Goal: Task Accomplishment & Management: Use online tool/utility

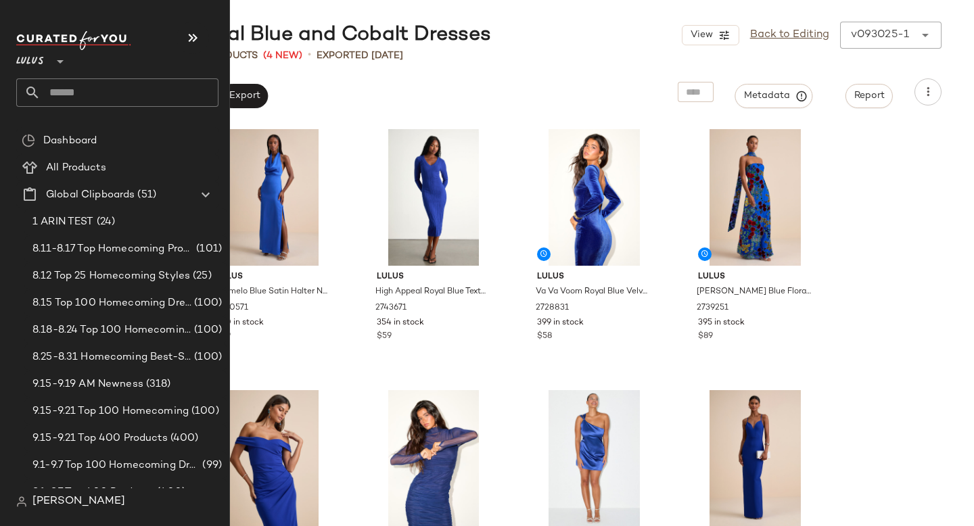
click at [134, 94] on input "text" at bounding box center [130, 92] width 178 height 28
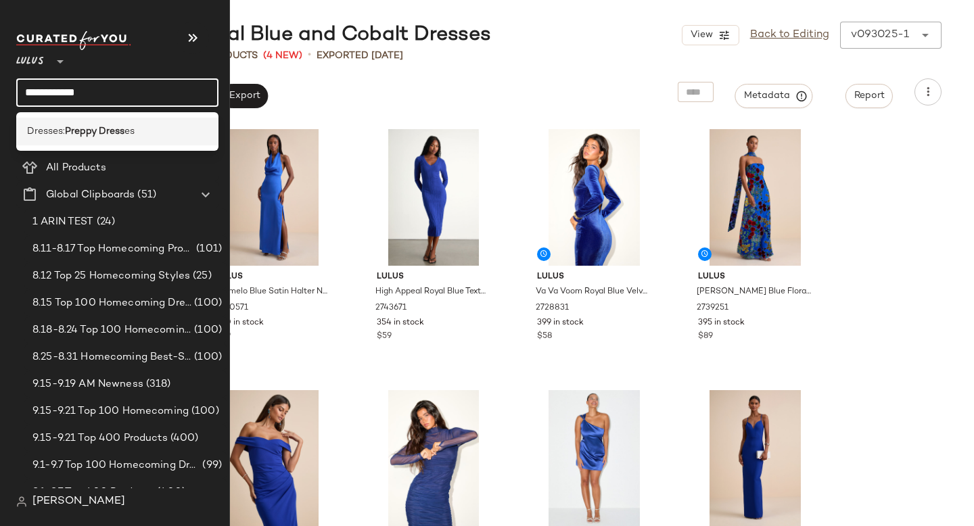
type input "**********"
click at [114, 140] on div "Dresses: Preppy Dress es" at bounding box center [117, 132] width 202 height 28
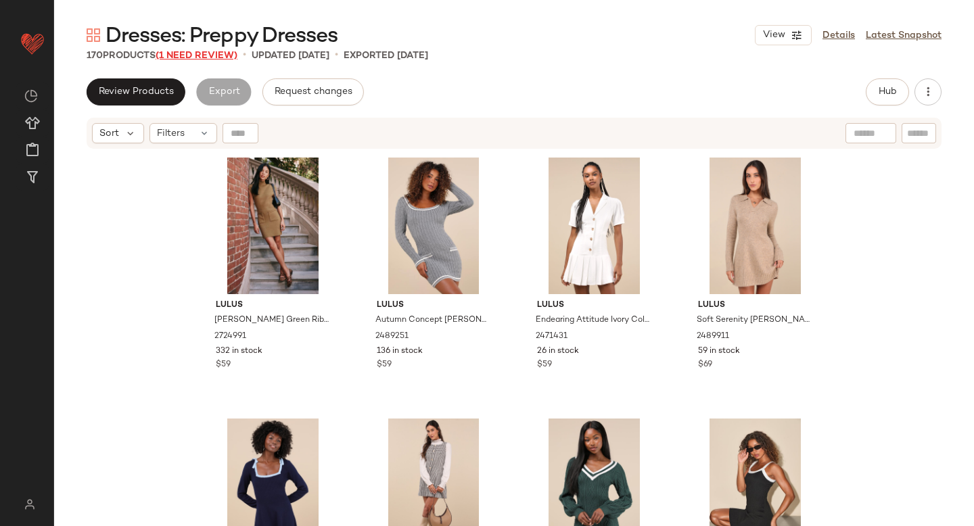
click at [208, 56] on span "(1 Need Review)" at bounding box center [197, 56] width 82 height 10
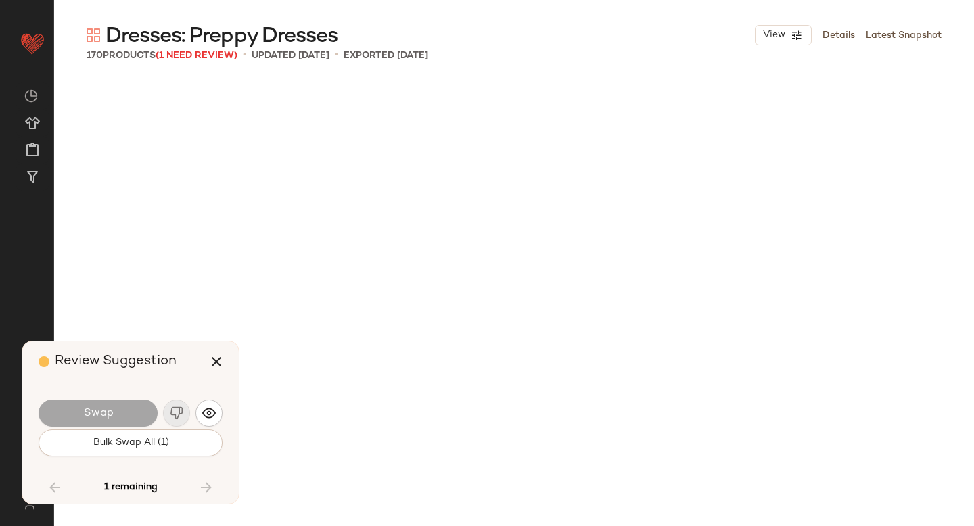
scroll to position [7569, 0]
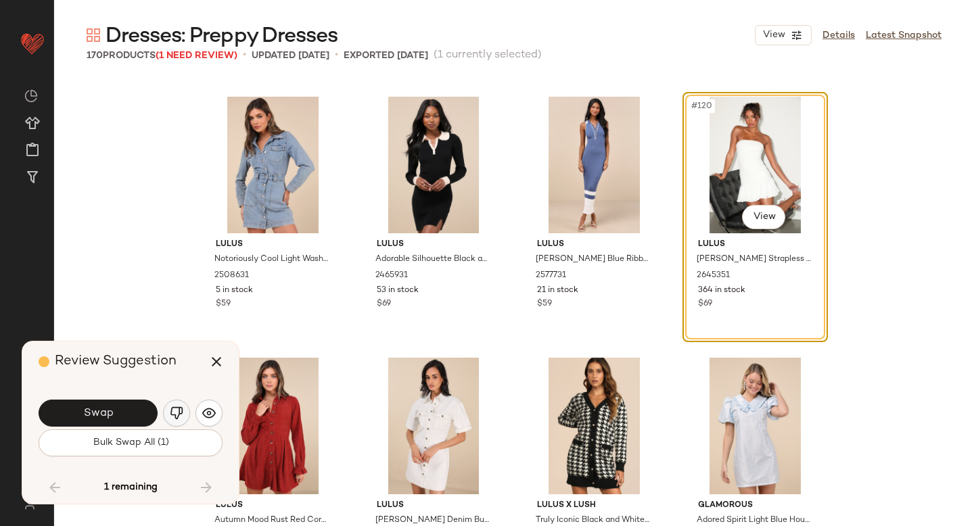
click at [184, 412] on button "button" at bounding box center [176, 413] width 27 height 27
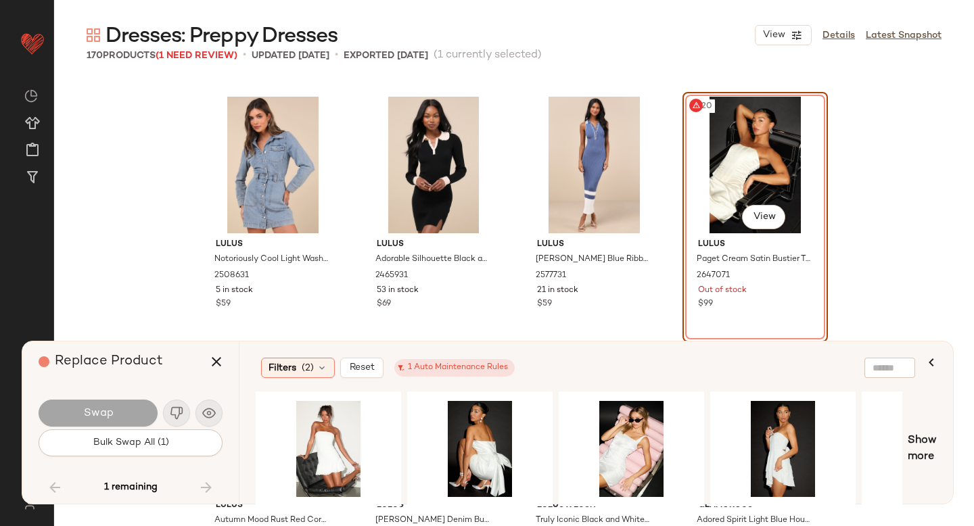
click at [715, 149] on div "#120 View" at bounding box center [755, 165] width 136 height 137
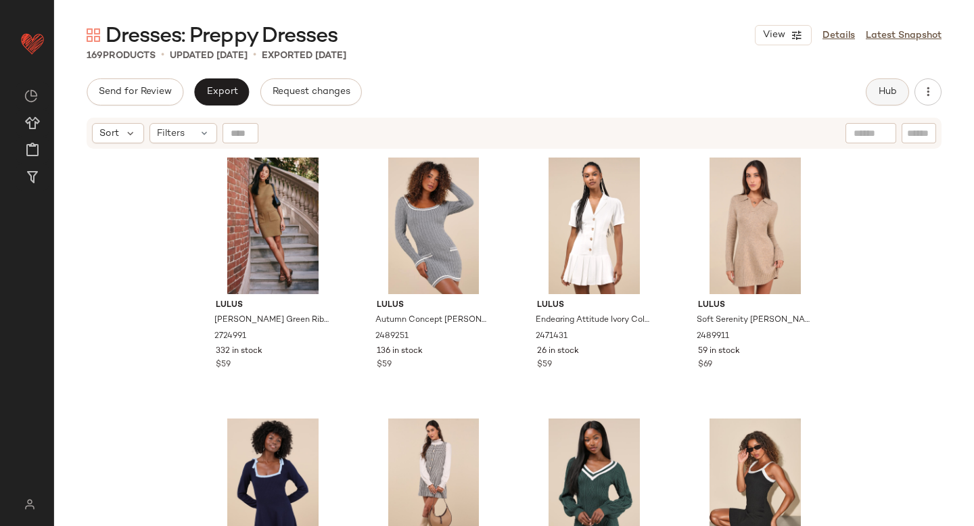
click at [897, 90] on button "Hub" at bounding box center [887, 91] width 43 height 27
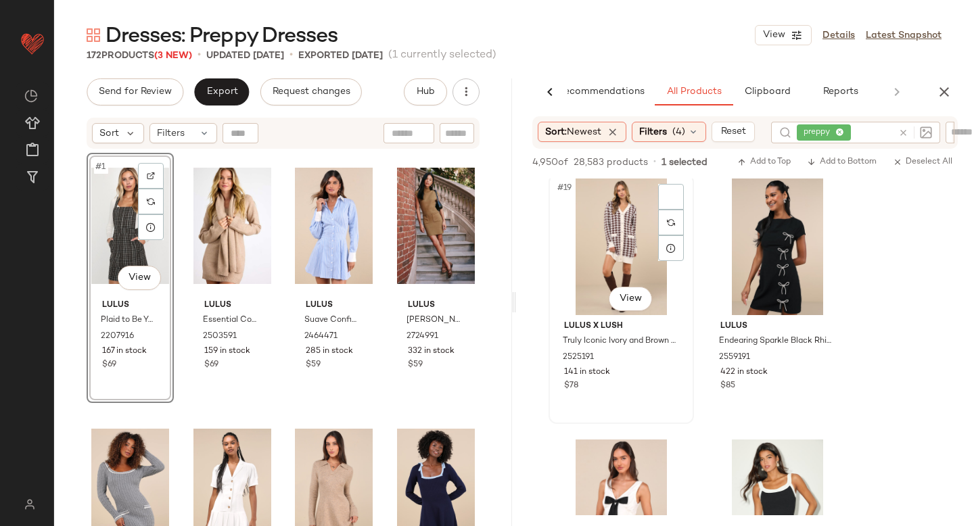
scroll to position [2355, 0]
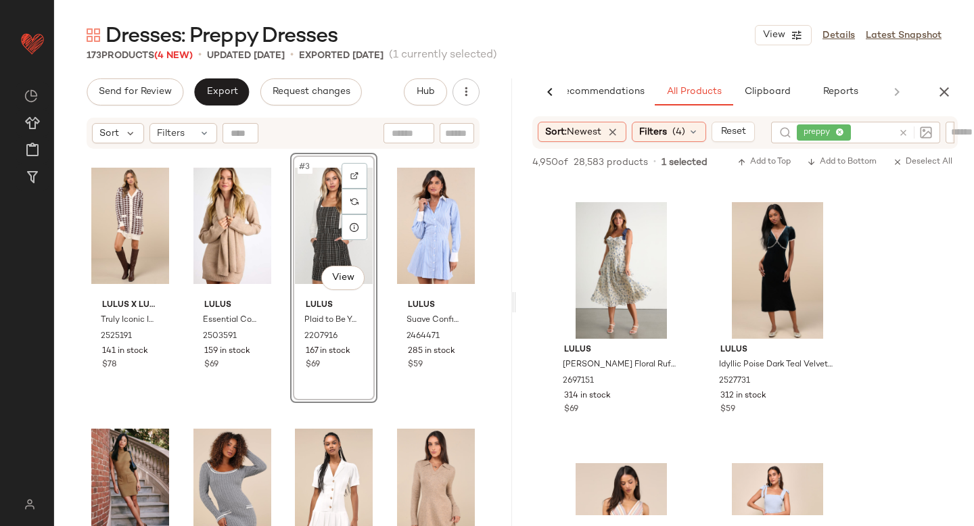
scroll to position [10458, 0]
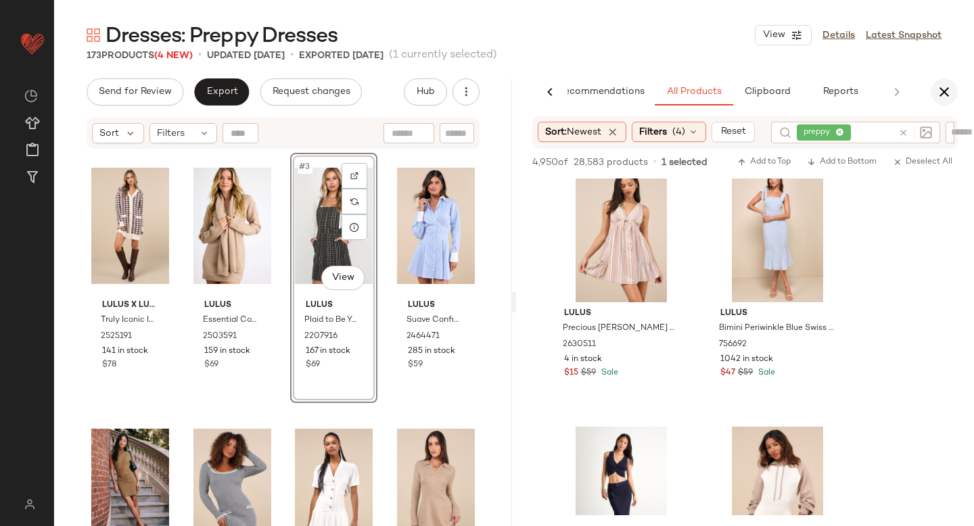
click at [939, 93] on icon "button" at bounding box center [944, 92] width 16 height 16
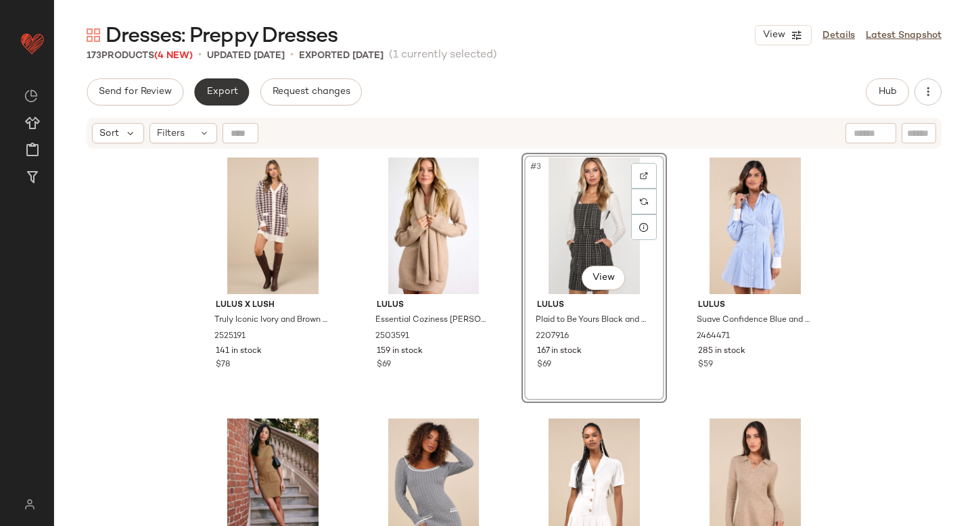
click at [230, 87] on span "Export" at bounding box center [222, 92] width 32 height 11
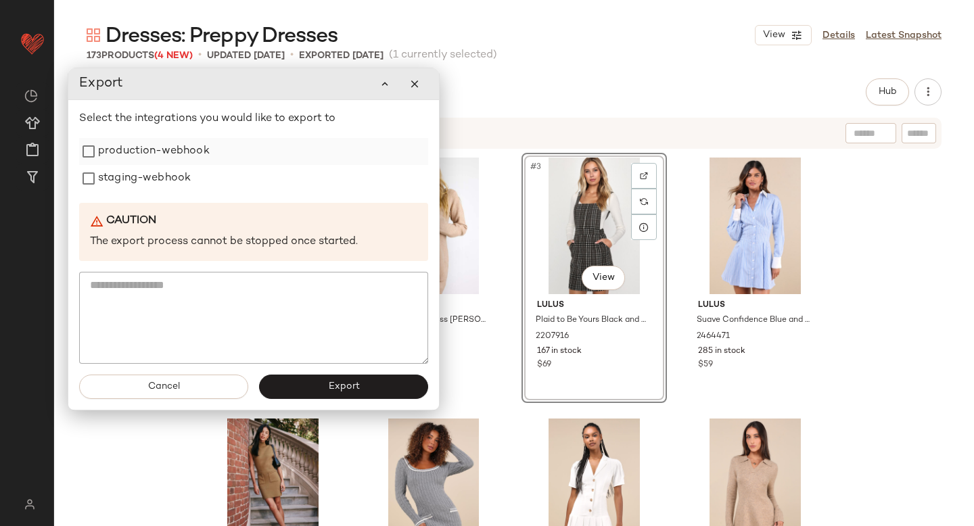
click at [131, 155] on label "production-webhook" at bounding box center [154, 151] width 112 height 27
click at [131, 170] on label "staging-webhook" at bounding box center [144, 178] width 93 height 27
click at [287, 379] on button "Export" at bounding box center [343, 387] width 169 height 24
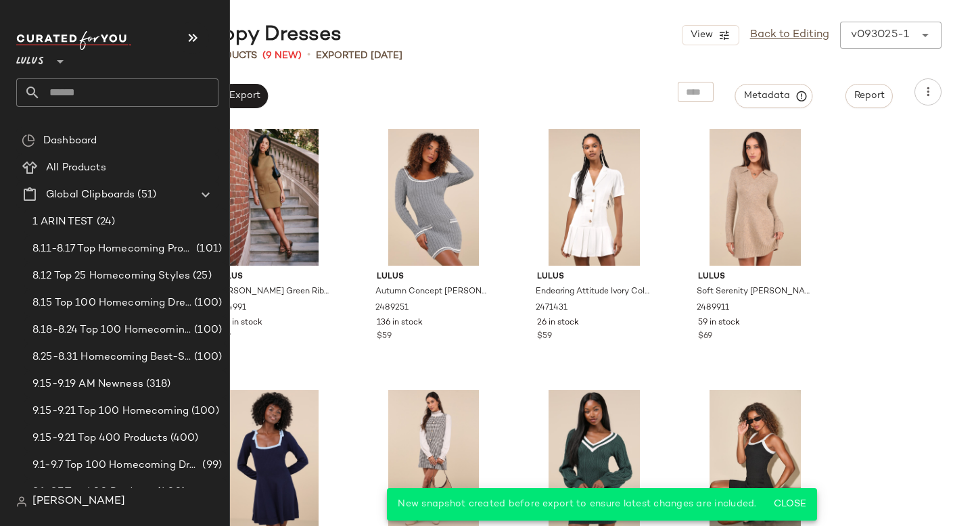
click at [101, 109] on div "Lulus **" at bounding box center [122, 69] width 213 height 84
click at [97, 101] on input "text" at bounding box center [130, 92] width 178 height 28
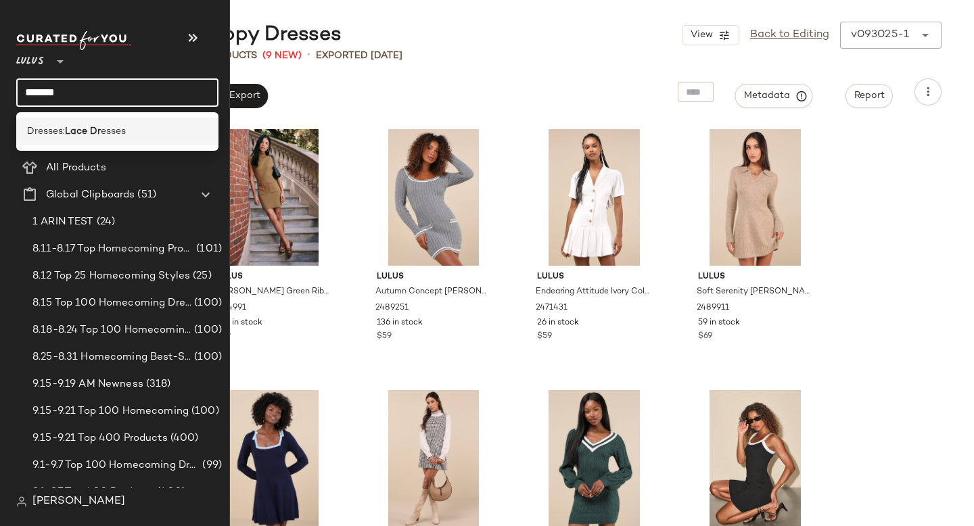
type input "*******"
click at [83, 135] on b "Lace Dr" at bounding box center [83, 131] width 36 height 14
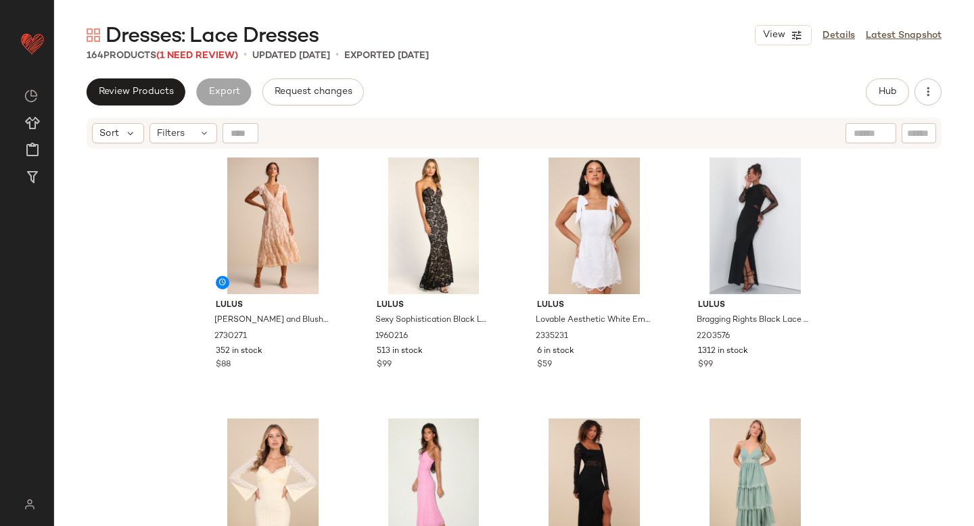
click at [191, 49] on span "Dresses: Lace Dresses" at bounding box center [211, 36] width 213 height 27
click at [193, 57] on span "(1 Need Review)" at bounding box center [197, 56] width 82 height 10
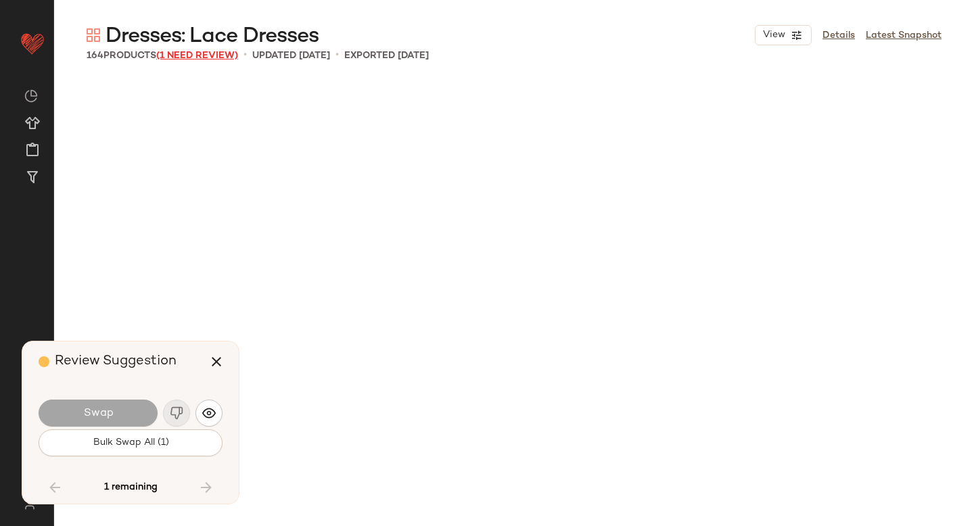
scroll to position [7308, 0]
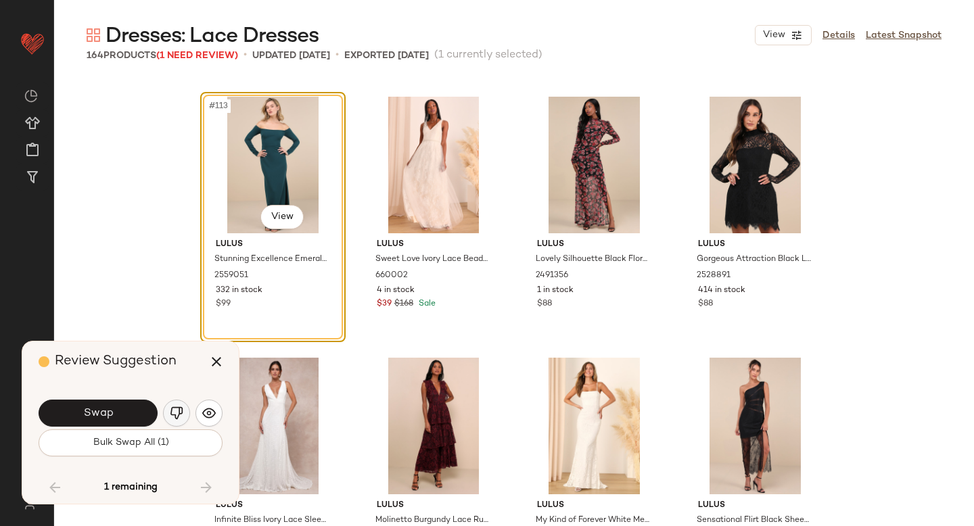
click at [176, 413] on img "button" at bounding box center [177, 413] width 14 height 14
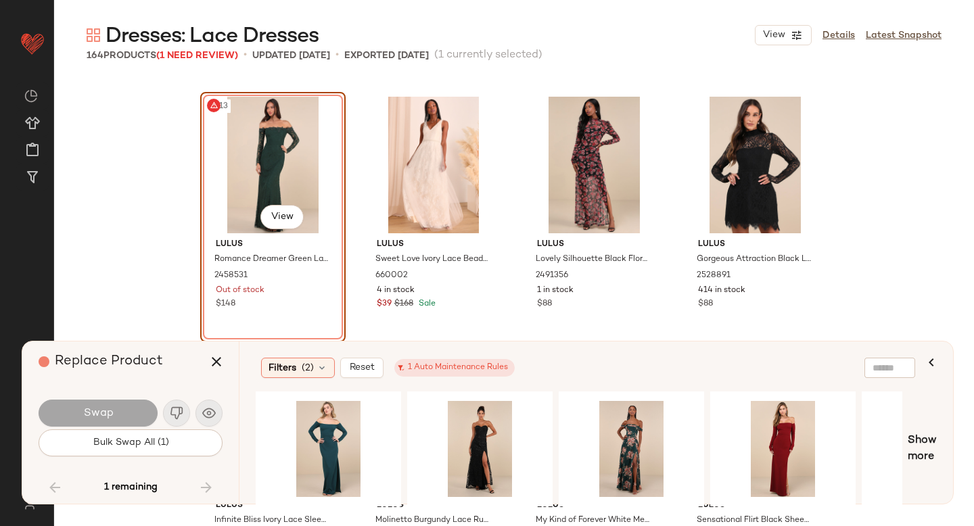
click at [274, 169] on div "#113 View" at bounding box center [273, 165] width 136 height 137
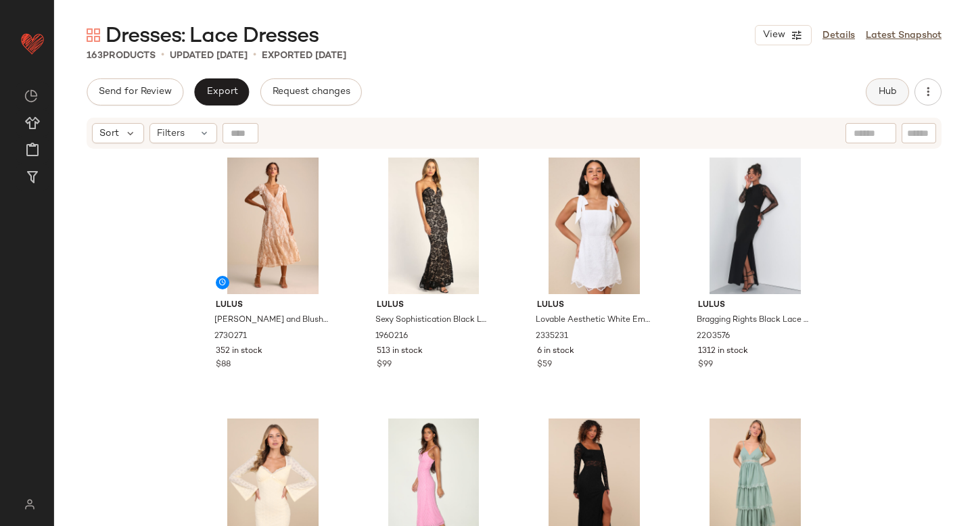
click at [870, 97] on button "Hub" at bounding box center [887, 91] width 43 height 27
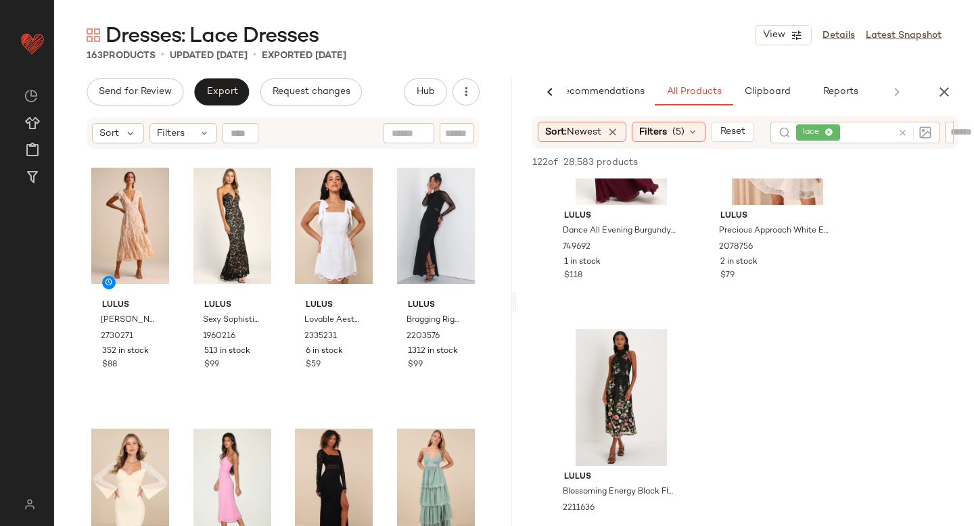
scroll to position [2647, 0]
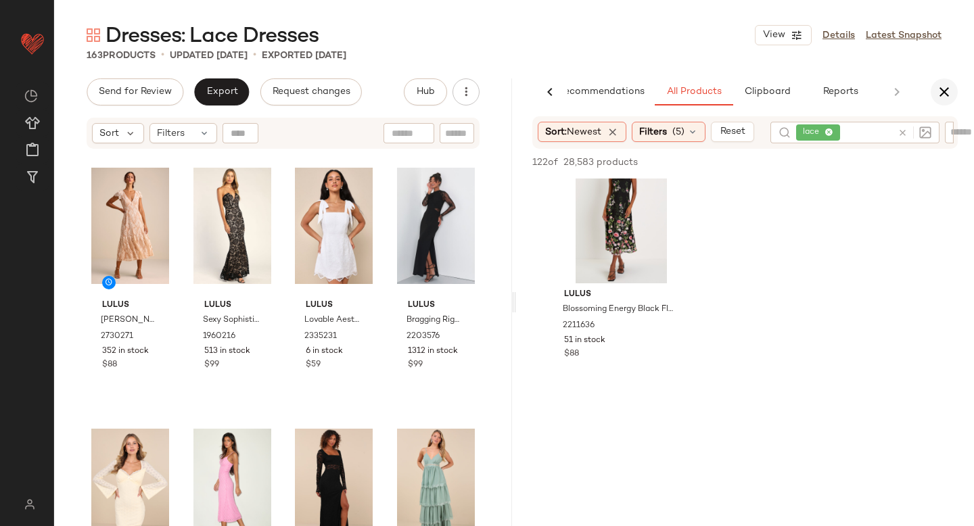
click at [947, 85] on icon "button" at bounding box center [944, 92] width 16 height 16
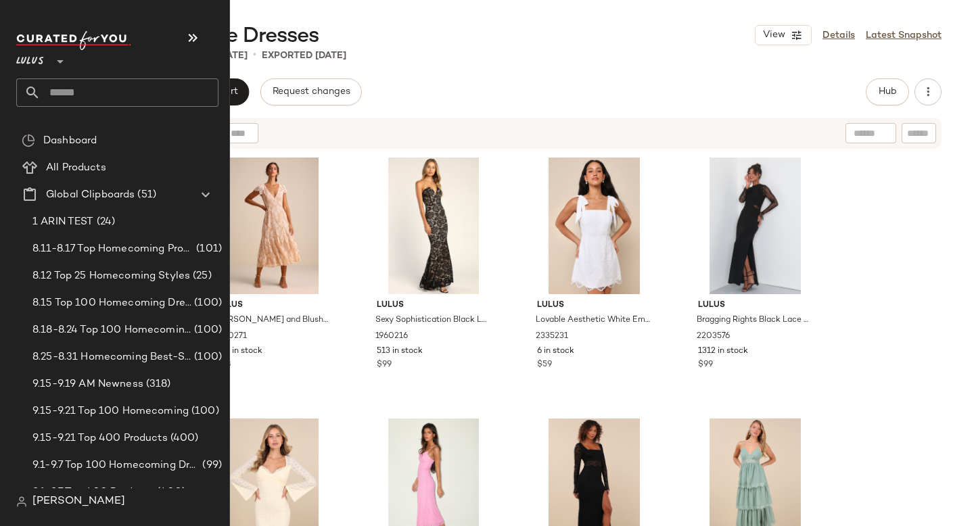
click at [59, 97] on input "text" at bounding box center [130, 92] width 178 height 28
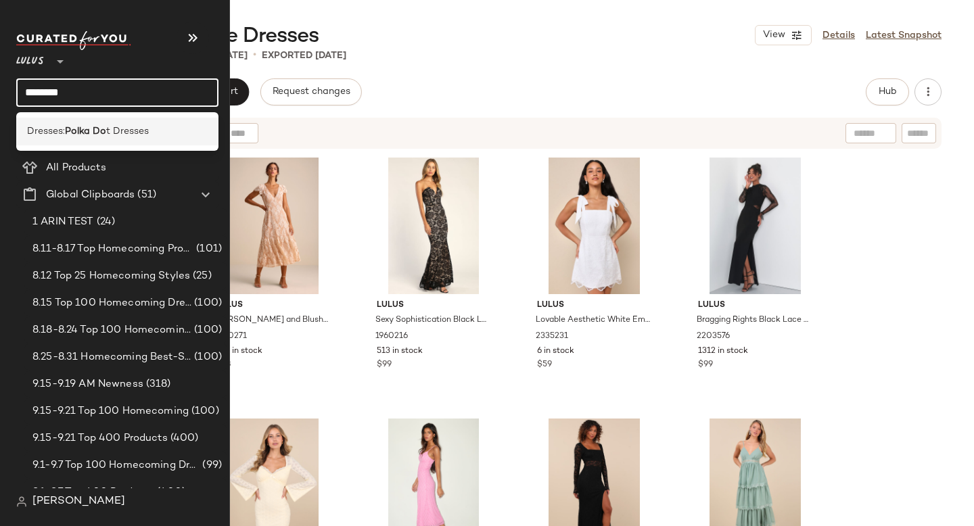
type input "********"
click at [131, 140] on div "Dresses: Polka Do t Dresses" at bounding box center [117, 132] width 202 height 28
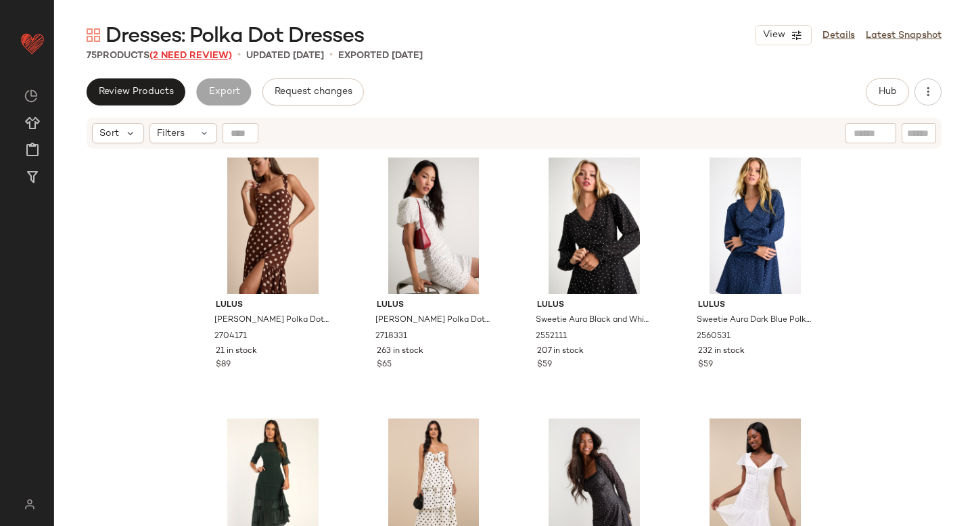
click at [196, 53] on span "(2 Need Review)" at bounding box center [190, 56] width 82 height 10
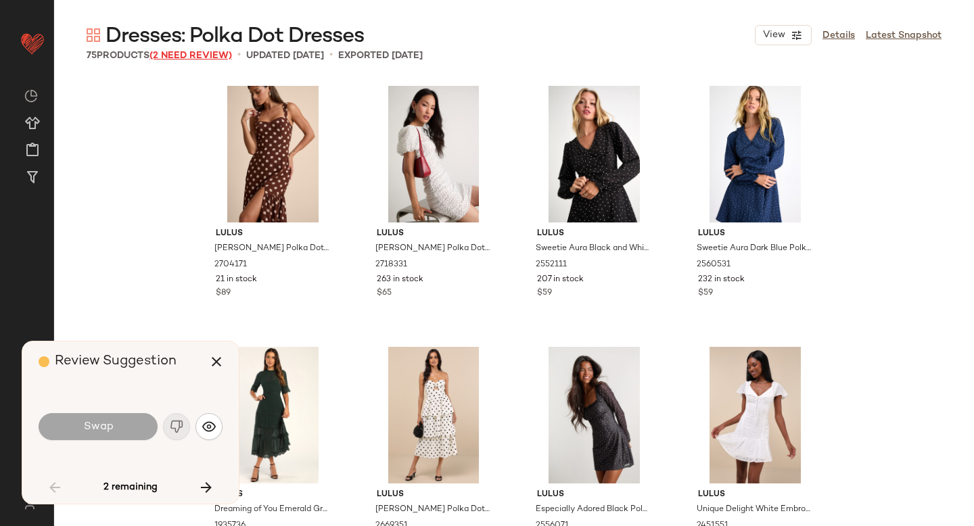
scroll to position [794, 0]
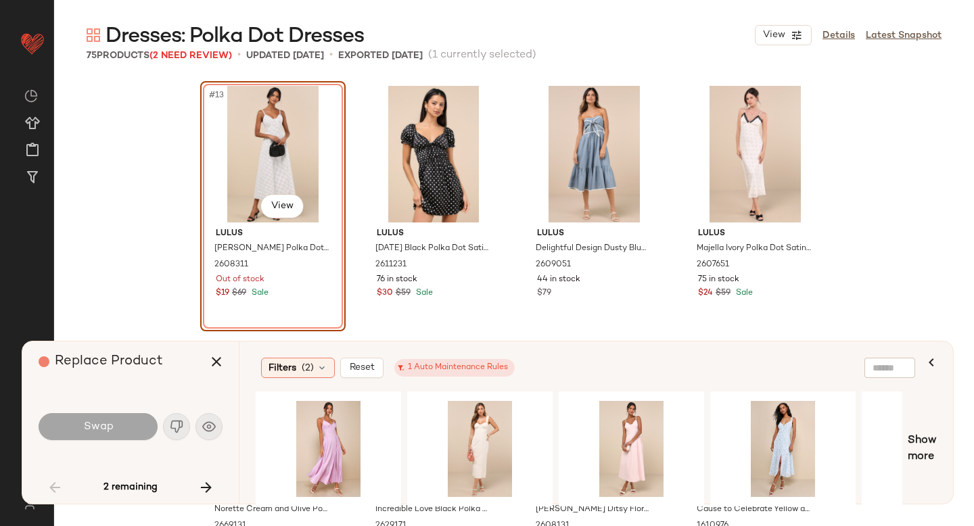
click at [279, 122] on div "#13 View" at bounding box center [273, 154] width 136 height 137
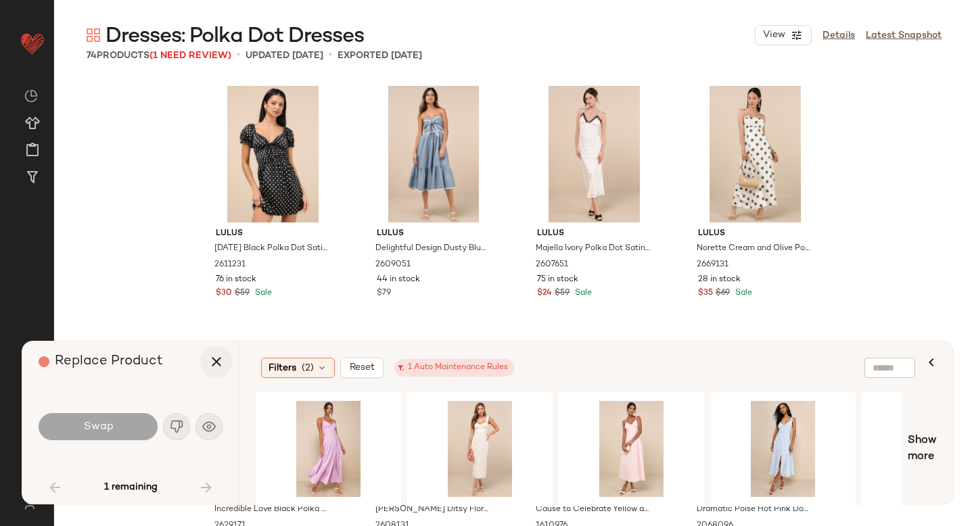
click at [216, 363] on icon "button" at bounding box center [216, 362] width 16 height 16
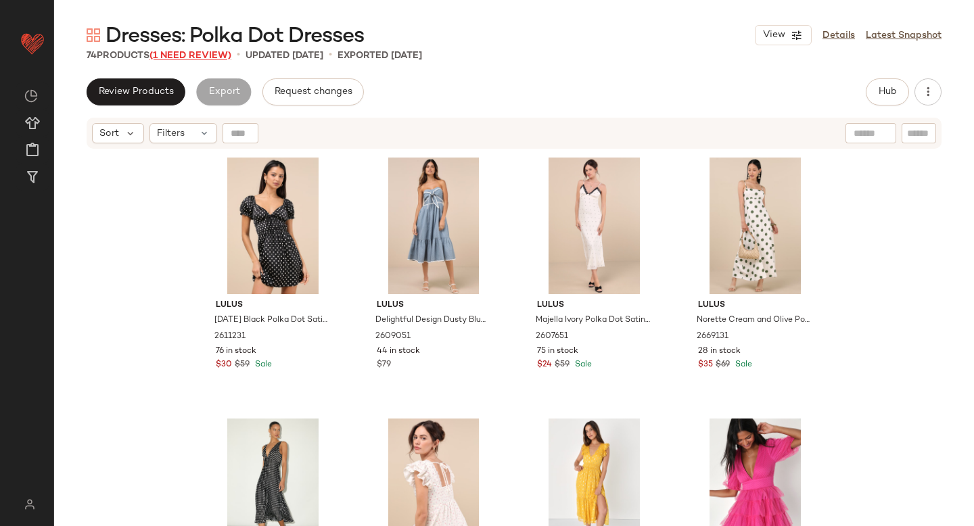
click at [198, 57] on span "(1 Need Review)" at bounding box center [190, 56] width 82 height 10
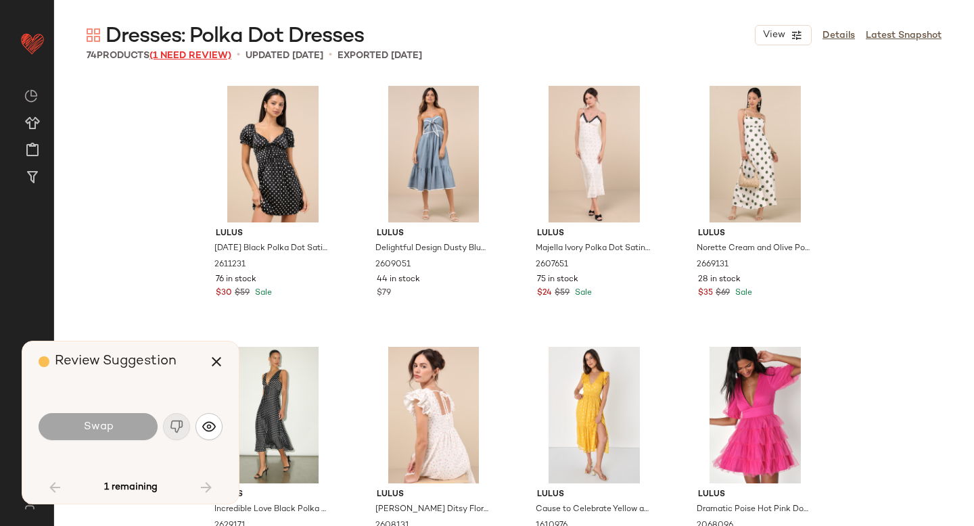
scroll to position [2610, 0]
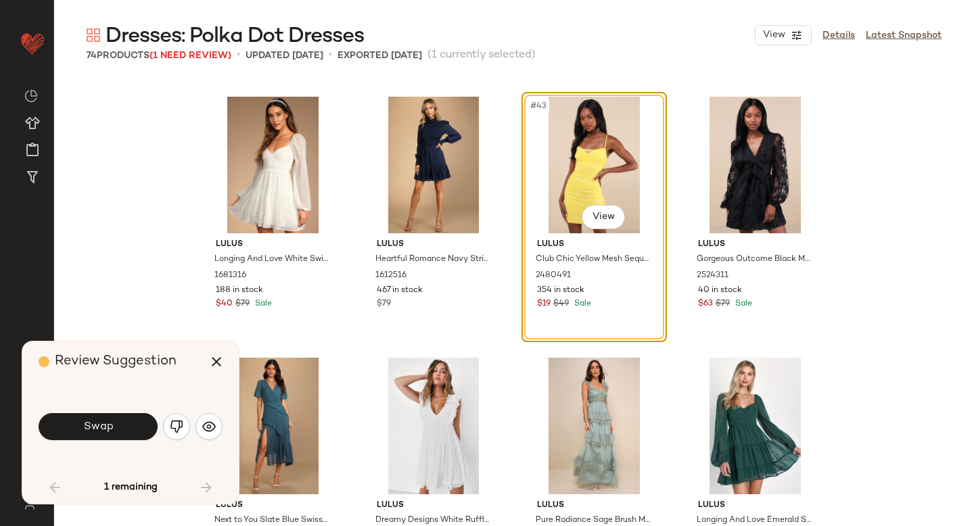
click at [593, 153] on div "#43 View" at bounding box center [594, 165] width 136 height 137
click at [172, 430] on img "button" at bounding box center [177, 427] width 14 height 14
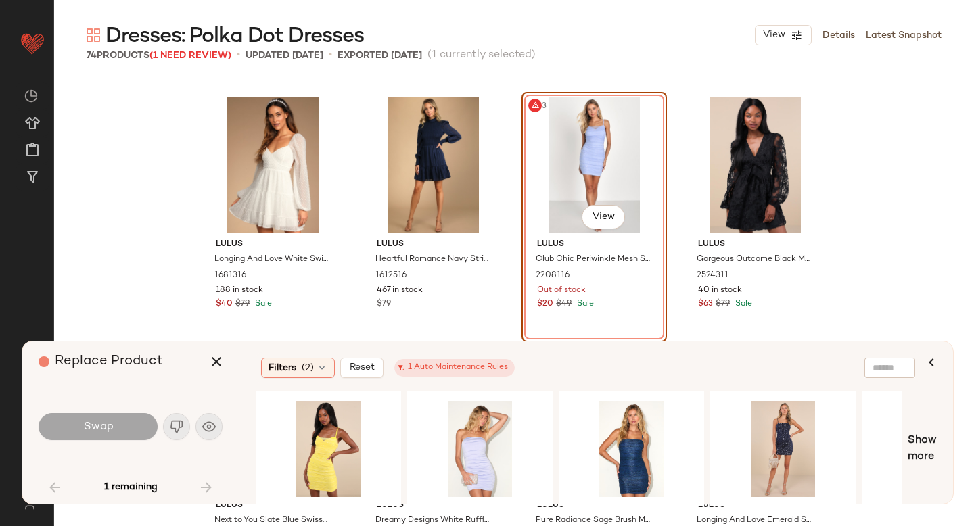
click at [584, 192] on div "#43 View" at bounding box center [594, 165] width 136 height 137
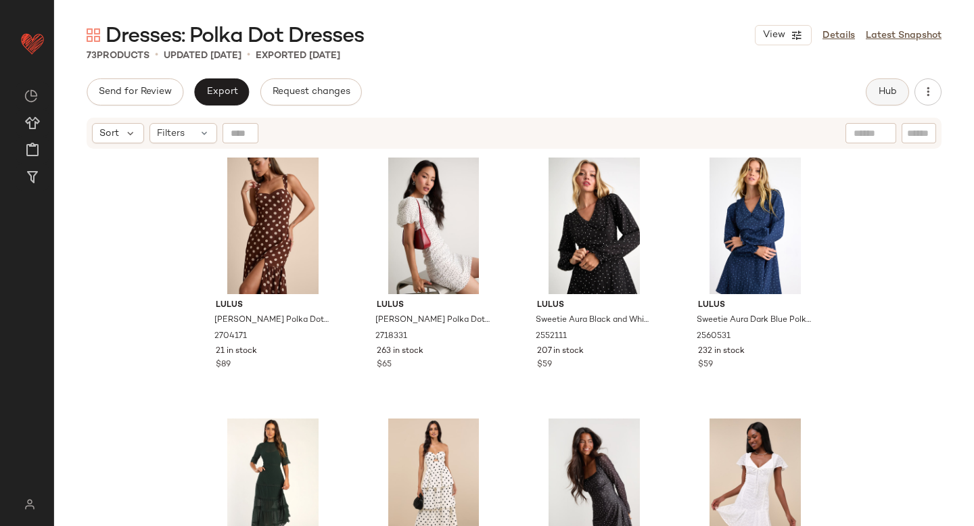
click at [887, 87] on span "Hub" at bounding box center [887, 92] width 19 height 11
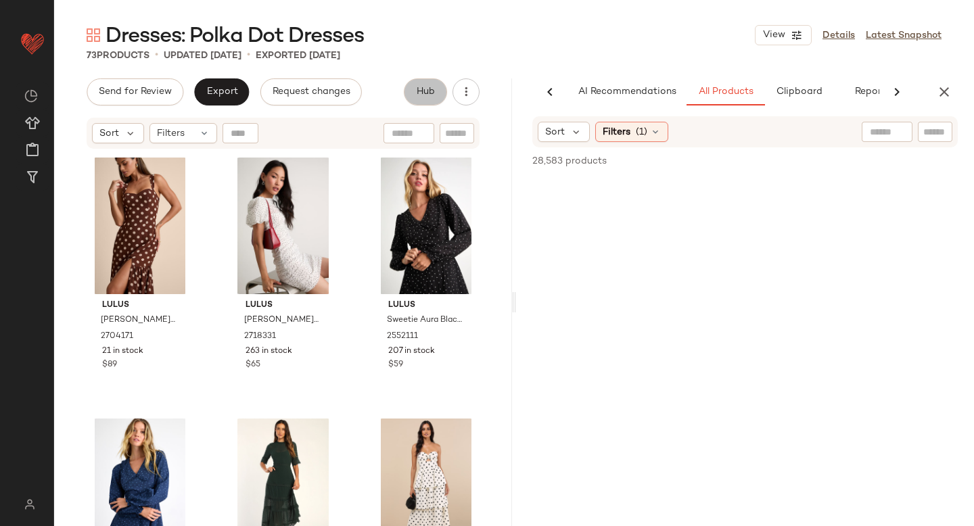
scroll to position [0, 32]
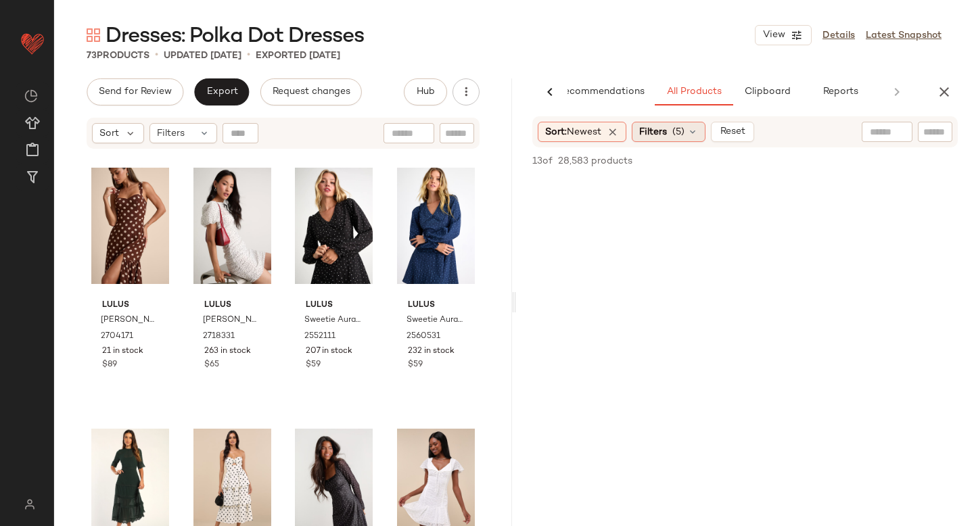
click at [675, 133] on div "Filters (5)" at bounding box center [669, 132] width 74 height 20
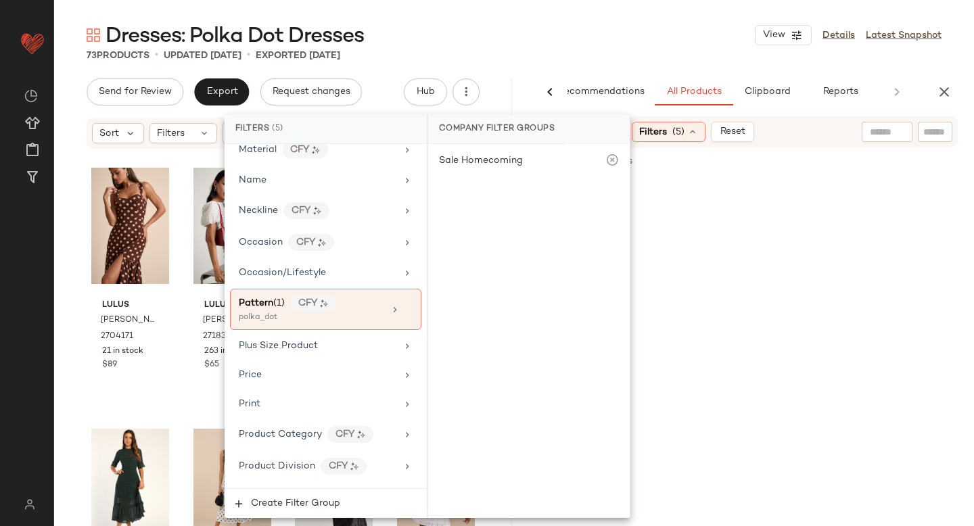
scroll to position [1079, 0]
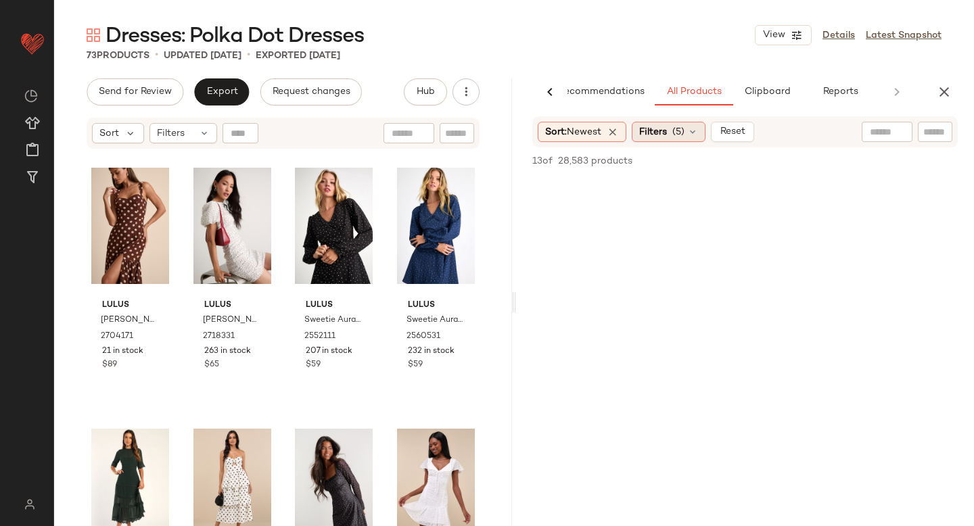
click at [692, 127] on icon at bounding box center [692, 131] width 11 height 11
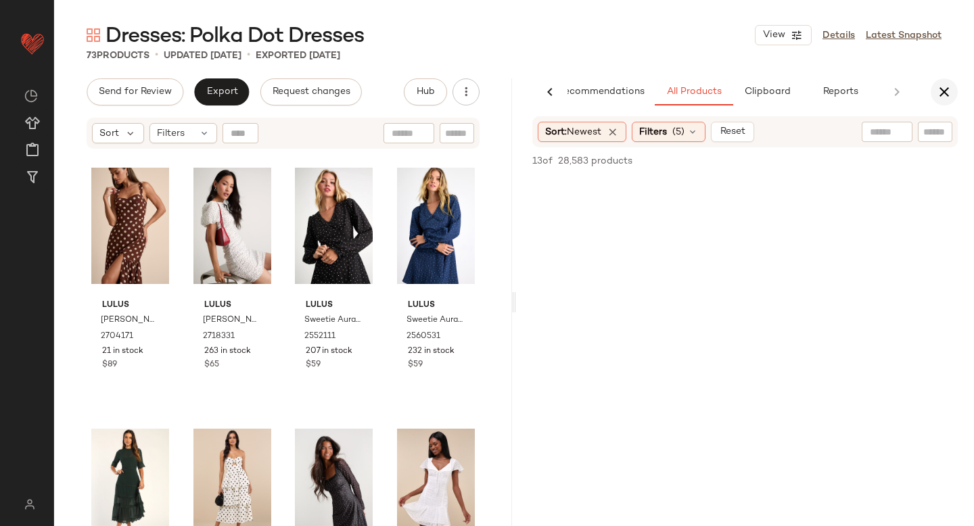
click at [941, 95] on icon "button" at bounding box center [944, 92] width 16 height 16
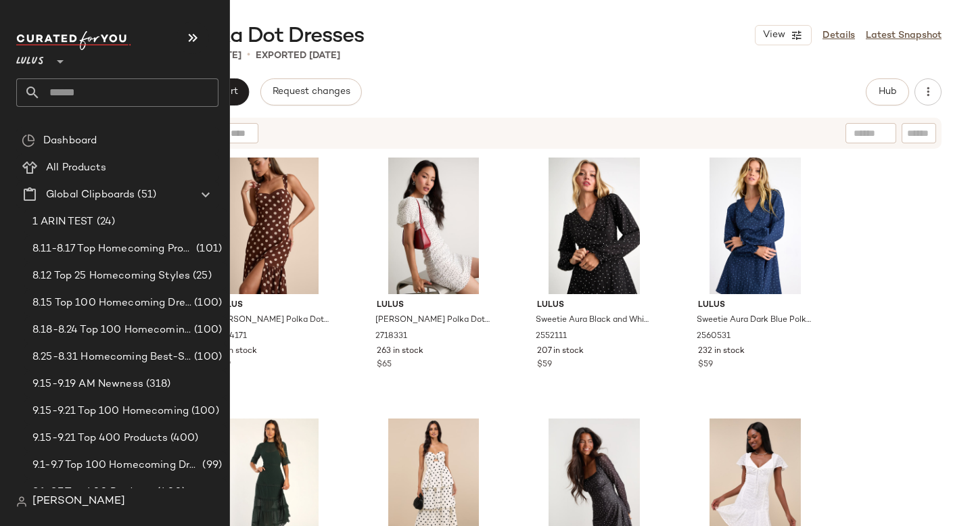
click at [78, 93] on input "text" at bounding box center [130, 92] width 178 height 28
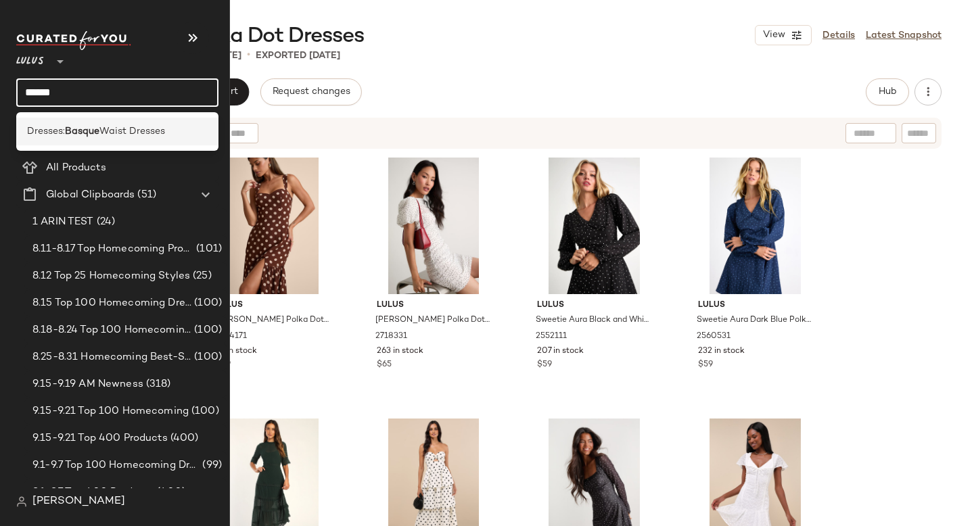
type input "******"
click at [110, 124] on span "Waist Dresses" at bounding box center [132, 131] width 66 height 14
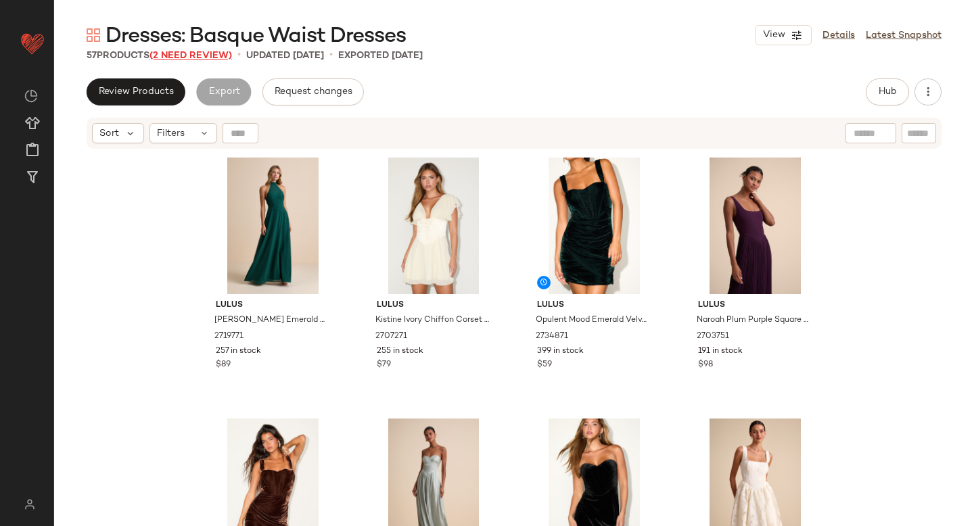
click at [191, 53] on span "(2 Need Review)" at bounding box center [190, 56] width 82 height 10
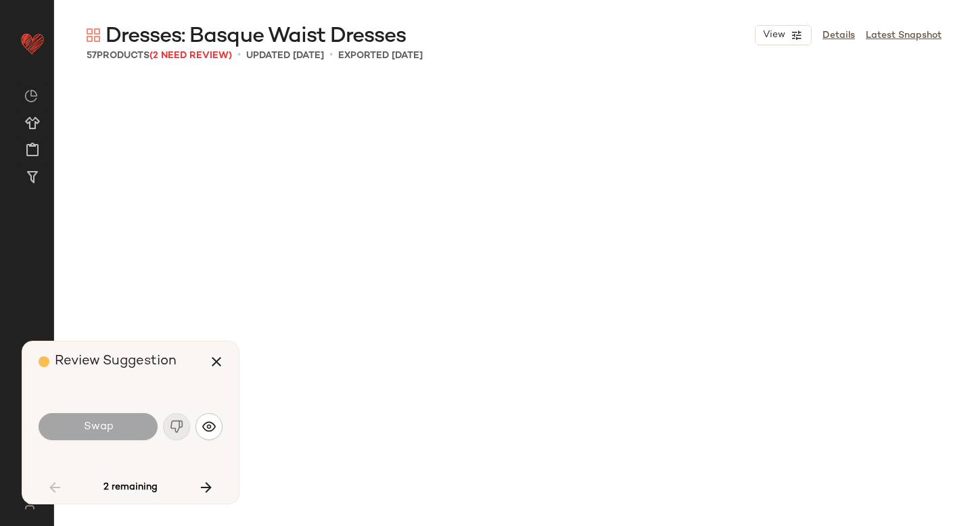
scroll to position [2349, 0]
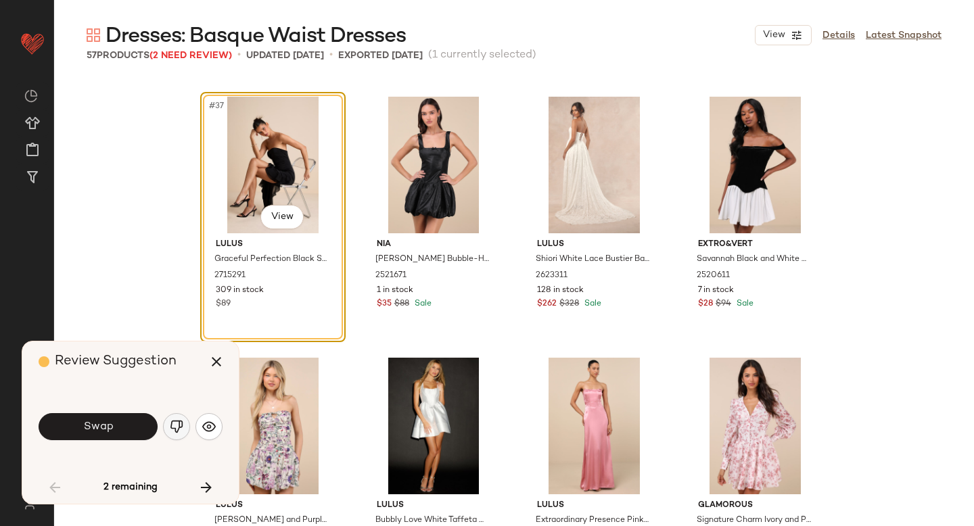
click at [178, 425] on img "button" at bounding box center [177, 427] width 14 height 14
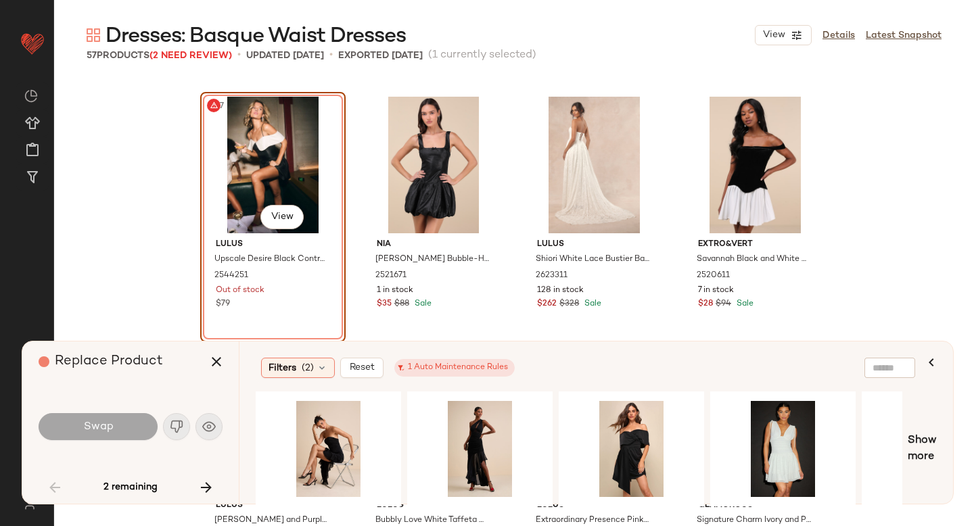
click at [306, 112] on div "#37 View" at bounding box center [273, 165] width 136 height 137
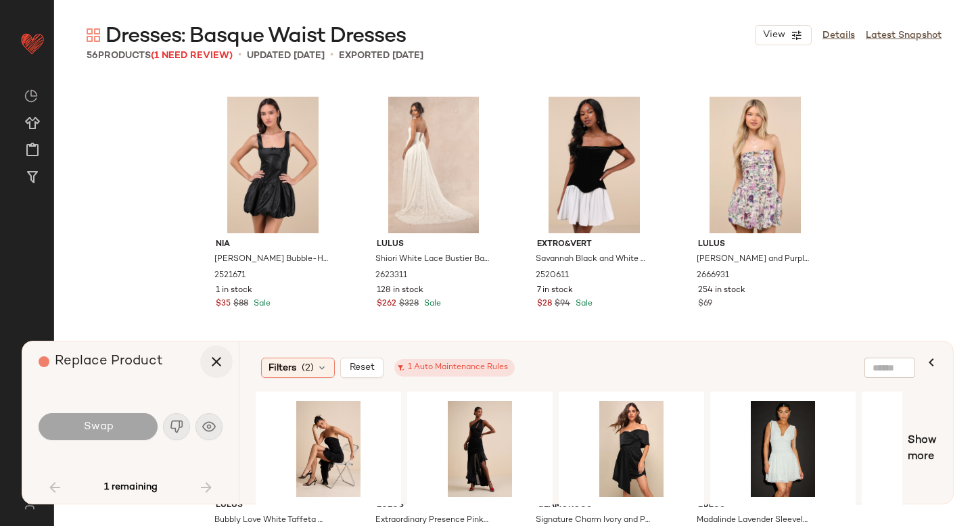
click at [220, 356] on icon "button" at bounding box center [216, 362] width 16 height 16
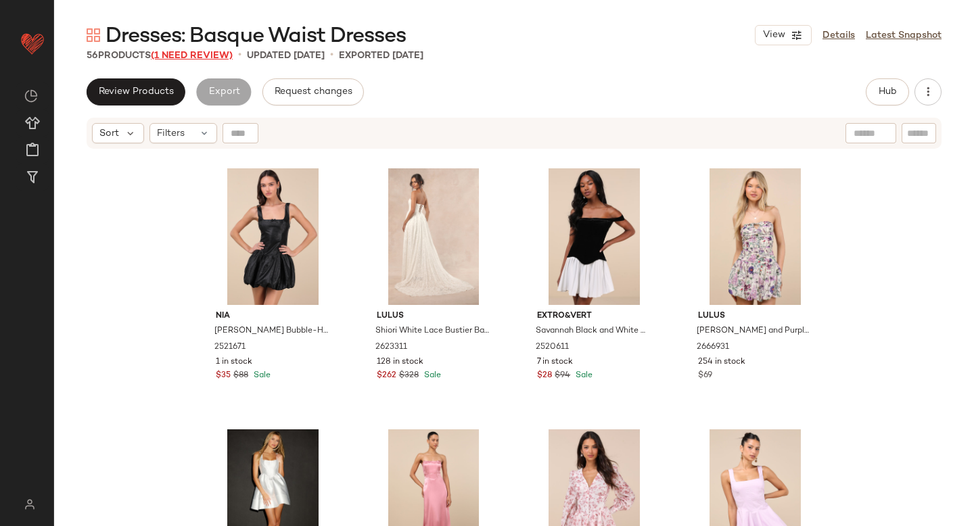
click at [222, 51] on span "(1 Need Review)" at bounding box center [192, 56] width 82 height 10
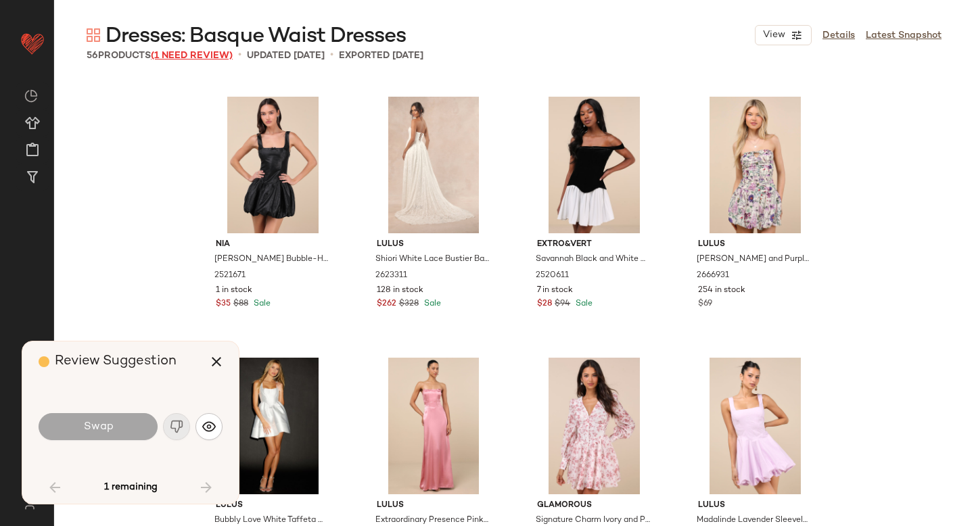
scroll to position [2871, 0]
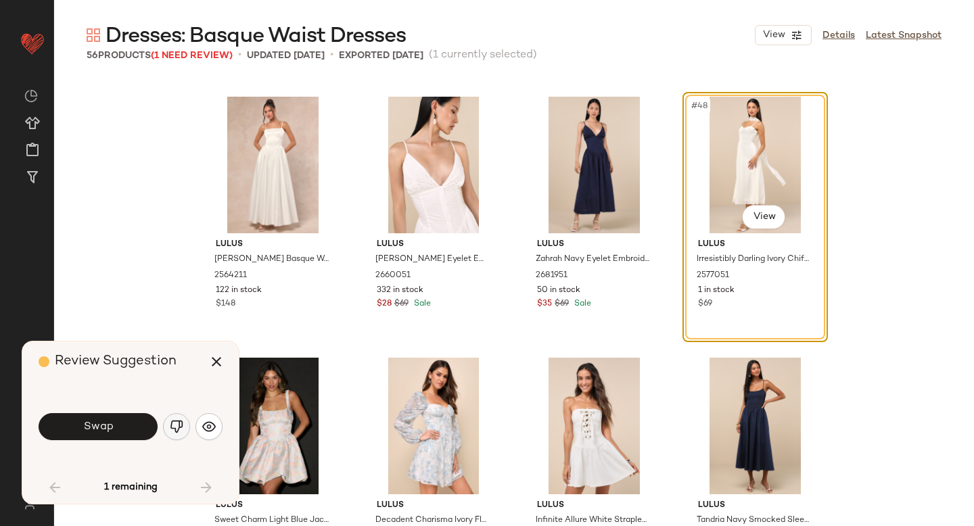
click at [173, 431] on img "button" at bounding box center [177, 427] width 14 height 14
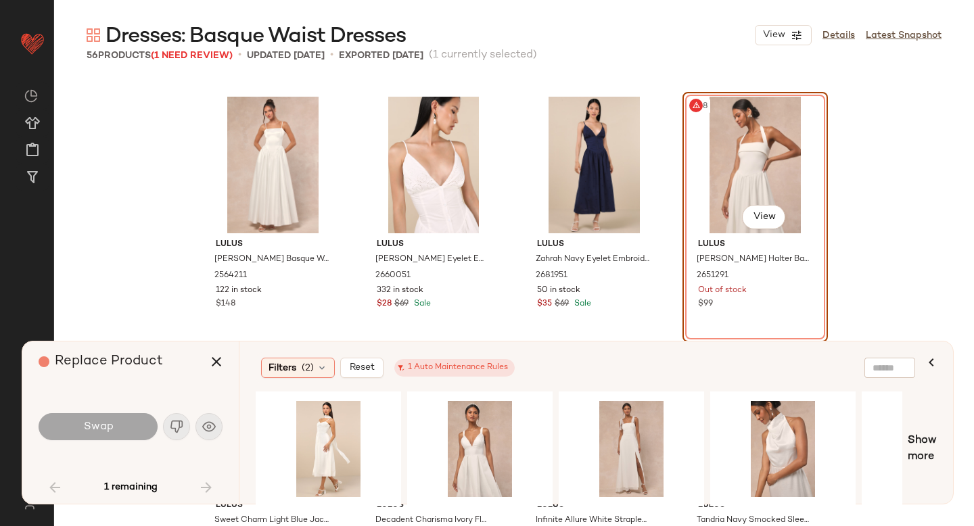
click at [752, 157] on div "#48 View" at bounding box center [755, 165] width 136 height 137
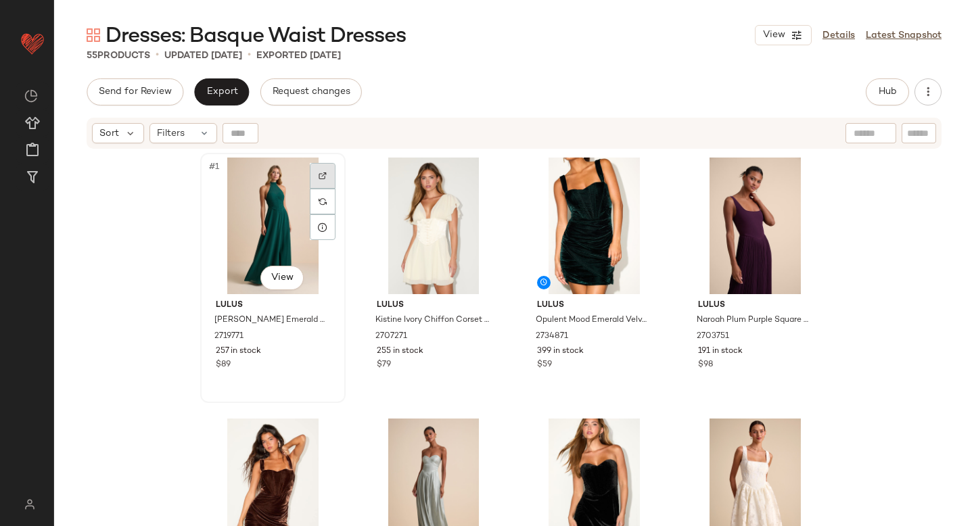
click at [325, 179] on div at bounding box center [323, 176] width 26 height 26
click at [316, 183] on div at bounding box center [323, 176] width 26 height 26
click at [902, 85] on button "Hub" at bounding box center [887, 91] width 43 height 27
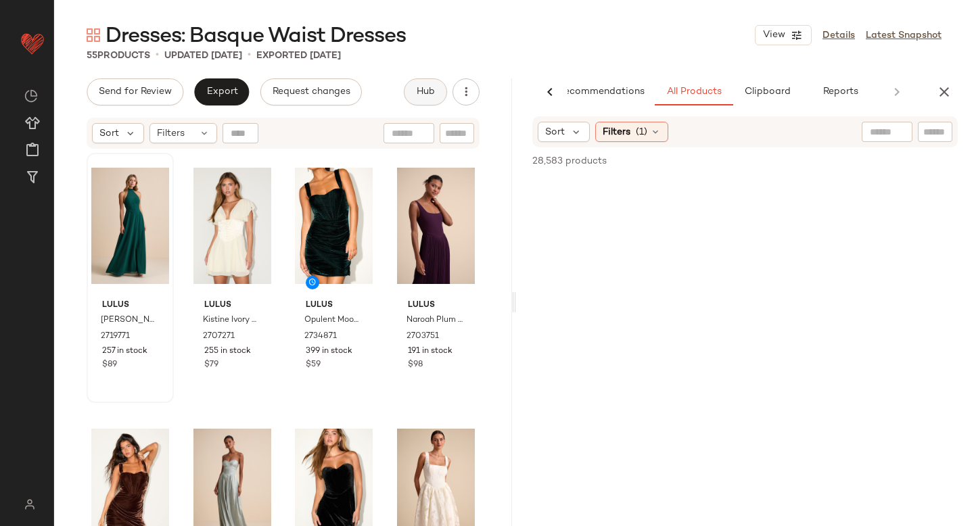
scroll to position [0, 32]
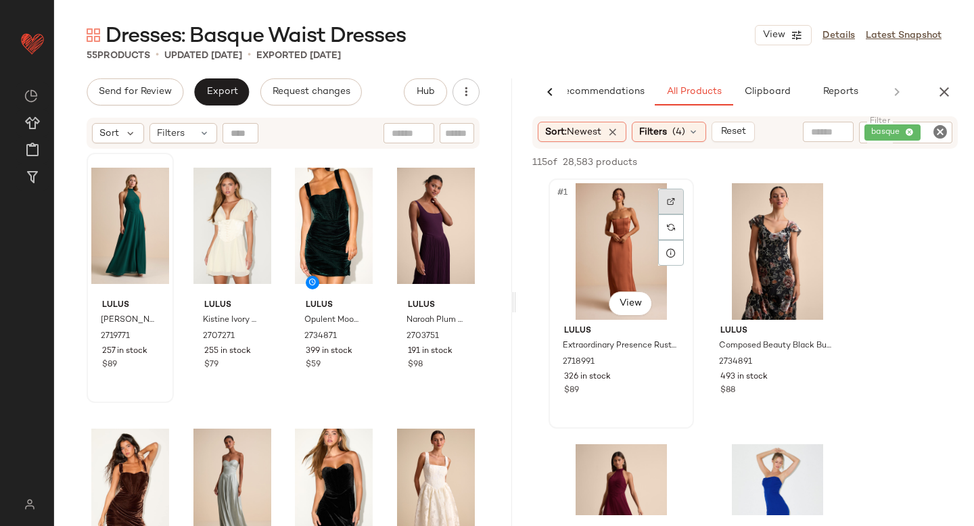
click at [673, 197] on img at bounding box center [671, 201] width 8 height 8
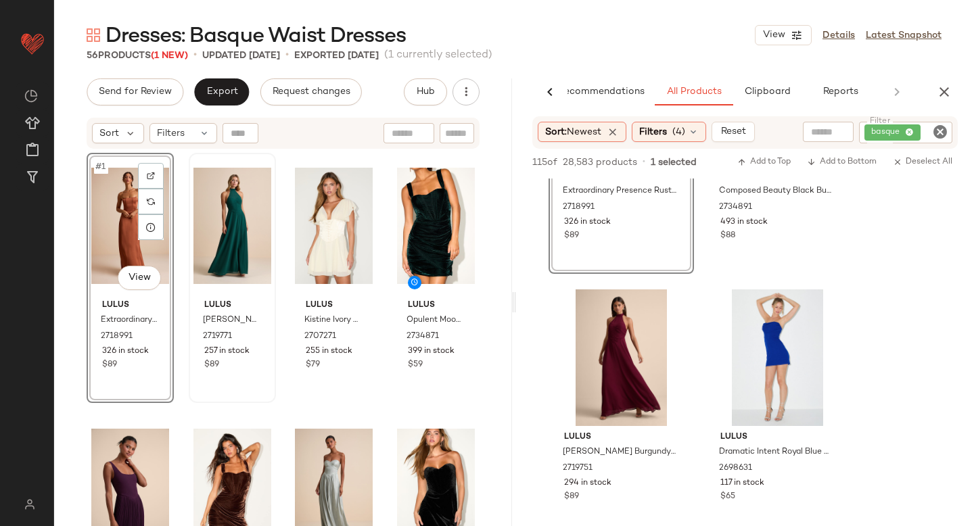
scroll to position [171, 0]
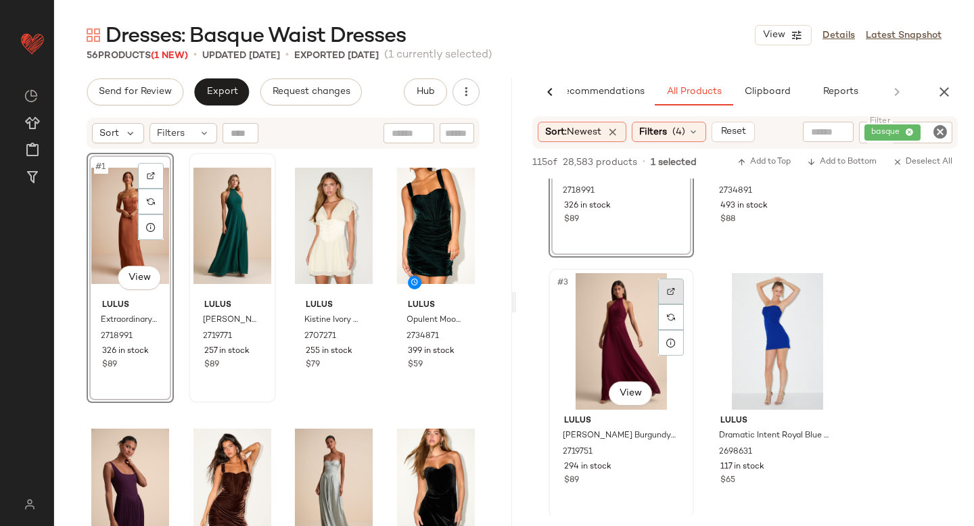
click at [669, 299] on div at bounding box center [671, 292] width 26 height 26
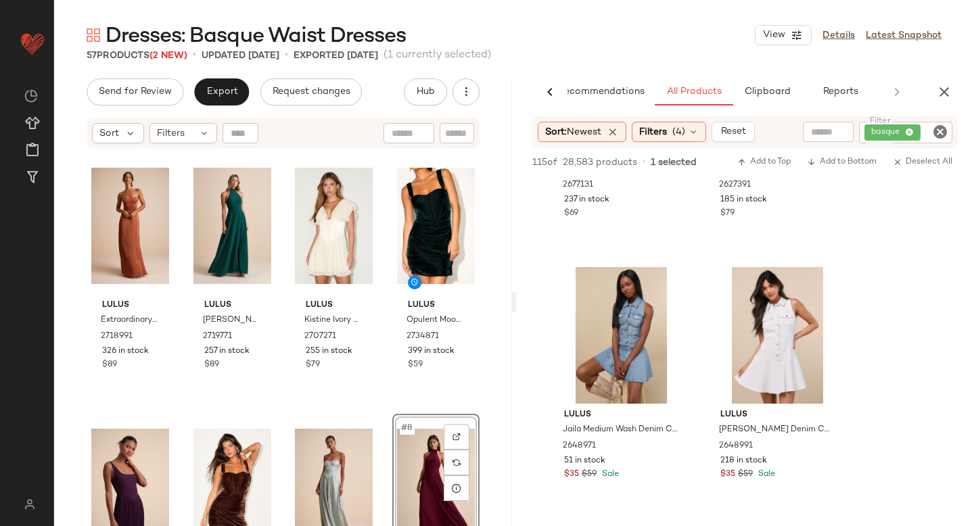
scroll to position [693, 0]
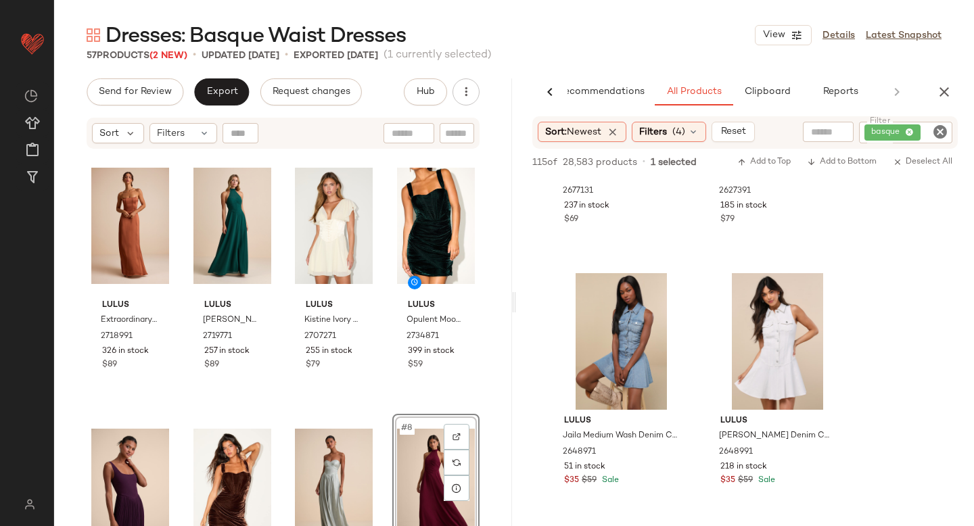
click at [828, 293] on img at bounding box center [827, 291] width 8 height 8
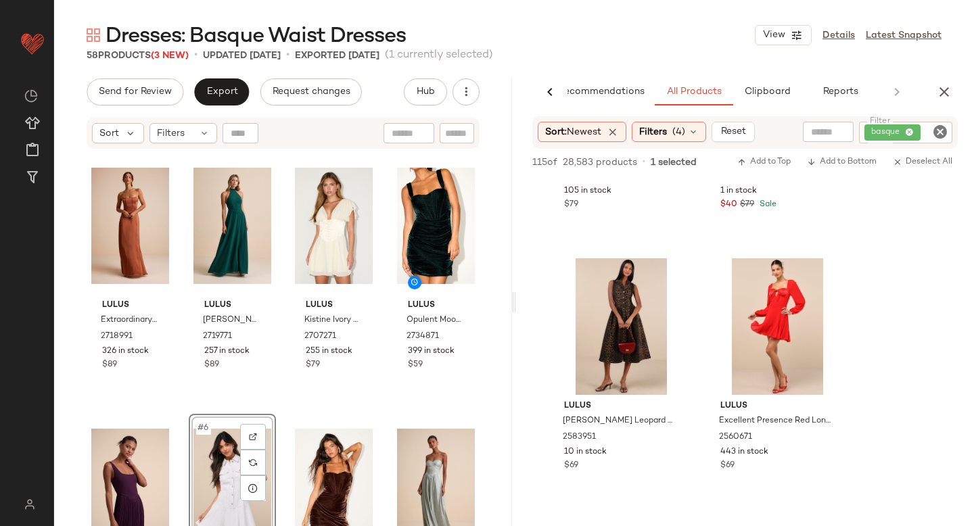
scroll to position [3482, 0]
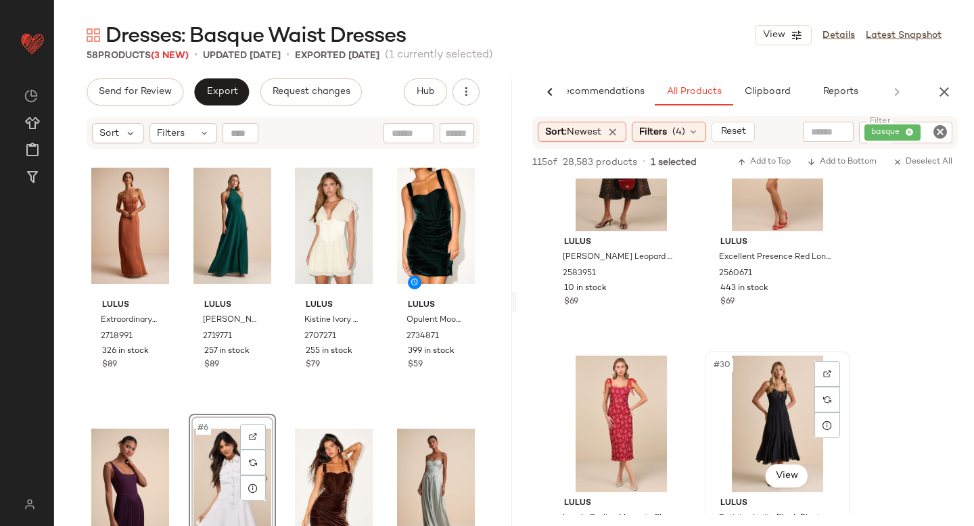
click at [840, 376] on div "#30 View" at bounding box center [777, 424] width 136 height 137
click at [828, 374] on img at bounding box center [827, 374] width 8 height 8
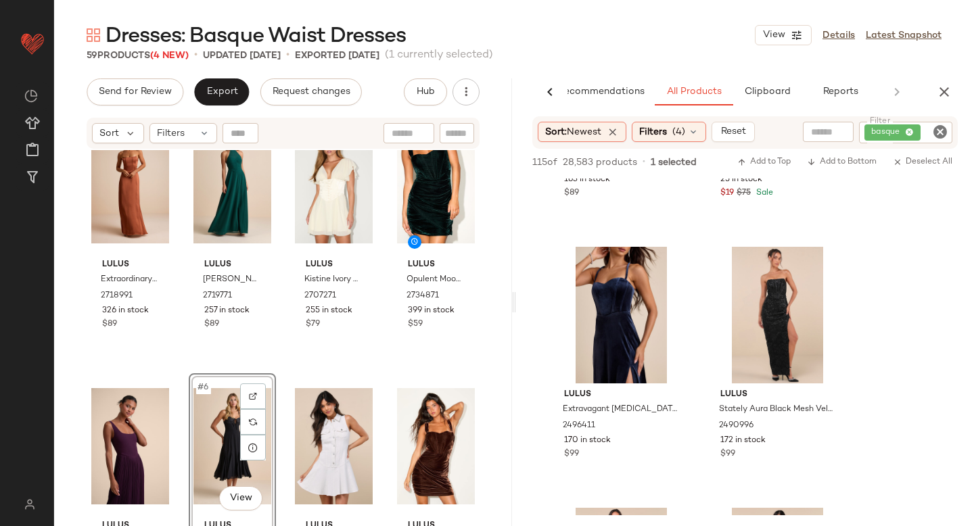
scroll to position [5687, 0]
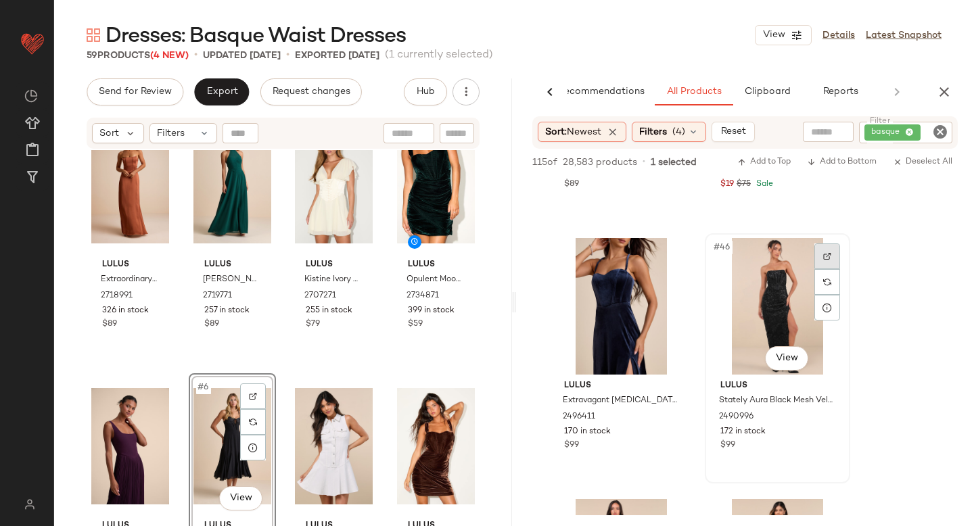
click at [821, 254] on div at bounding box center [827, 256] width 26 height 26
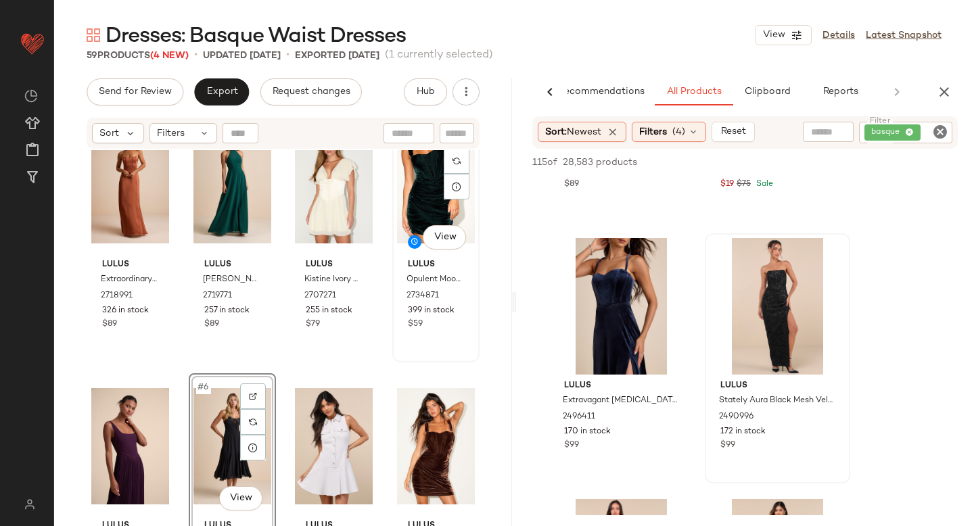
scroll to position [0, 0]
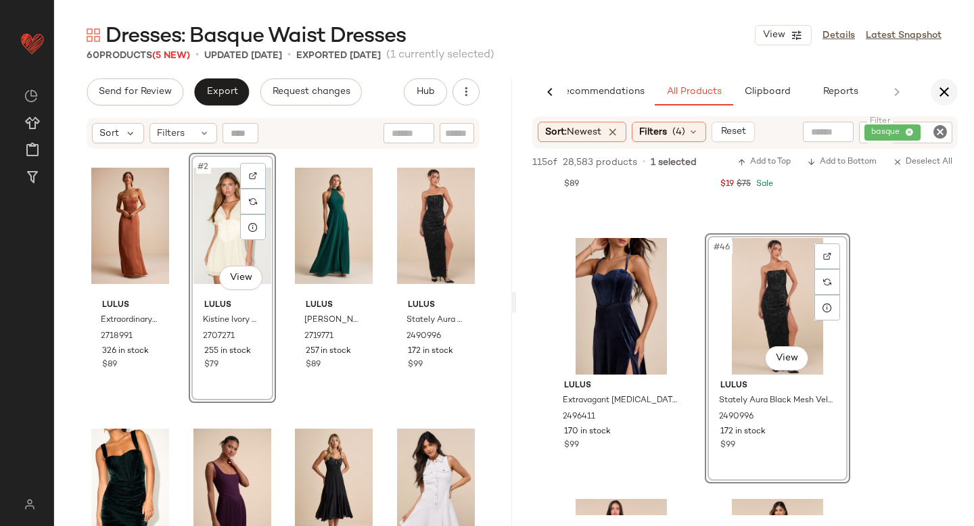
click at [948, 93] on icon "button" at bounding box center [944, 92] width 16 height 16
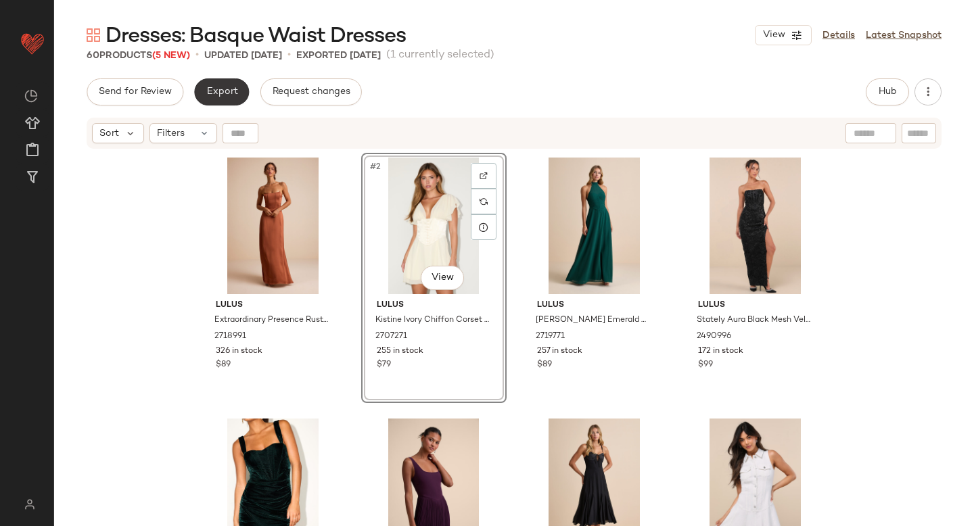
click at [216, 93] on span "Export" at bounding box center [222, 92] width 32 height 11
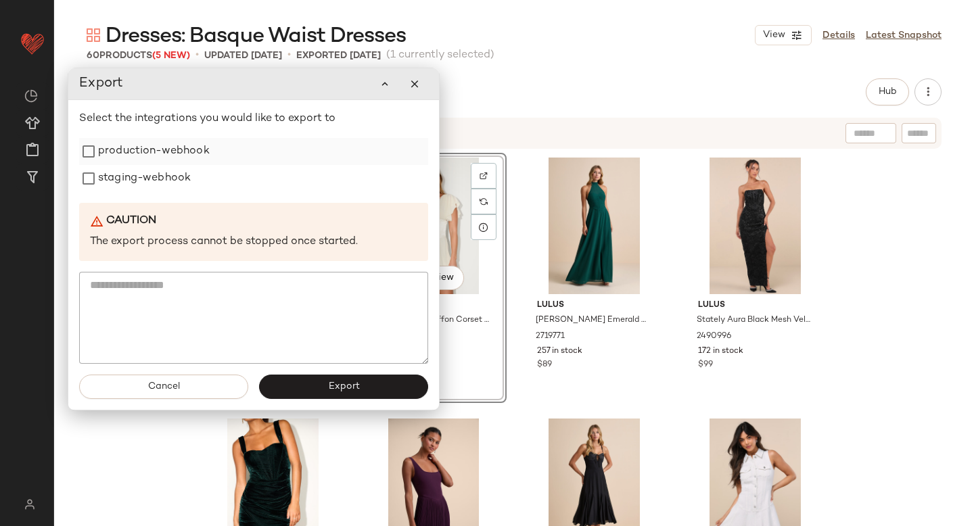
click at [177, 145] on label "production-webhook" at bounding box center [154, 151] width 112 height 27
click at [168, 168] on label "staging-webhook" at bounding box center [144, 178] width 93 height 27
click at [312, 392] on button "Export" at bounding box center [343, 387] width 169 height 24
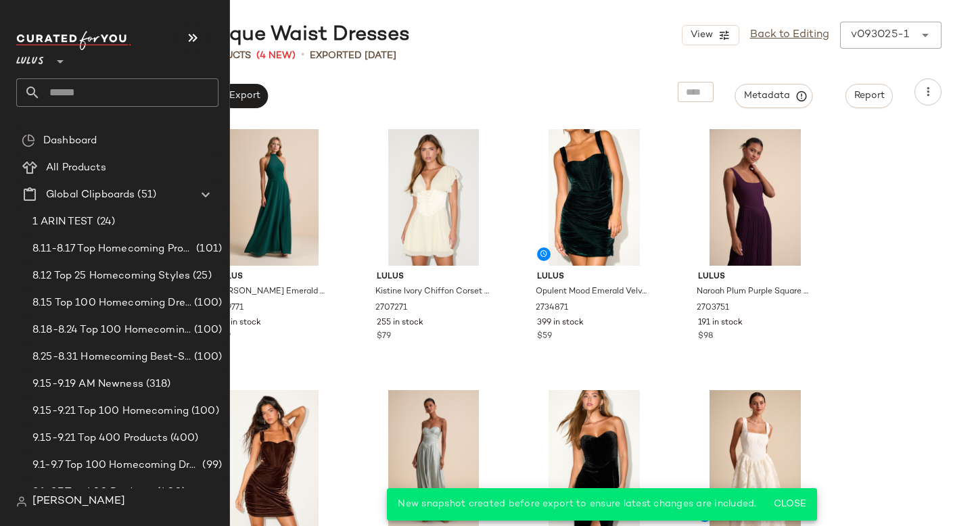
click at [45, 94] on input "text" at bounding box center [130, 92] width 178 height 28
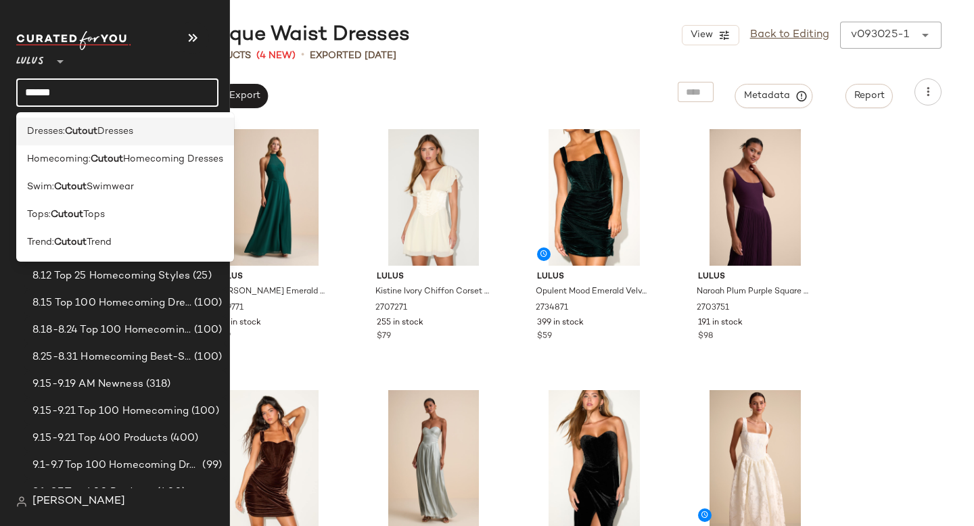
type input "******"
click at [35, 135] on span "Dresses:" at bounding box center [46, 131] width 38 height 14
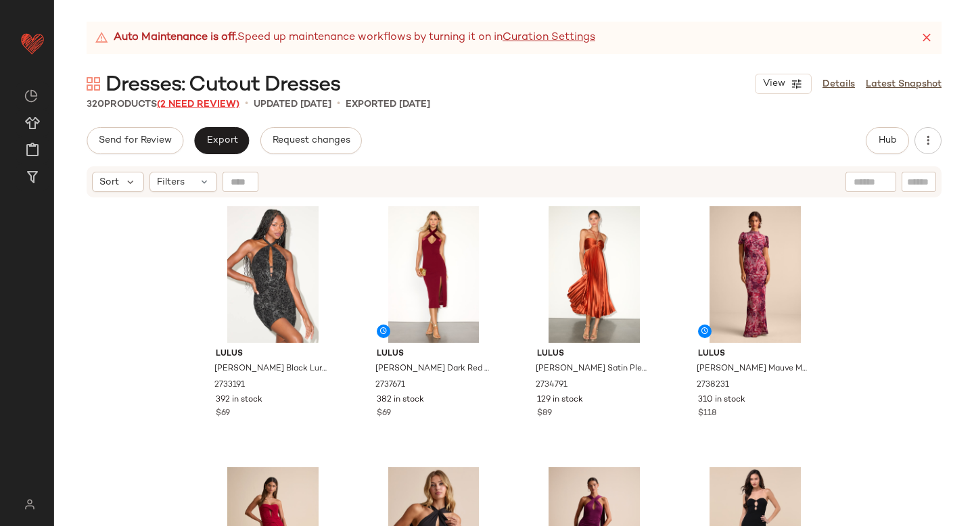
click at [222, 104] on span "(2 Need Review)" at bounding box center [198, 104] width 82 height 10
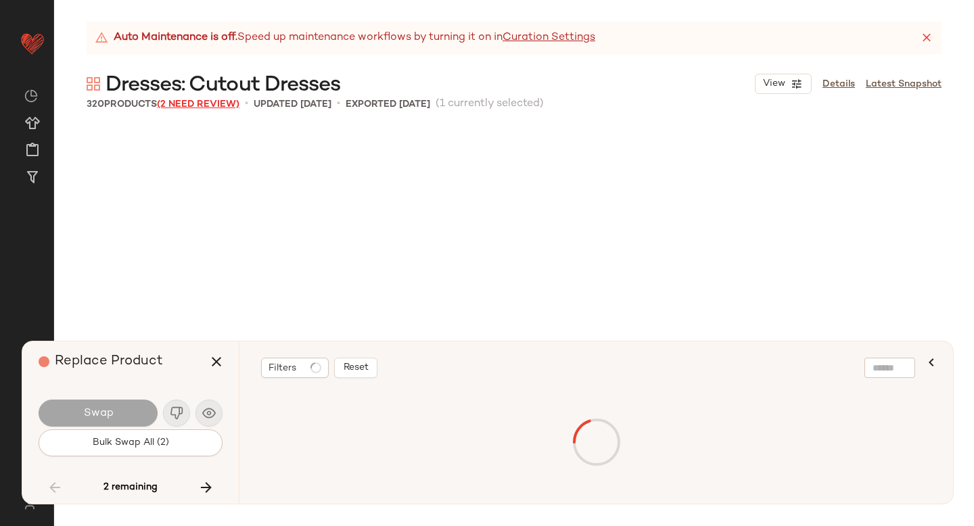
scroll to position [13572, 0]
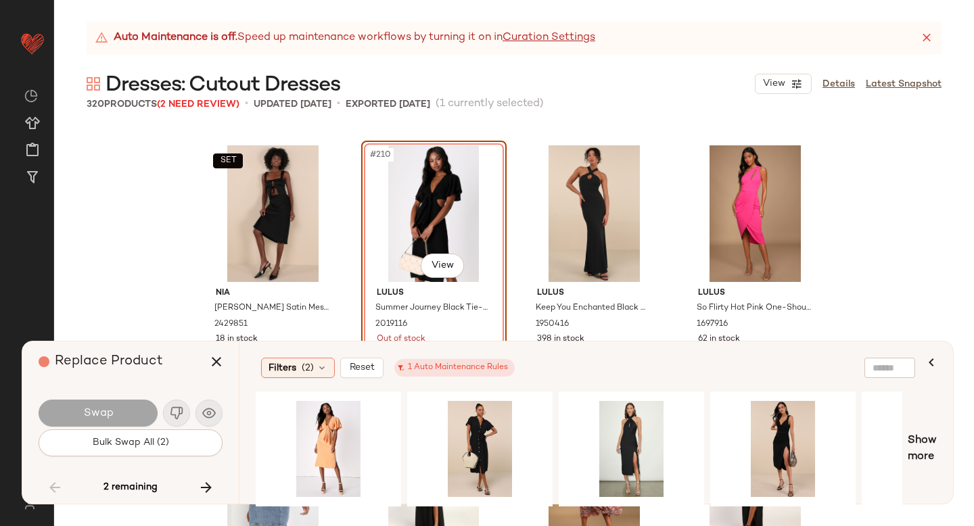
click at [417, 193] on div "#210 View" at bounding box center [434, 213] width 136 height 137
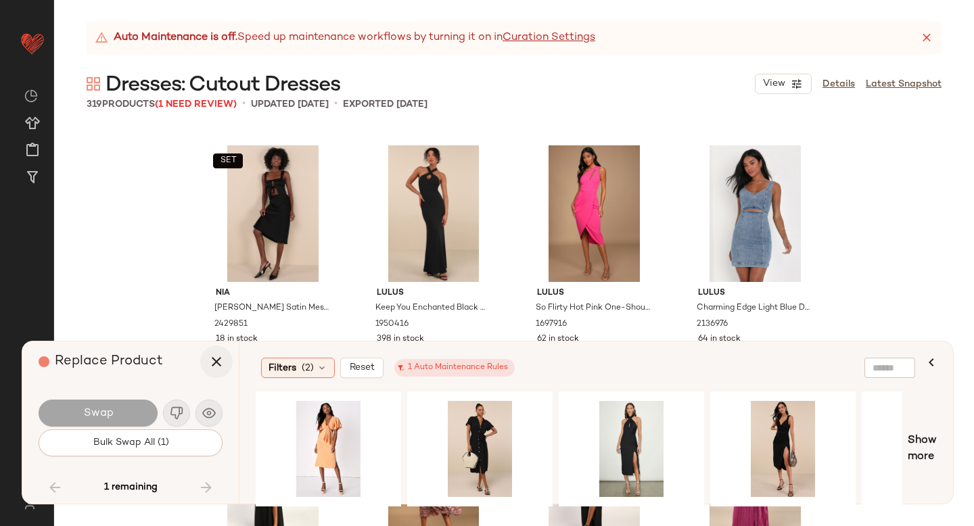
click at [208, 357] on icon "button" at bounding box center [216, 362] width 16 height 16
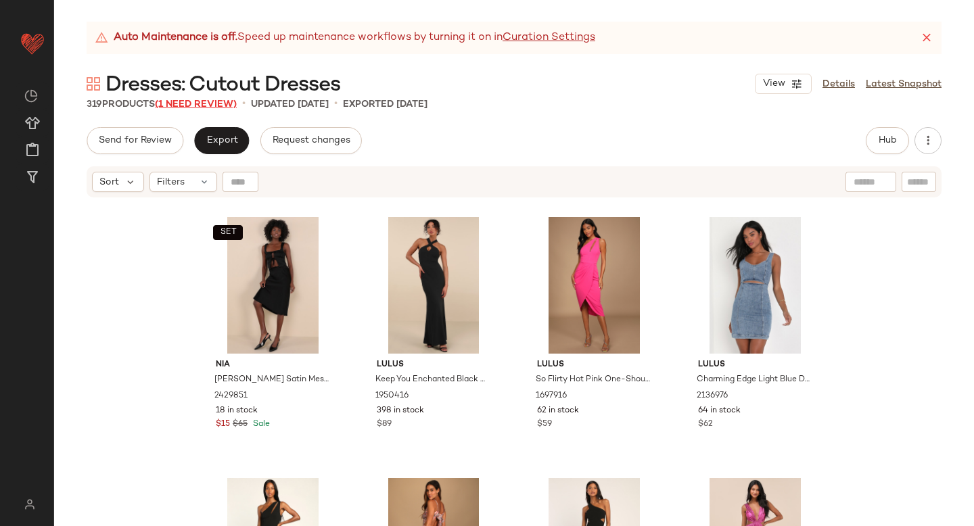
click at [193, 101] on span "(1 Need Review)" at bounding box center [196, 104] width 82 height 10
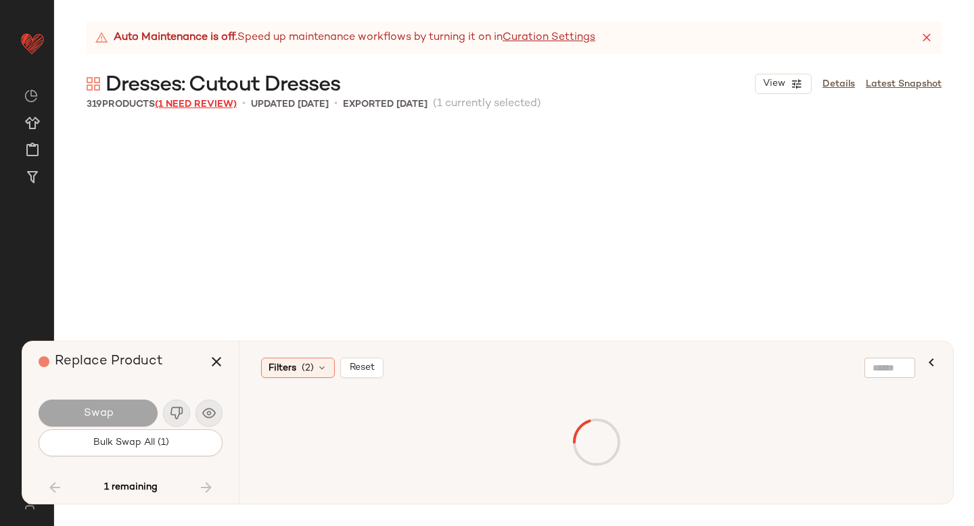
scroll to position [19315, 0]
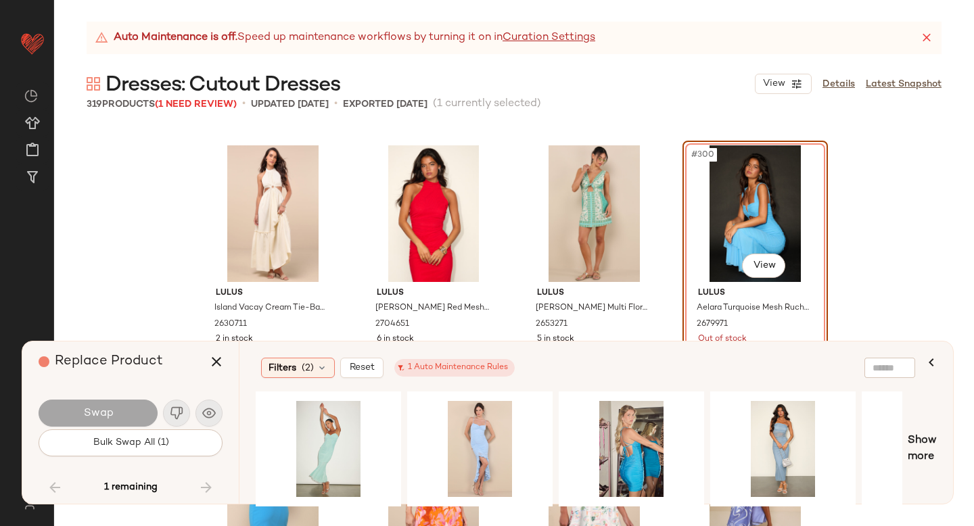
click at [726, 214] on div "#300 View" at bounding box center [755, 213] width 136 height 137
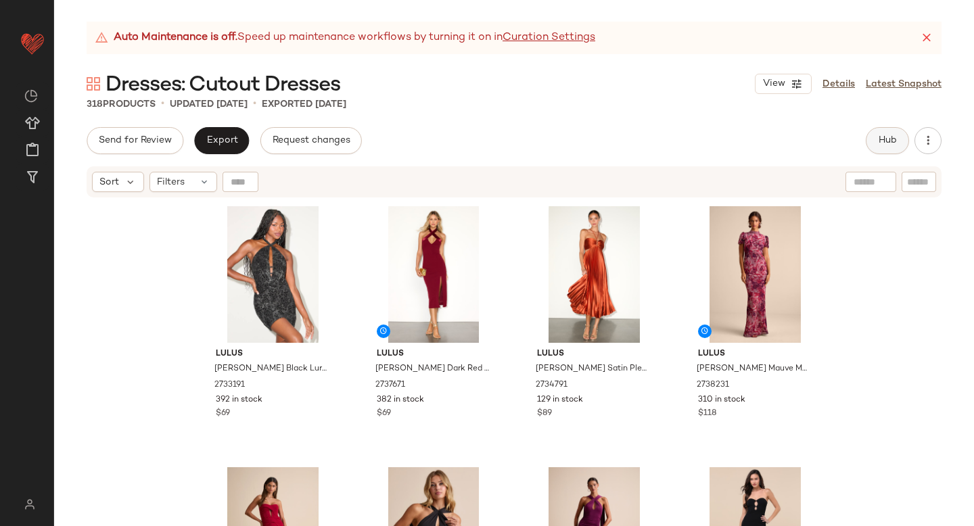
click at [892, 141] on span "Hub" at bounding box center [887, 140] width 19 height 11
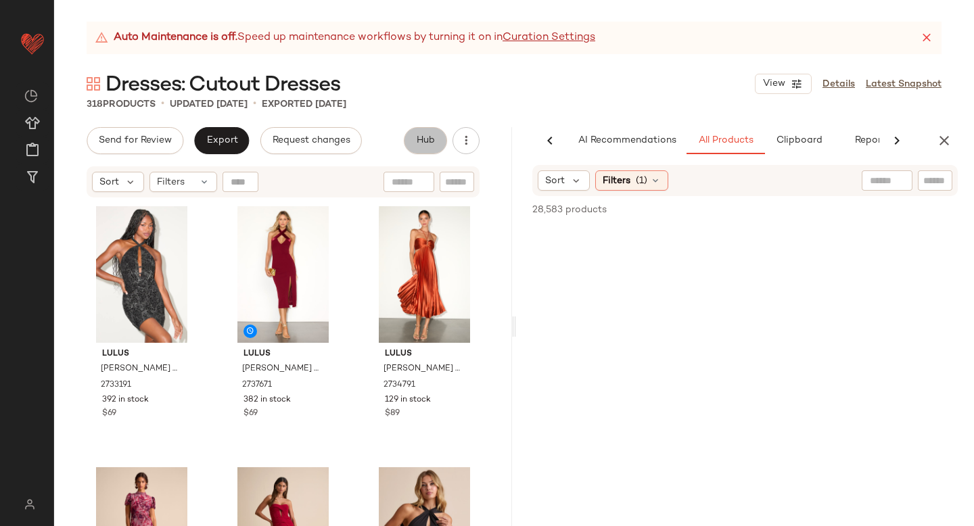
scroll to position [0, 32]
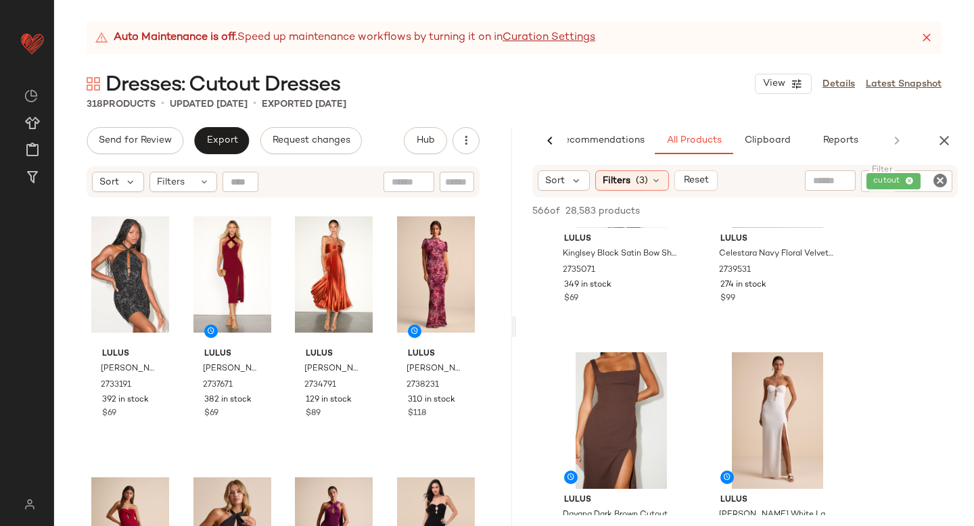
scroll to position [465, 0]
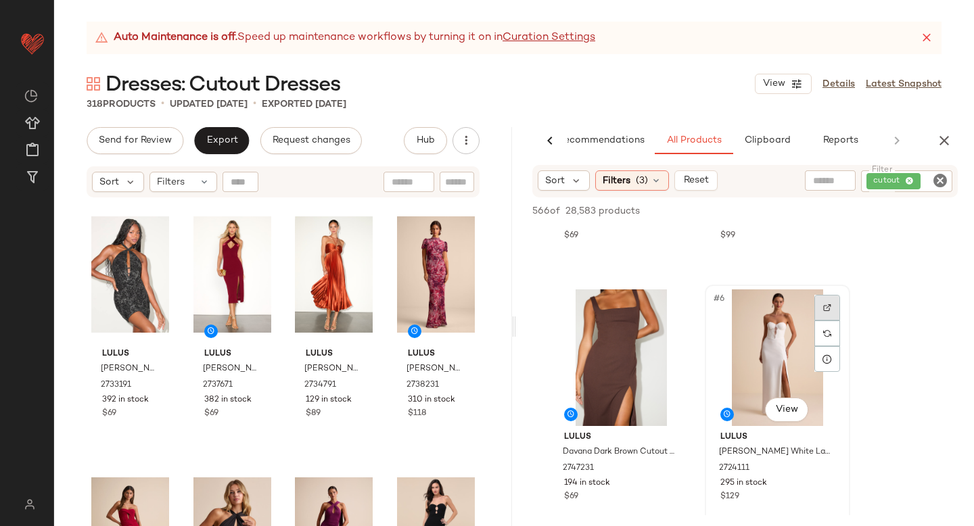
click at [820, 306] on div at bounding box center [827, 308] width 26 height 26
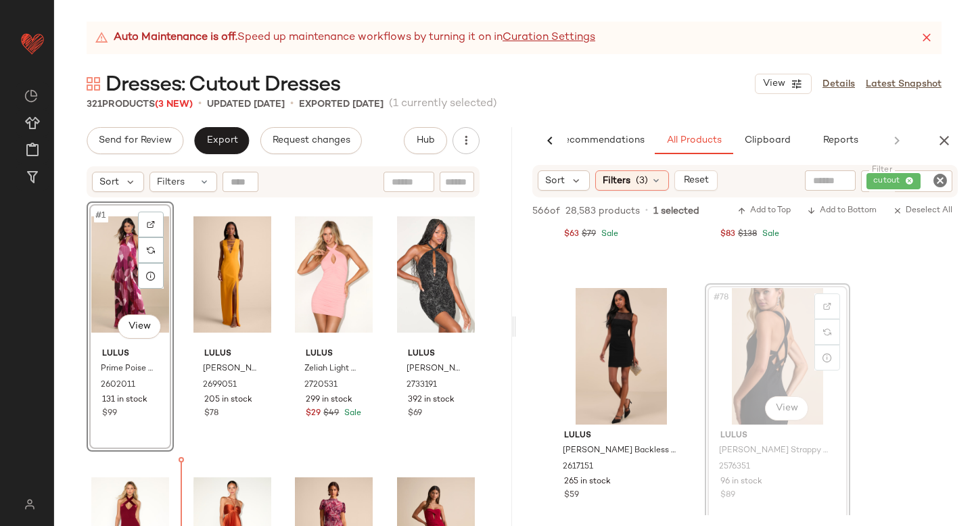
scroll to position [1, 0]
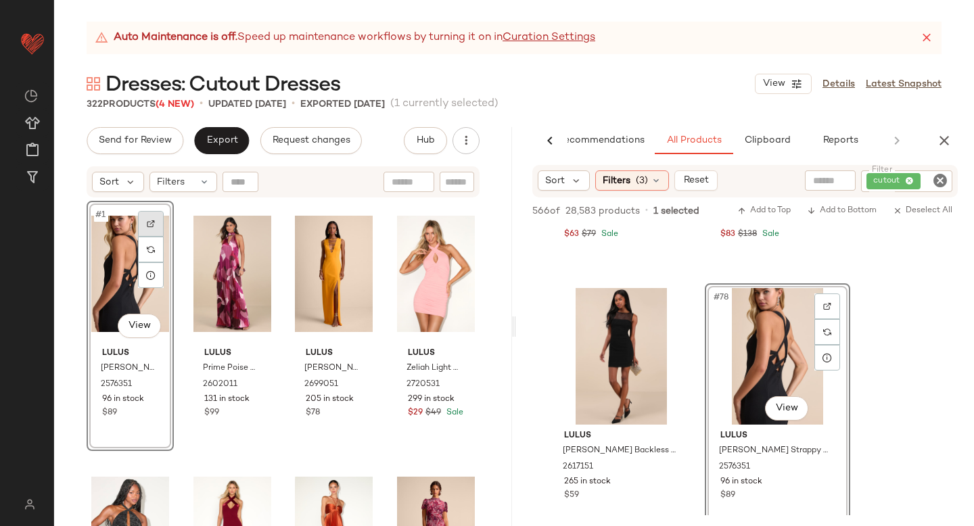
click at [152, 218] on div at bounding box center [151, 224] width 26 height 26
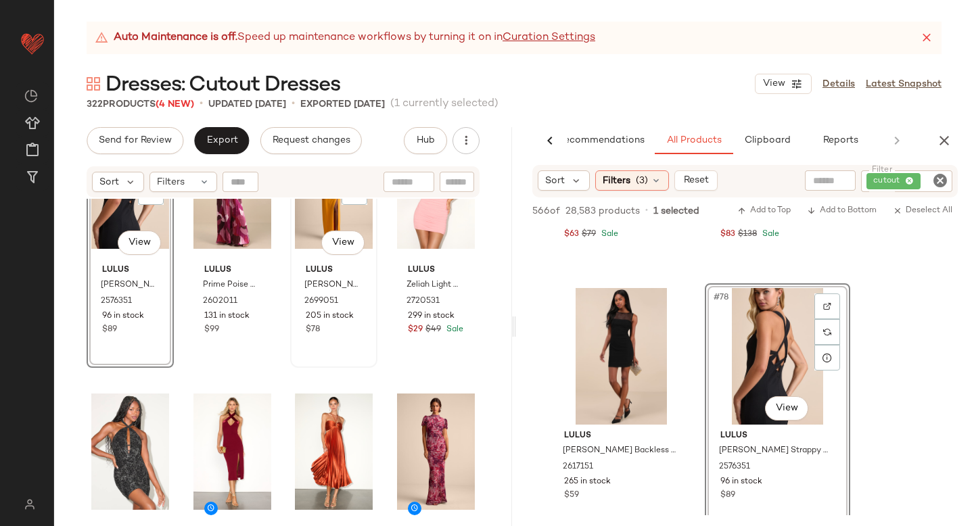
scroll to position [93, 0]
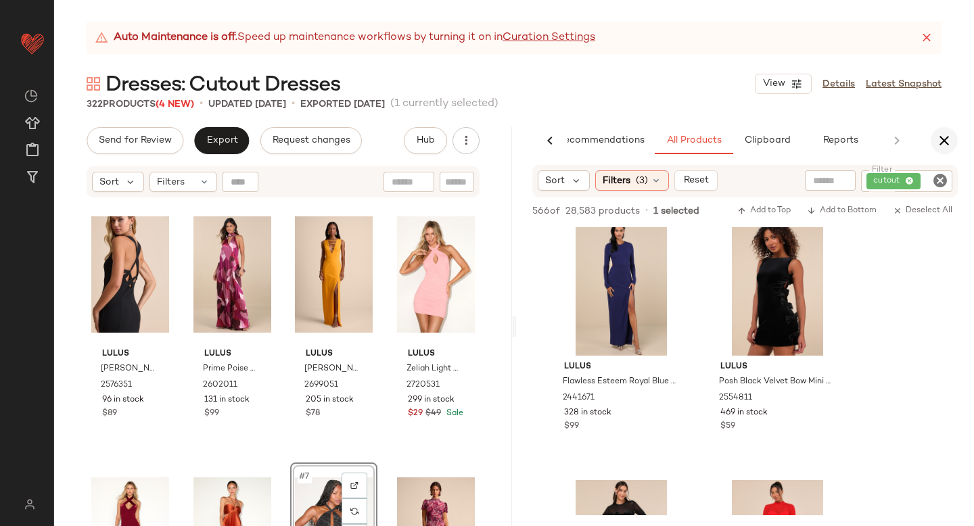
click at [936, 137] on icon "button" at bounding box center [944, 141] width 16 height 16
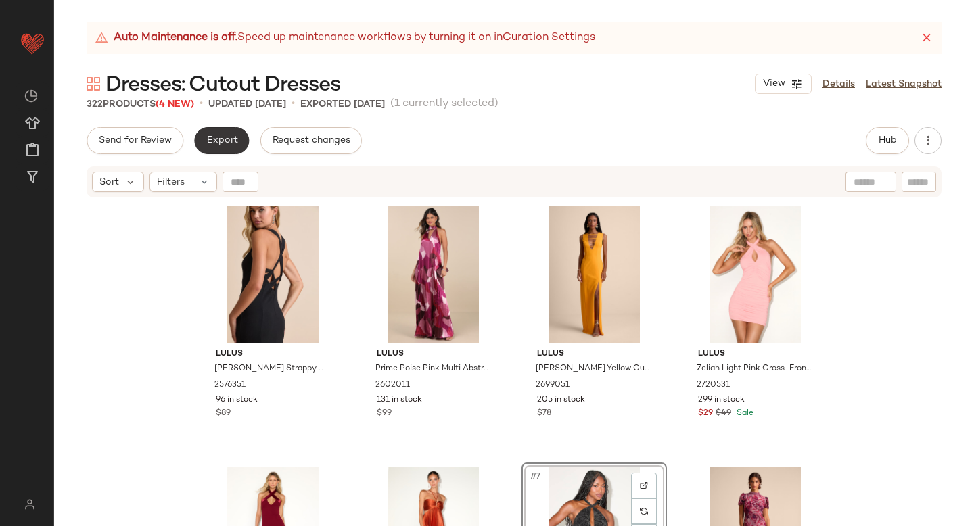
click at [222, 150] on button "Export" at bounding box center [221, 140] width 55 height 27
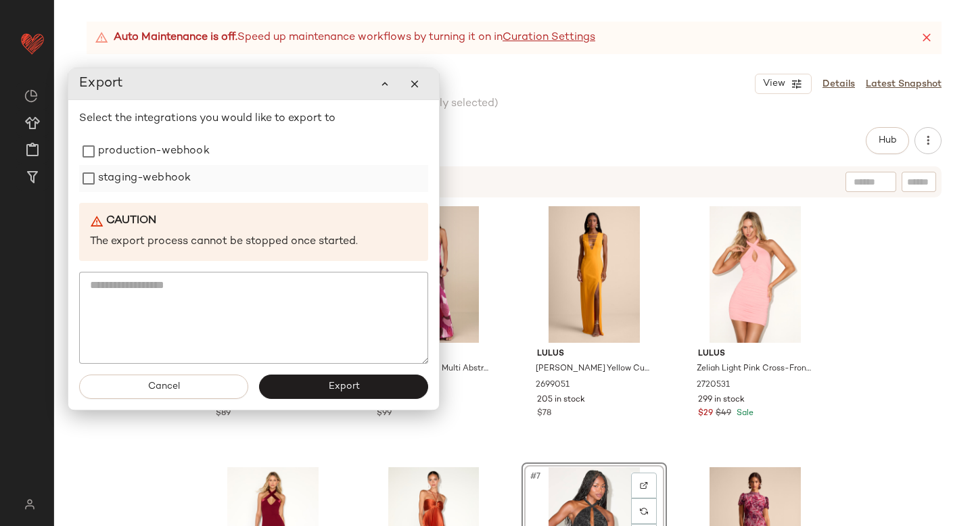
click at [175, 172] on label "staging-webhook" at bounding box center [144, 178] width 93 height 27
click at [170, 157] on label "production-webhook" at bounding box center [154, 151] width 112 height 27
click at [284, 385] on button "Export" at bounding box center [343, 387] width 169 height 24
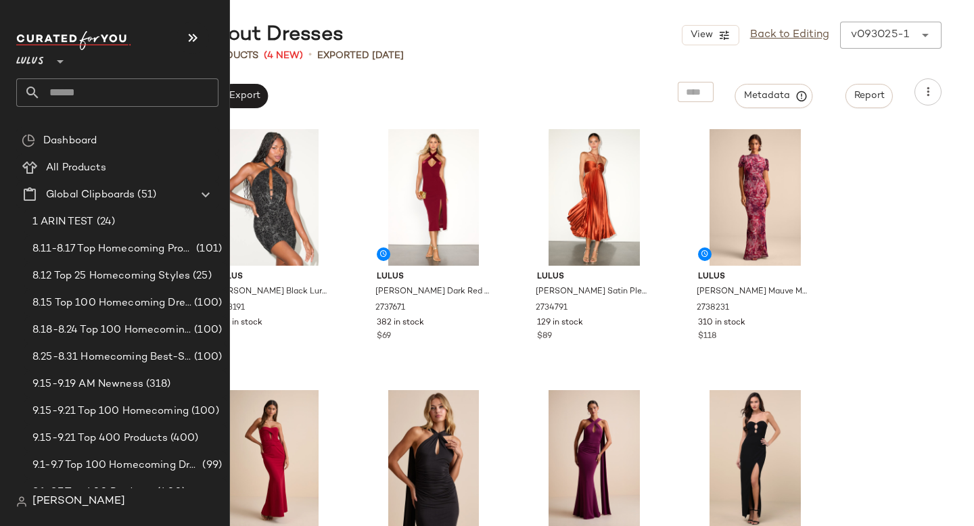
click at [100, 82] on input "text" at bounding box center [130, 92] width 178 height 28
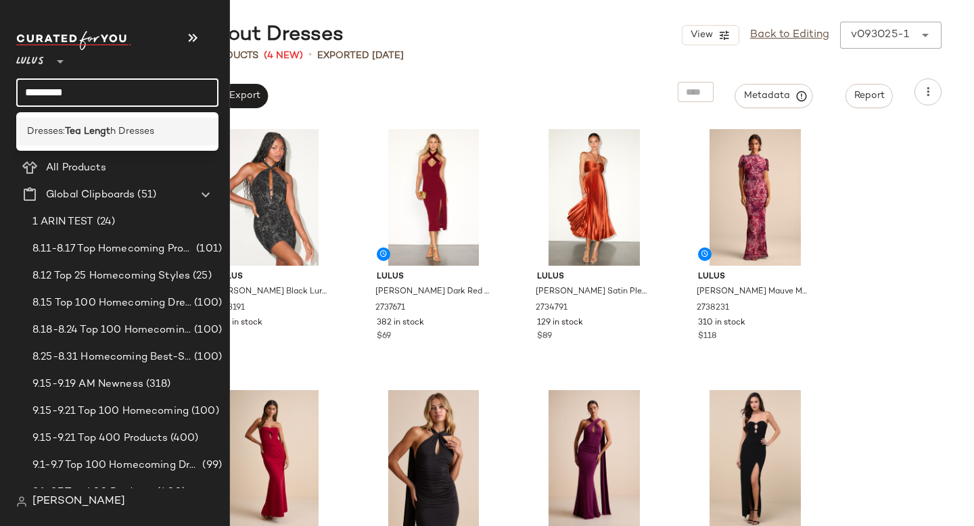
type input "*********"
click at [93, 121] on div "Dresses: Tea Lengt h Dresses" at bounding box center [117, 132] width 202 height 28
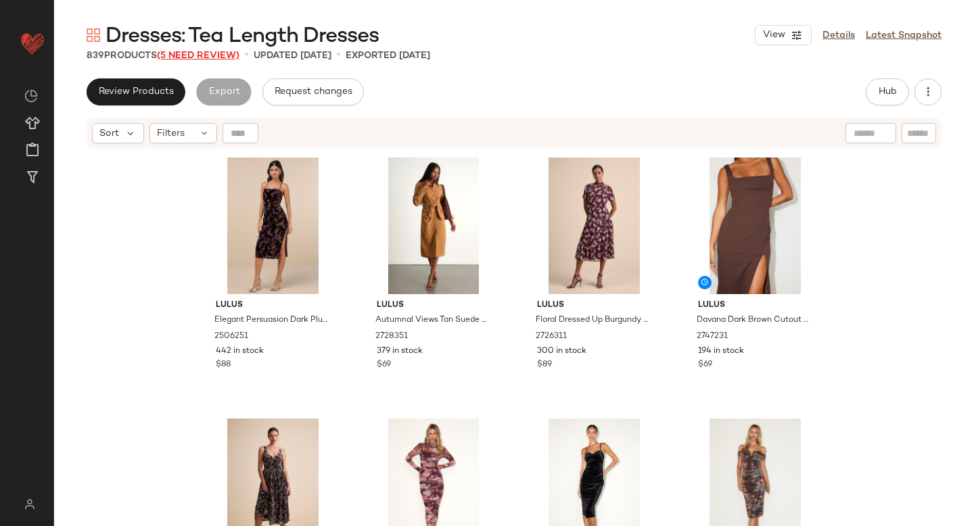
click at [203, 55] on span "(5 Need Review)" at bounding box center [198, 56] width 82 height 10
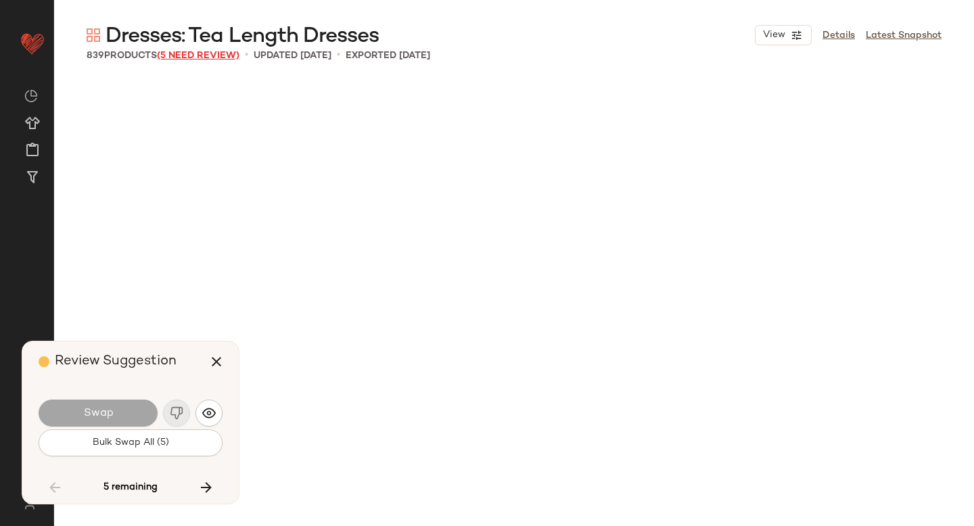
scroll to position [16182, 0]
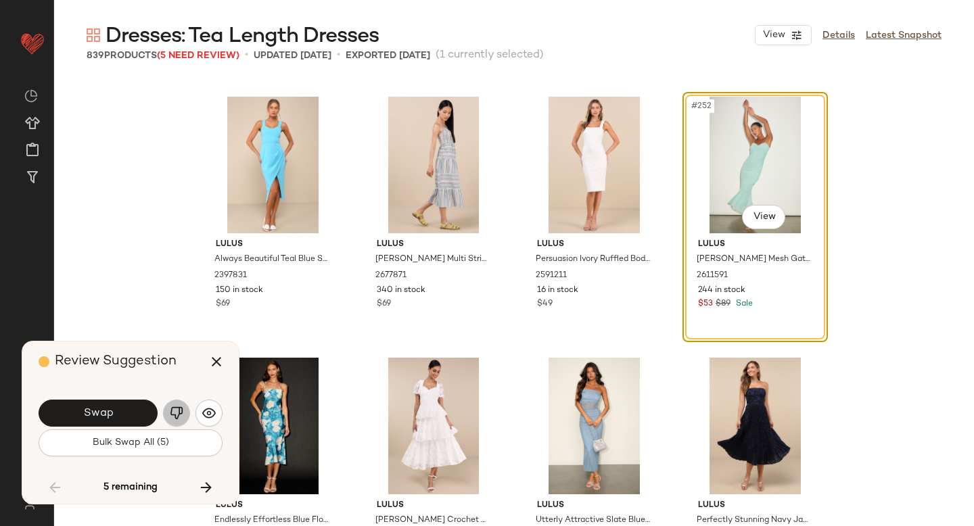
click at [176, 418] on img "button" at bounding box center [177, 413] width 14 height 14
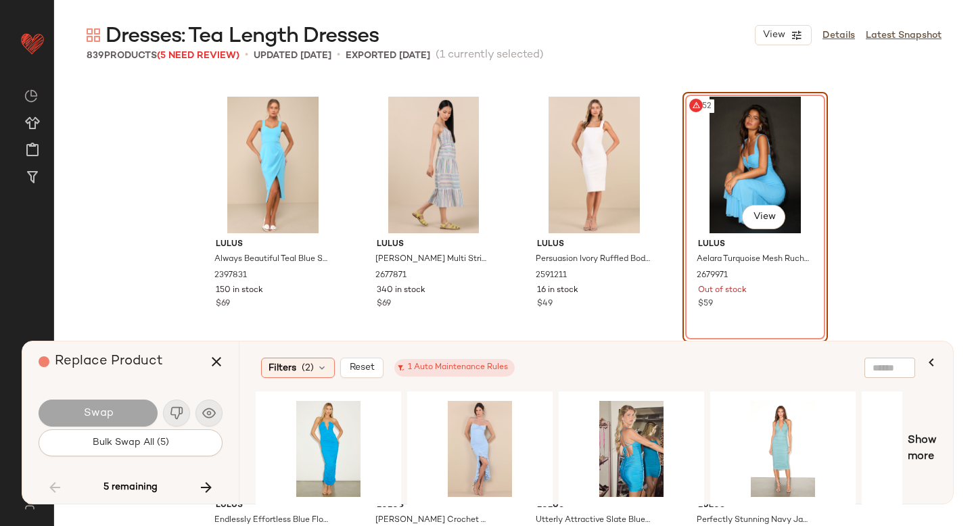
click at [776, 144] on div "#252 View" at bounding box center [755, 165] width 136 height 137
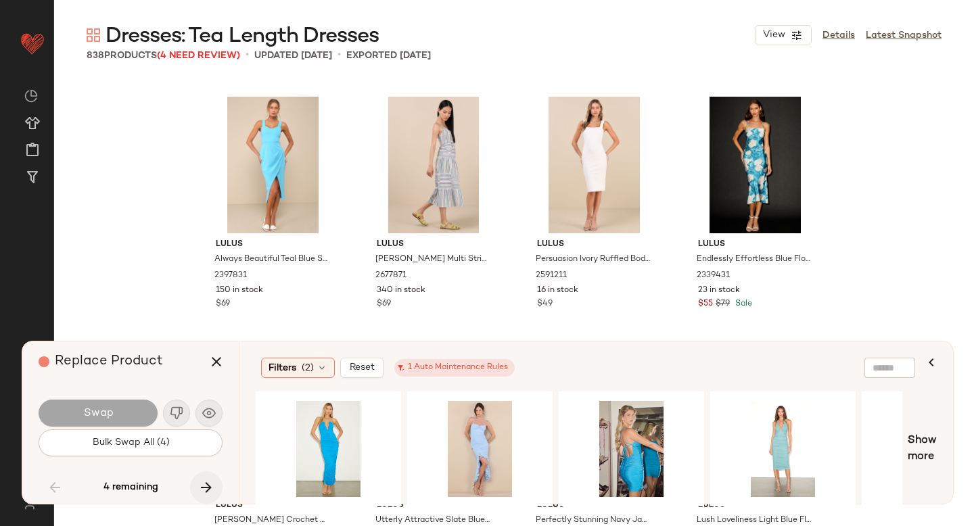
click at [206, 478] on button "button" at bounding box center [206, 487] width 32 height 32
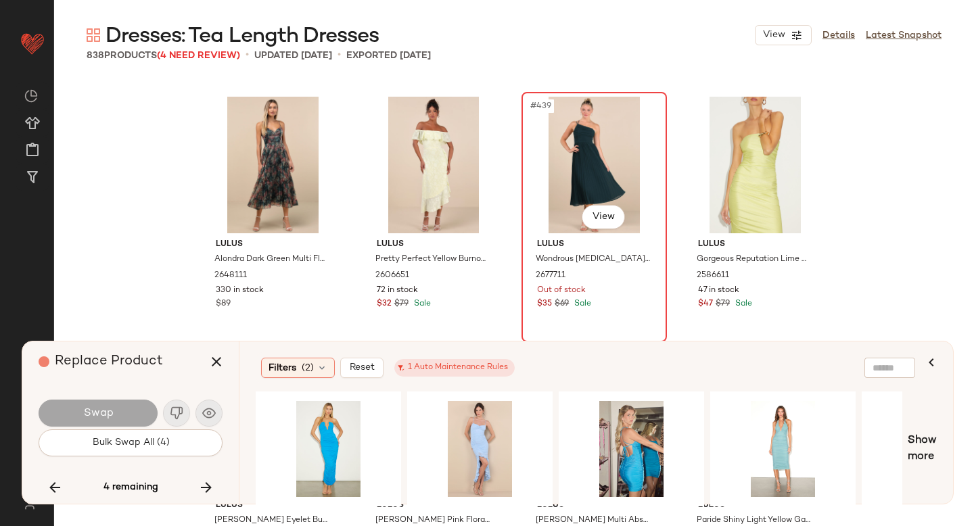
click at [584, 197] on div "#439 View" at bounding box center [594, 165] width 136 height 137
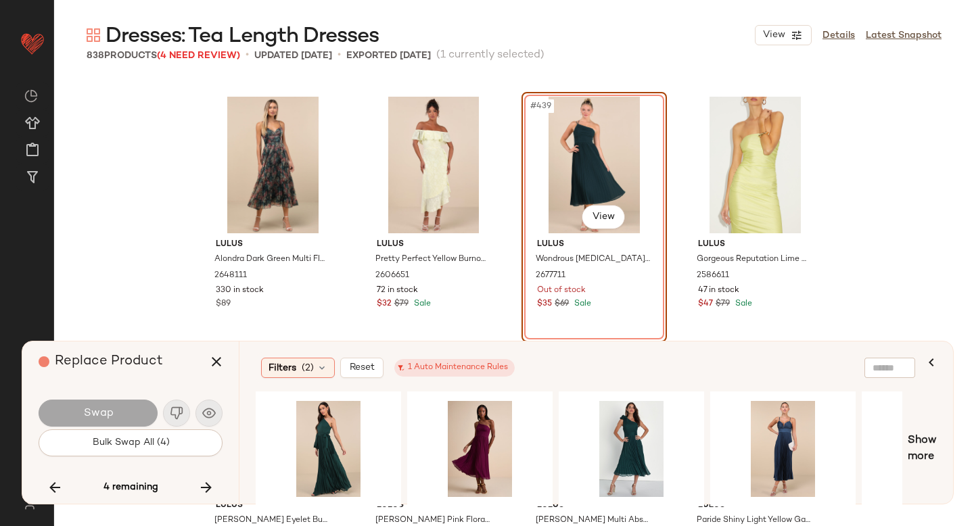
click at [554, 204] on div "#439 View" at bounding box center [594, 165] width 136 height 137
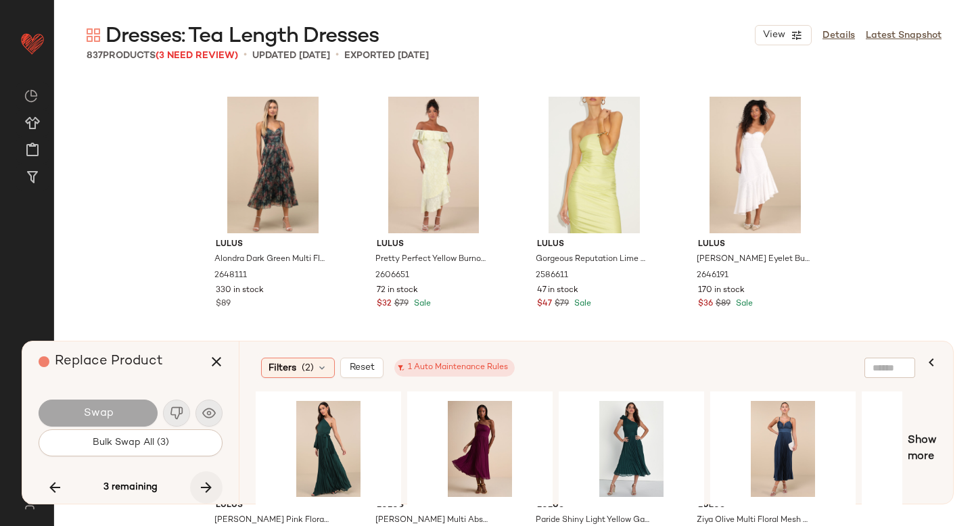
click at [206, 488] on icon "button" at bounding box center [206, 487] width 16 height 16
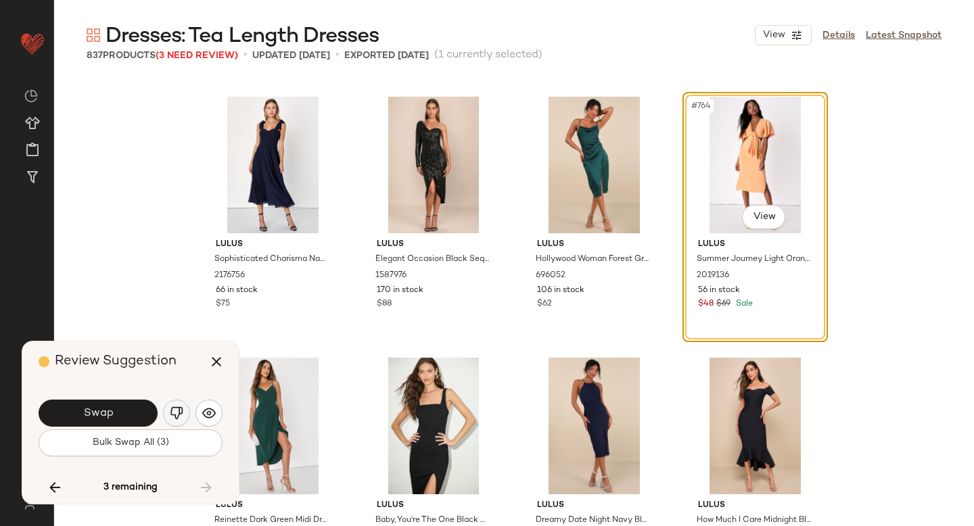
click at [174, 408] on img "button" at bounding box center [177, 413] width 14 height 14
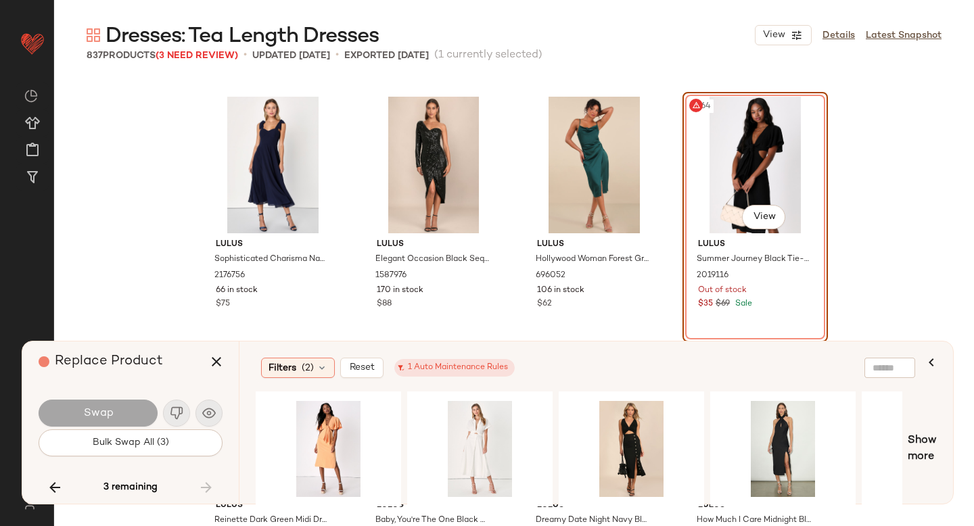
click at [754, 170] on div "#764 View" at bounding box center [755, 165] width 136 height 137
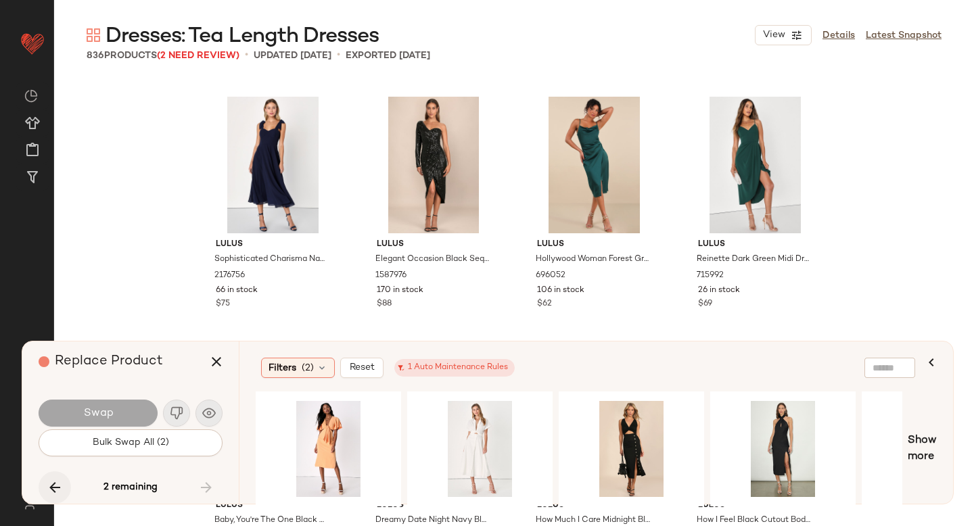
click at [56, 480] on icon "button" at bounding box center [55, 487] width 16 height 16
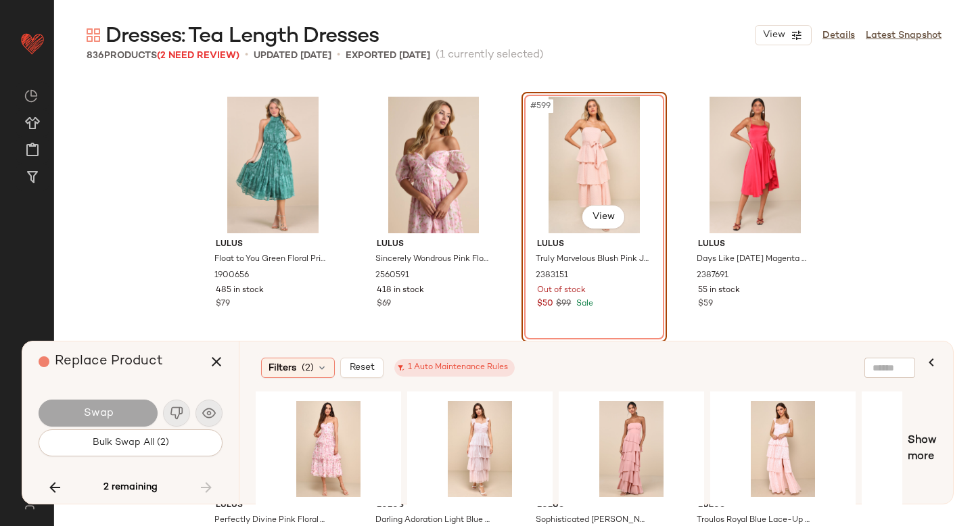
click at [600, 143] on div "#599 View" at bounding box center [594, 165] width 136 height 137
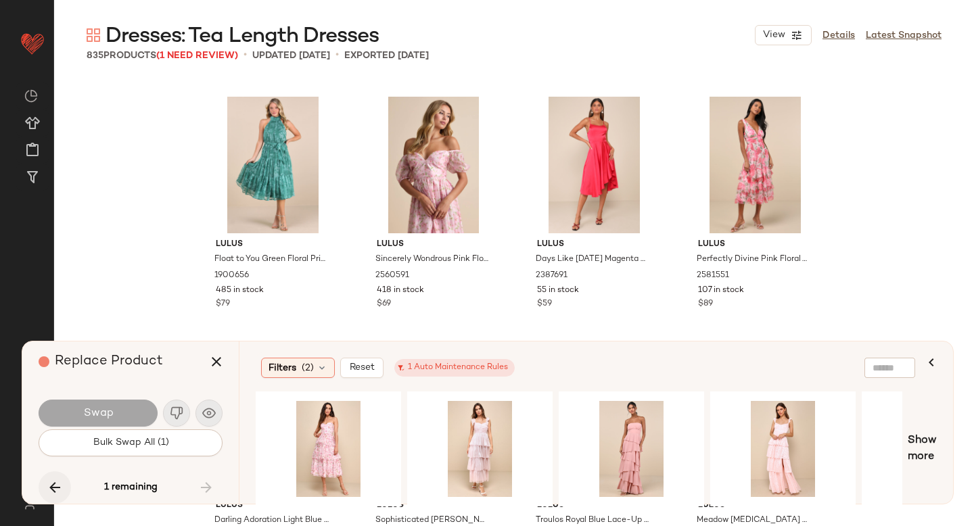
click at [54, 483] on icon "button" at bounding box center [55, 487] width 16 height 16
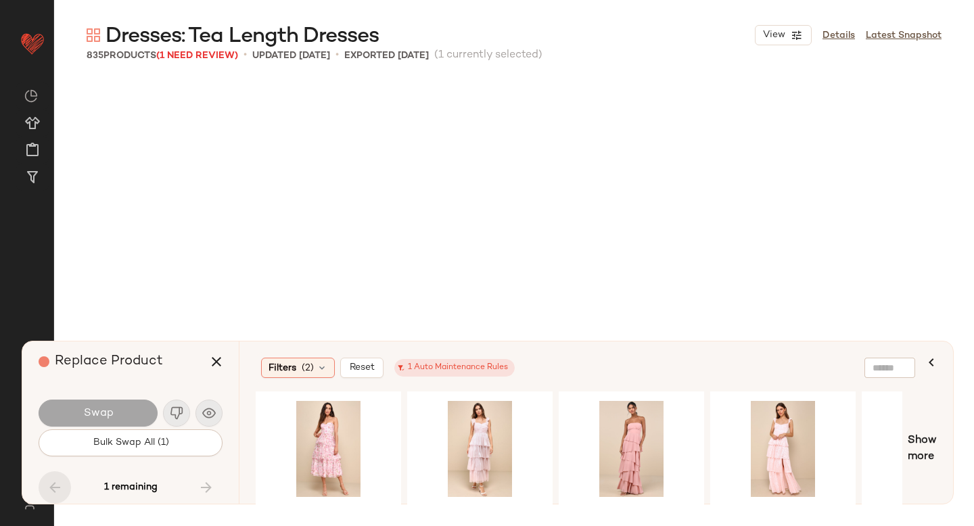
scroll to position [24535, 0]
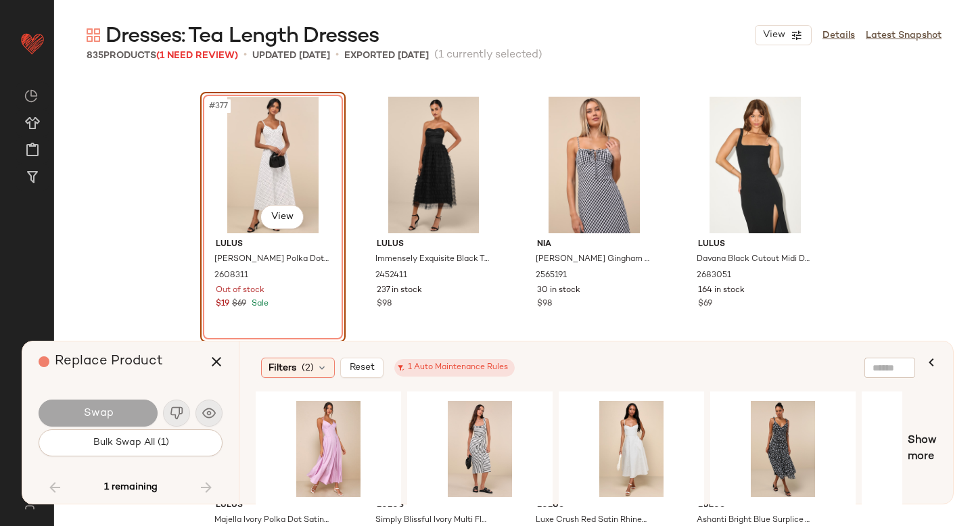
click at [279, 176] on div "#377 View" at bounding box center [273, 165] width 136 height 137
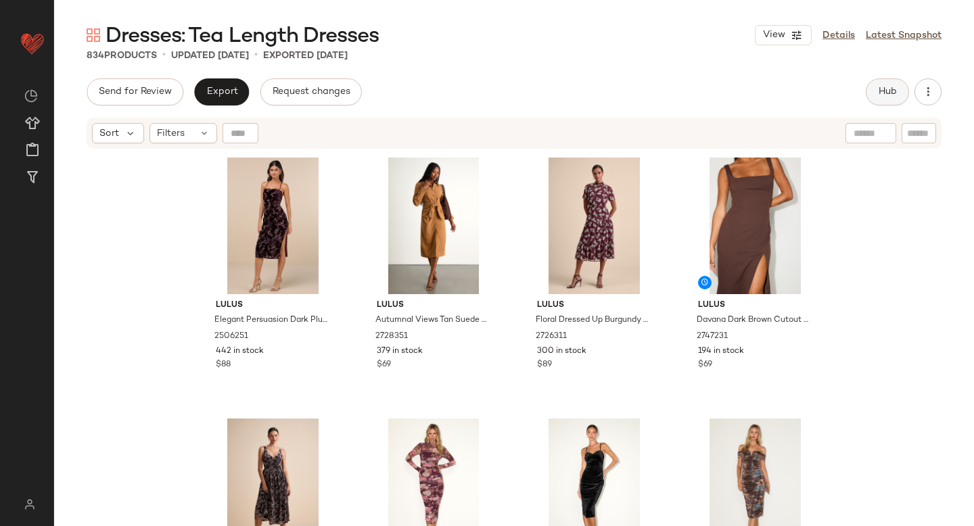
click at [895, 92] on span "Hub" at bounding box center [887, 92] width 19 height 11
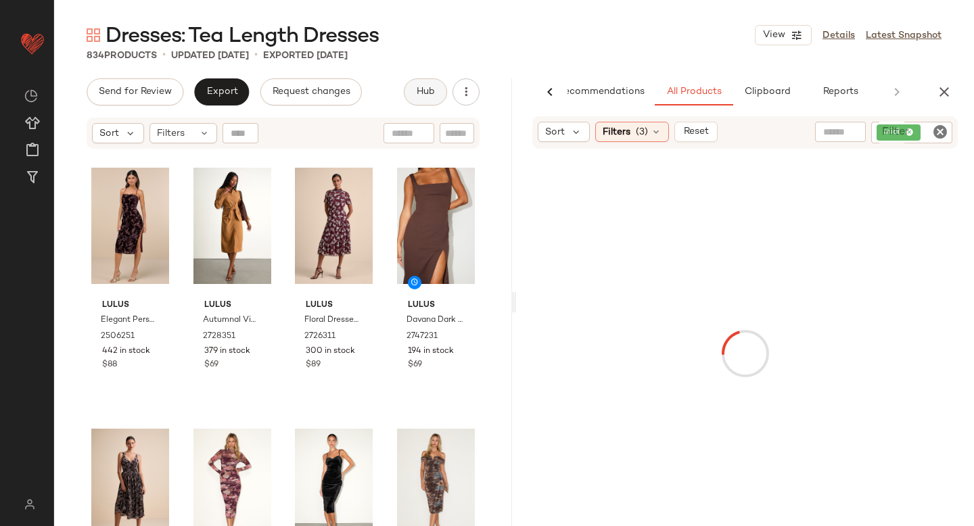
scroll to position [0, 32]
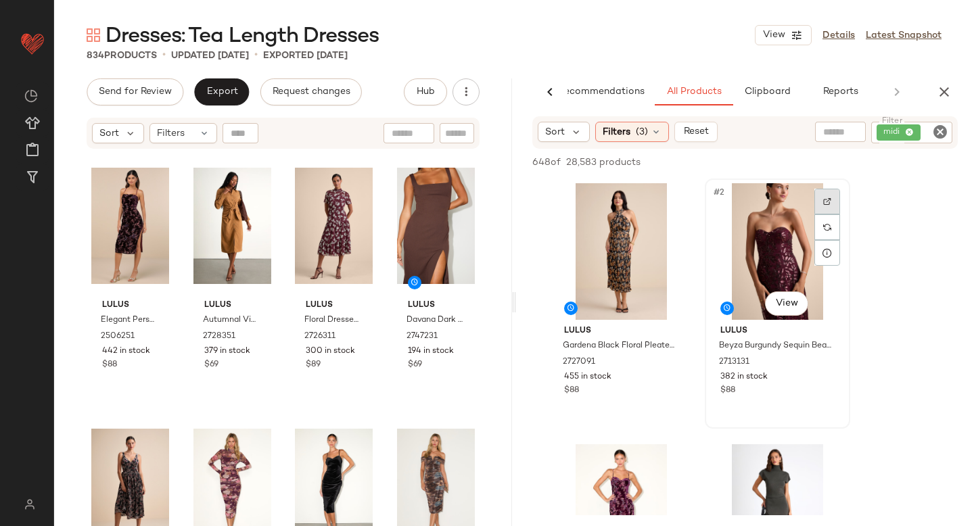
click at [828, 203] on img at bounding box center [827, 201] width 8 height 8
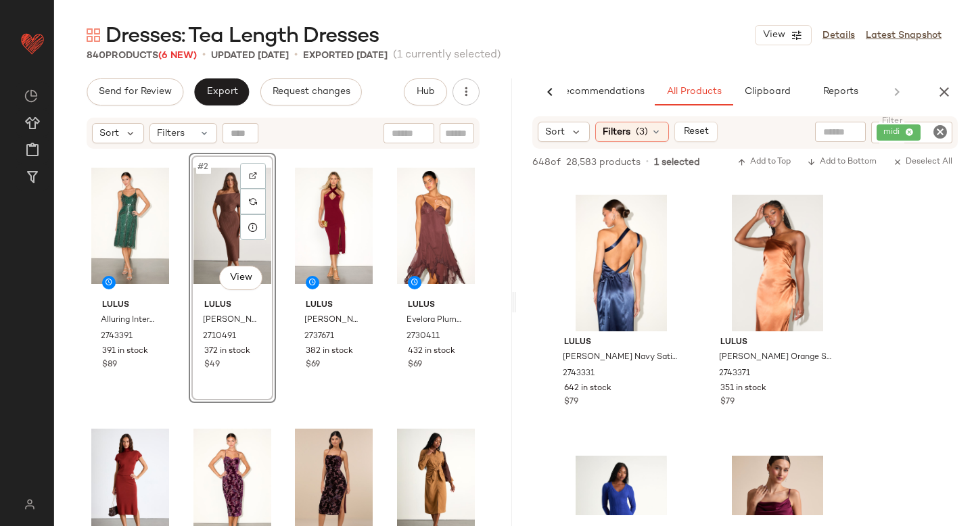
scroll to position [3911, 0]
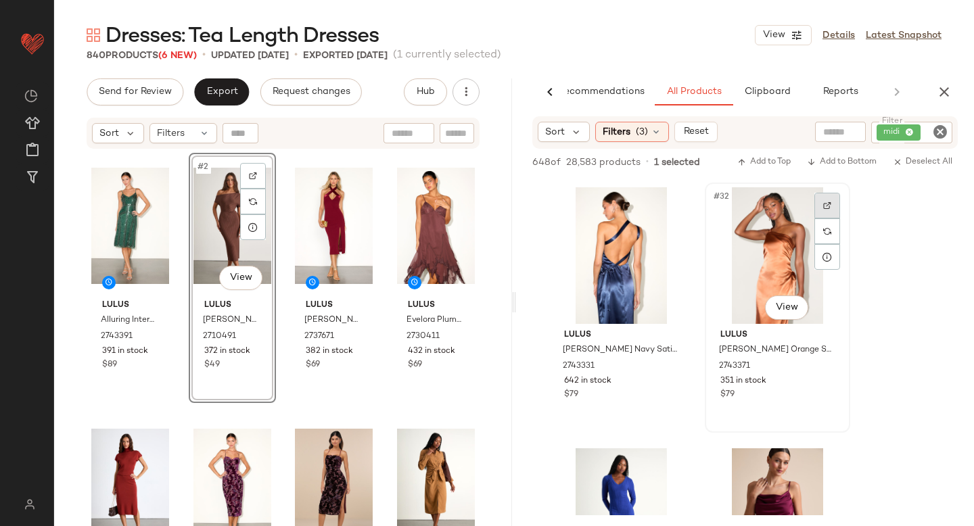
click at [836, 198] on div at bounding box center [827, 206] width 26 height 26
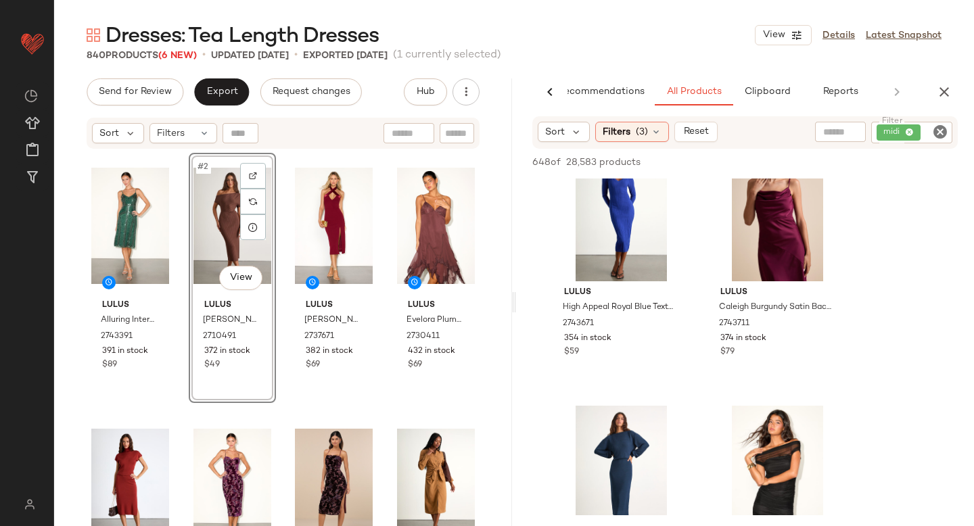
scroll to position [4117, 0]
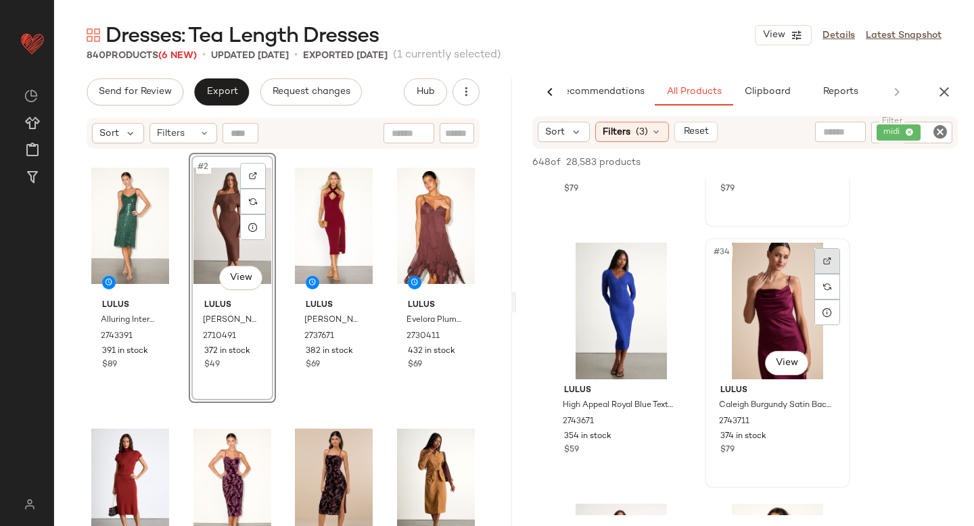
click at [828, 258] on img at bounding box center [827, 261] width 8 height 8
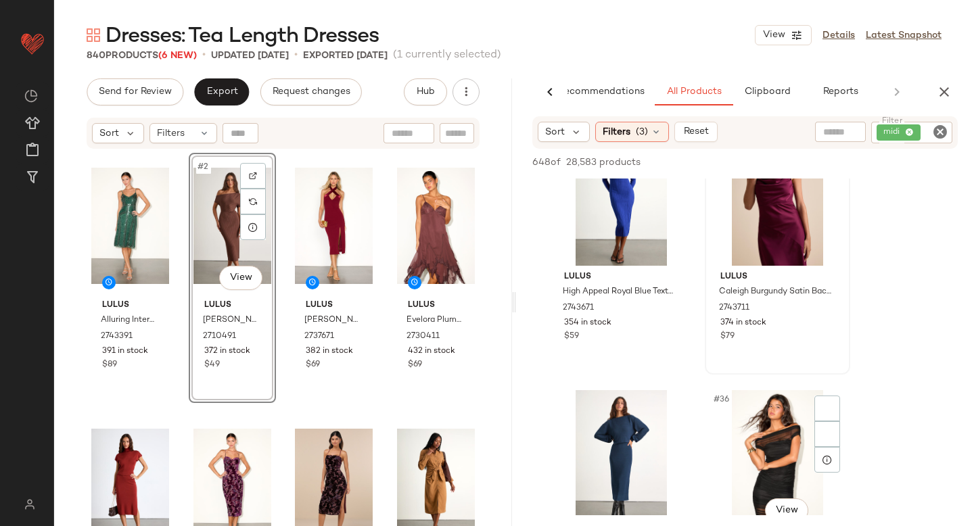
scroll to position [4553, 0]
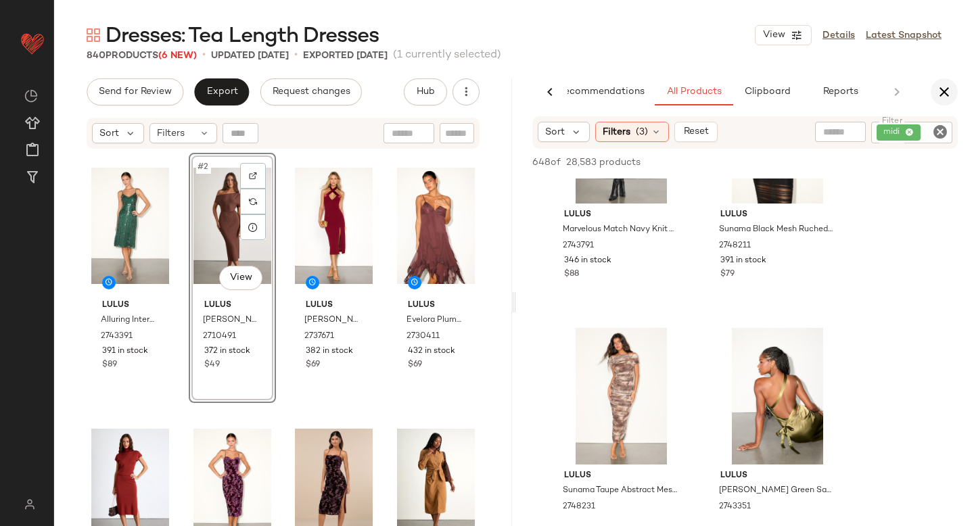
click at [939, 90] on icon "button" at bounding box center [944, 92] width 16 height 16
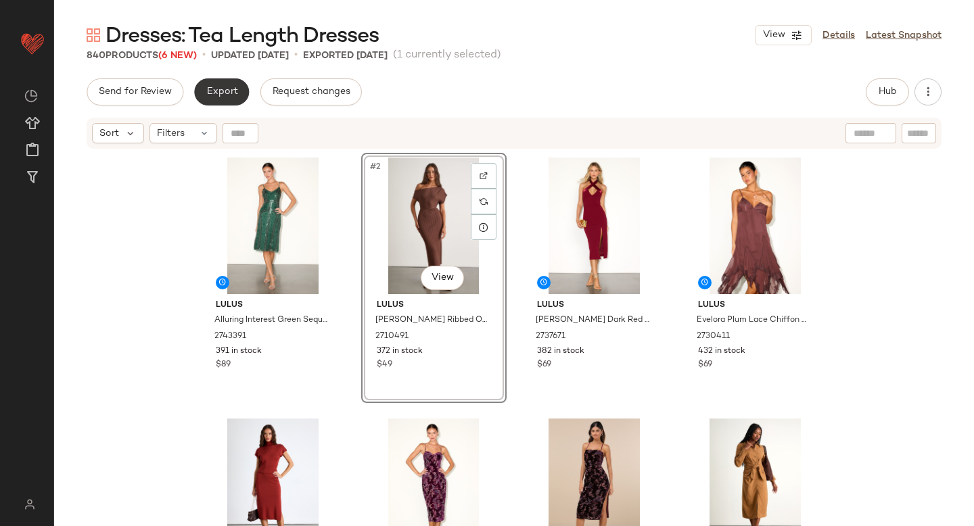
click at [236, 85] on button "Export" at bounding box center [221, 91] width 55 height 27
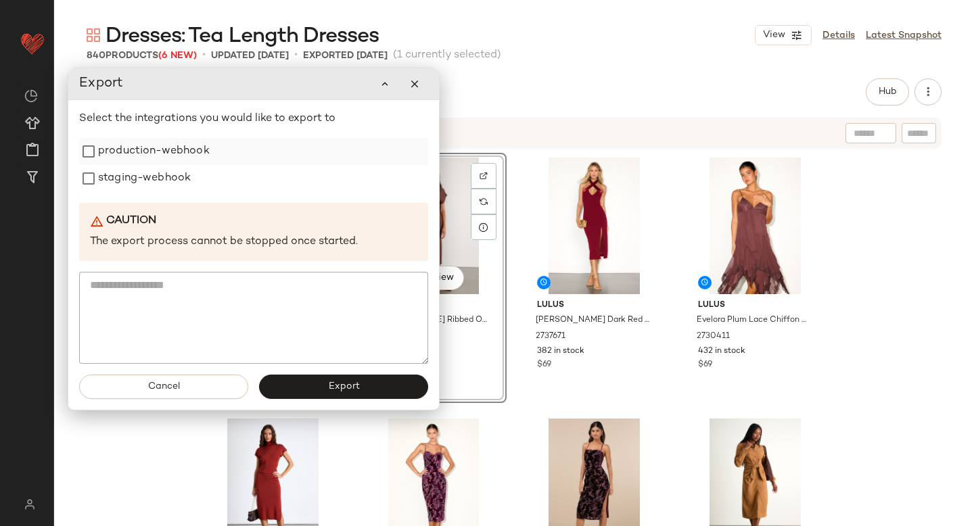
click at [122, 149] on label "production-webhook" at bounding box center [154, 151] width 112 height 27
click at [120, 176] on label "staging-webhook" at bounding box center [144, 178] width 93 height 27
click at [320, 383] on button "Export" at bounding box center [343, 387] width 169 height 24
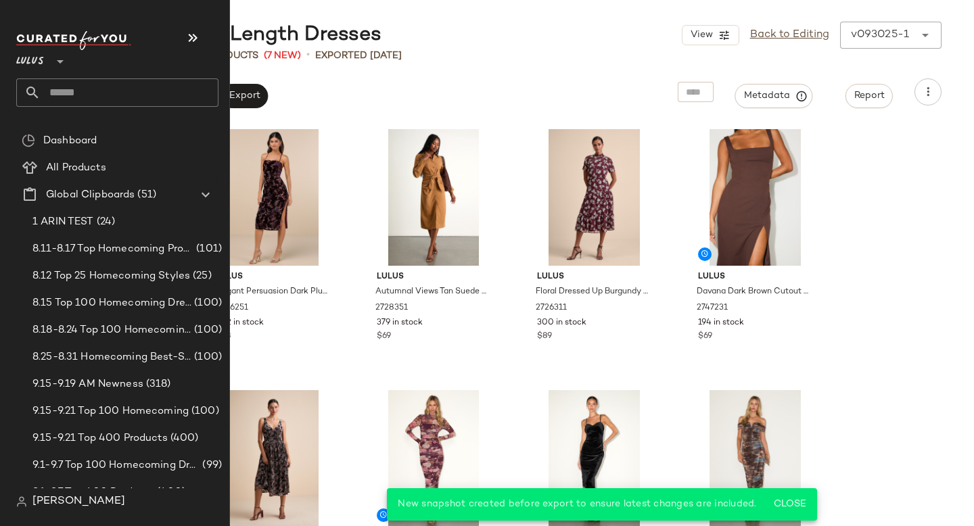
click at [104, 97] on input "text" at bounding box center [130, 92] width 178 height 28
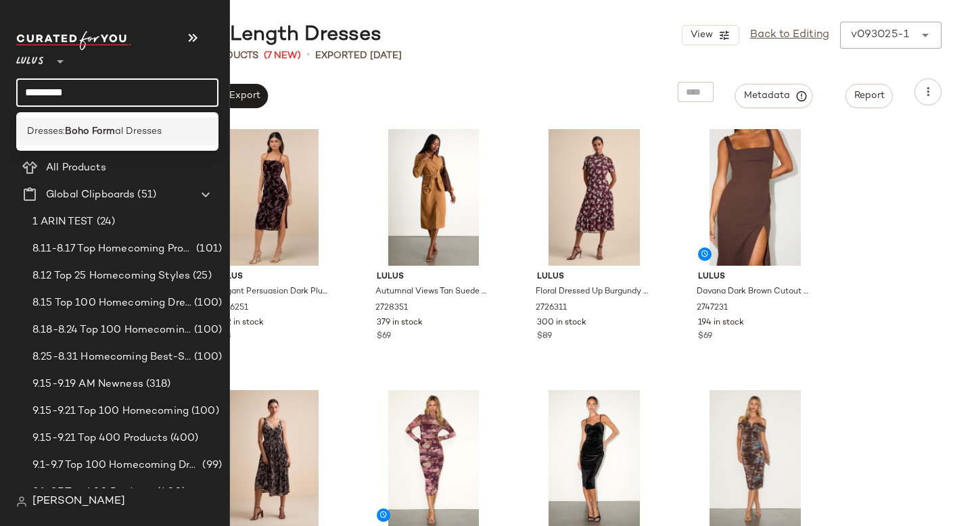
type input "*********"
click at [92, 121] on div "Dresses: Boho Form al Dresses" at bounding box center [117, 132] width 202 height 28
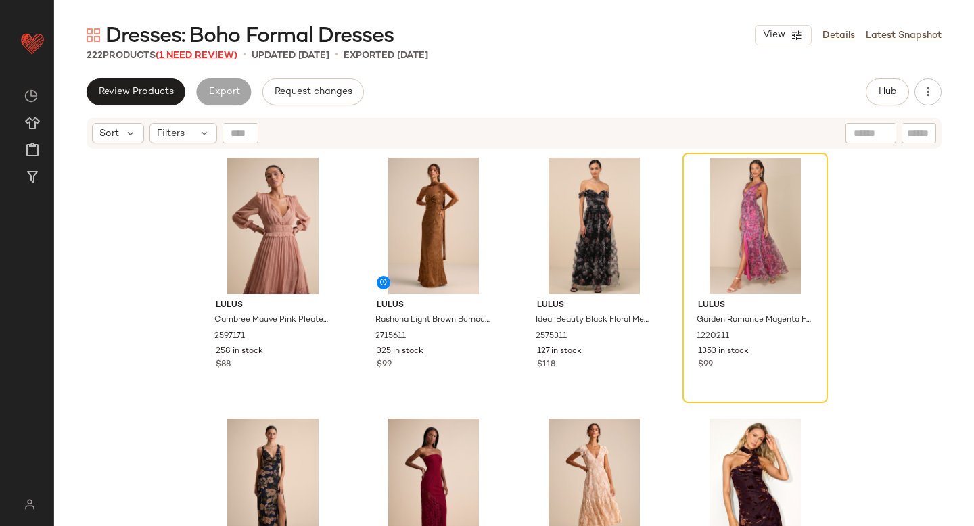
click at [175, 51] on span "(1 Need Review)" at bounding box center [197, 56] width 82 height 10
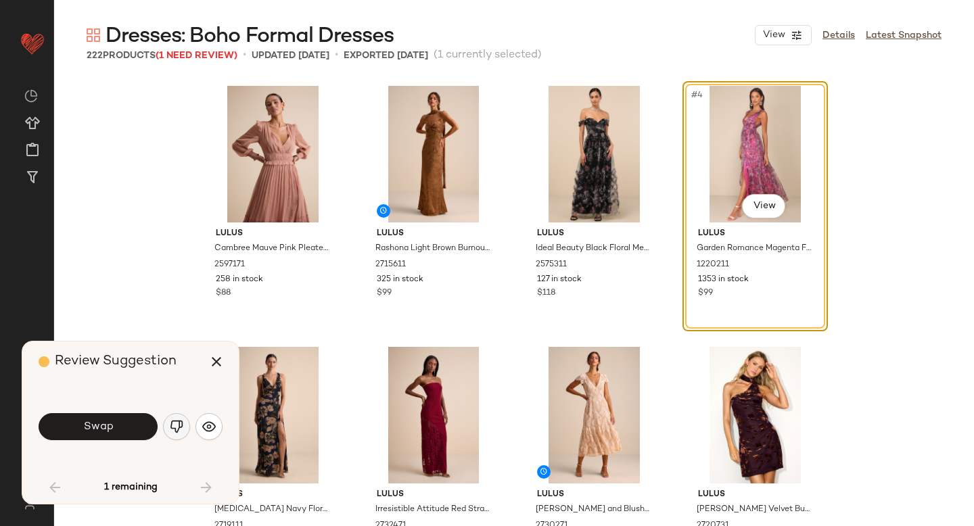
click at [184, 423] on button "button" at bounding box center [176, 426] width 27 height 27
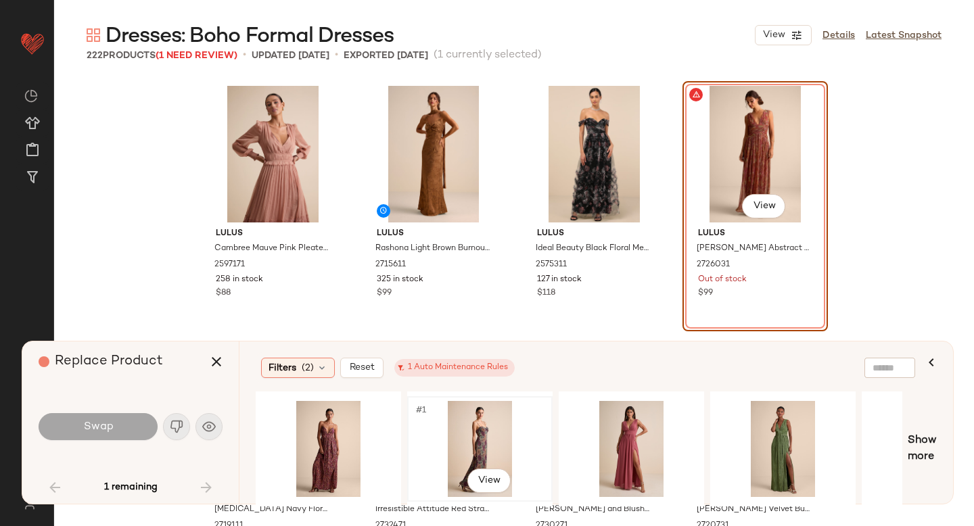
click at [481, 421] on div "#1 View" at bounding box center [480, 449] width 136 height 96
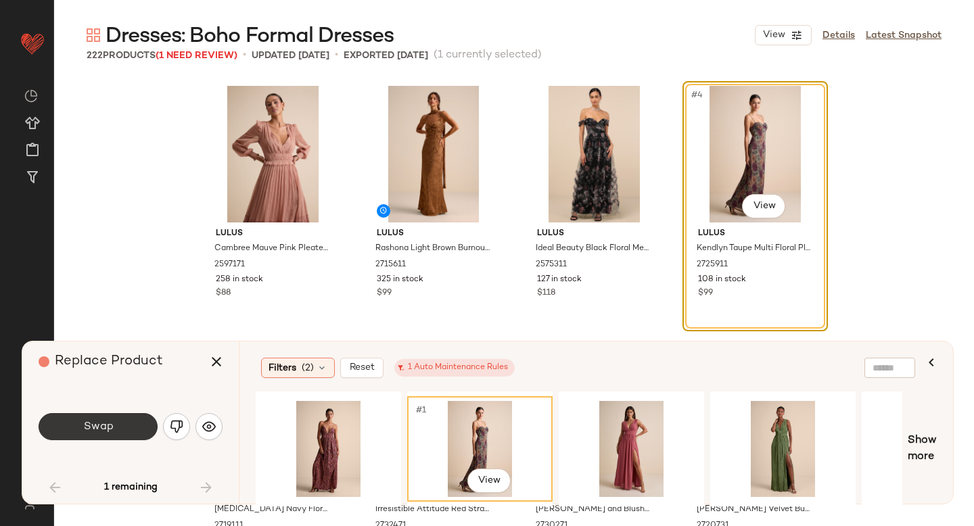
click at [135, 419] on button "Swap" at bounding box center [98, 426] width 119 height 27
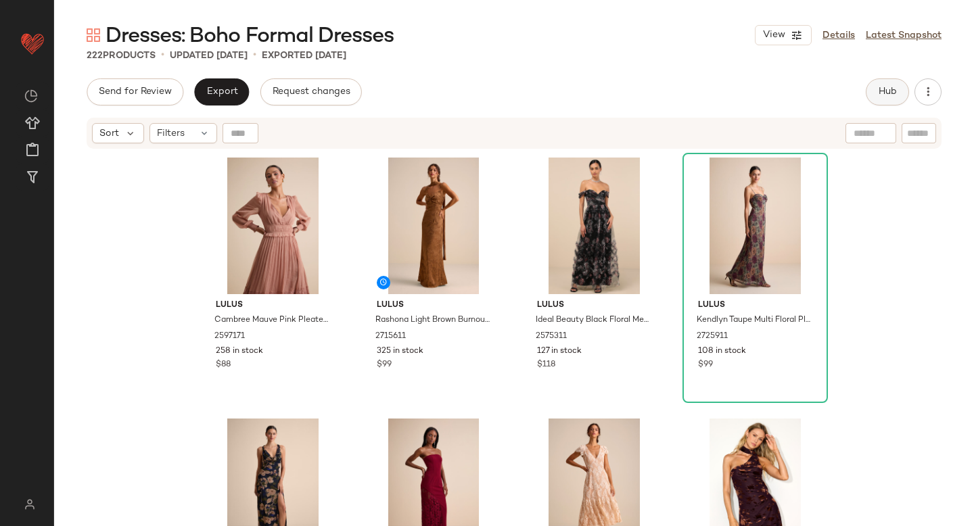
click at [882, 92] on span "Hub" at bounding box center [887, 92] width 19 height 11
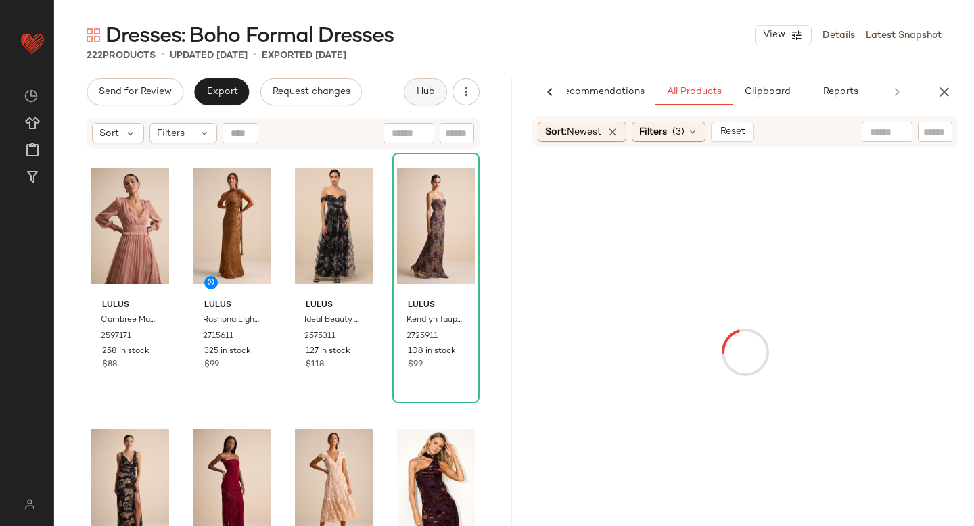
scroll to position [0, 32]
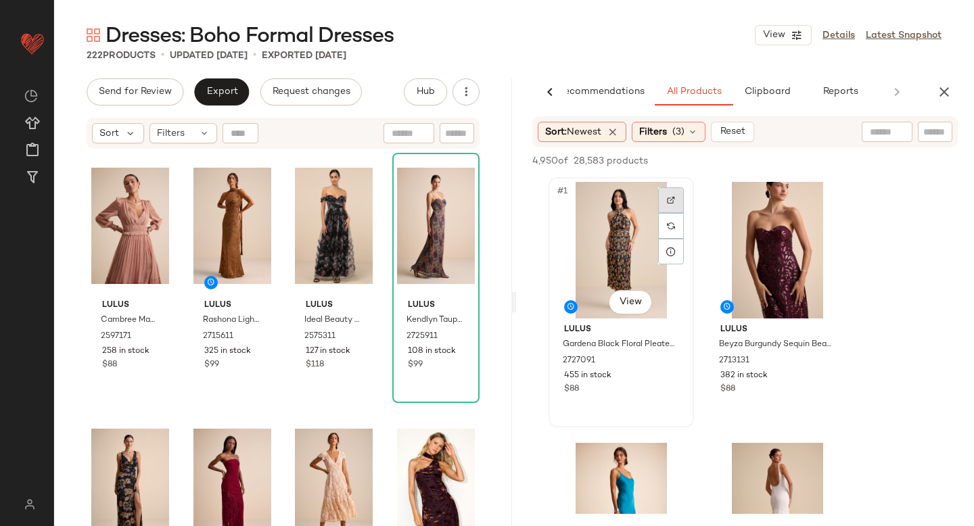
click at [669, 197] on img at bounding box center [671, 200] width 8 height 8
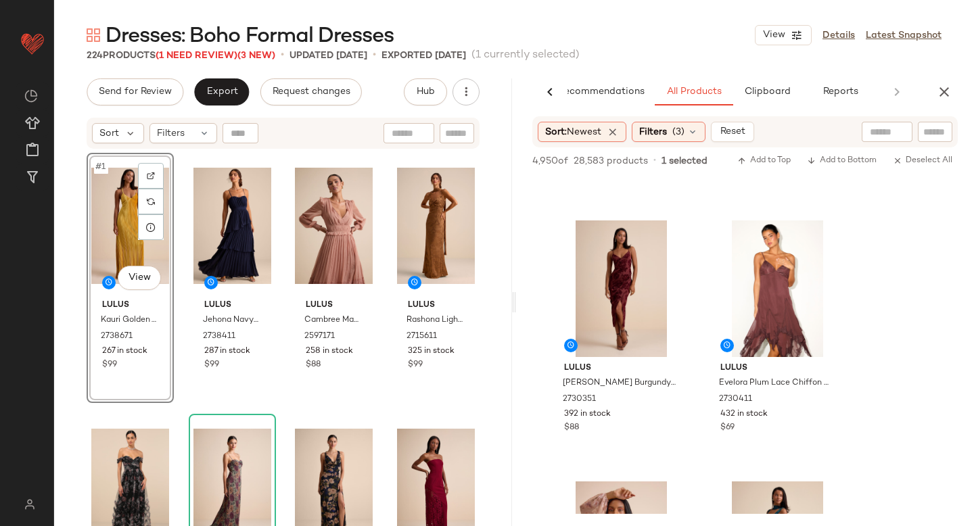
scroll to position [3096, 0]
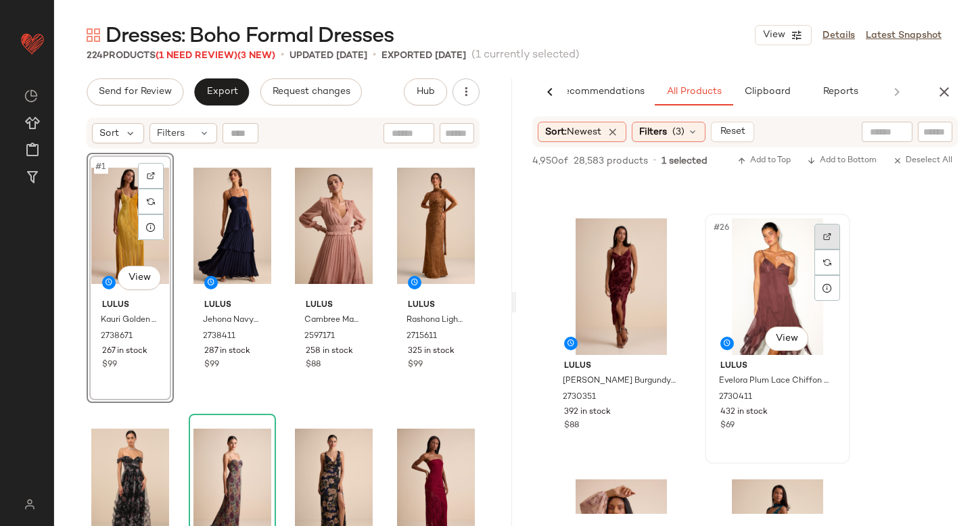
click at [828, 235] on img at bounding box center [827, 237] width 8 height 8
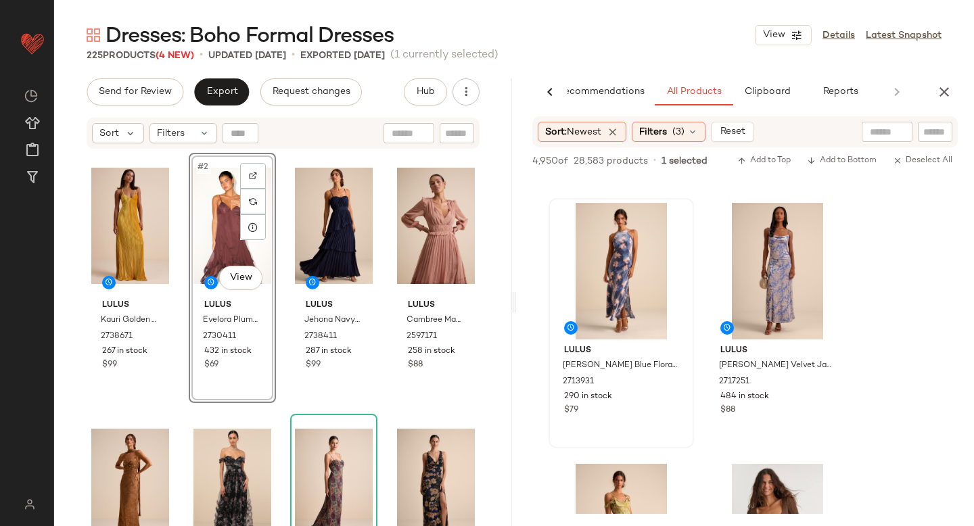
scroll to position [7535, 0]
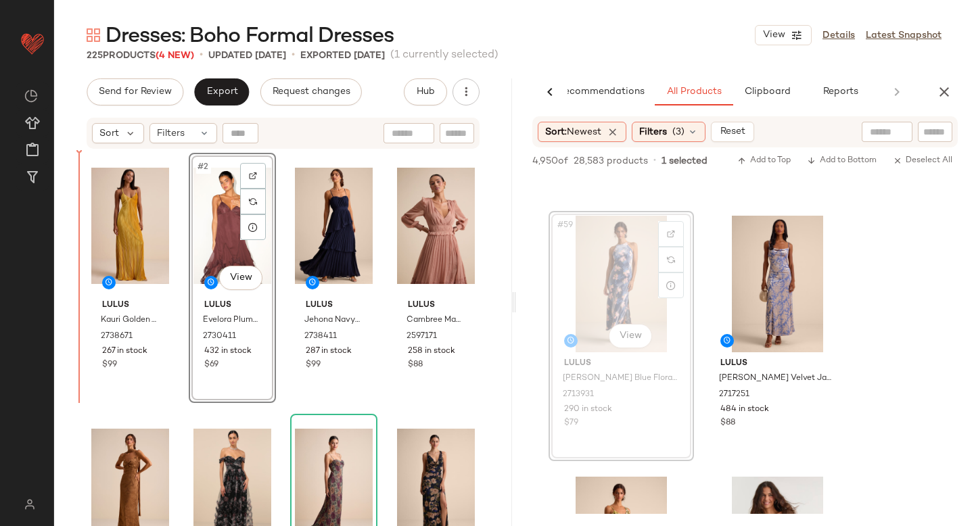
drag, startPoint x: 577, startPoint y: 285, endPoint x: 566, endPoint y: 285, distance: 11.5
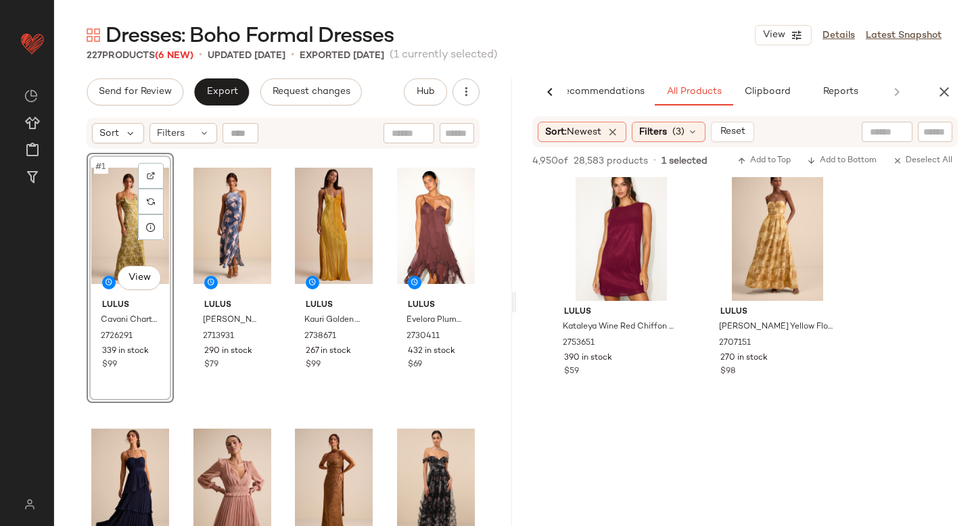
scroll to position [15886, 0]
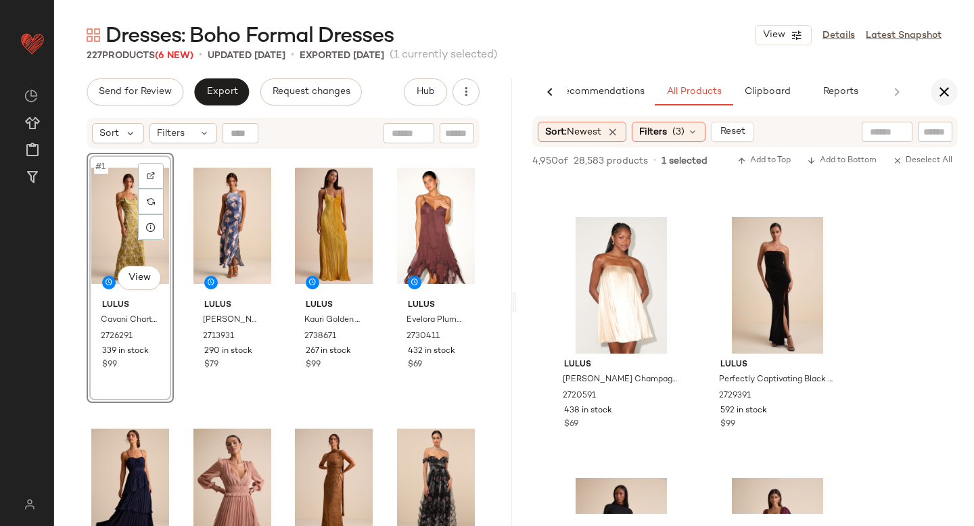
click at [942, 84] on icon "button" at bounding box center [944, 92] width 16 height 16
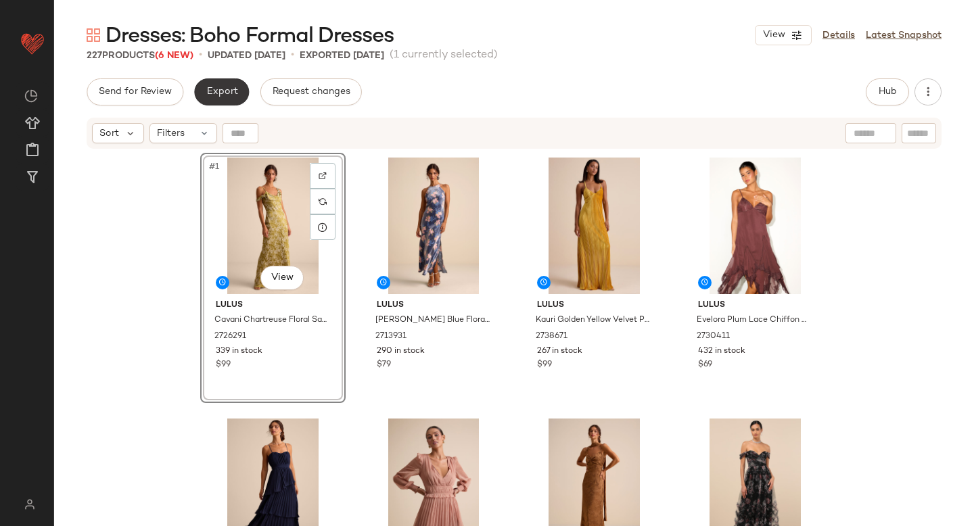
click at [206, 101] on button "Export" at bounding box center [221, 91] width 55 height 27
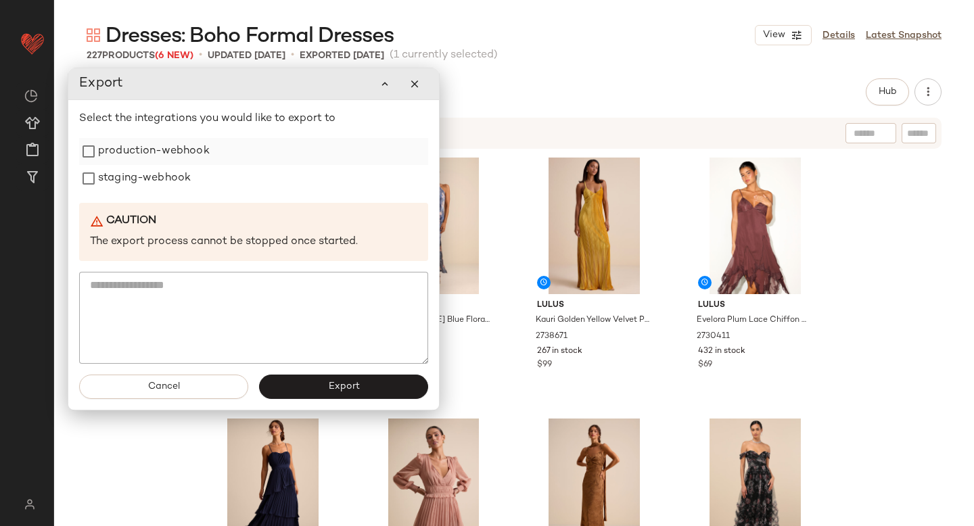
click at [176, 145] on label "production-webhook" at bounding box center [154, 151] width 112 height 27
click at [168, 180] on label "staging-webhook" at bounding box center [144, 178] width 93 height 27
click at [323, 393] on button "Export" at bounding box center [343, 387] width 169 height 24
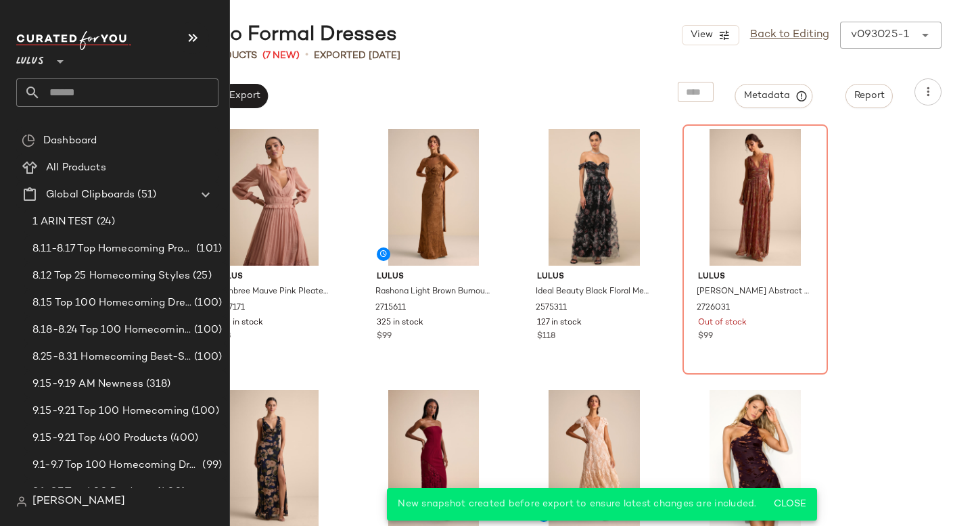
click at [80, 90] on input "text" at bounding box center [130, 92] width 178 height 28
type input "*"
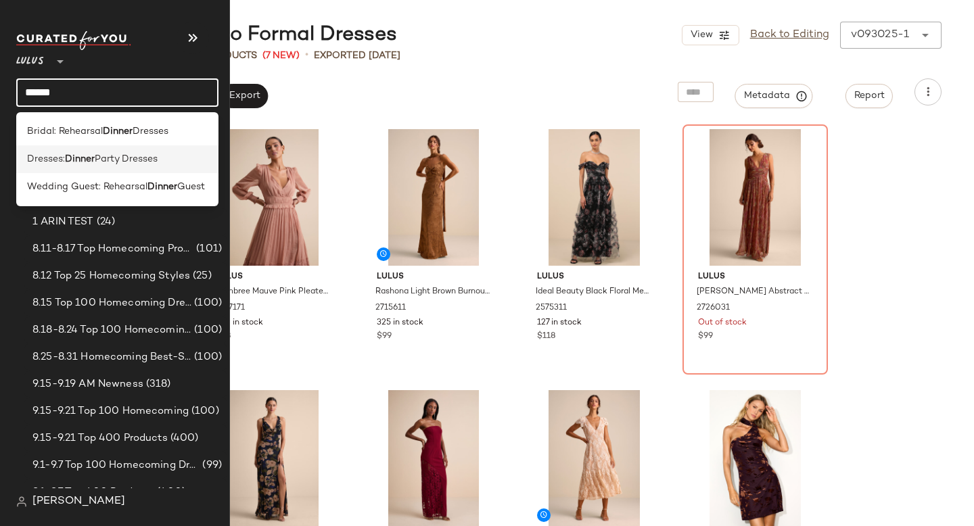
type input "******"
click at [65, 160] on span "Dresses:" at bounding box center [46, 159] width 38 height 14
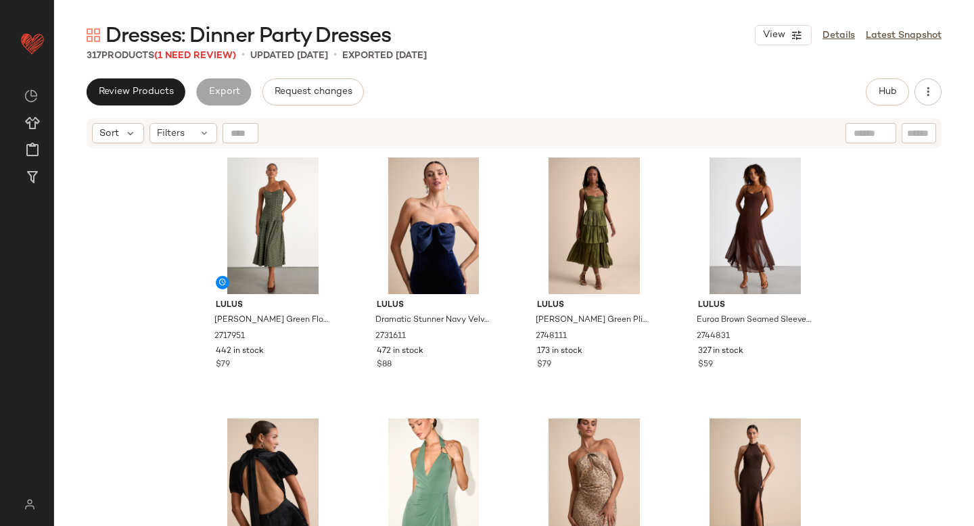
click at [212, 49] on span "Dresses: Dinner Party Dresses" at bounding box center [247, 36] width 285 height 27
click at [210, 53] on span "(1 Need Review)" at bounding box center [195, 56] width 82 height 10
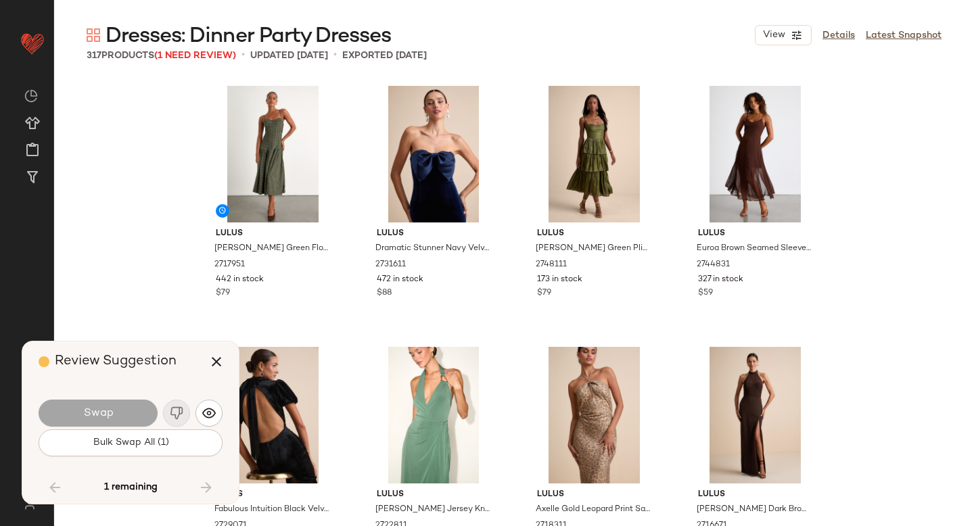
scroll to position [17748, 0]
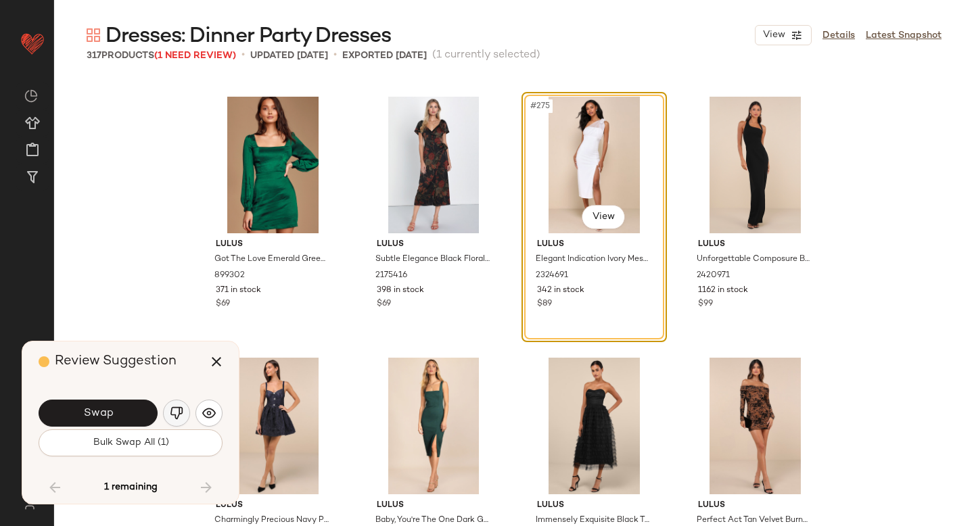
click at [173, 415] on img "button" at bounding box center [177, 413] width 14 height 14
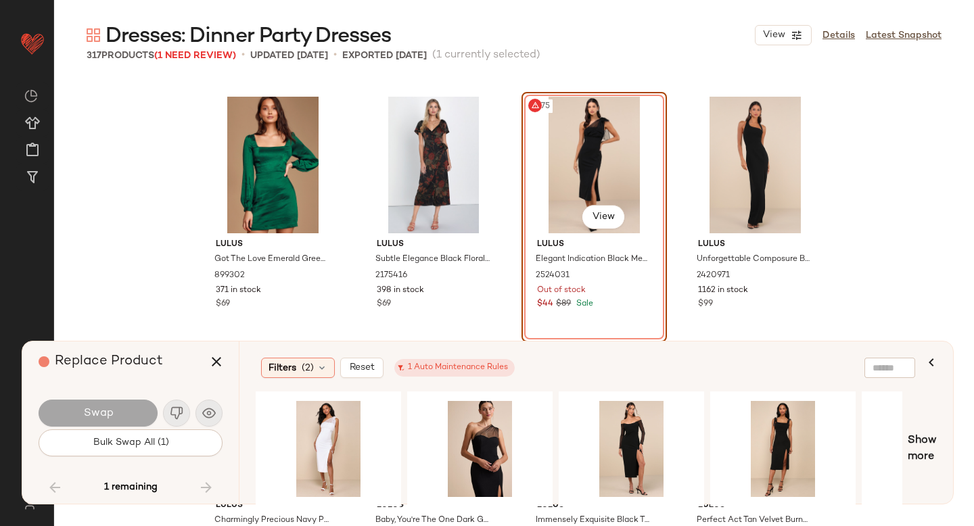
click at [585, 151] on div "#275 View" at bounding box center [594, 165] width 136 height 137
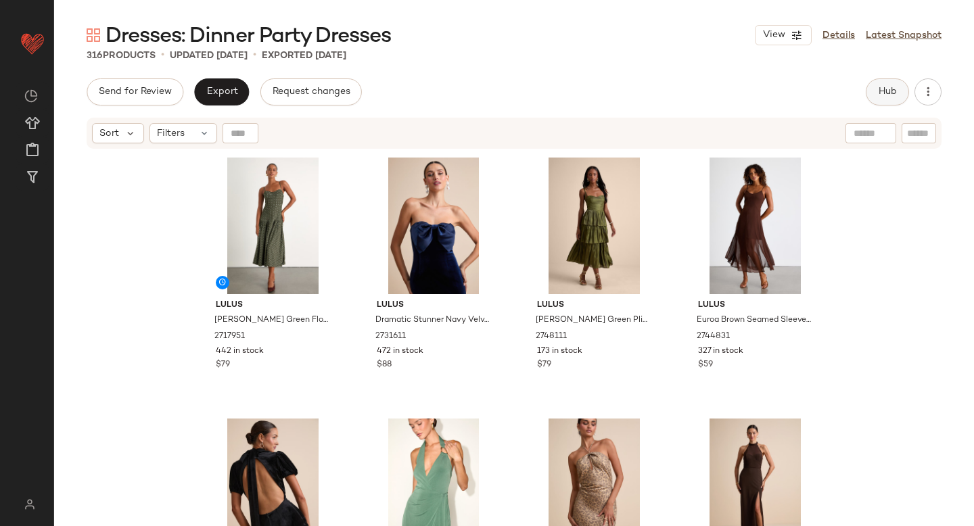
click at [898, 103] on button "Hub" at bounding box center [887, 91] width 43 height 27
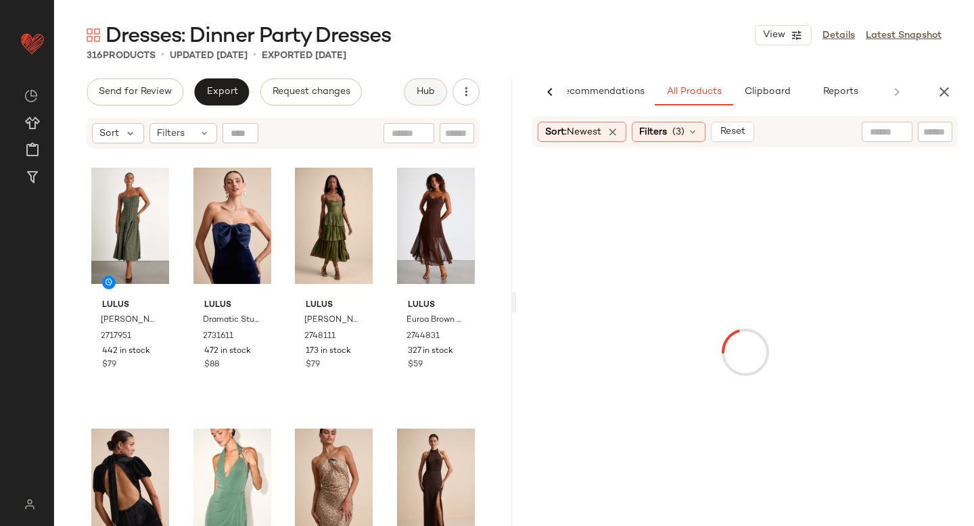
scroll to position [0, 32]
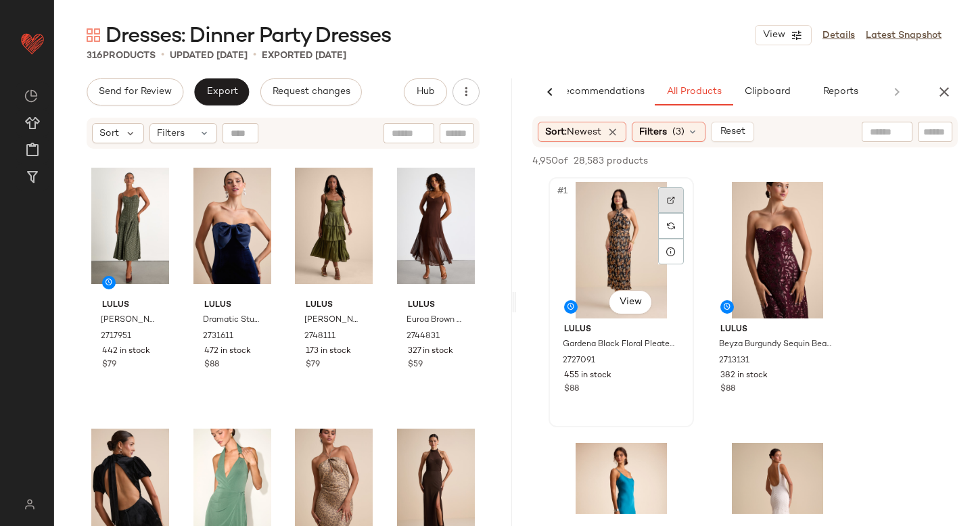
click at [666, 193] on div at bounding box center [671, 200] width 26 height 26
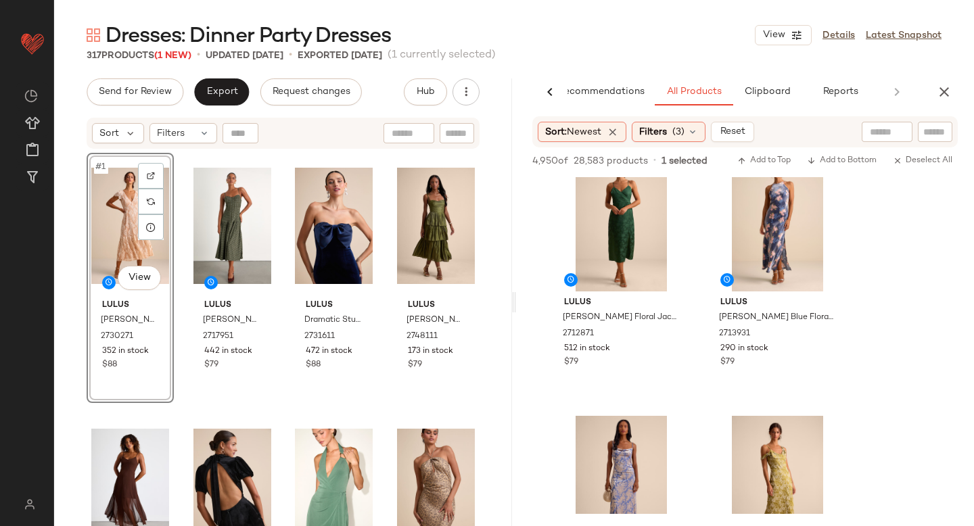
scroll to position [7741, 0]
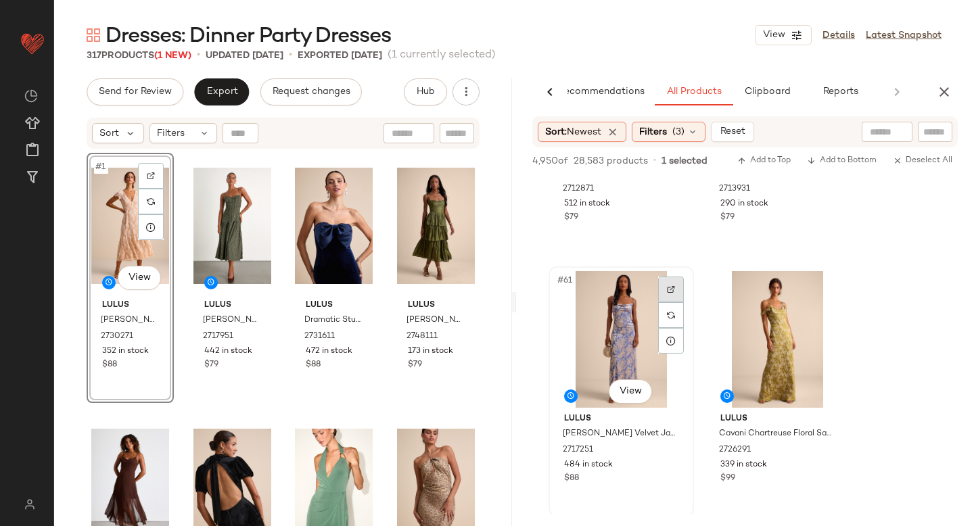
click at [673, 291] on img at bounding box center [671, 289] width 8 height 8
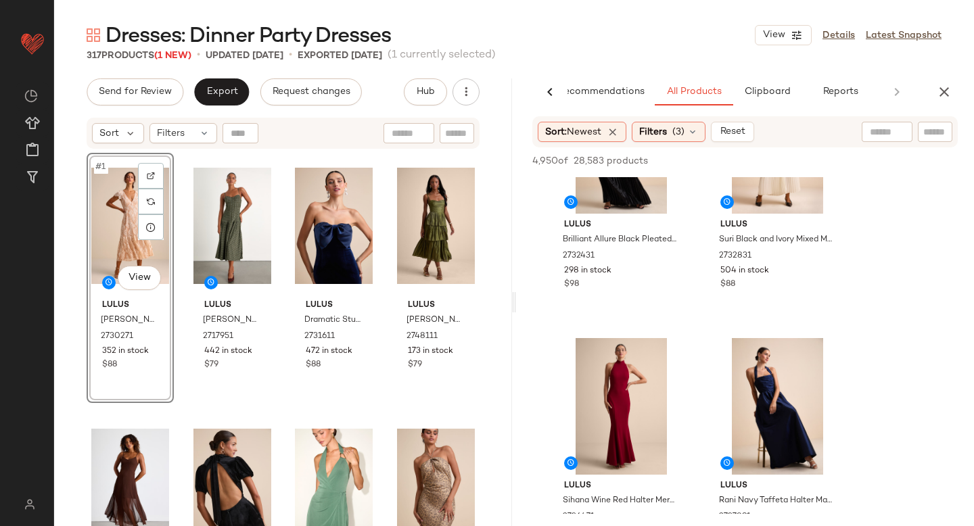
scroll to position [8343, 0]
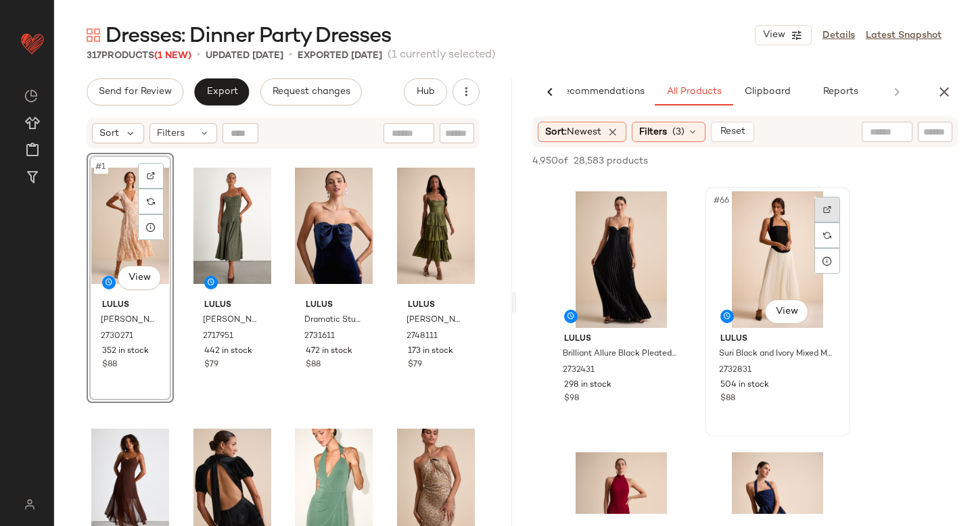
click at [828, 215] on div at bounding box center [827, 210] width 26 height 26
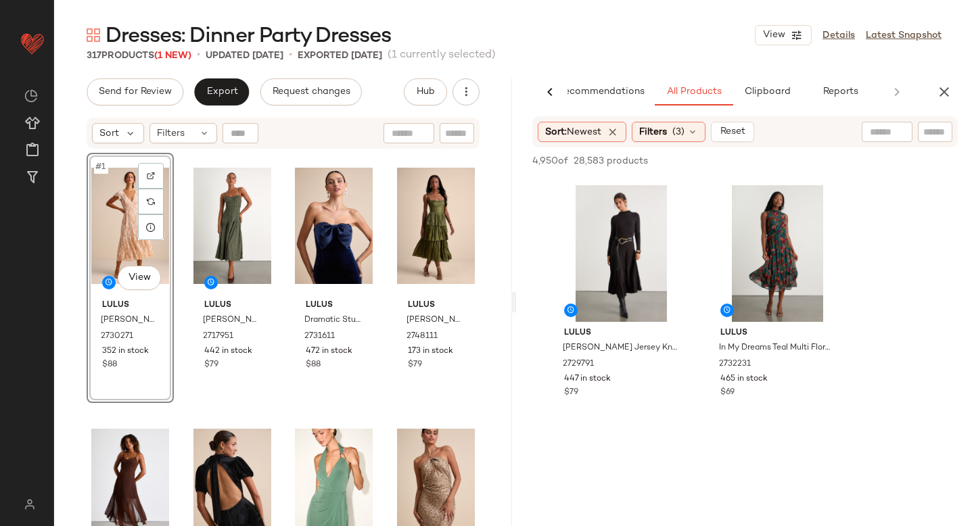
scroll to position [10125, 0]
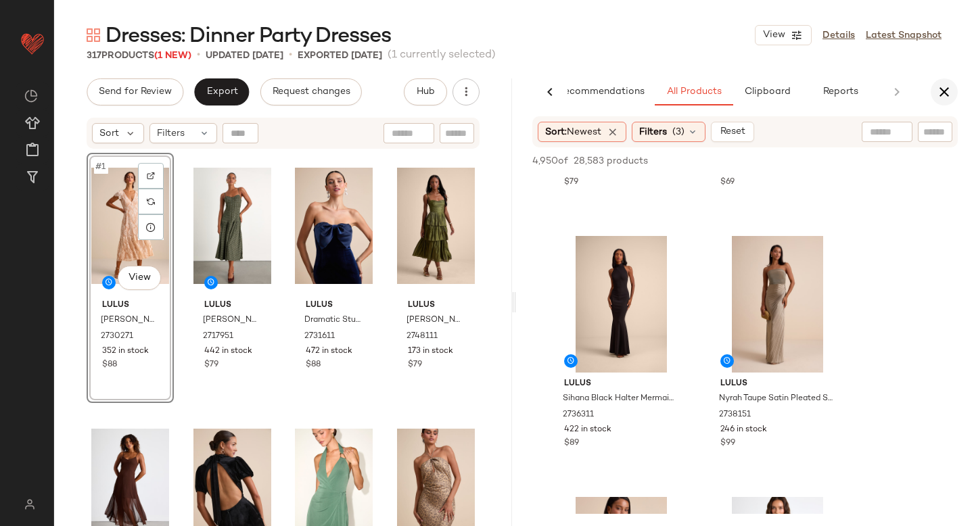
click at [941, 91] on icon "button" at bounding box center [944, 92] width 16 height 16
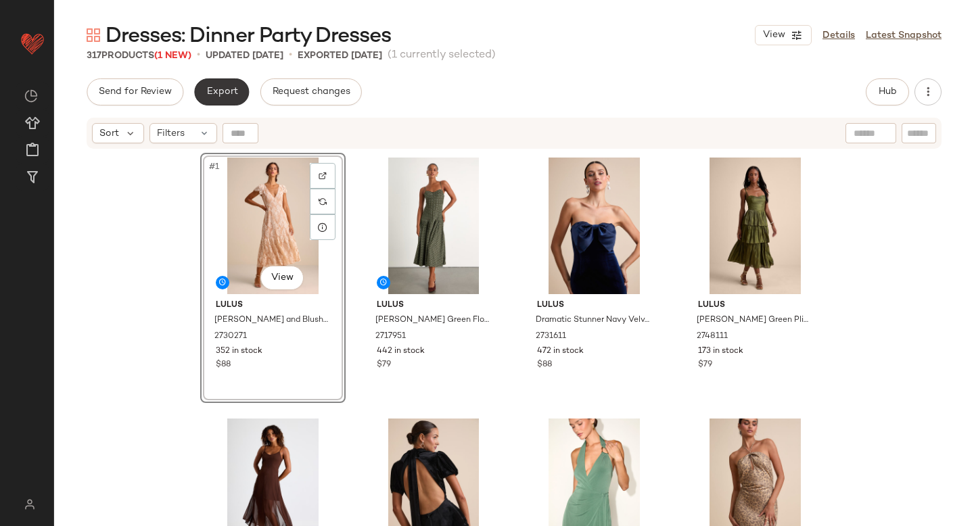
click at [216, 80] on button "Export" at bounding box center [221, 91] width 55 height 27
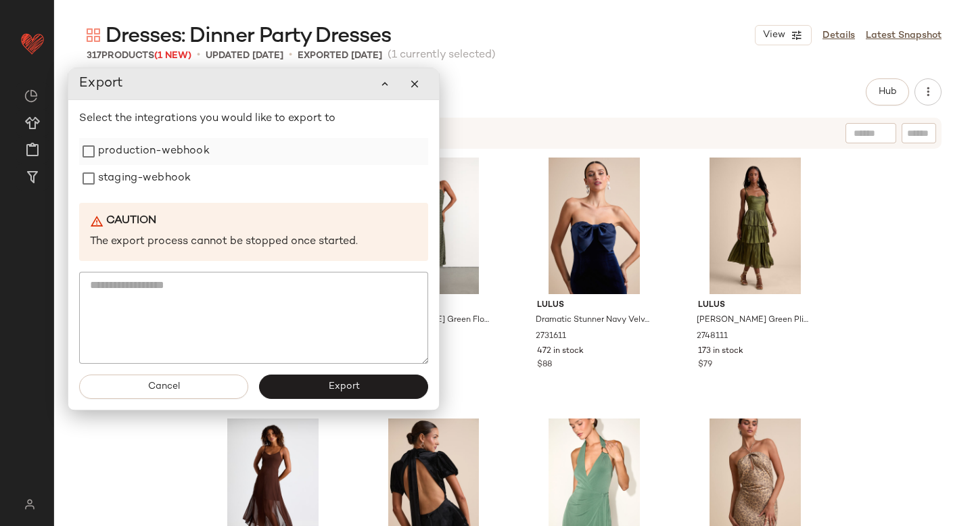
click at [143, 157] on label "production-webhook" at bounding box center [154, 151] width 112 height 27
click at [143, 189] on label "staging-webhook" at bounding box center [144, 178] width 93 height 27
click at [290, 379] on button "Export" at bounding box center [343, 387] width 169 height 24
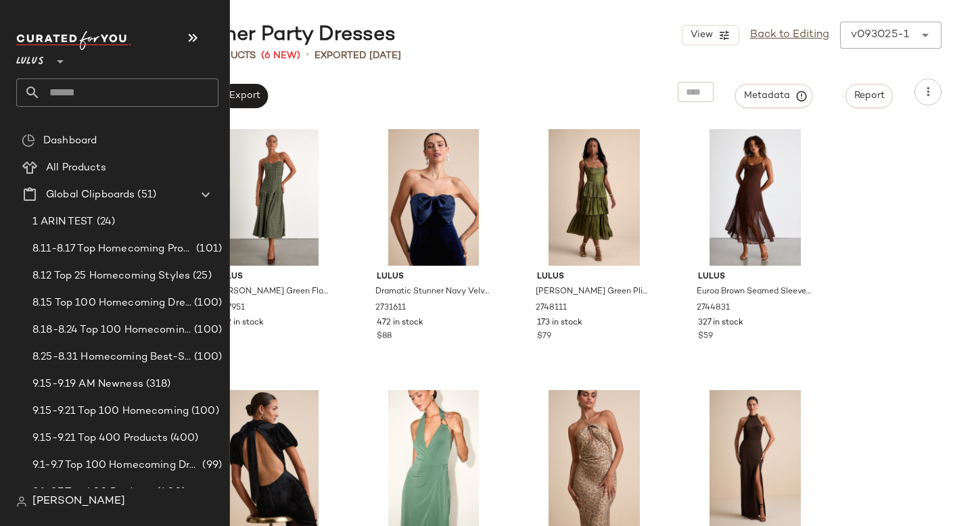
click at [80, 105] on input "text" at bounding box center [130, 92] width 178 height 28
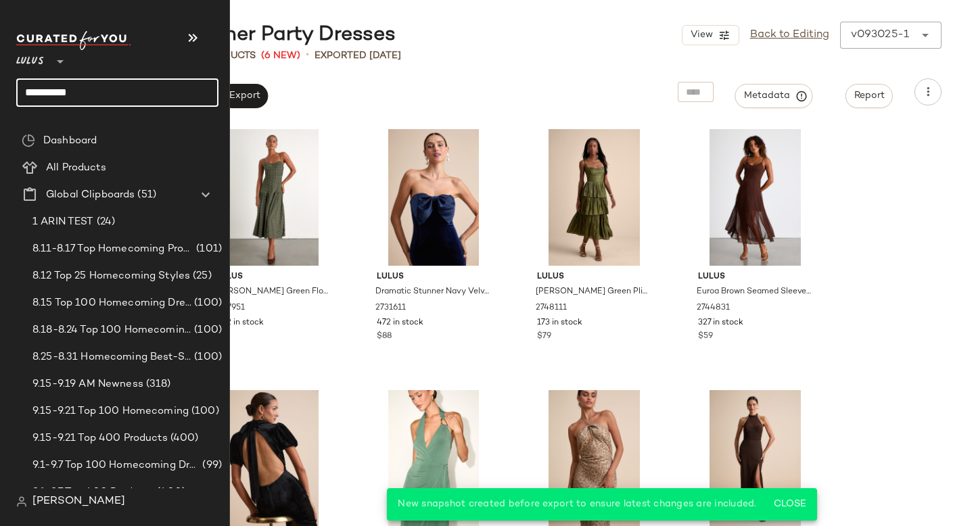
type input "**********"
click at [82, 98] on input "text" at bounding box center [130, 92] width 178 height 28
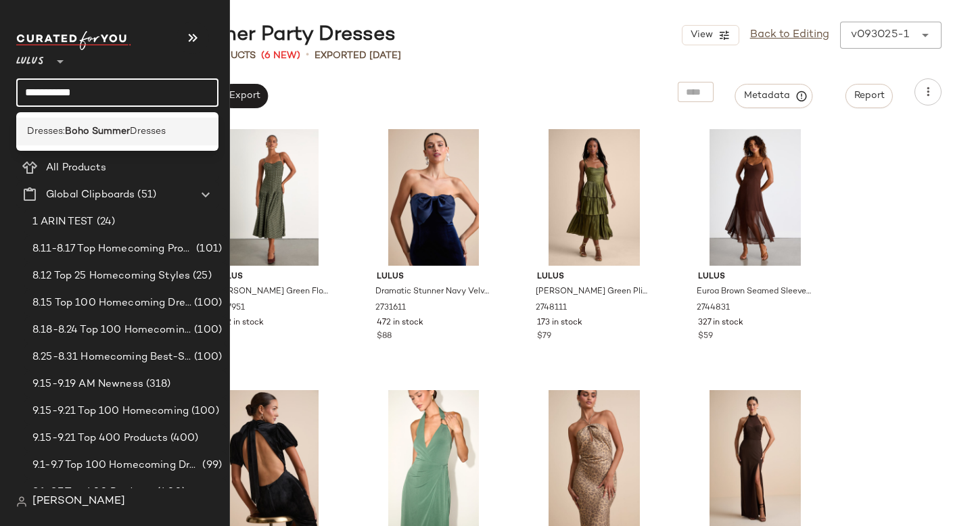
type input "**********"
click at [73, 124] on b "Boho Summer" at bounding box center [97, 131] width 65 height 14
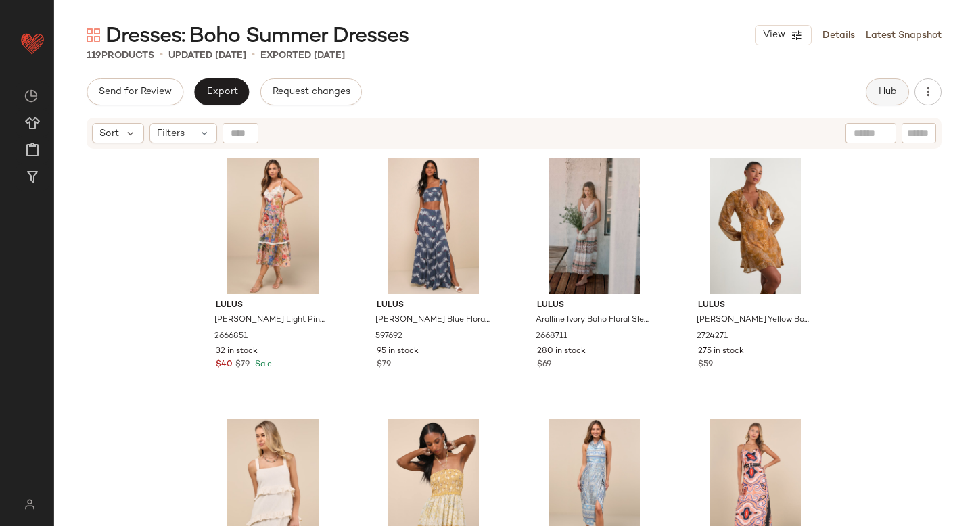
click at [883, 83] on button "Hub" at bounding box center [887, 91] width 43 height 27
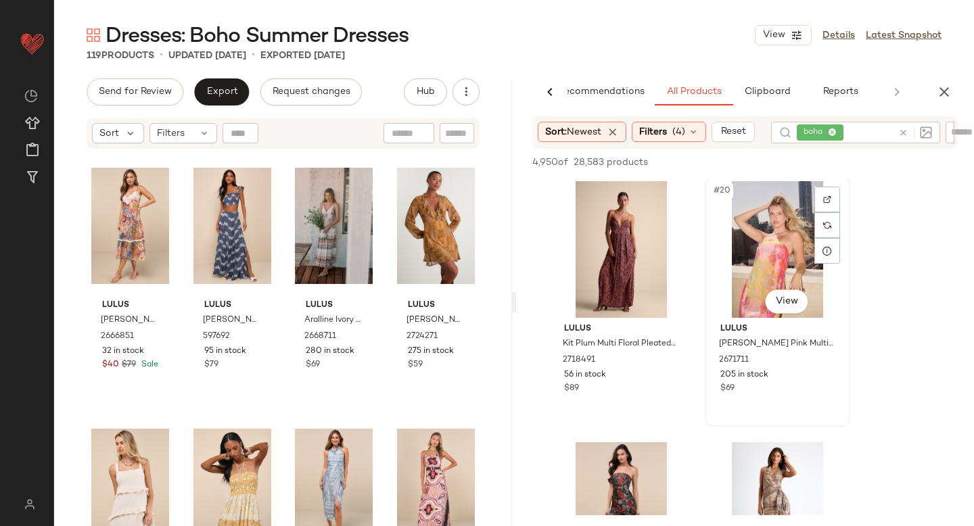
scroll to position [2348, 0]
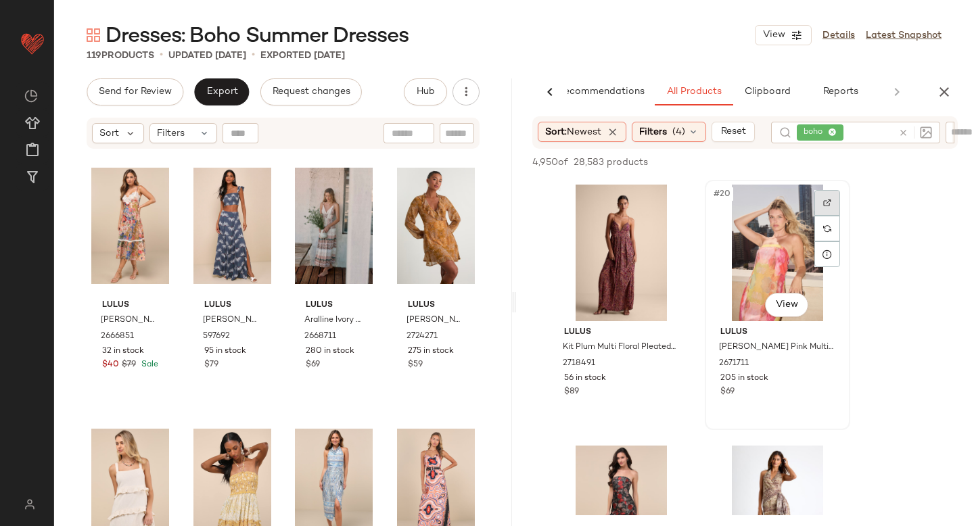
click at [826, 201] on img at bounding box center [827, 203] width 8 height 8
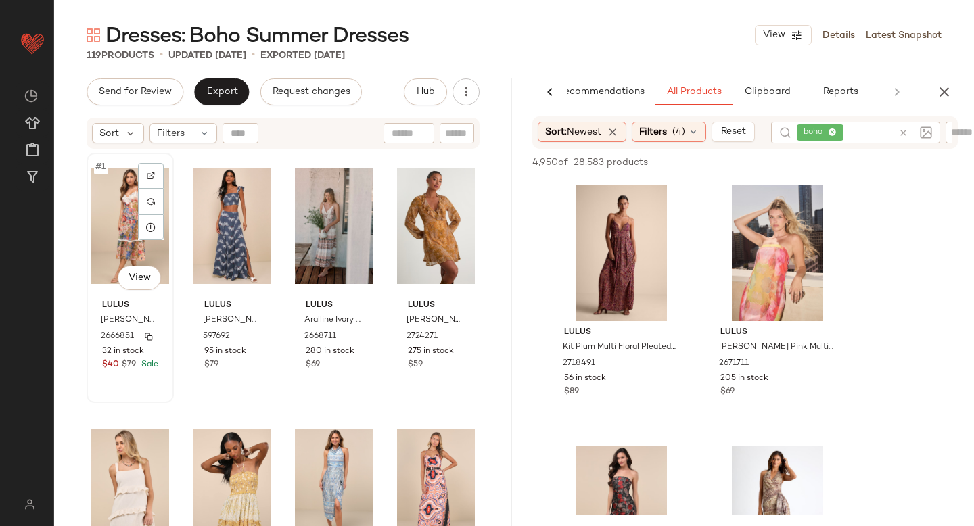
drag, startPoint x: 704, startPoint y: 257, endPoint x: 157, endPoint y: 329, distance: 551.8
click at [152, 329] on div "Send for Review Export Request changes Hub Send for Review External Review Inte…" at bounding box center [514, 302] width 920 height 448
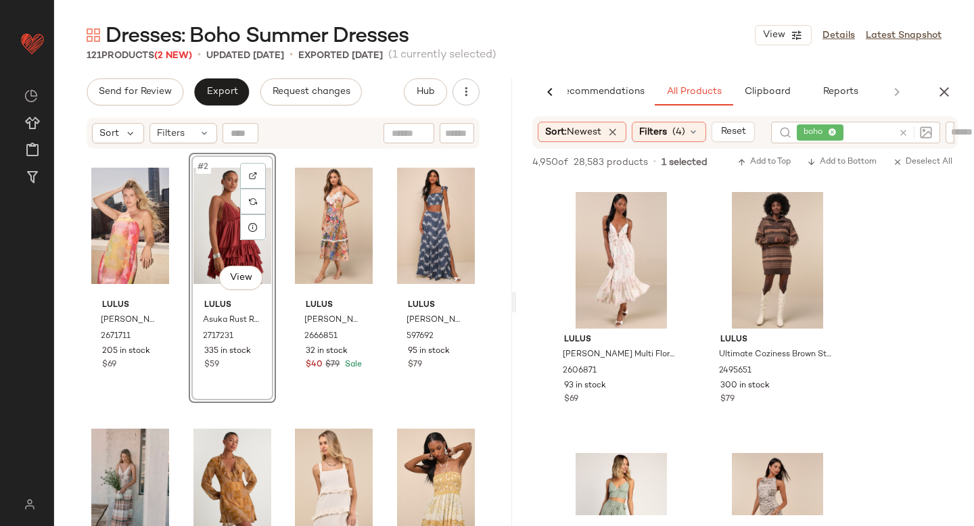
scroll to position [3117, 0]
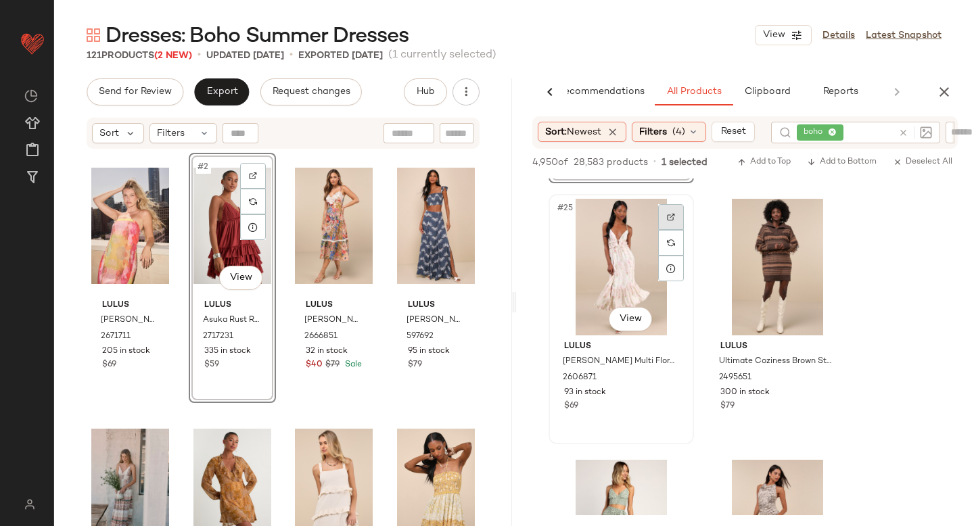
click at [670, 218] on img at bounding box center [671, 217] width 8 height 8
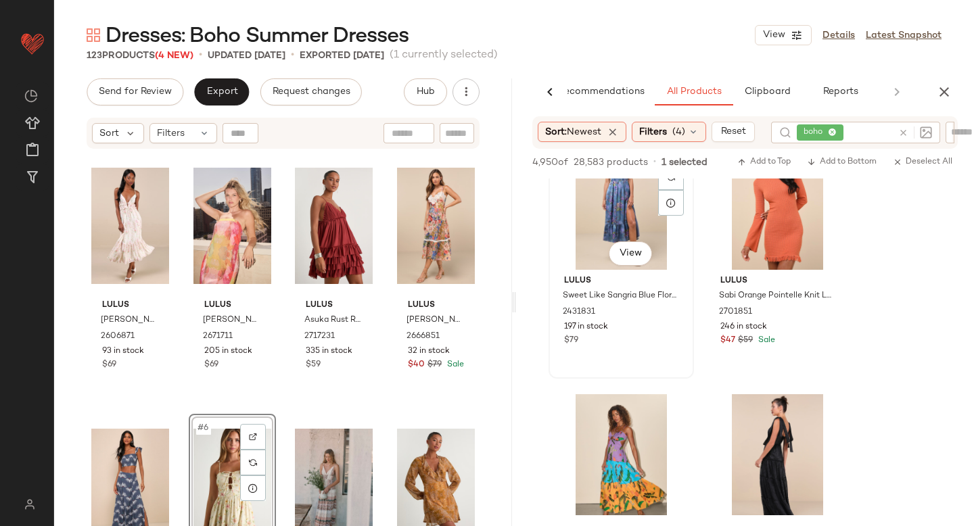
scroll to position [7022, 0]
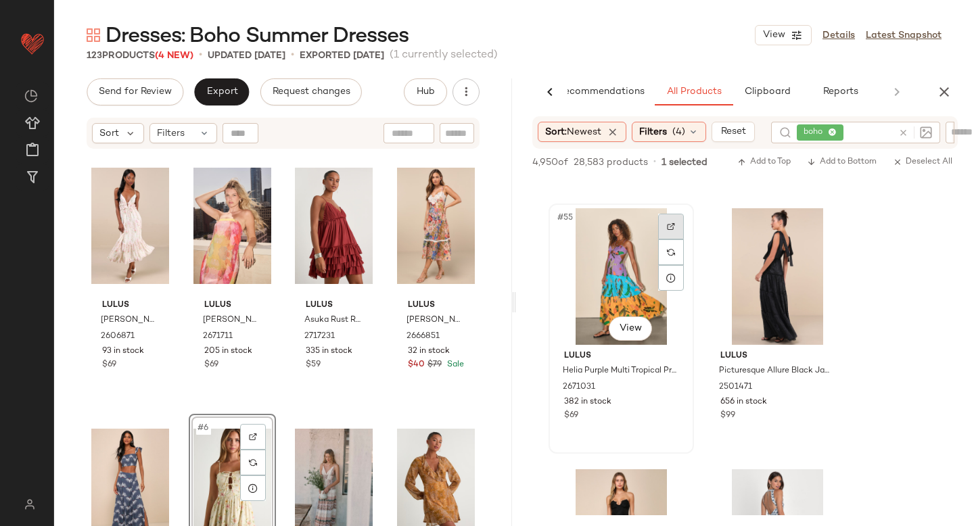
click at [673, 233] on div at bounding box center [671, 227] width 26 height 26
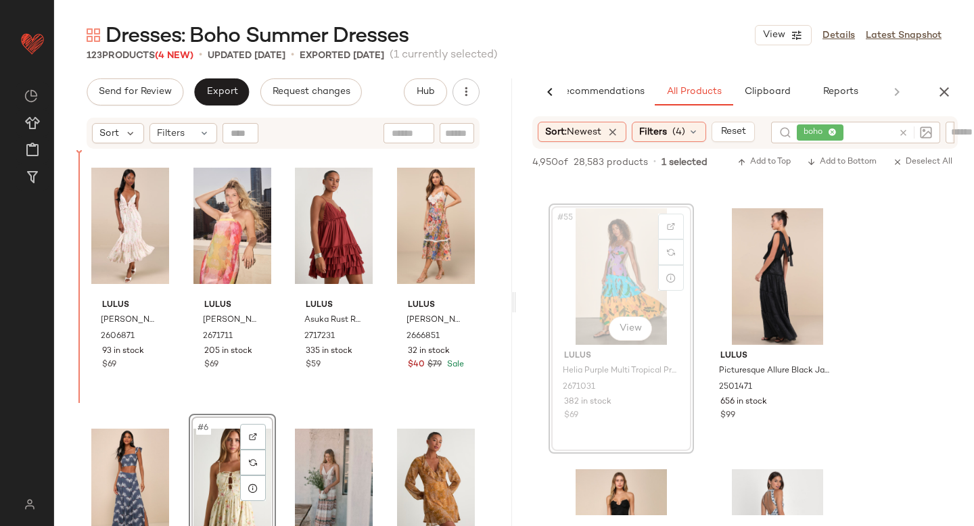
drag, startPoint x: 602, startPoint y: 249, endPoint x: 592, endPoint y: 249, distance: 10.1
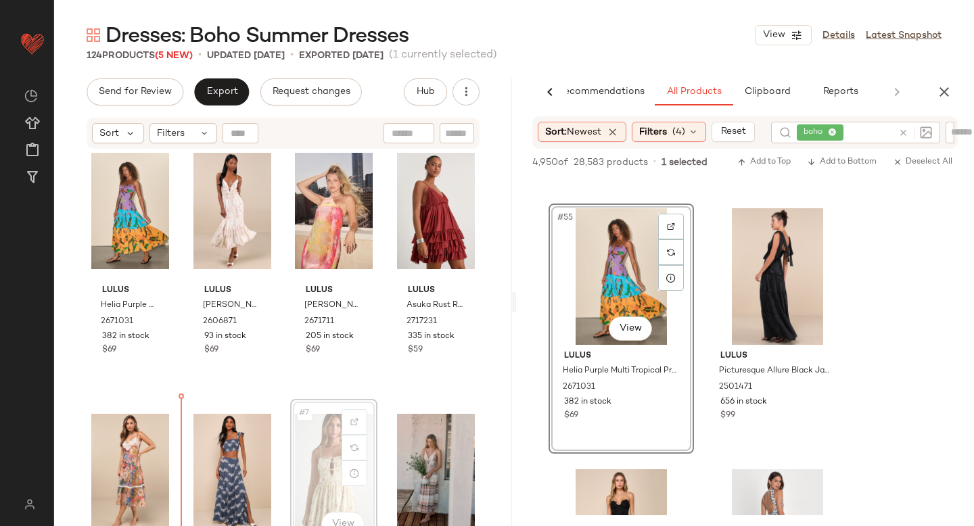
drag, startPoint x: 300, startPoint y: 451, endPoint x: 179, endPoint y: 465, distance: 121.2
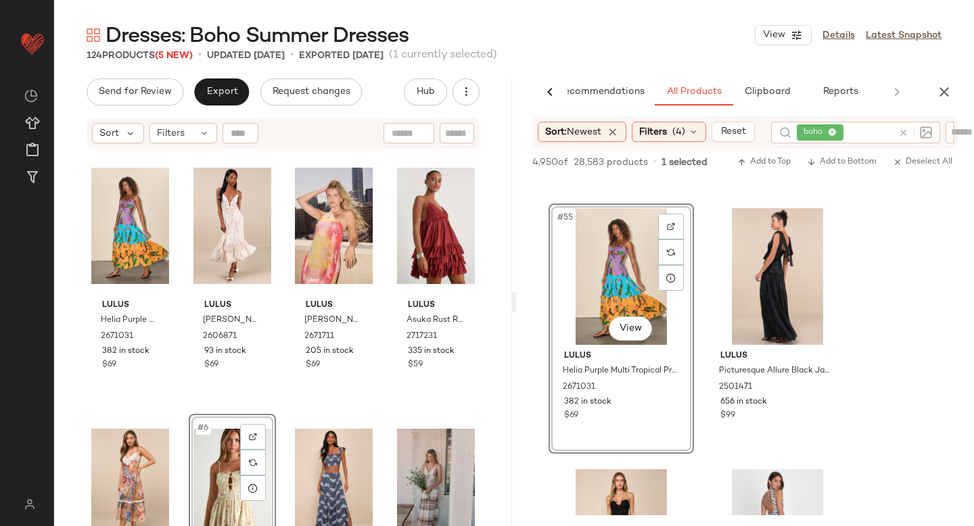
click at [298, 403] on div "Lulus Helia Purple Multi Tropical Print Cutout Maxi Dress 2671031 382 in stock …" at bounding box center [283, 356] width 393 height 407
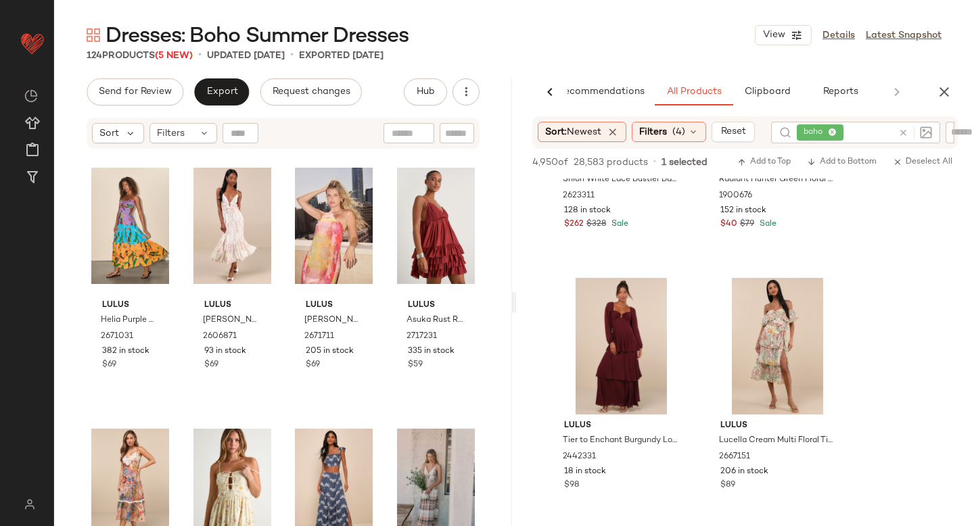
scroll to position [9582, 0]
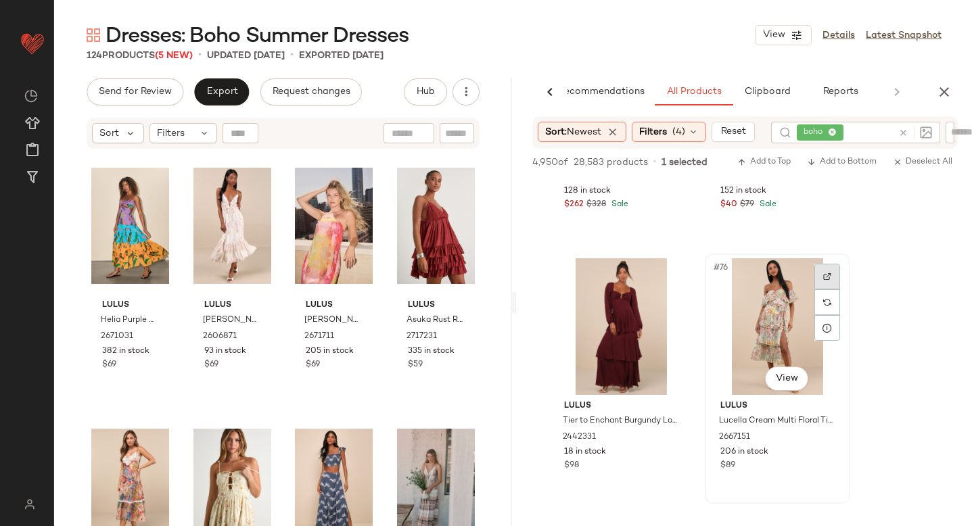
click at [826, 271] on div at bounding box center [827, 277] width 26 height 26
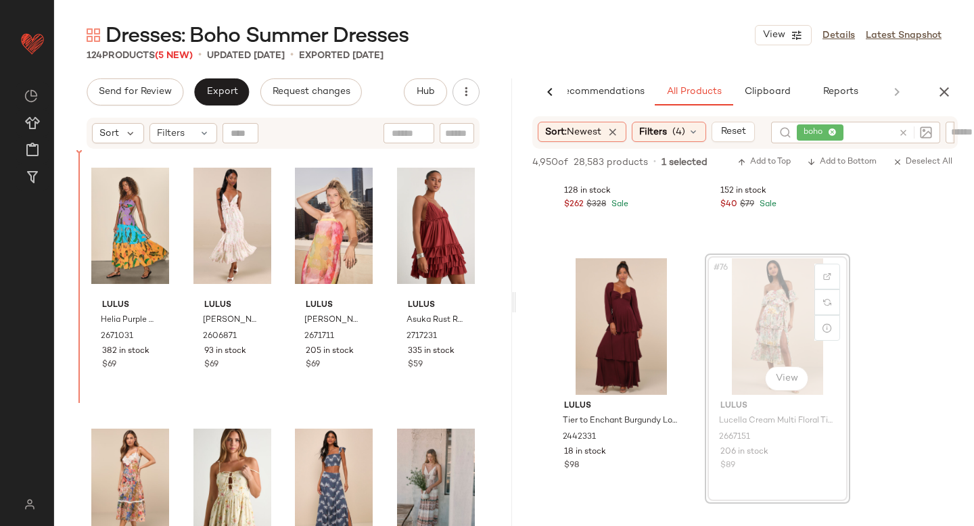
drag, startPoint x: 757, startPoint y: 288, endPoint x: 749, endPoint y: 288, distance: 8.1
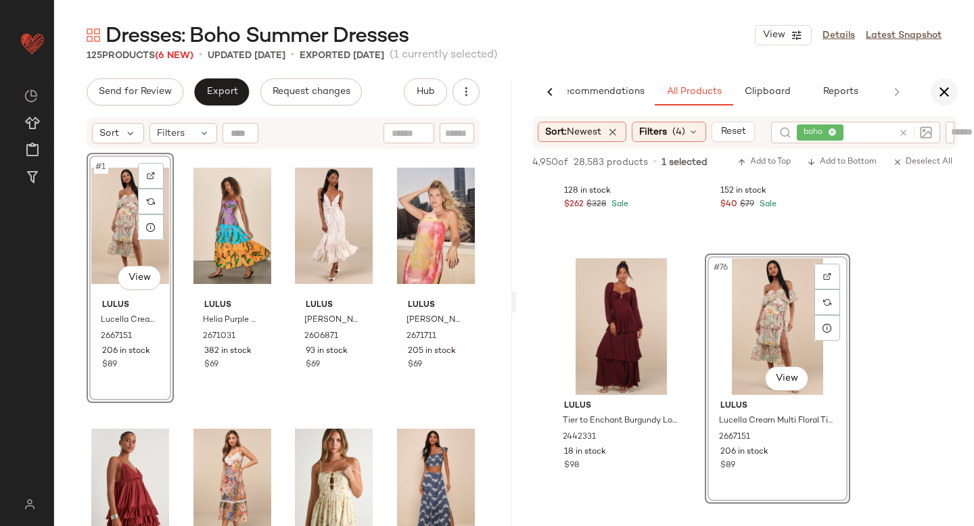
click at [947, 97] on icon "button" at bounding box center [944, 92] width 16 height 16
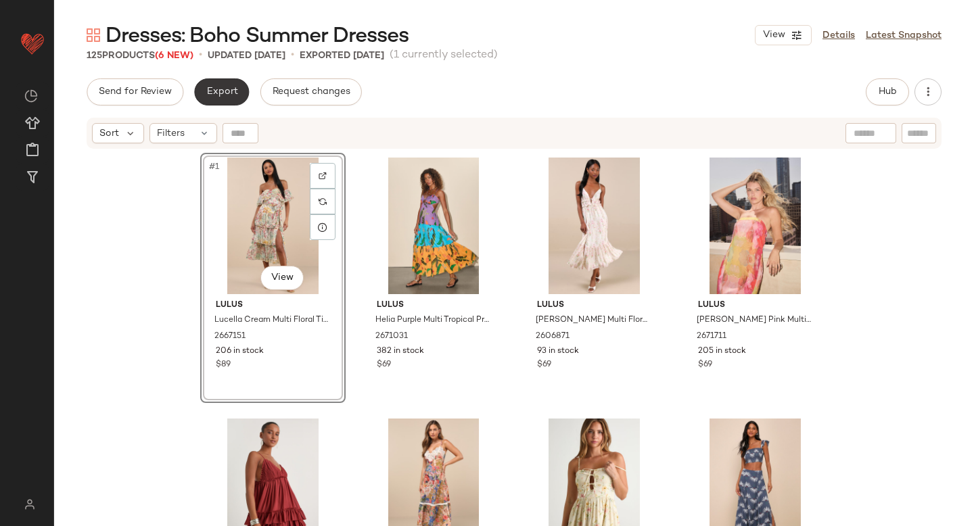
click at [206, 84] on button "Export" at bounding box center [221, 91] width 55 height 27
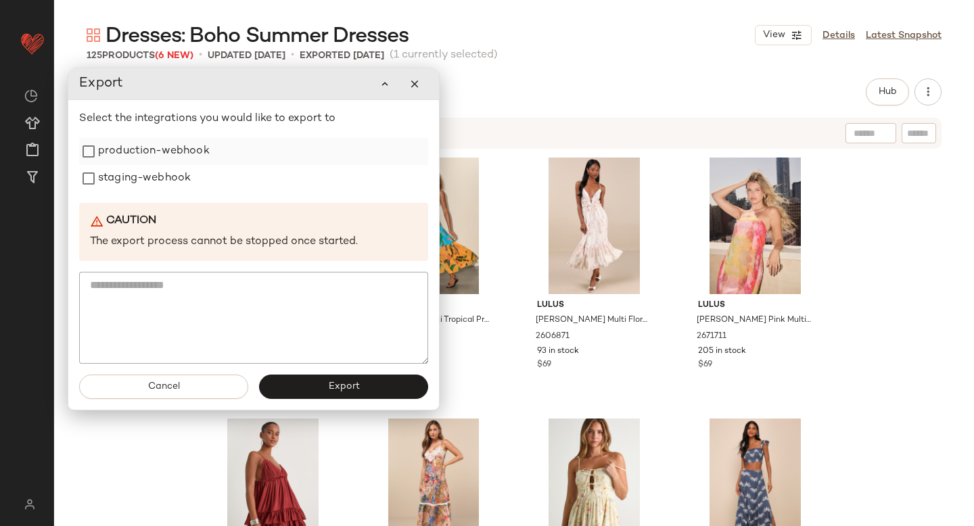
click at [152, 142] on label "production-webhook" at bounding box center [154, 151] width 112 height 27
click at [142, 188] on label "staging-webhook" at bounding box center [144, 178] width 93 height 27
click at [298, 383] on button "Export" at bounding box center [343, 387] width 169 height 24
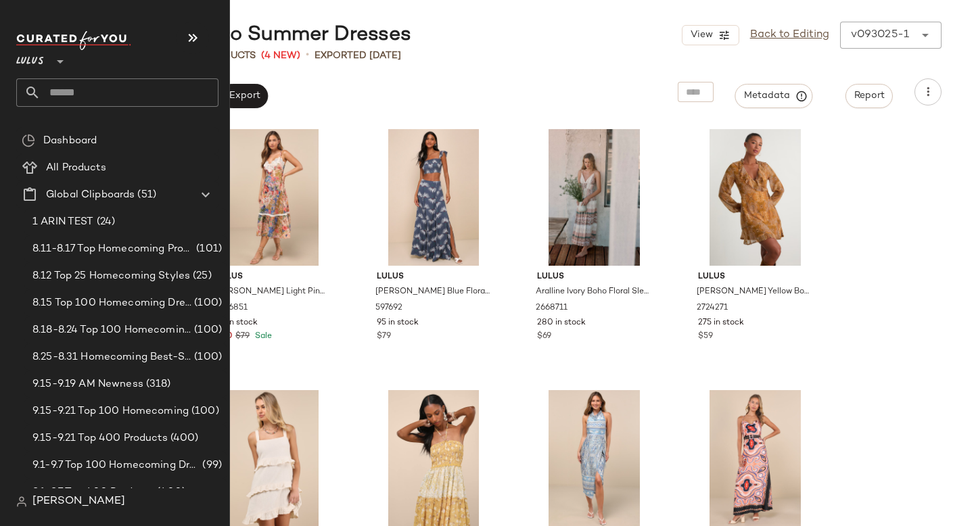
click at [81, 87] on input "text" at bounding box center [130, 92] width 178 height 28
type input "********"
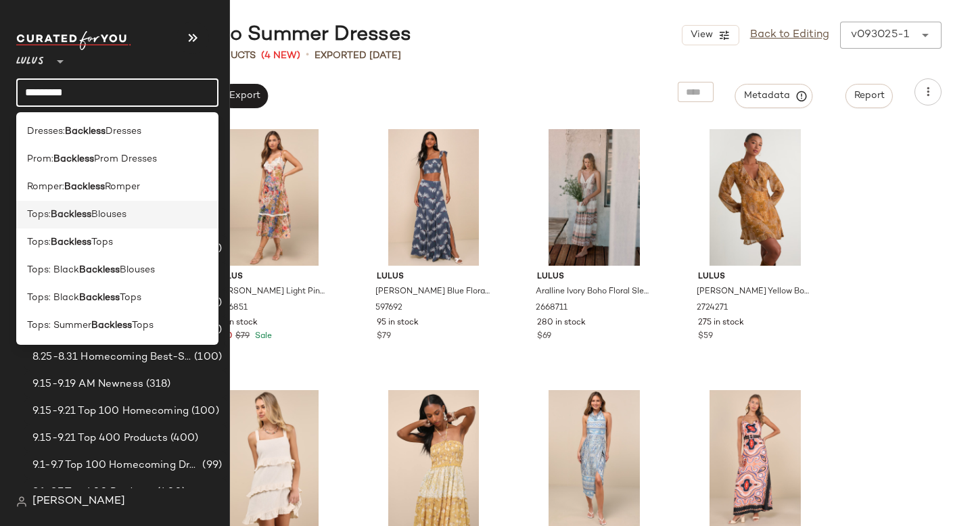
type input "********"
click at [54, 216] on b "Backless" at bounding box center [71, 215] width 41 height 14
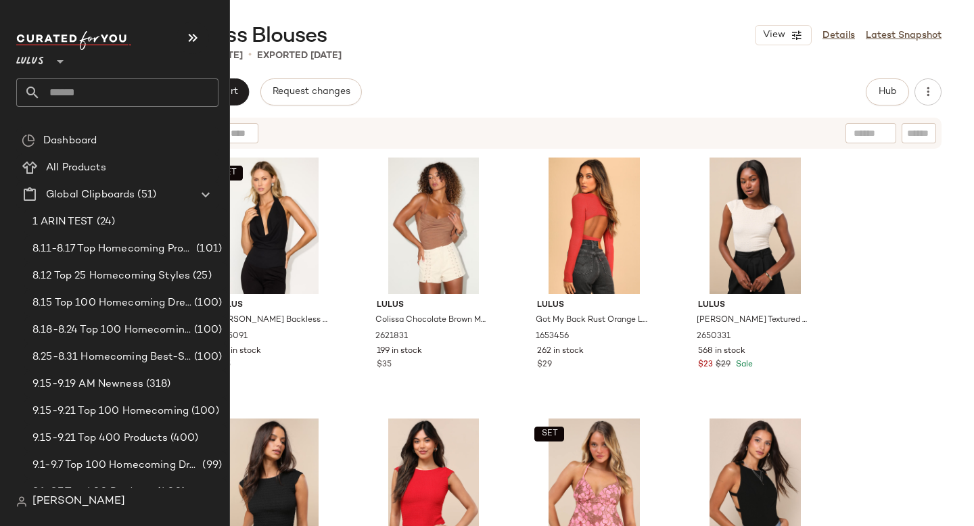
click at [95, 89] on input "text" at bounding box center [130, 92] width 178 height 28
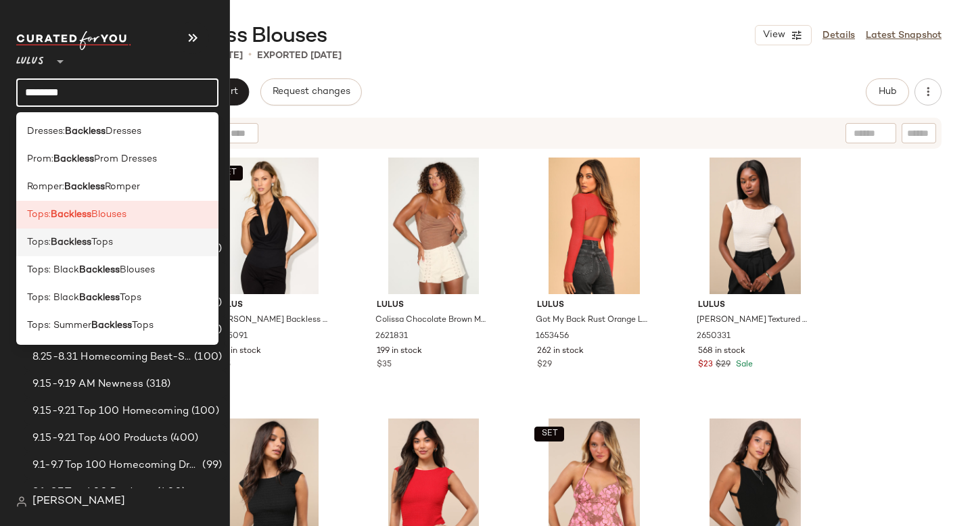
type input "********"
click at [95, 233] on div "Tops: Backless Tops" at bounding box center [117, 243] width 202 height 28
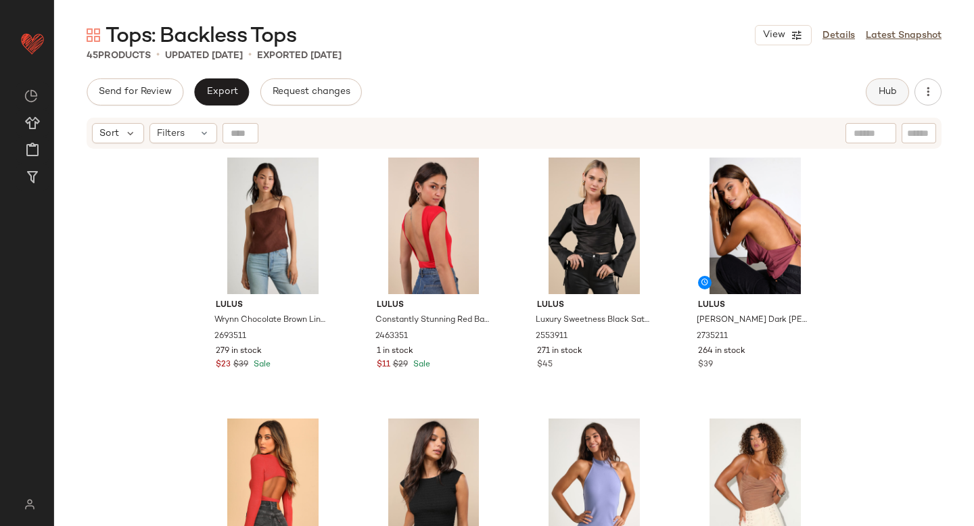
click at [882, 93] on span "Hub" at bounding box center [887, 92] width 19 height 11
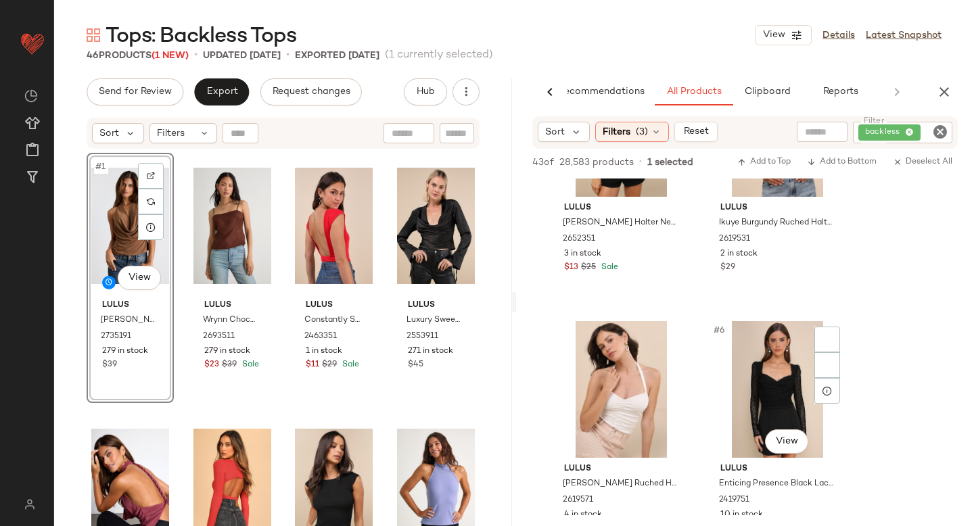
scroll to position [418, 0]
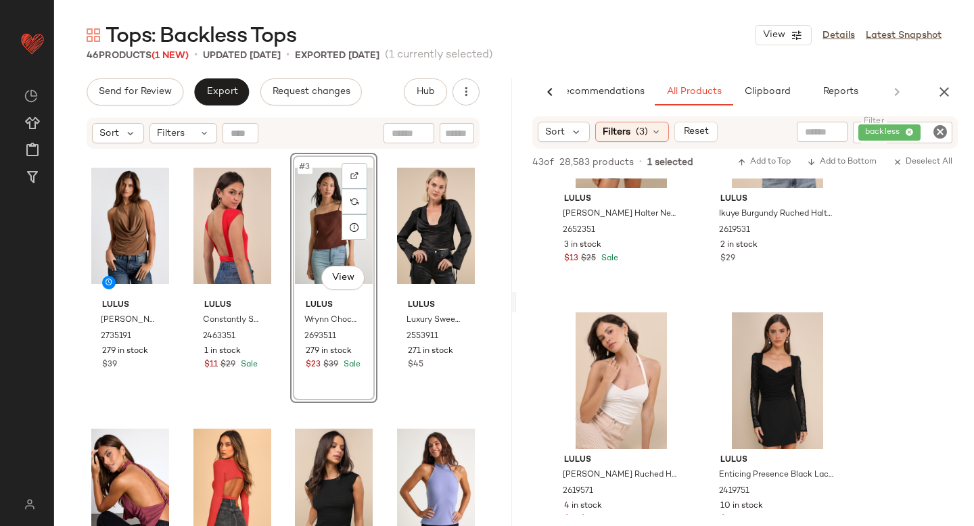
scroll to position [389, 0]
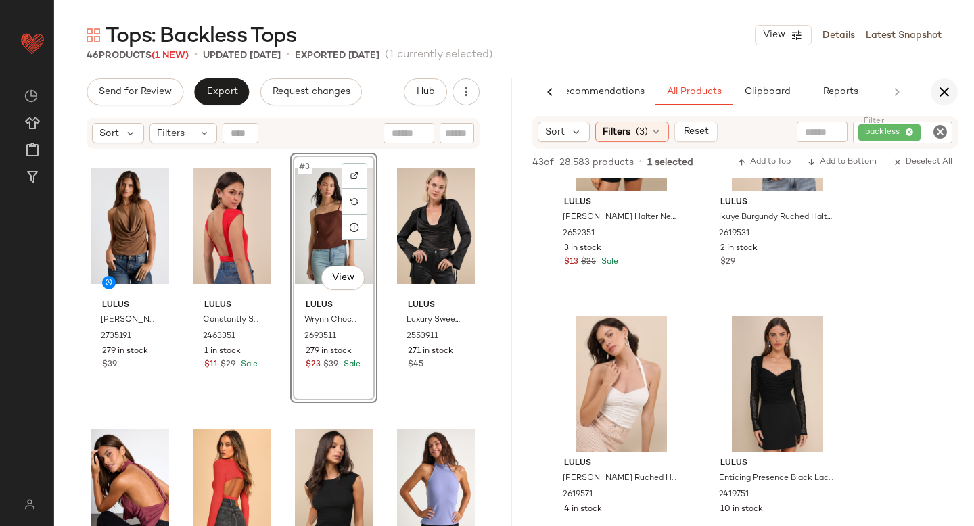
click at [940, 98] on icon "button" at bounding box center [944, 92] width 16 height 16
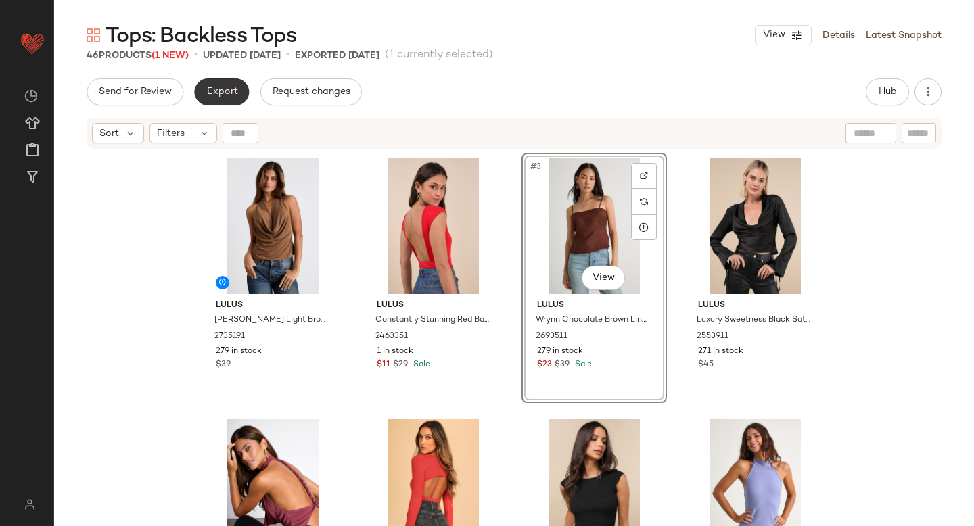
click at [212, 97] on span "Export" at bounding box center [222, 92] width 32 height 11
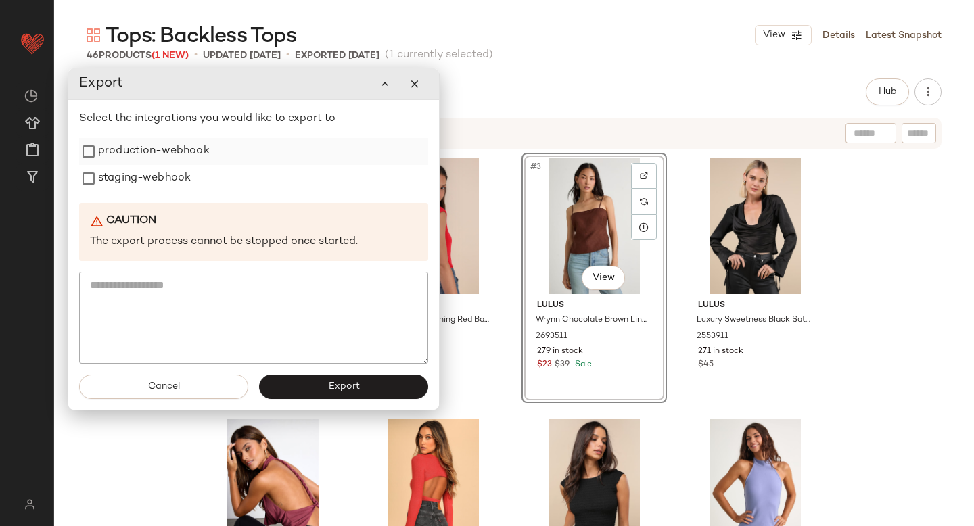
click at [135, 156] on label "production-webhook" at bounding box center [154, 151] width 112 height 27
click at [136, 176] on label "staging-webhook" at bounding box center [144, 178] width 93 height 27
click at [317, 381] on button "Export" at bounding box center [343, 387] width 169 height 24
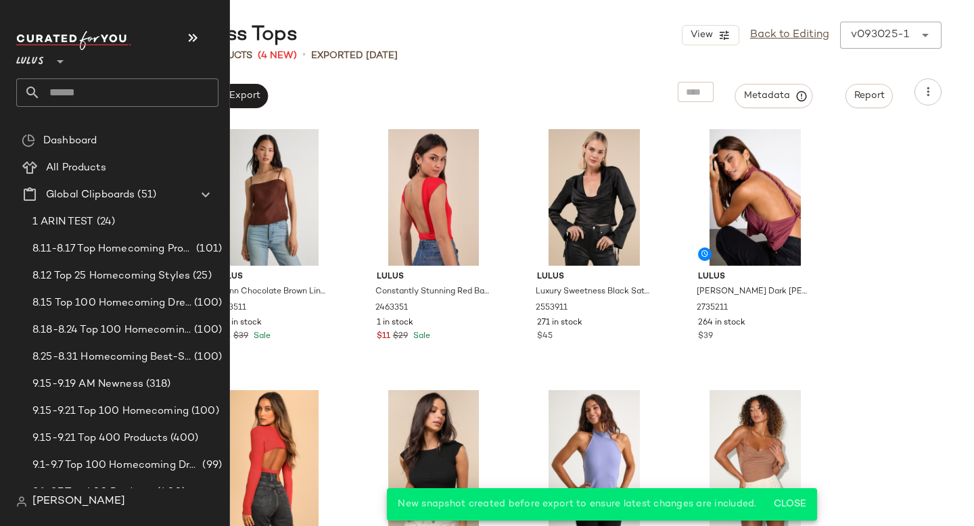
click at [93, 97] on input "text" at bounding box center [130, 92] width 178 height 28
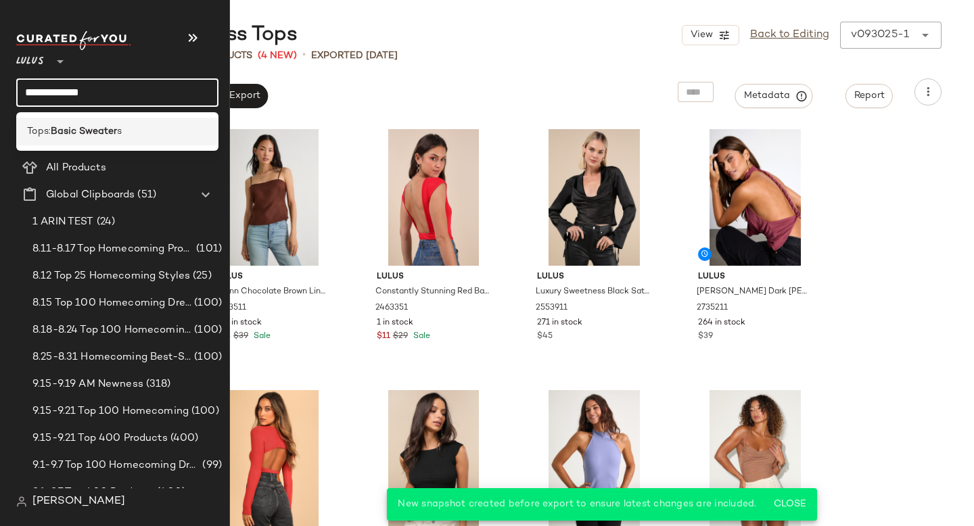
type input "**********"
click at [104, 122] on div "Tops: Basic Sweater s" at bounding box center [117, 132] width 202 height 28
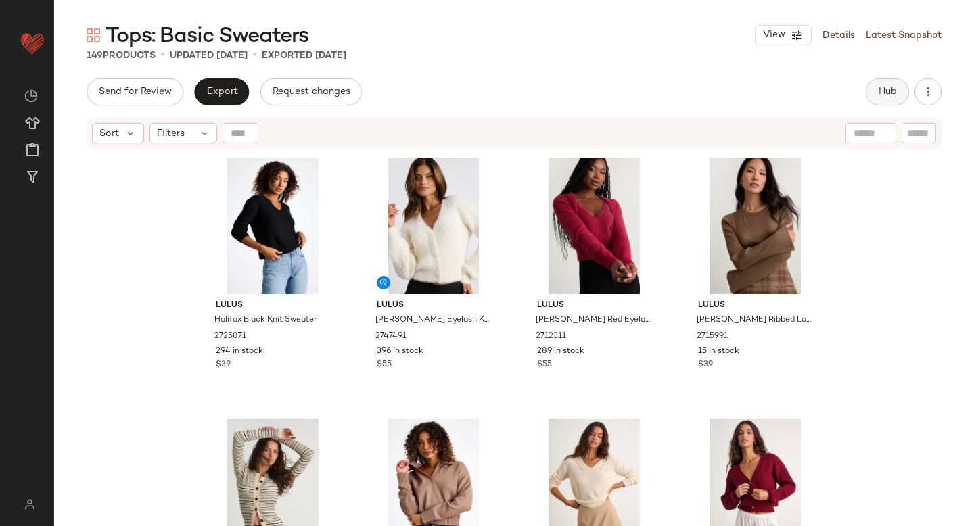
click at [882, 89] on span "Hub" at bounding box center [887, 92] width 19 height 11
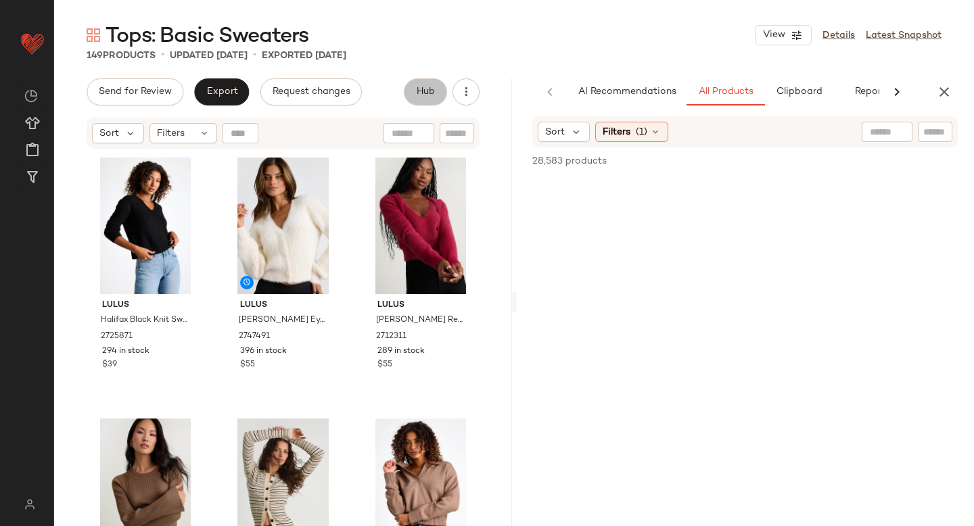
scroll to position [0, 32]
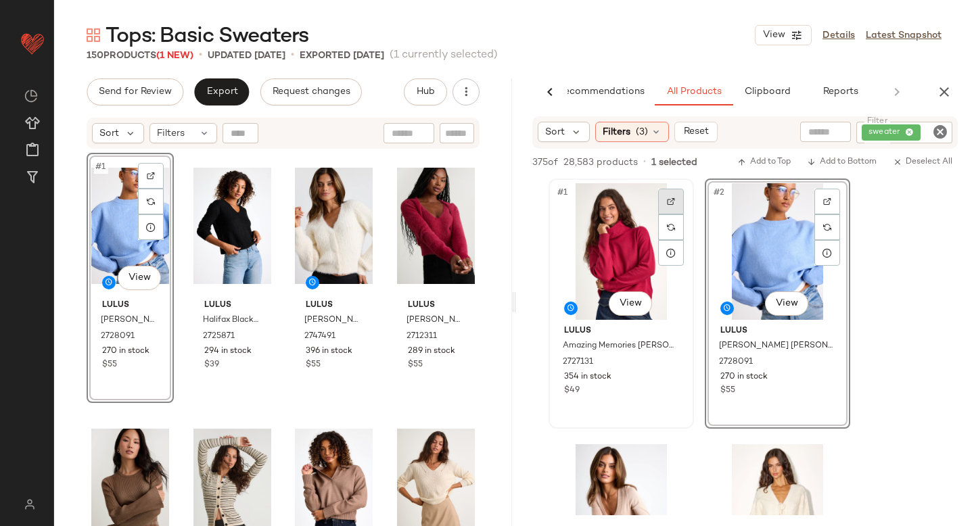
click at [667, 202] on img at bounding box center [671, 201] width 8 height 8
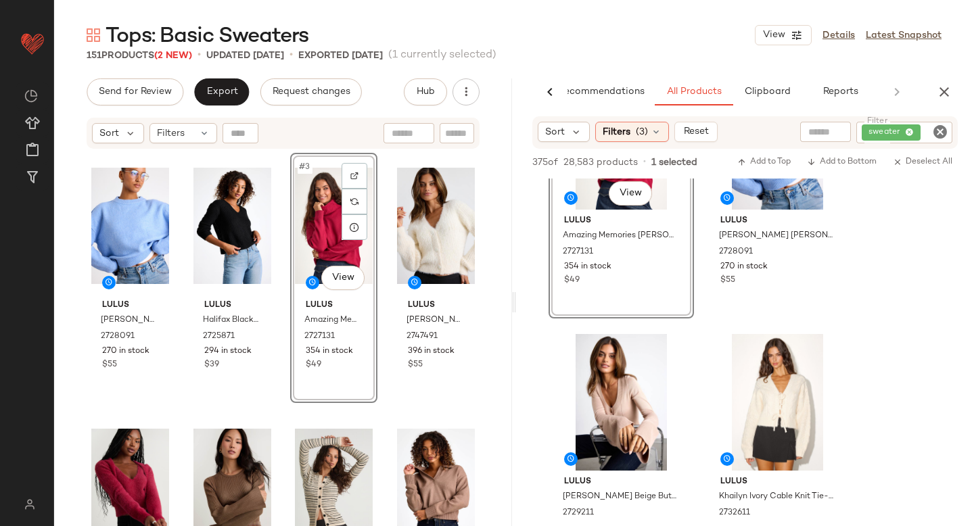
scroll to position [158, 0]
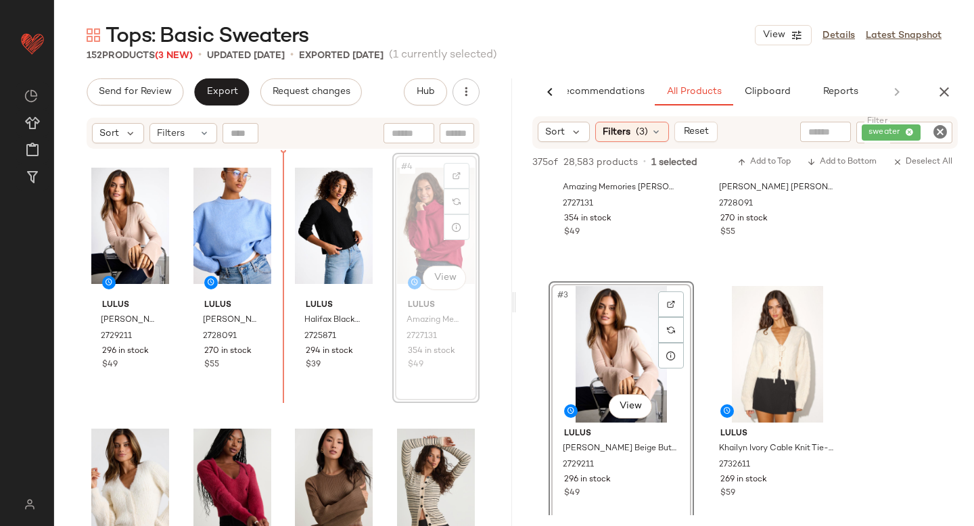
drag, startPoint x: 410, startPoint y: 198, endPoint x: 393, endPoint y: 202, distance: 17.2
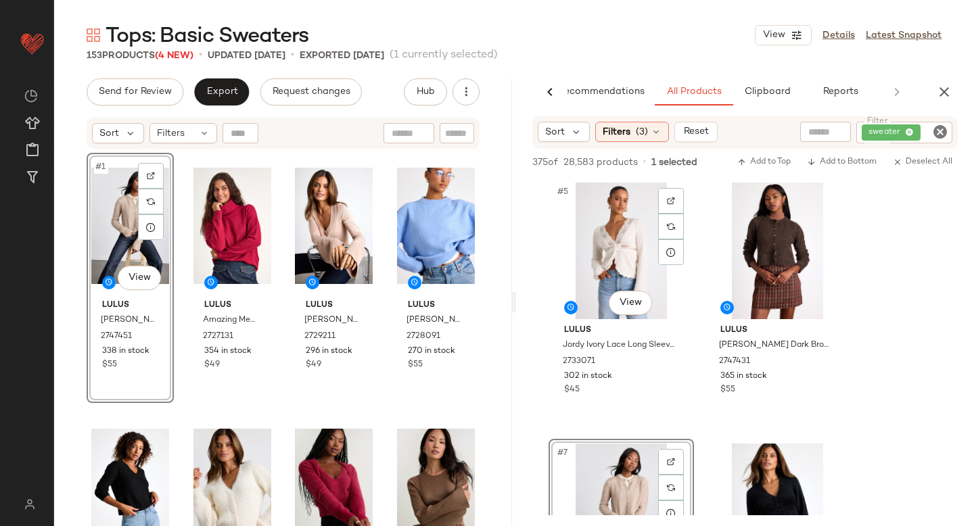
scroll to position [507, 0]
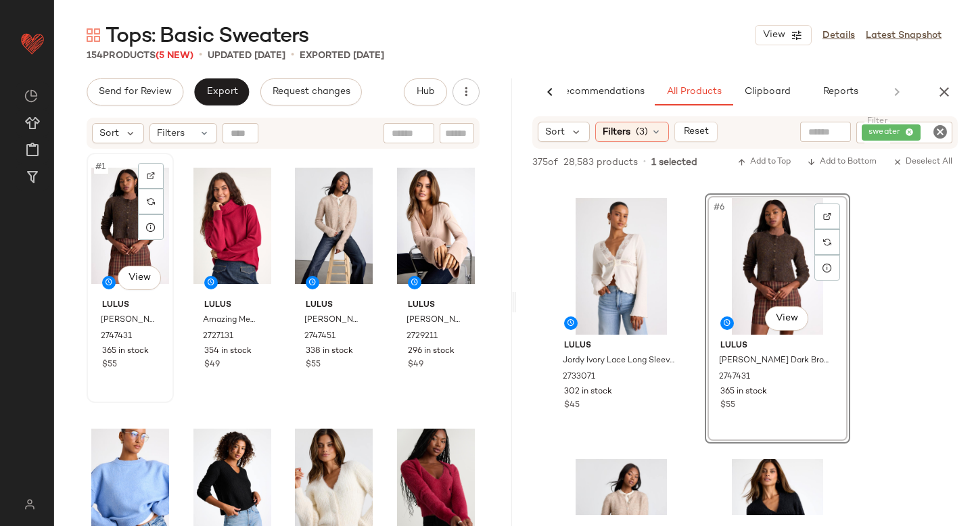
click at [116, 235] on div "#1 View" at bounding box center [130, 226] width 78 height 137
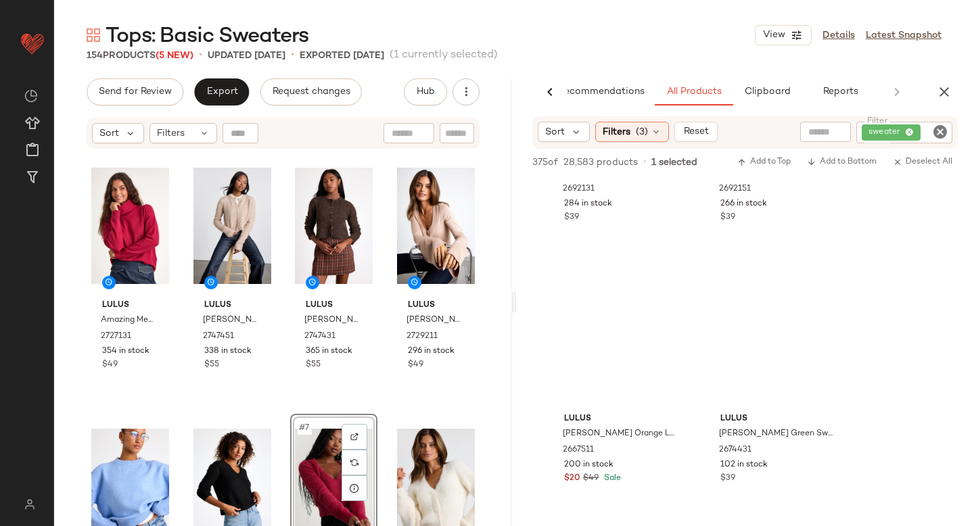
scroll to position [6178, 0]
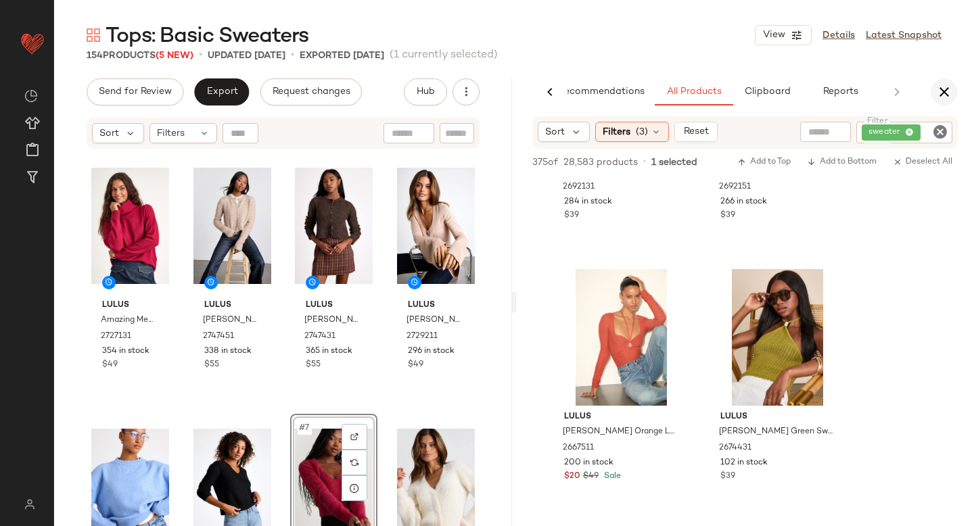
click at [945, 80] on button "button" at bounding box center [943, 91] width 27 height 27
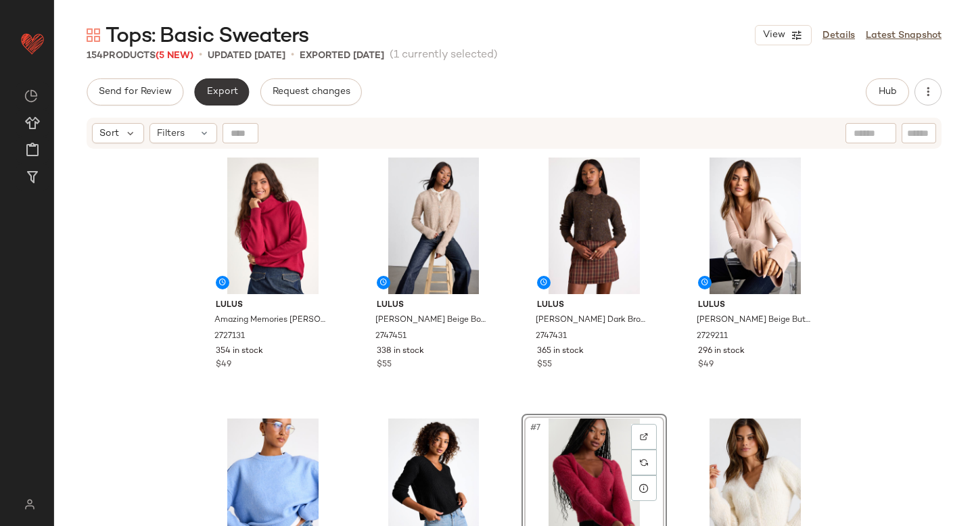
click at [227, 99] on button "Export" at bounding box center [221, 91] width 55 height 27
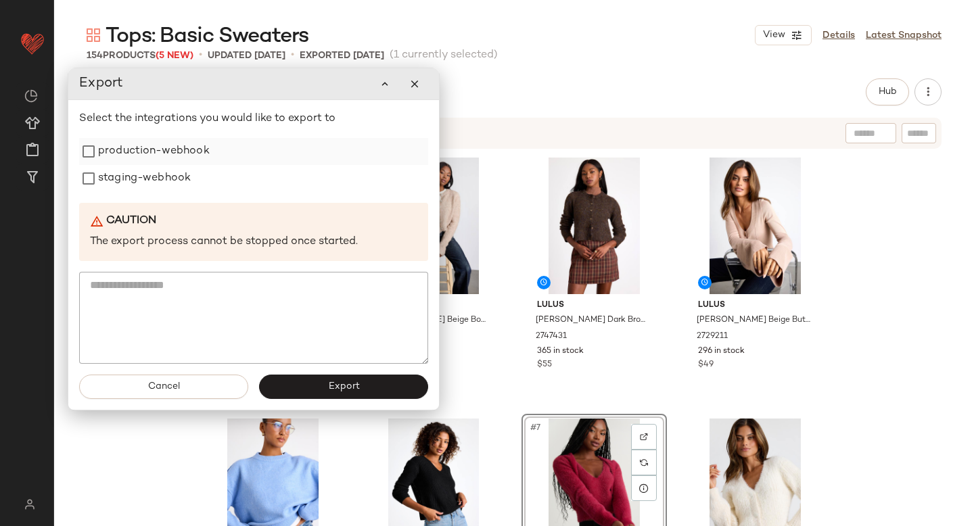
click at [130, 156] on label "production-webhook" at bounding box center [154, 151] width 112 height 27
click at [128, 183] on label "staging-webhook" at bounding box center [144, 178] width 93 height 27
click at [336, 381] on span "Export" at bounding box center [343, 386] width 32 height 11
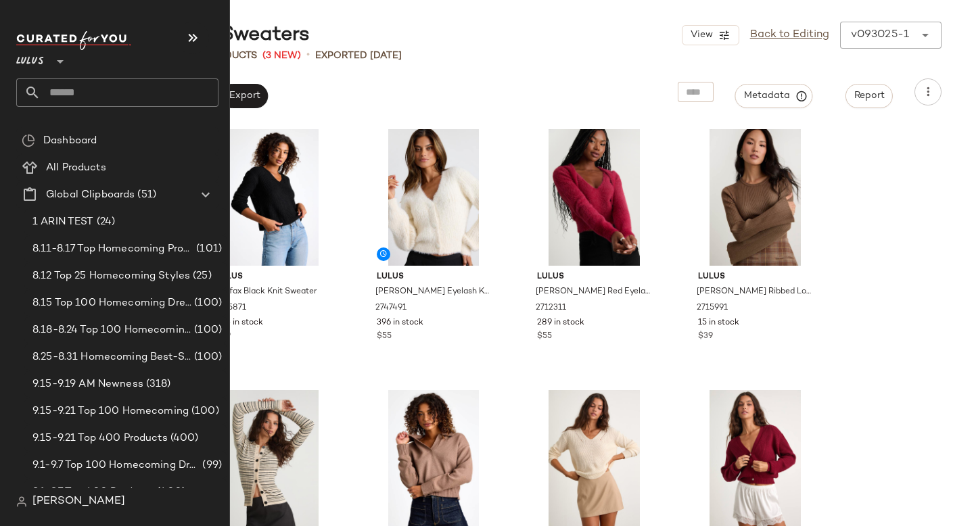
click at [99, 88] on input "text" at bounding box center [130, 92] width 178 height 28
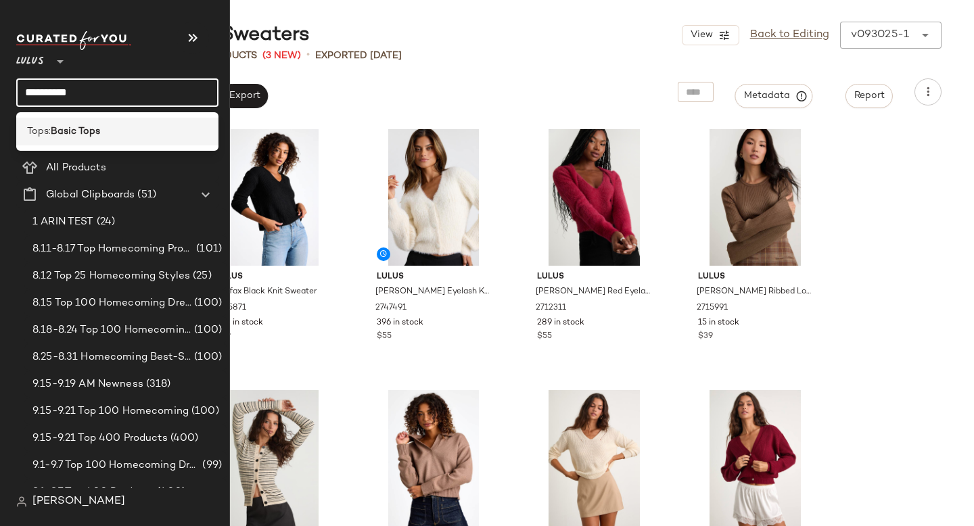
type input "**********"
click at [97, 132] on b "Basic Tops" at bounding box center [75, 131] width 49 height 14
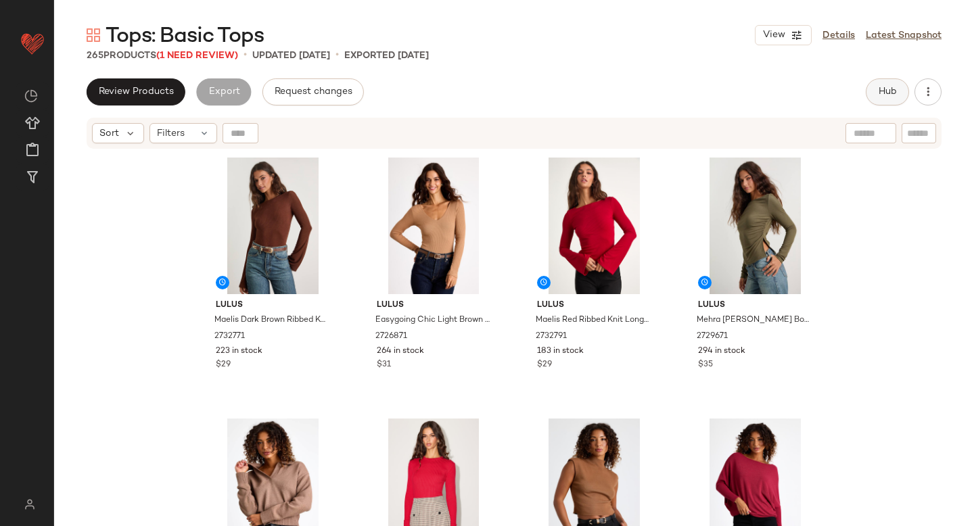
click at [873, 91] on button "Hub" at bounding box center [887, 91] width 43 height 27
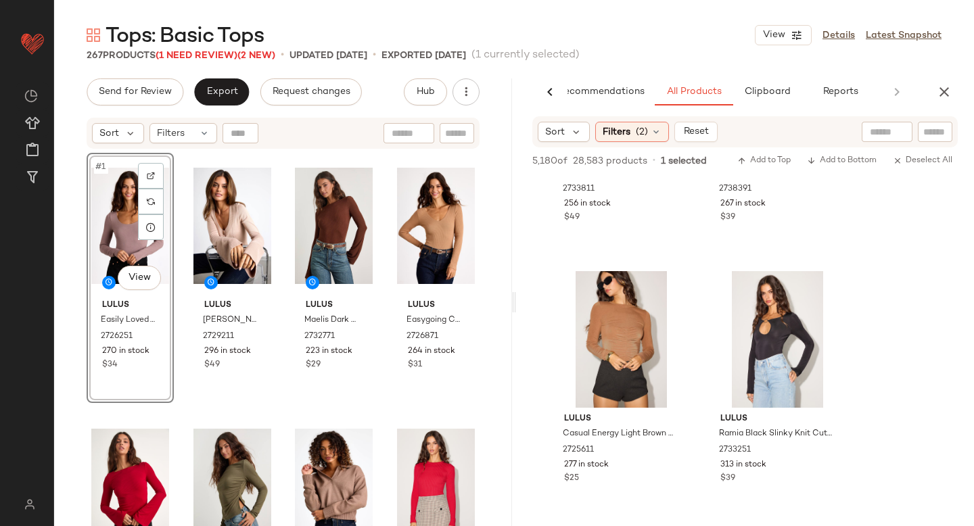
scroll to position [4371, 0]
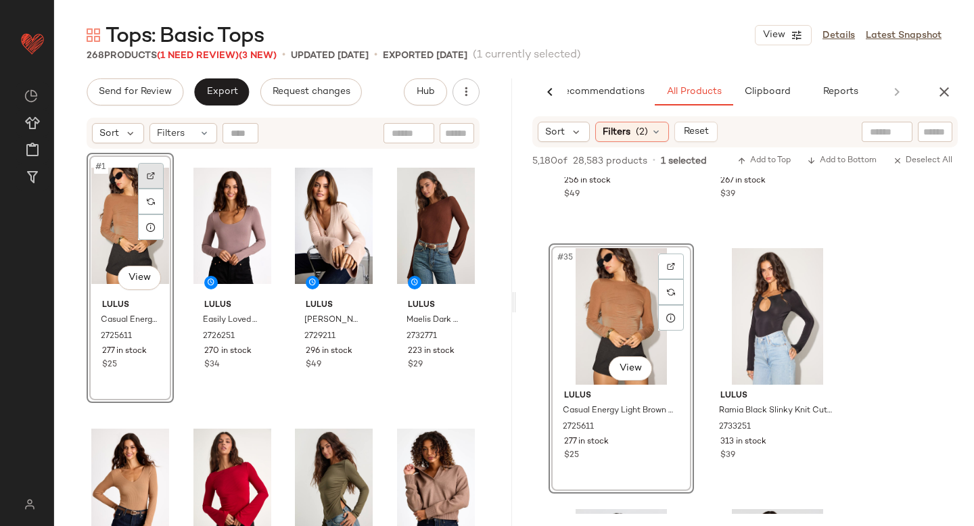
click at [149, 168] on div at bounding box center [151, 176] width 26 height 26
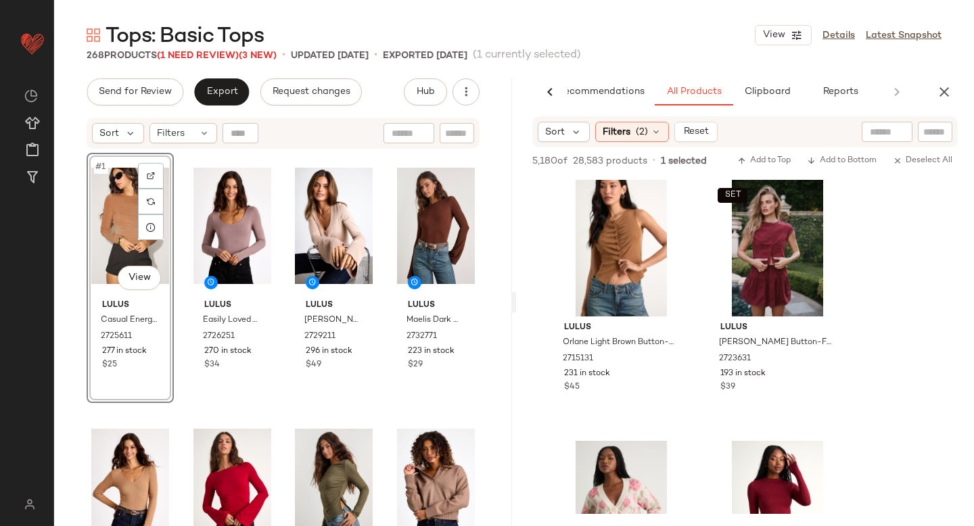
scroll to position [12792, 0]
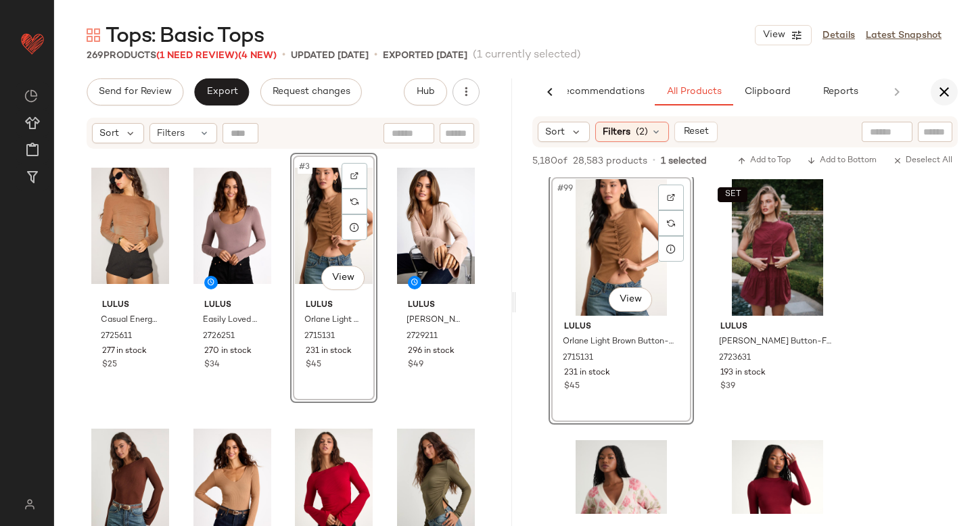
click at [945, 94] on icon "button" at bounding box center [944, 92] width 16 height 16
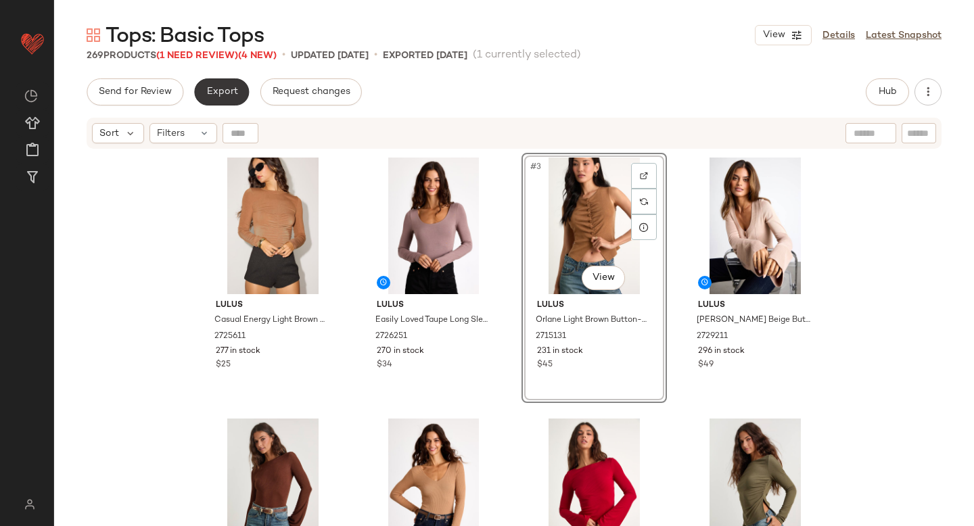
click at [218, 98] on button "Export" at bounding box center [221, 91] width 55 height 27
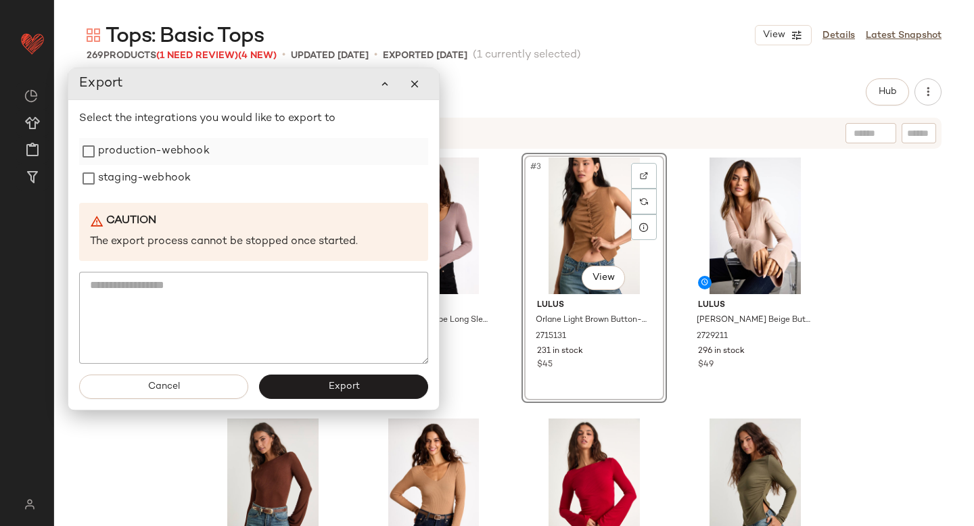
click at [149, 155] on label "production-webhook" at bounding box center [154, 151] width 112 height 27
click at [145, 172] on label "staging-webhook" at bounding box center [144, 178] width 93 height 27
click at [314, 394] on button "Export" at bounding box center [343, 387] width 169 height 24
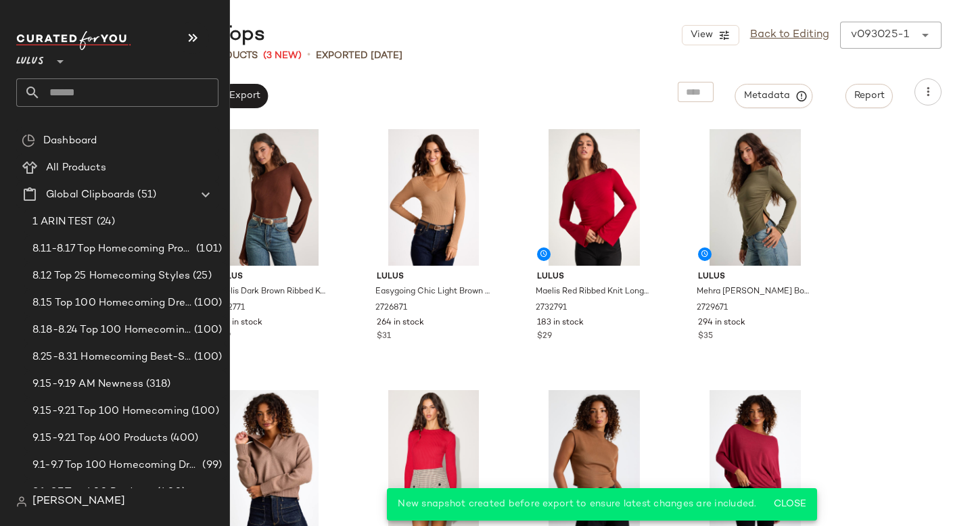
click at [97, 95] on input "text" at bounding box center [130, 92] width 178 height 28
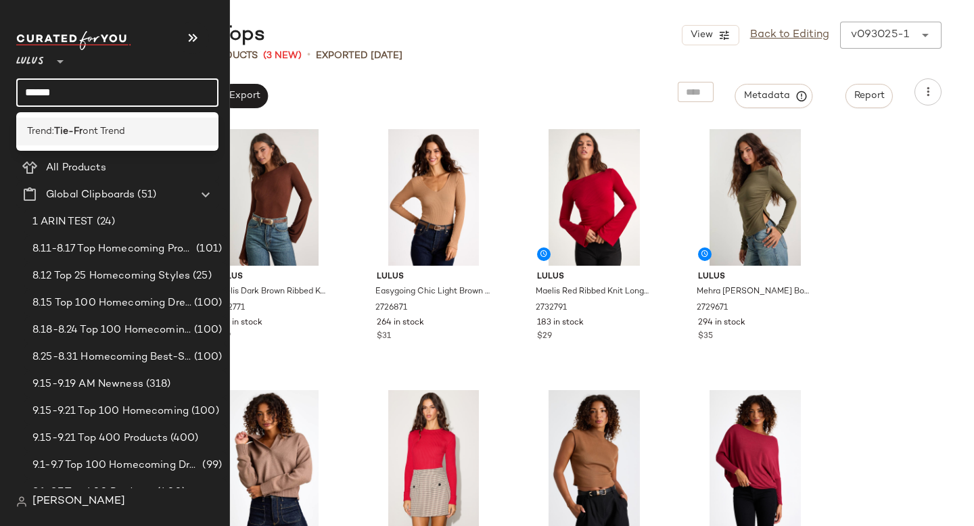
type input "******"
click at [70, 143] on div "Trend: Tie-Fr ont Trend" at bounding box center [117, 132] width 202 height 28
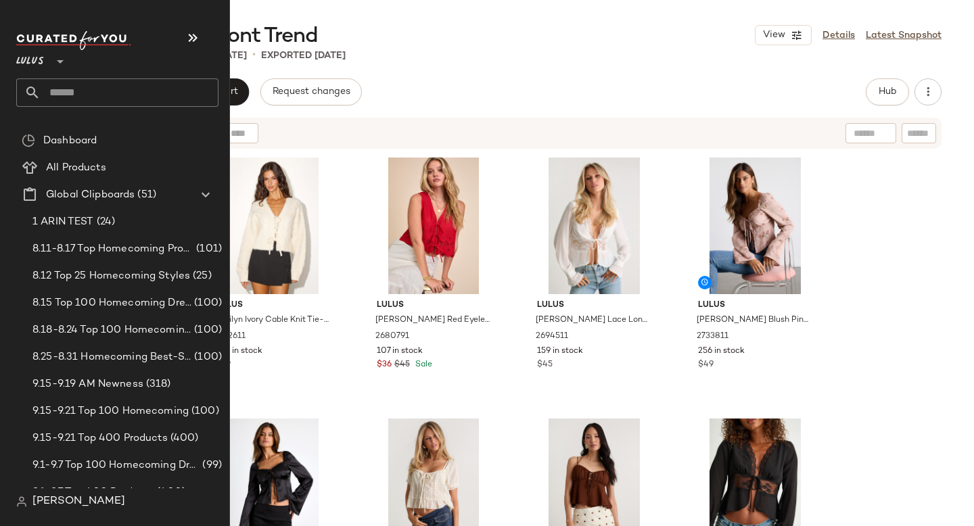
click at [104, 90] on input "text" at bounding box center [130, 92] width 178 height 28
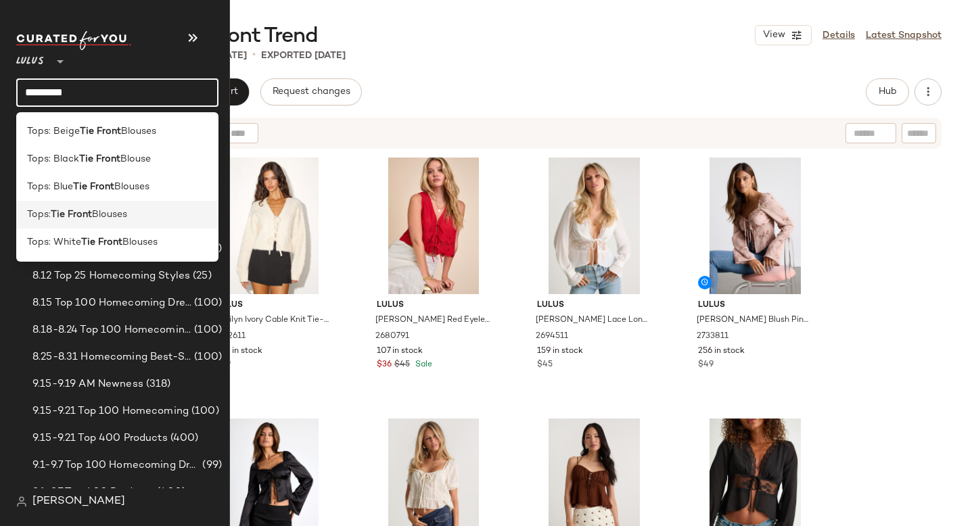
type input "*********"
click at [122, 216] on span "Blouses" at bounding box center [109, 215] width 35 height 14
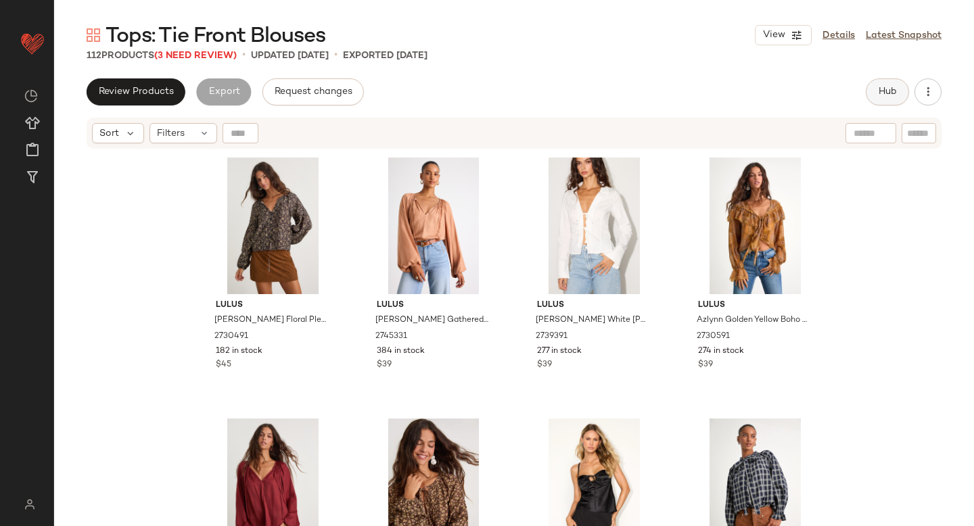
click at [891, 89] on span "Hub" at bounding box center [887, 92] width 19 height 11
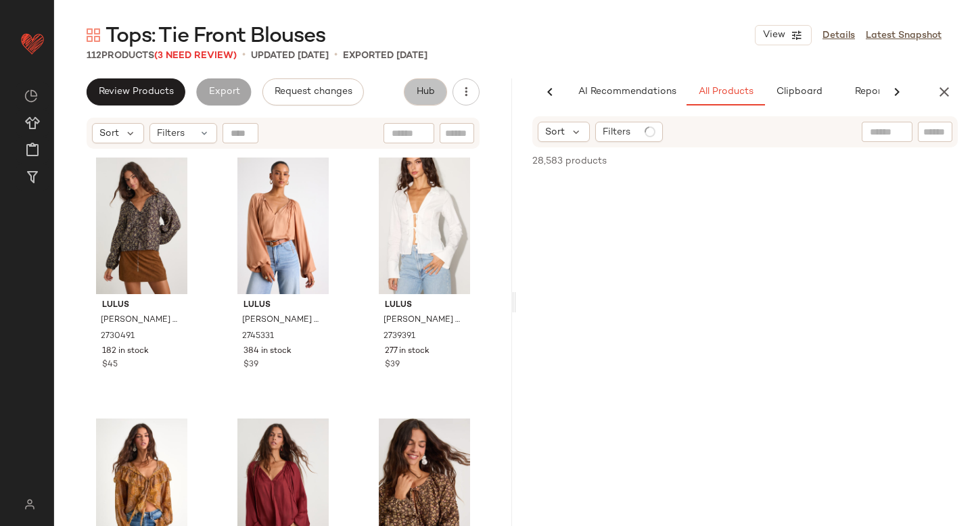
scroll to position [0, 32]
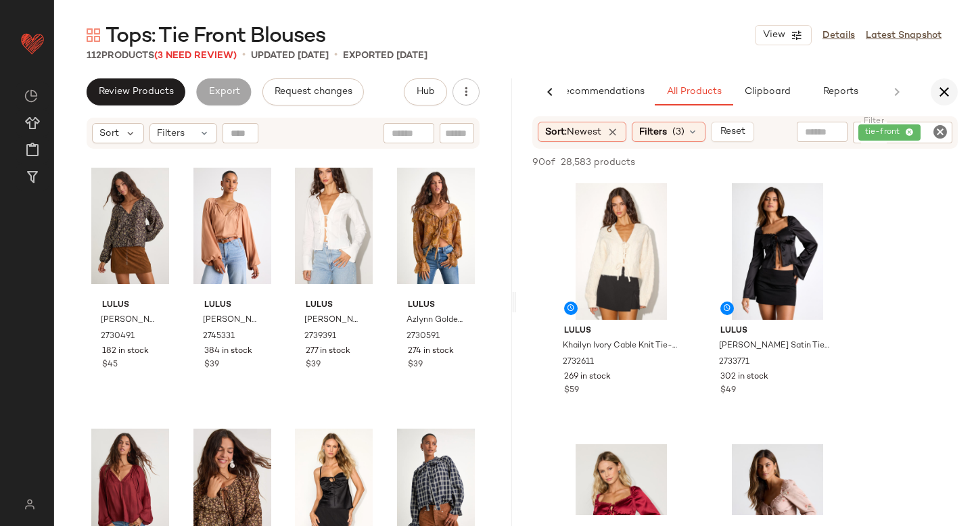
click at [942, 95] on icon "button" at bounding box center [944, 92] width 16 height 16
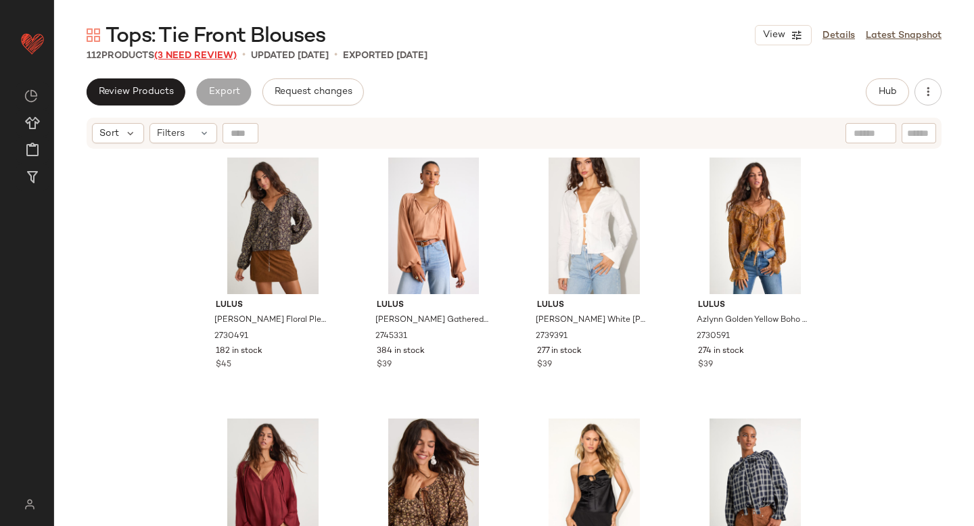
click at [195, 57] on span "(3 Need Review)" at bounding box center [195, 56] width 82 height 10
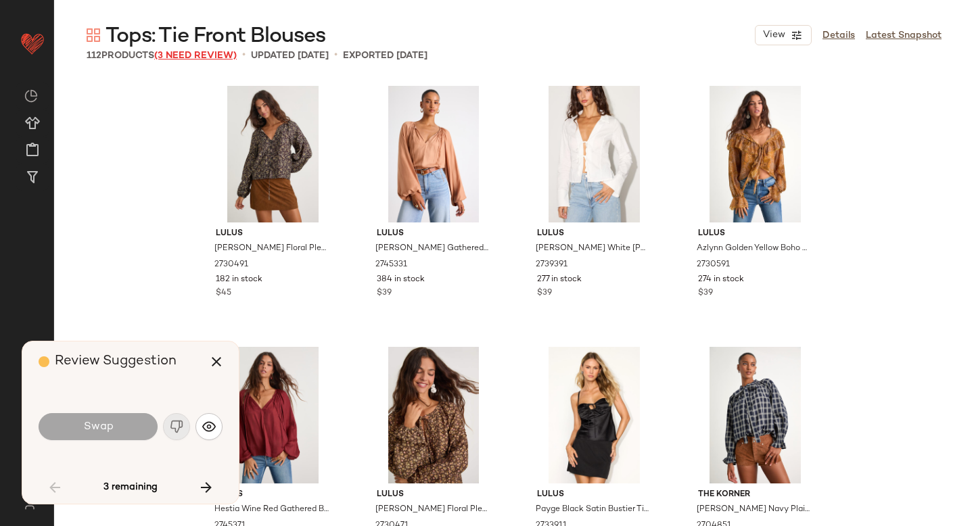
scroll to position [2610, 0]
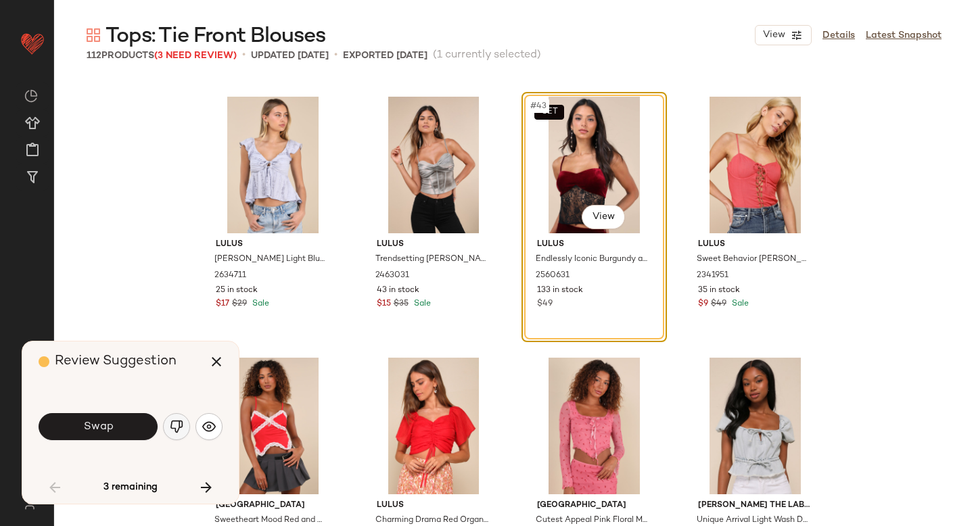
click at [170, 426] on img "button" at bounding box center [177, 427] width 14 height 14
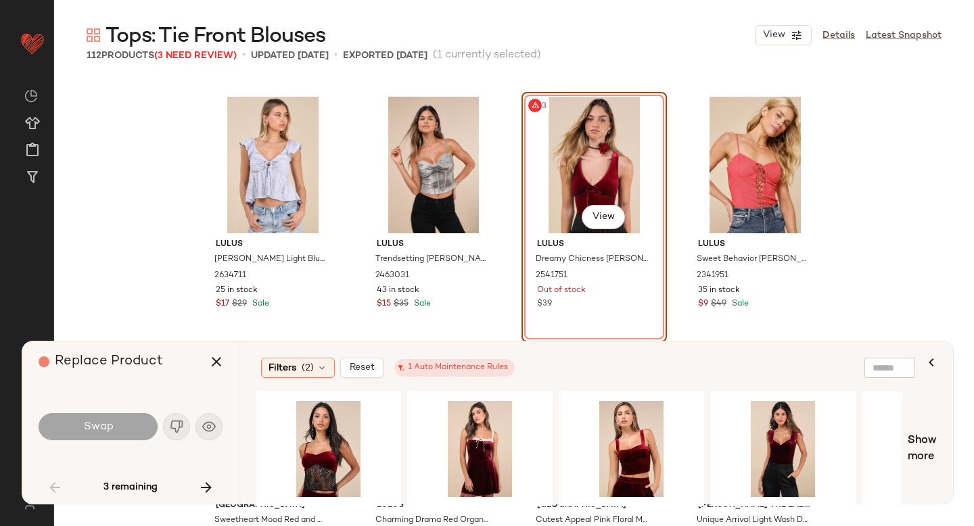
click at [585, 147] on div "#43 View" at bounding box center [594, 165] width 136 height 137
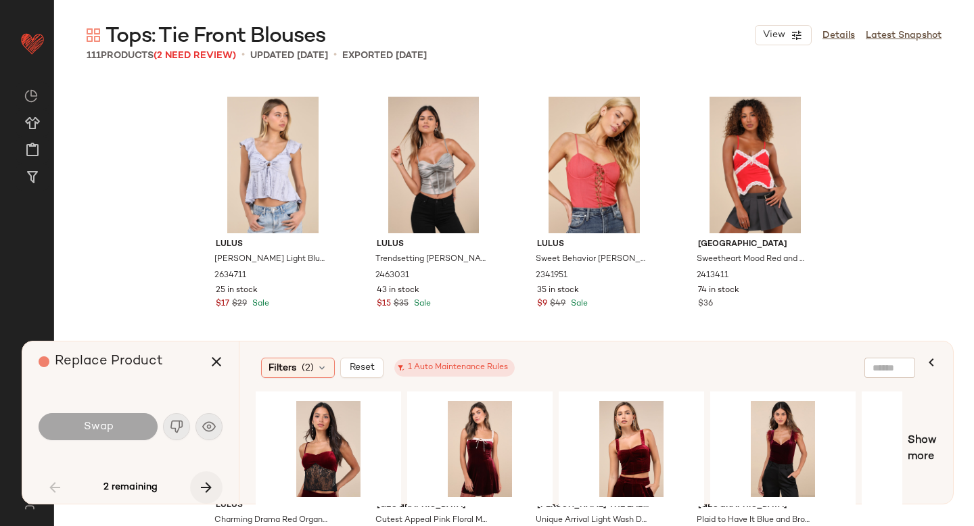
click at [197, 483] on button "button" at bounding box center [206, 487] width 32 height 32
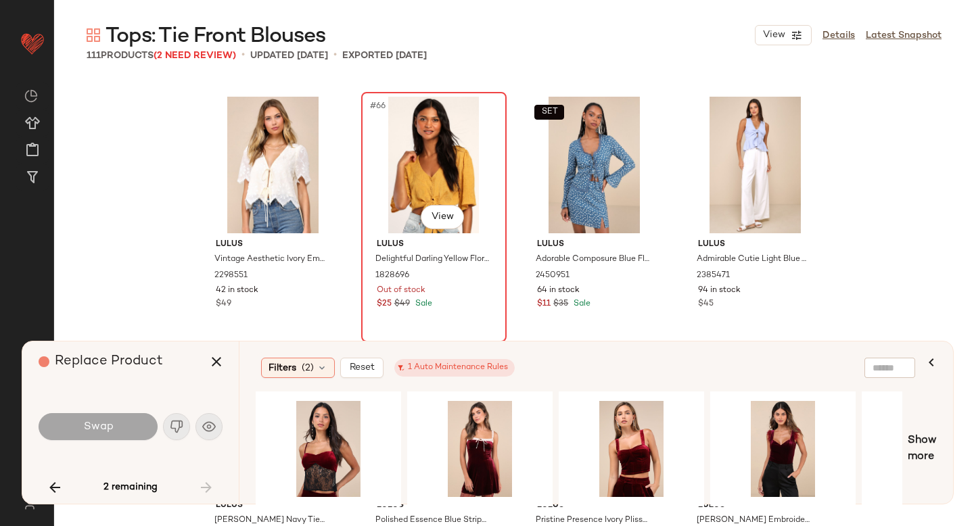
click at [374, 191] on div "#66 View" at bounding box center [434, 165] width 136 height 137
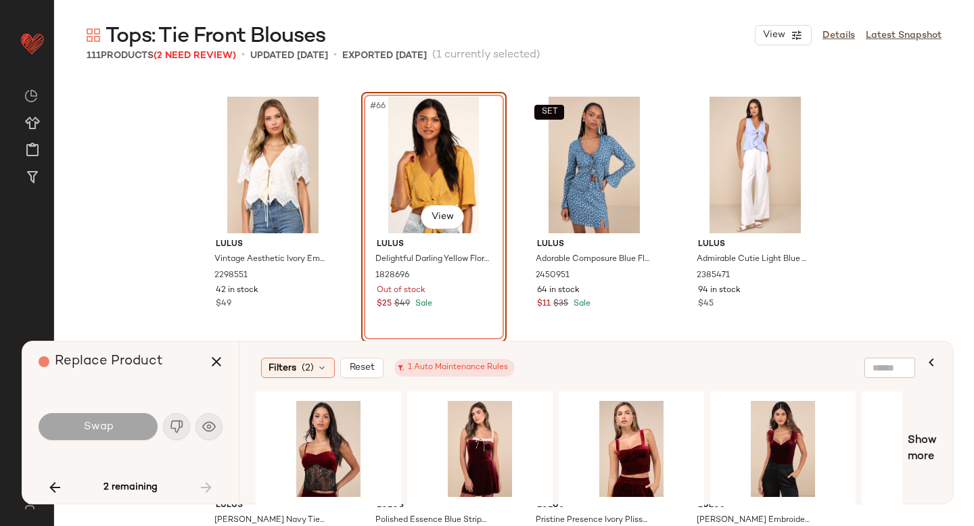
click at [444, 139] on div "#66 View" at bounding box center [434, 165] width 136 height 137
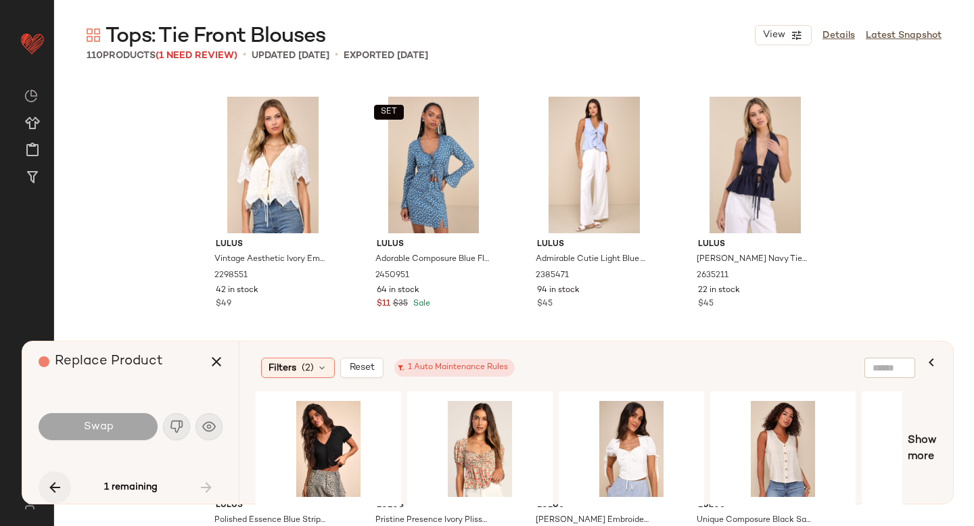
click at [47, 489] on icon "button" at bounding box center [55, 487] width 16 height 16
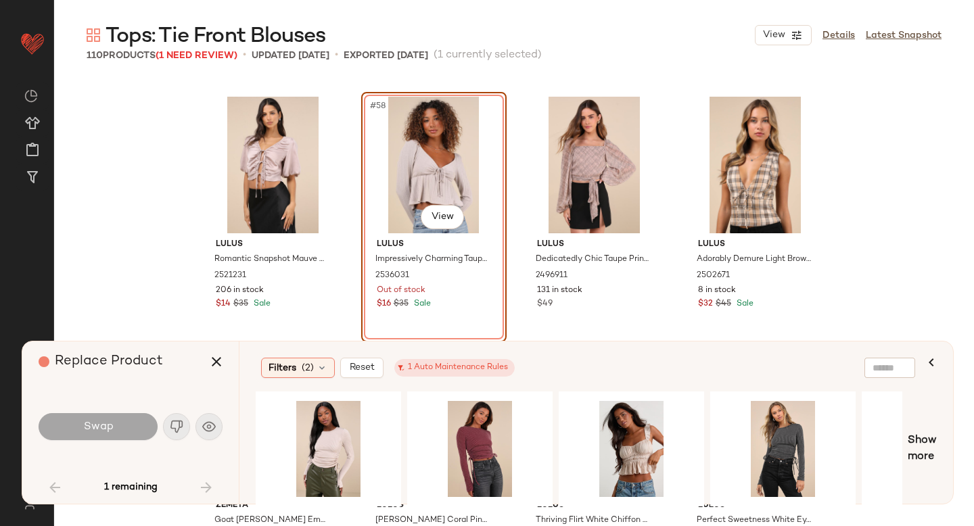
click at [403, 137] on div "#58 View" at bounding box center [434, 165] width 136 height 137
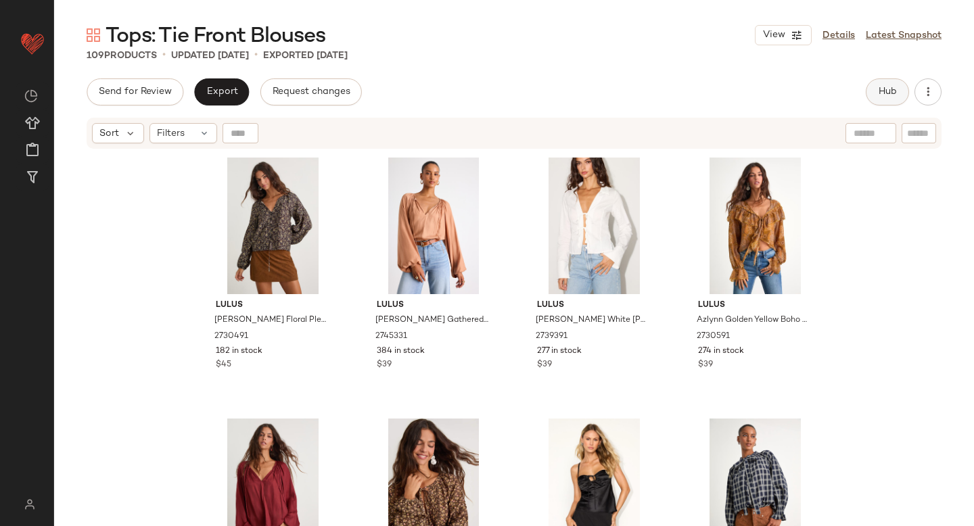
click at [893, 101] on button "Hub" at bounding box center [887, 91] width 43 height 27
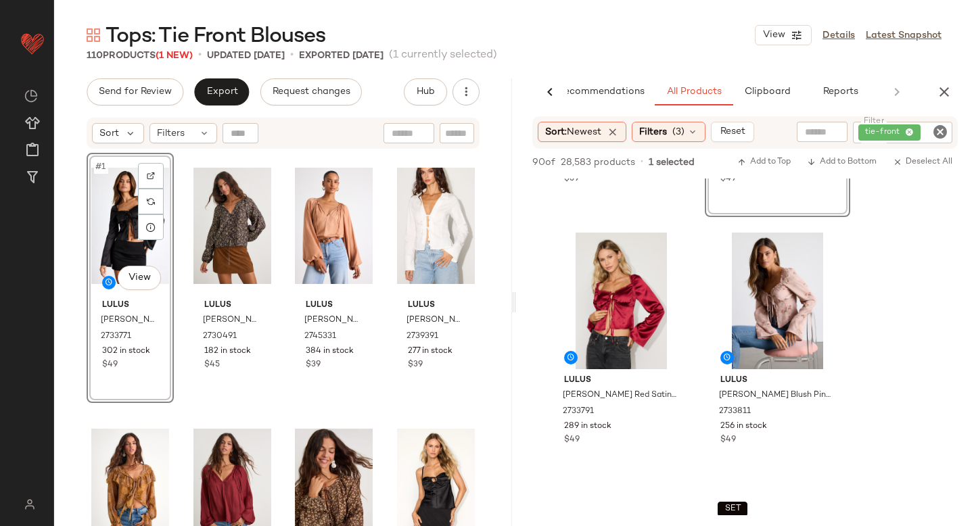
scroll to position [224, 0]
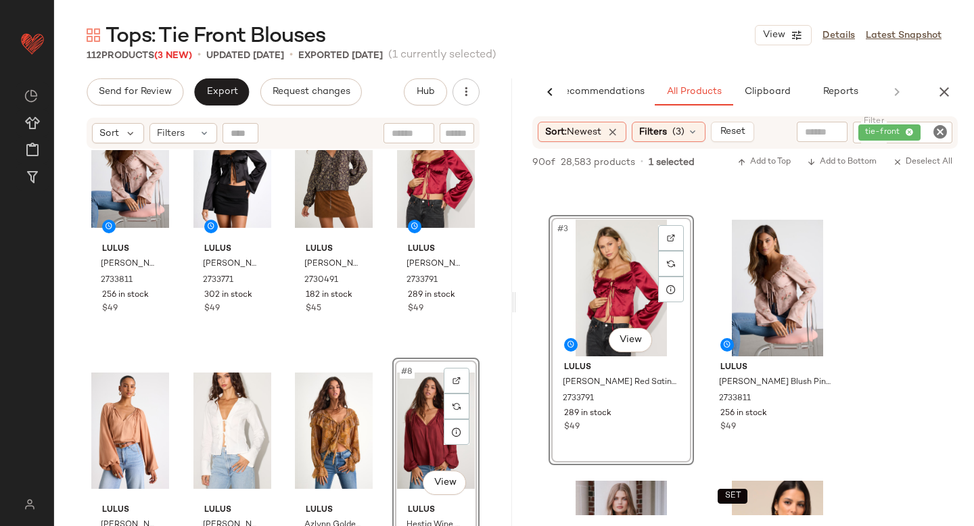
drag, startPoint x: 432, startPoint y: 454, endPoint x: 181, endPoint y: 487, distance: 253.0
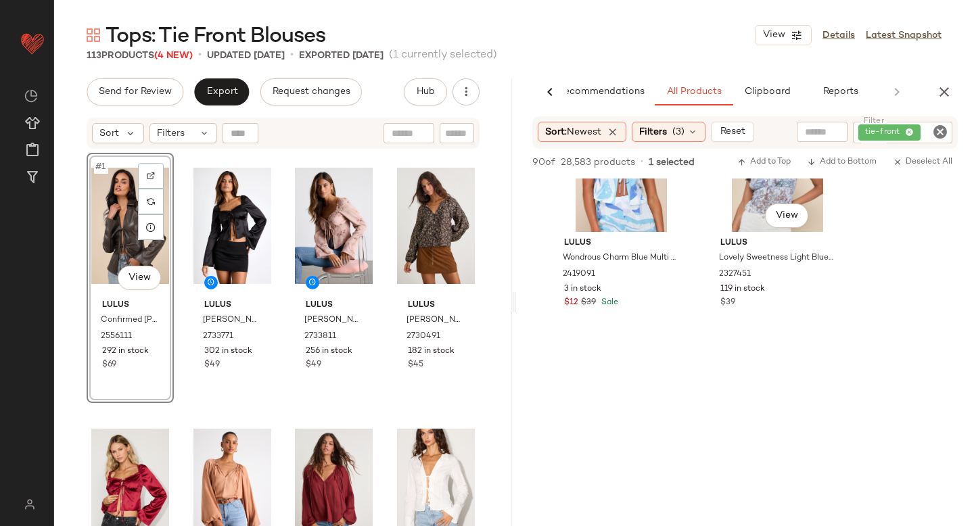
scroll to position [1472, 0]
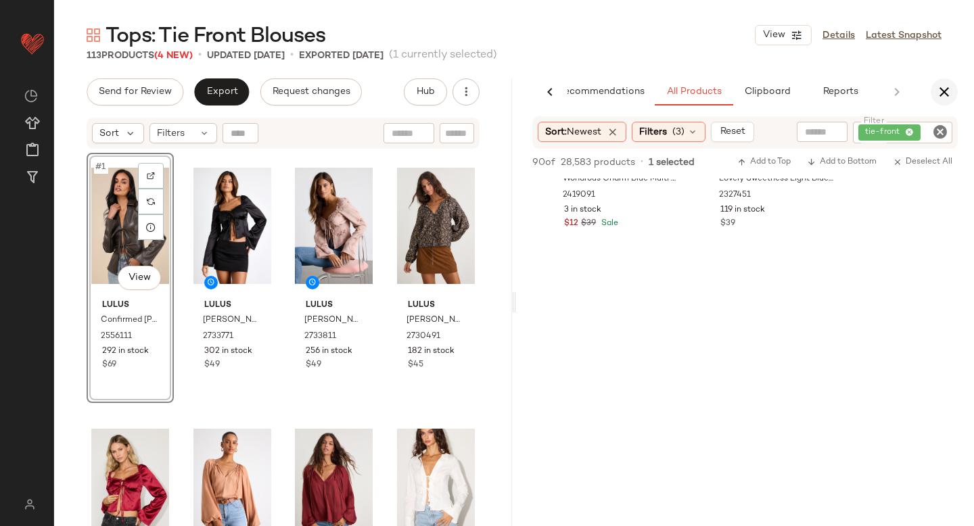
click at [939, 96] on icon "button" at bounding box center [944, 92] width 16 height 16
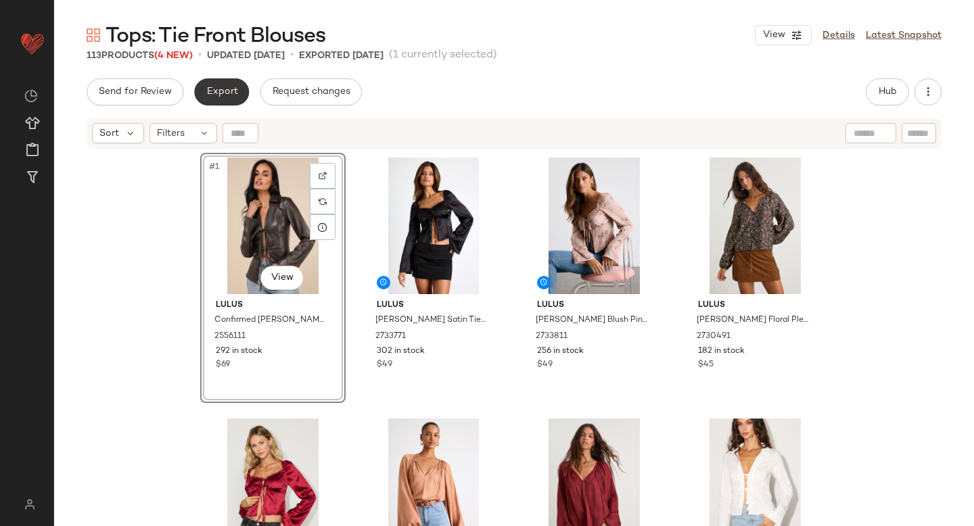
click at [229, 80] on button "Export" at bounding box center [221, 91] width 55 height 27
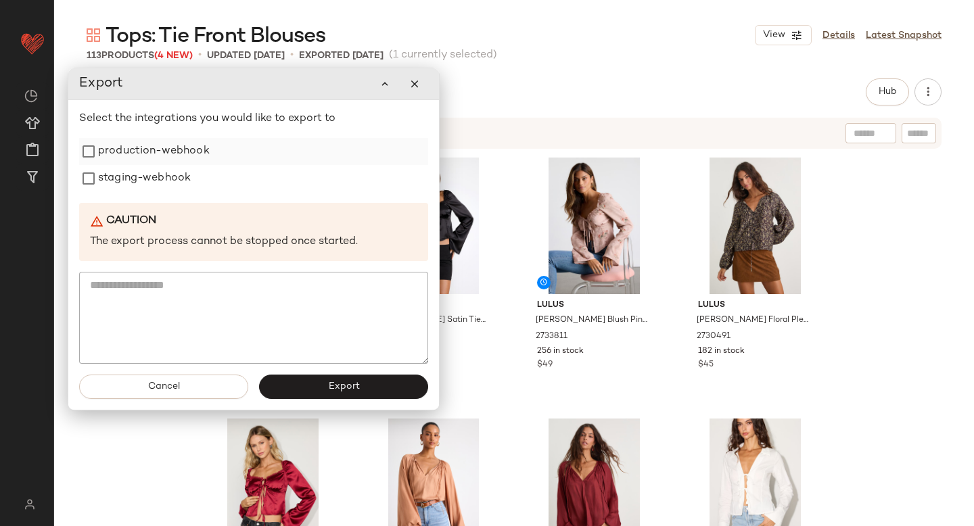
click at [154, 149] on label "production-webhook" at bounding box center [154, 151] width 112 height 27
click at [146, 189] on label "staging-webhook" at bounding box center [144, 178] width 93 height 27
click at [327, 386] on span "Export" at bounding box center [343, 386] width 32 height 11
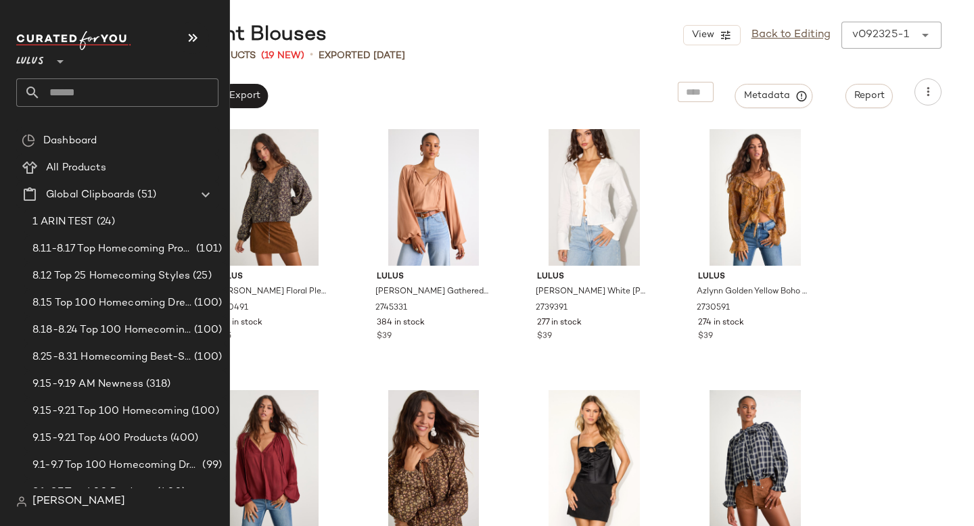
click at [54, 80] on input "text" at bounding box center [130, 92] width 178 height 28
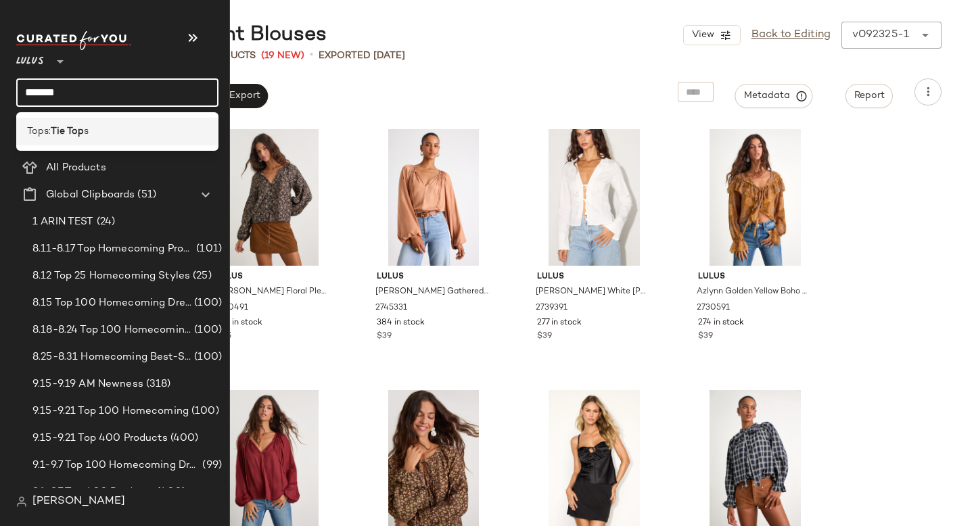
type input "*******"
click at [73, 131] on b "Tie Top" at bounding box center [67, 131] width 33 height 14
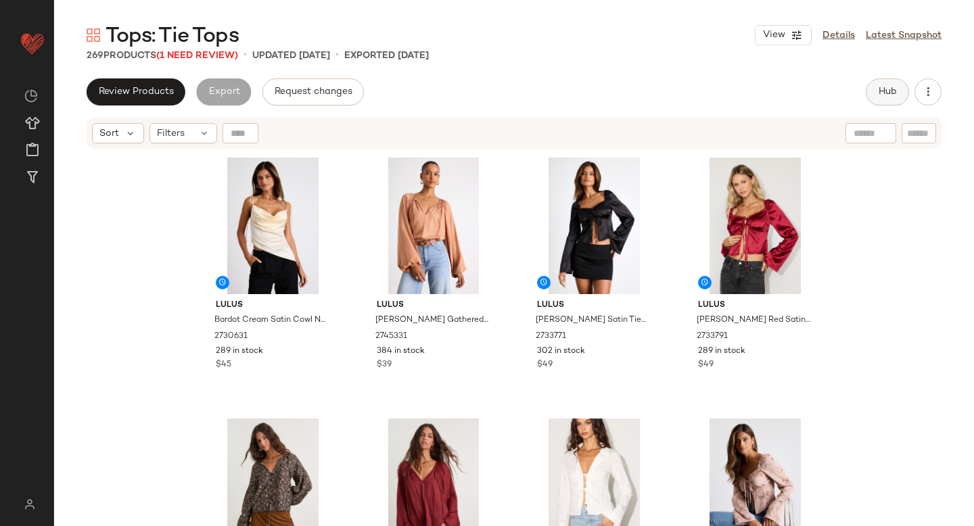
click at [885, 102] on button "Hub" at bounding box center [887, 91] width 43 height 27
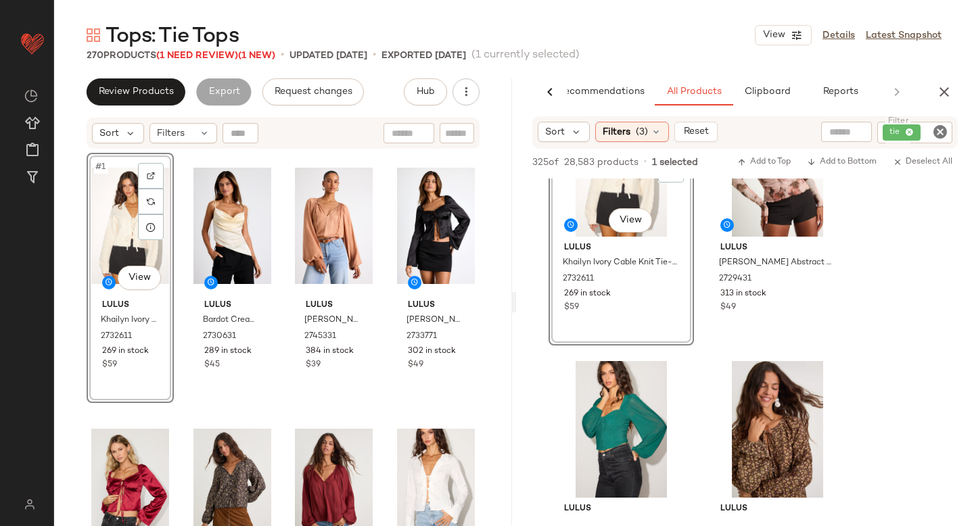
scroll to position [86, 0]
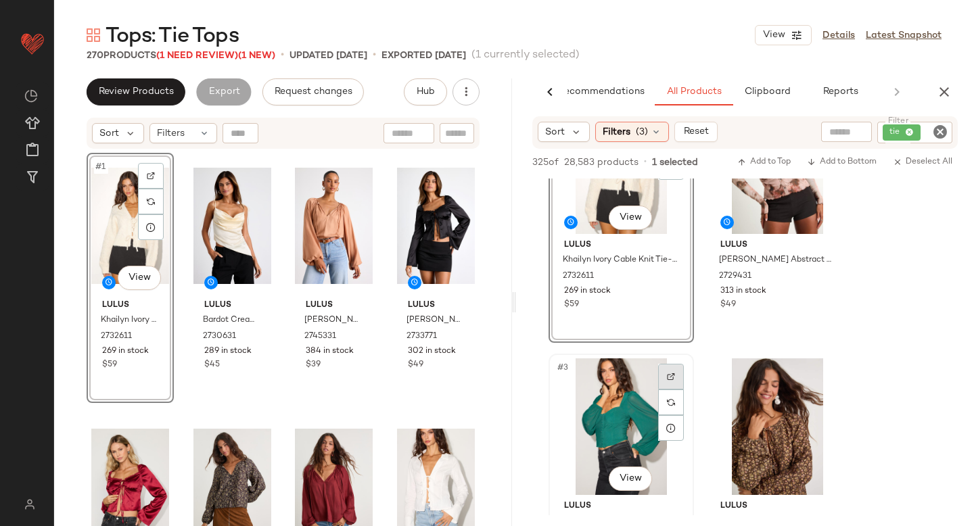
click at [673, 379] on img at bounding box center [671, 377] width 8 height 8
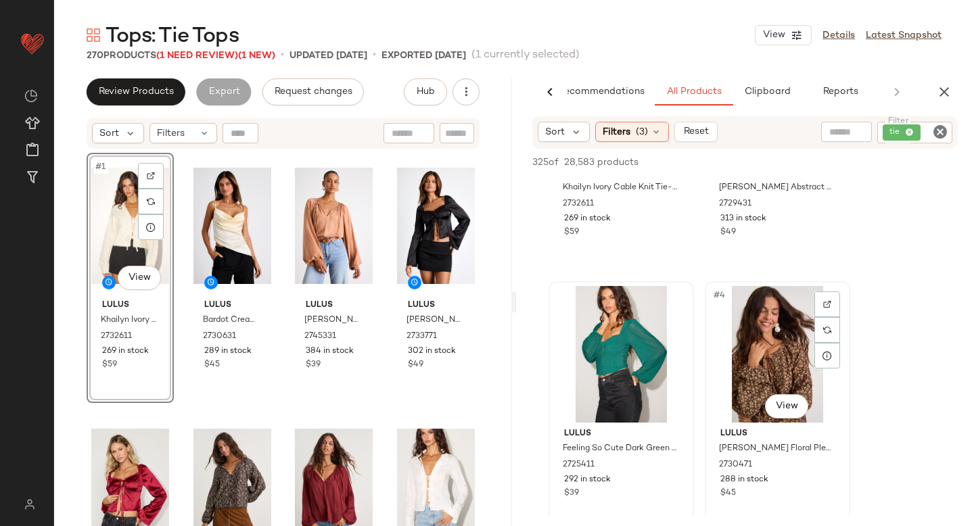
scroll to position [178, 0]
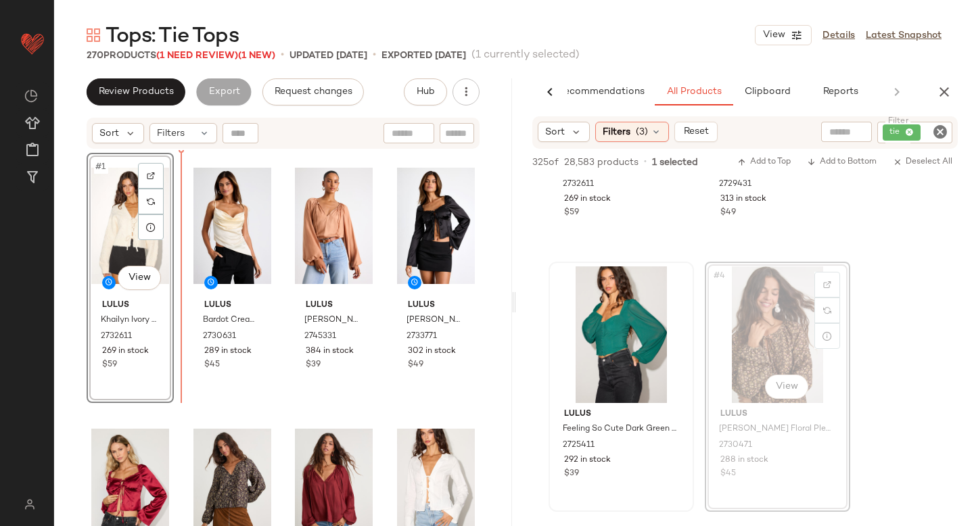
drag, startPoint x: 770, startPoint y: 315, endPoint x: 160, endPoint y: 360, distance: 612.2
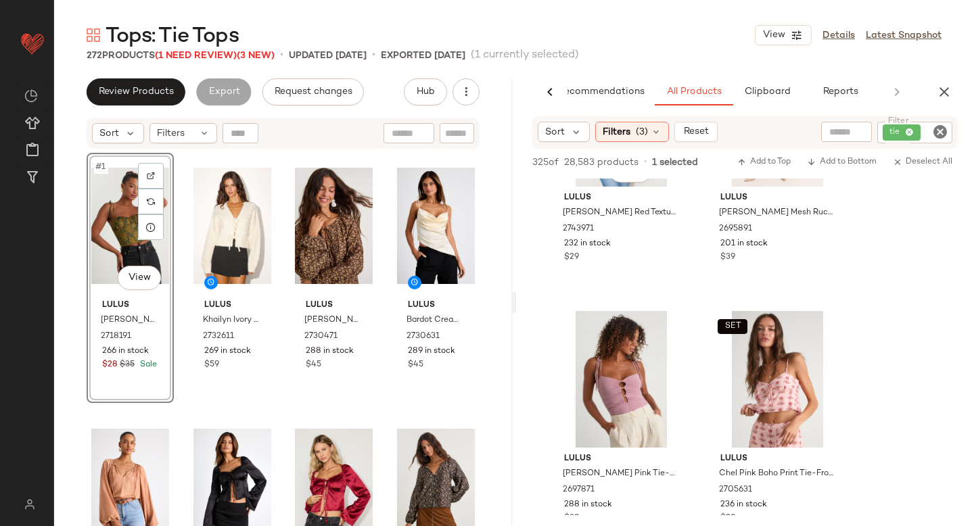
scroll to position [934, 0]
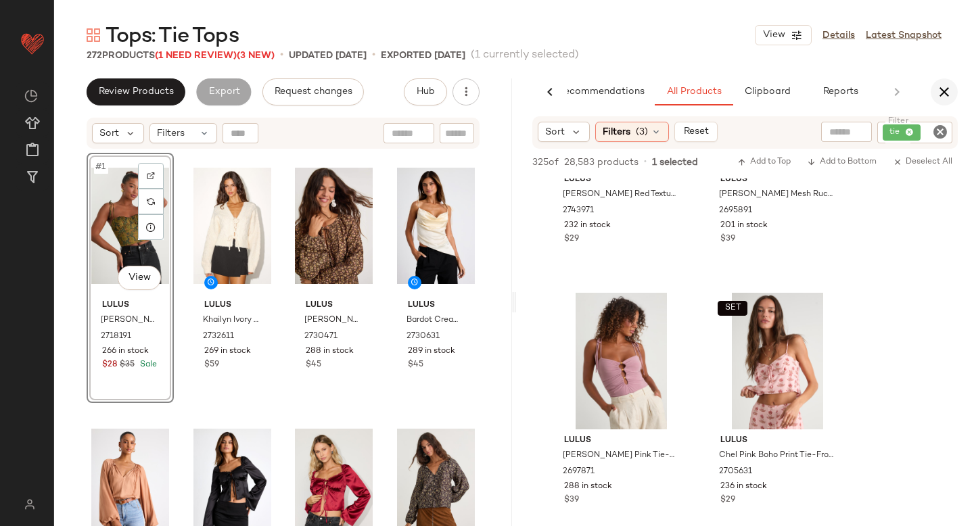
click at [951, 95] on icon "button" at bounding box center [944, 92] width 16 height 16
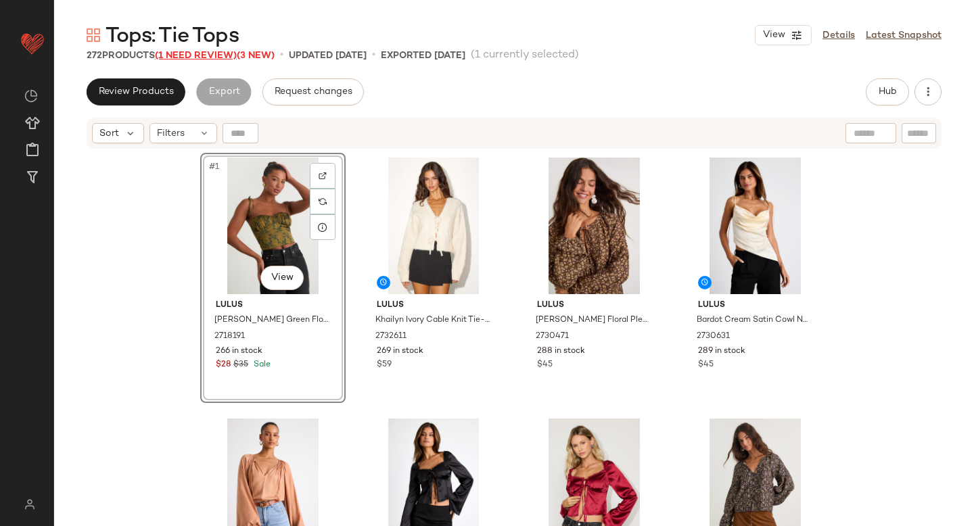
click at [220, 57] on span "(1 Need Review)" at bounding box center [196, 56] width 82 height 10
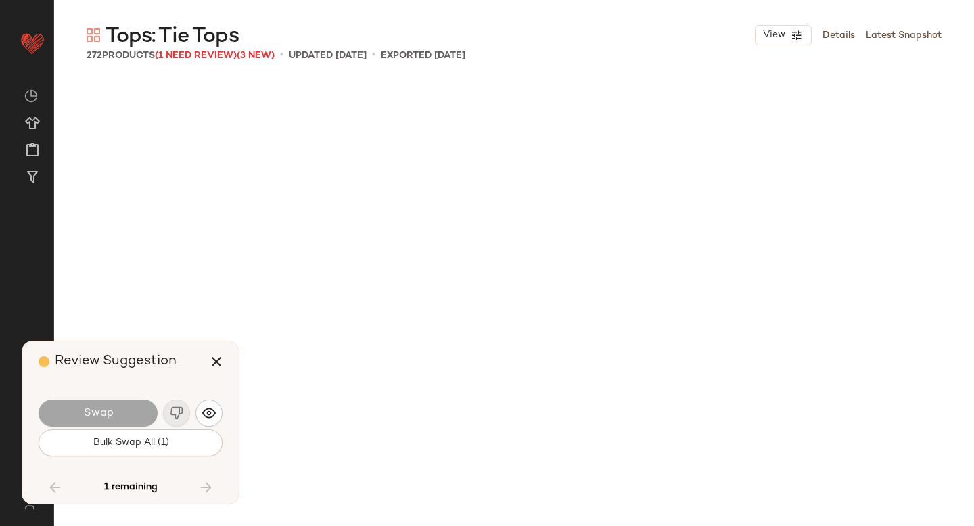
scroll to position [9657, 0]
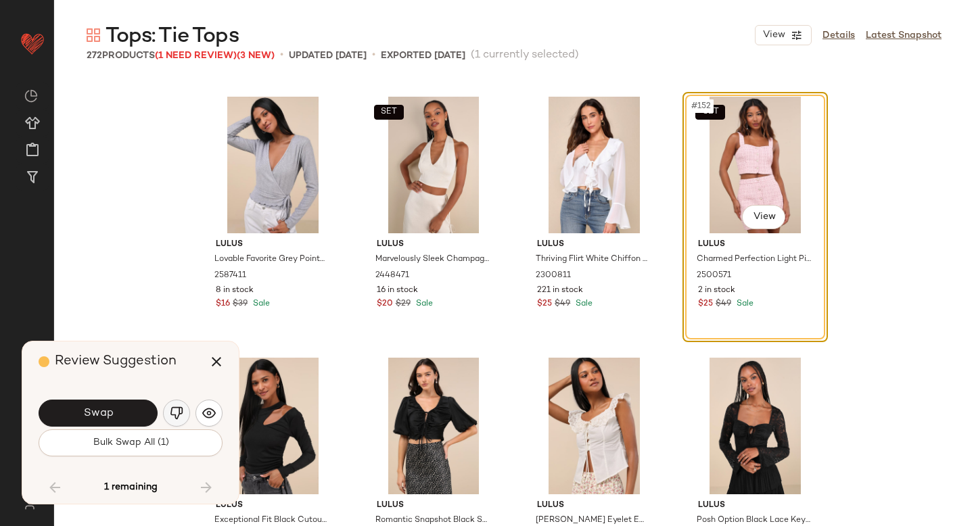
click at [177, 412] on img "button" at bounding box center [177, 413] width 14 height 14
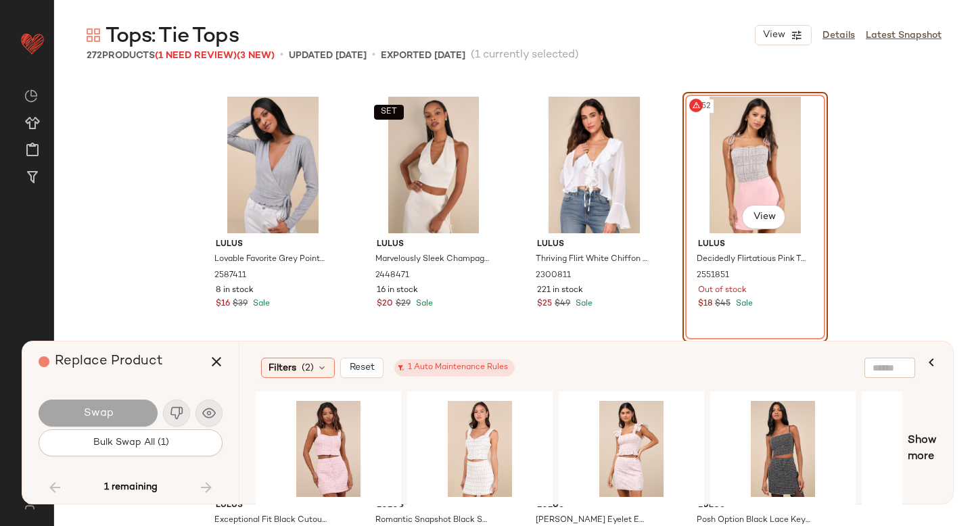
click at [726, 151] on div "#152 View" at bounding box center [755, 165] width 136 height 137
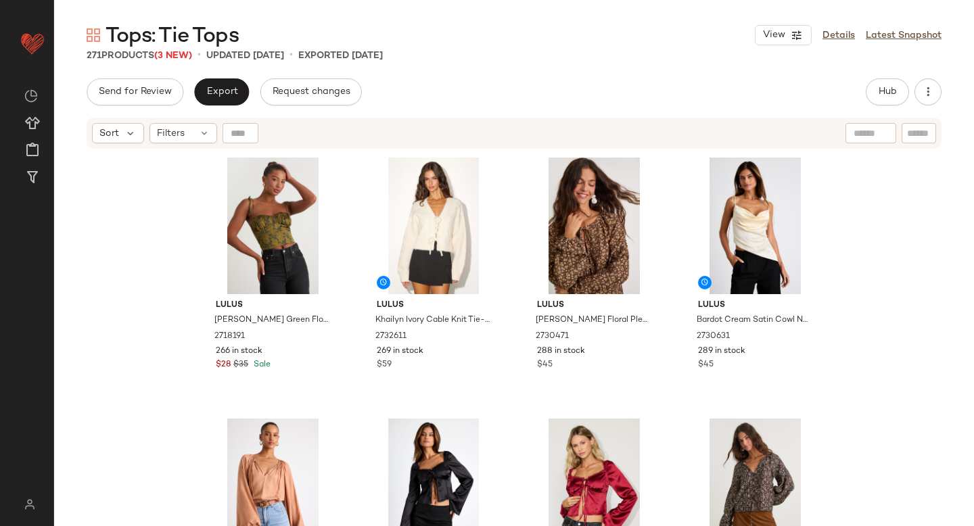
click at [693, 46] on div "Tops: Tie Tops View Details Latest Snapshot" at bounding box center [514, 35] width 920 height 27
click at [901, 88] on button "Hub" at bounding box center [887, 91] width 43 height 27
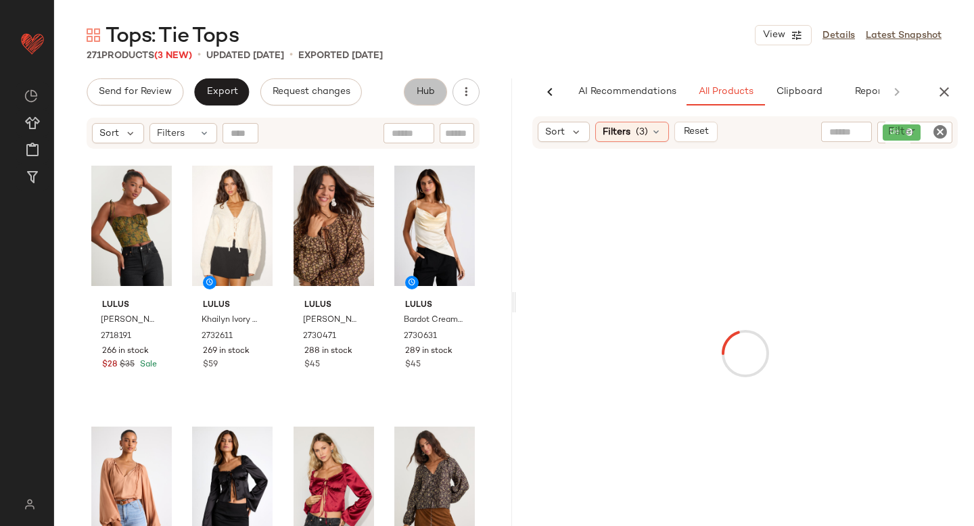
scroll to position [0, 32]
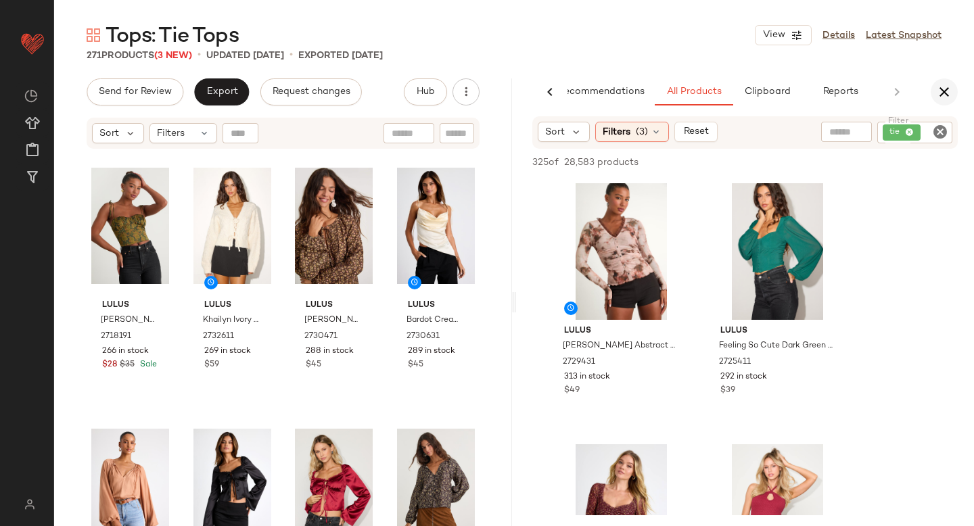
click at [945, 95] on icon "button" at bounding box center [944, 92] width 16 height 16
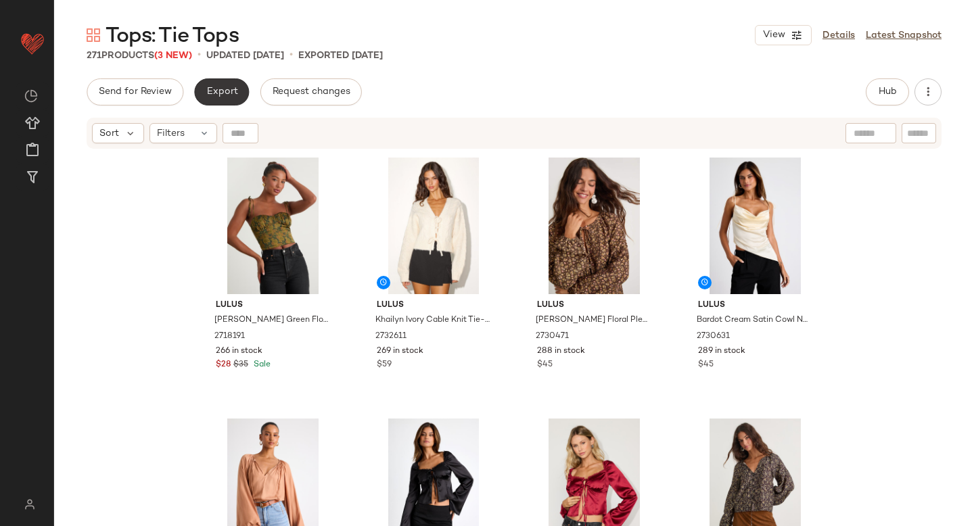
click at [220, 93] on span "Export" at bounding box center [222, 92] width 32 height 11
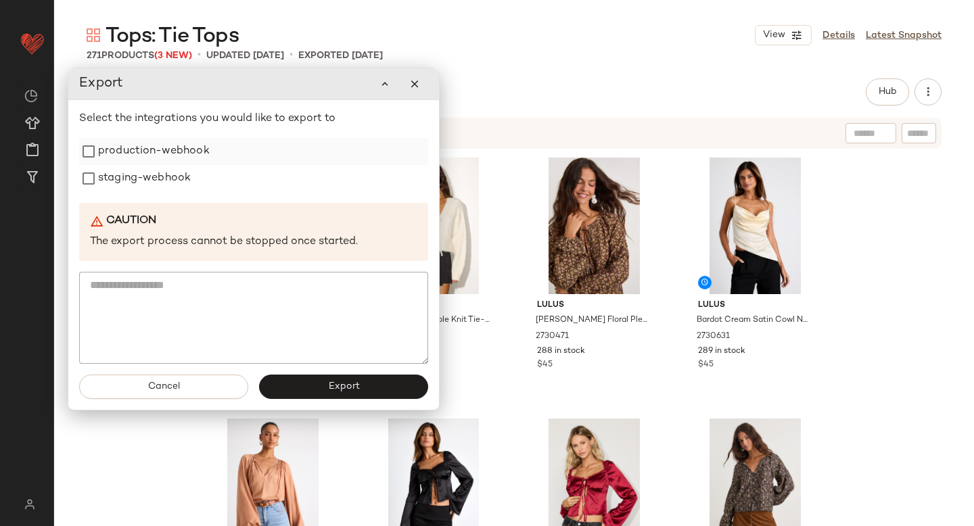
click at [162, 158] on label "production-webhook" at bounding box center [154, 151] width 112 height 27
click at [152, 174] on label "staging-webhook" at bounding box center [144, 178] width 93 height 27
click at [314, 388] on button "Export" at bounding box center [343, 387] width 169 height 24
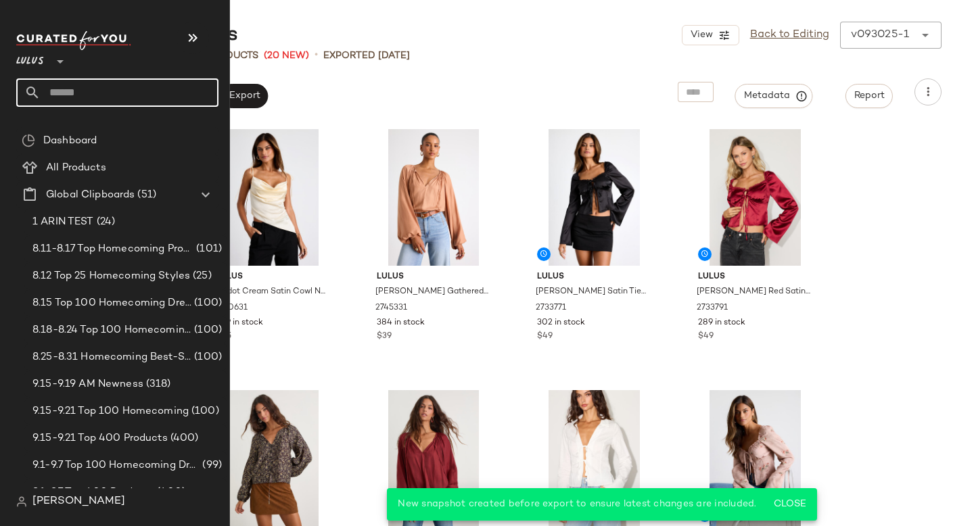
click at [124, 89] on input "text" at bounding box center [130, 92] width 178 height 28
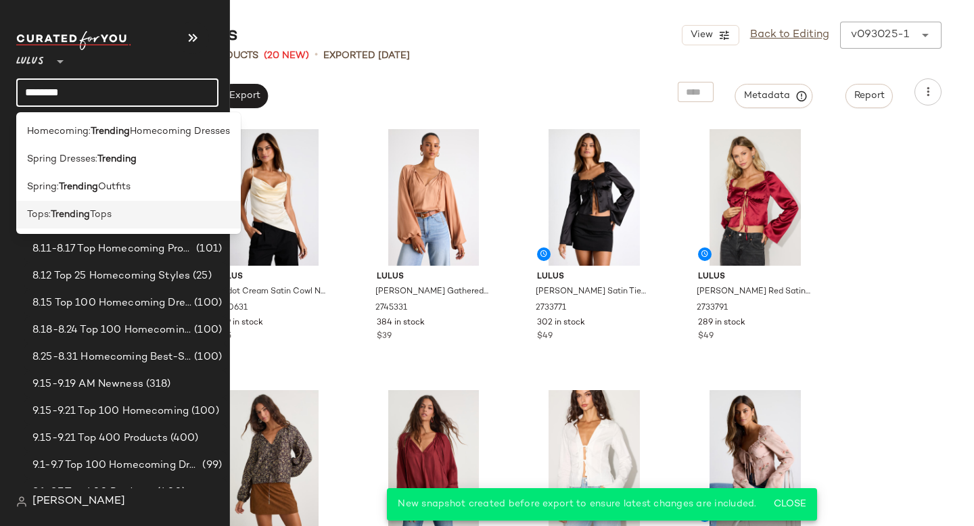
type input "********"
click at [124, 210] on div "Tops: Trending Tops" at bounding box center [128, 215] width 203 height 14
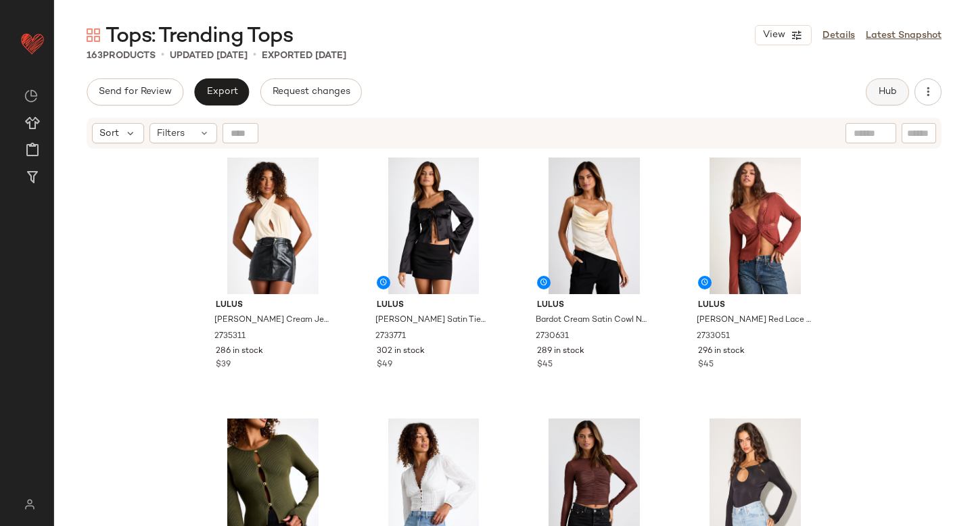
click at [881, 91] on span "Hub" at bounding box center [887, 92] width 19 height 11
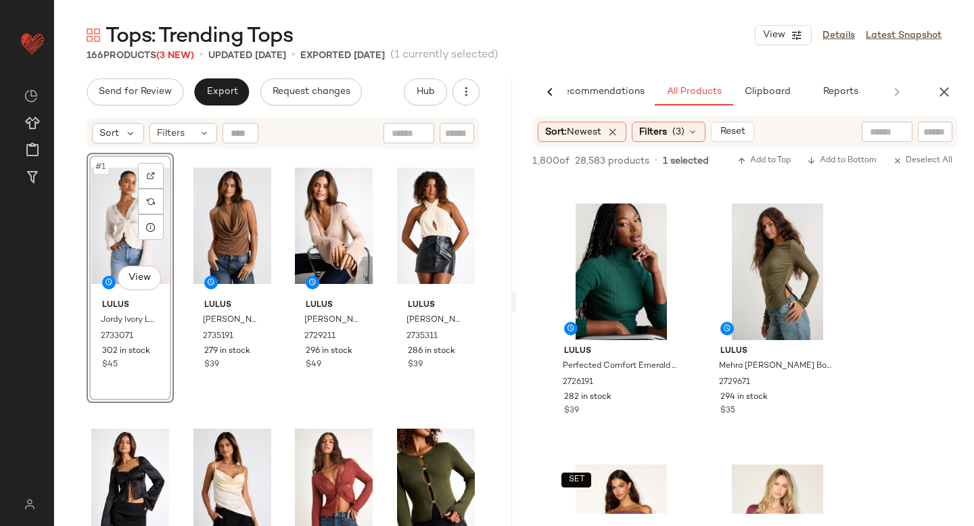
scroll to position [2880, 0]
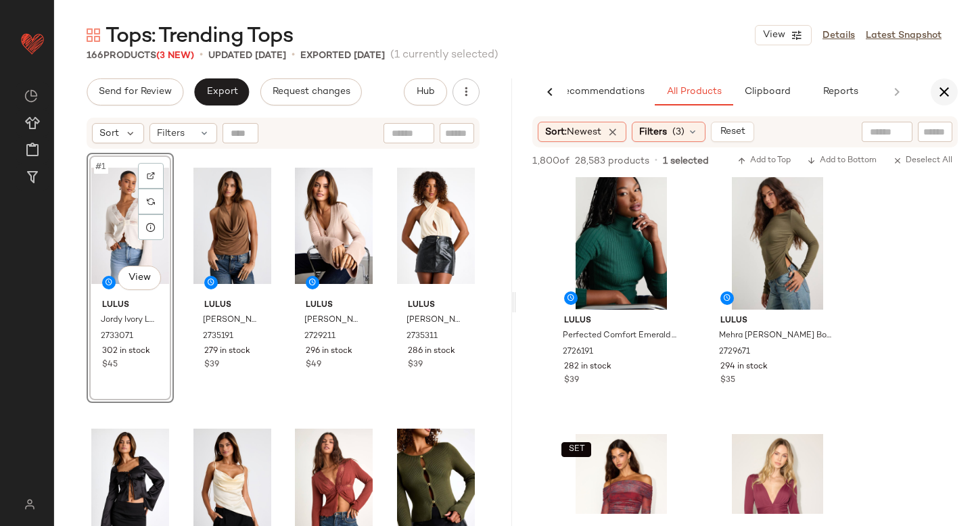
click at [949, 86] on icon "button" at bounding box center [944, 92] width 16 height 16
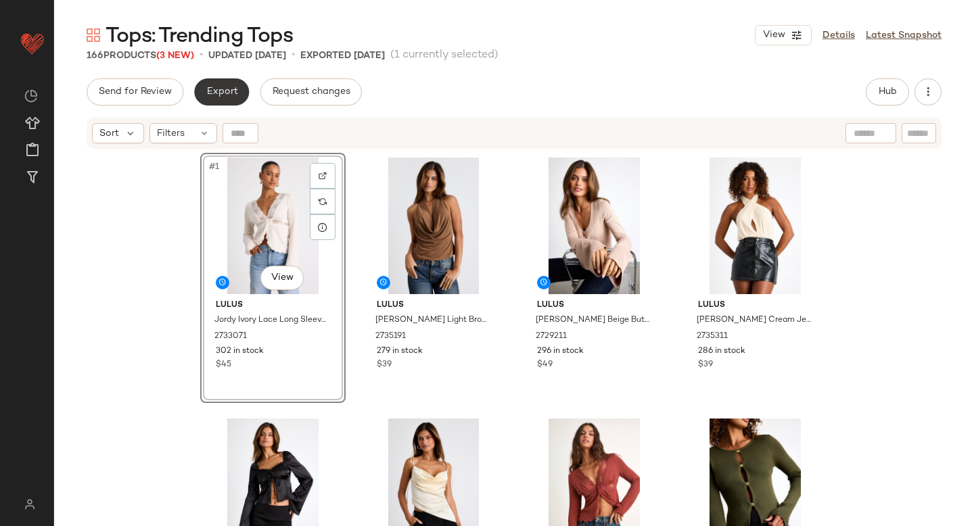
click at [218, 85] on button "Export" at bounding box center [221, 91] width 55 height 27
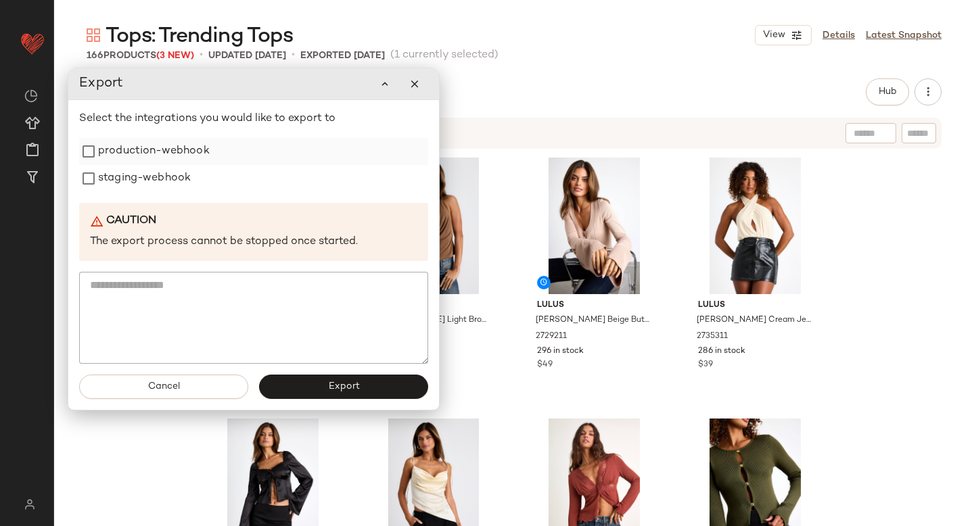
click at [120, 151] on label "production-webhook" at bounding box center [154, 151] width 112 height 27
click at [118, 169] on label "staging-webhook" at bounding box center [144, 178] width 93 height 27
click at [286, 397] on button "Export" at bounding box center [343, 387] width 169 height 24
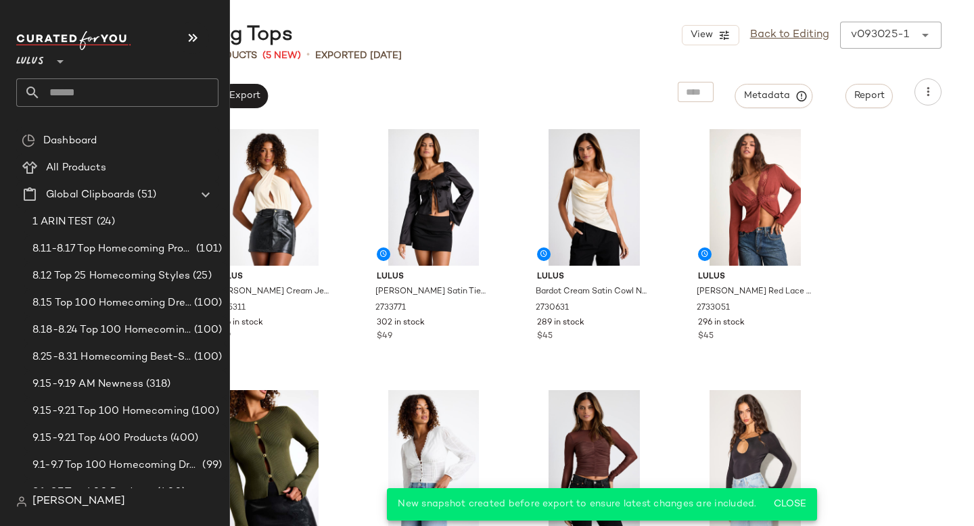
click at [131, 90] on input "text" at bounding box center [130, 92] width 178 height 28
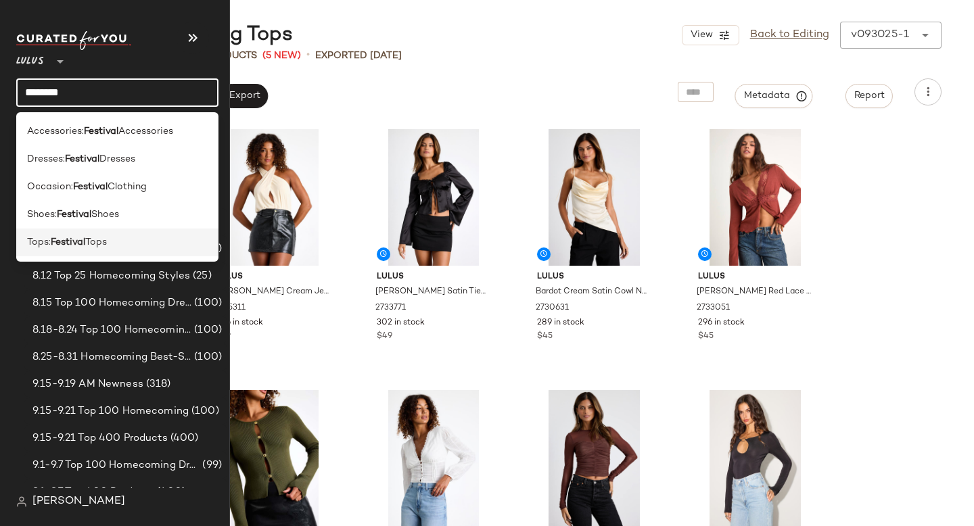
type input "********"
click at [84, 241] on b "Festival" at bounding box center [68, 242] width 34 height 14
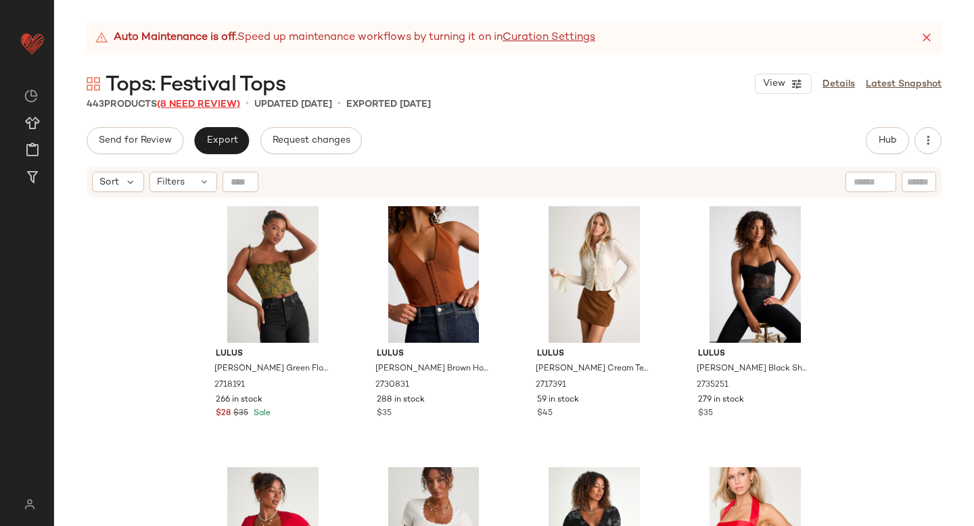
click at [234, 105] on span "(8 Need Review)" at bounding box center [198, 104] width 83 height 10
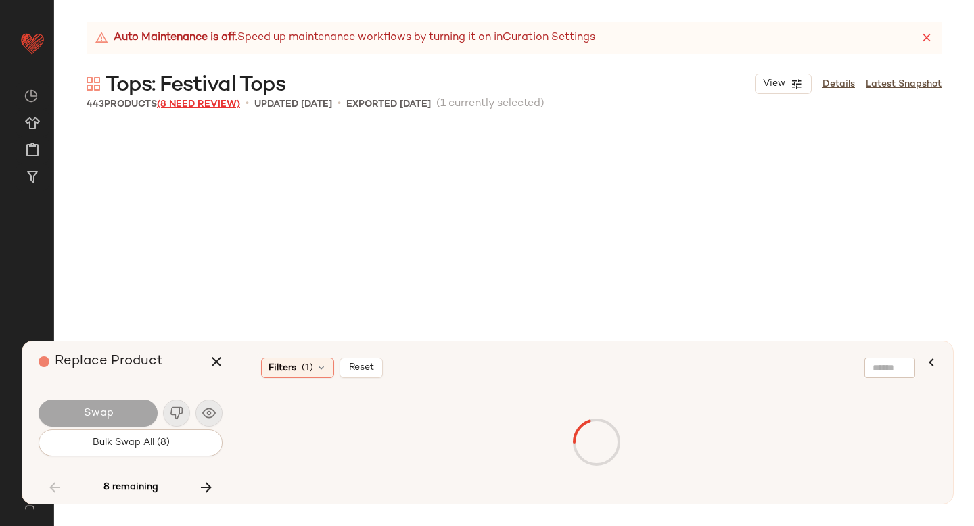
scroll to position [24013, 0]
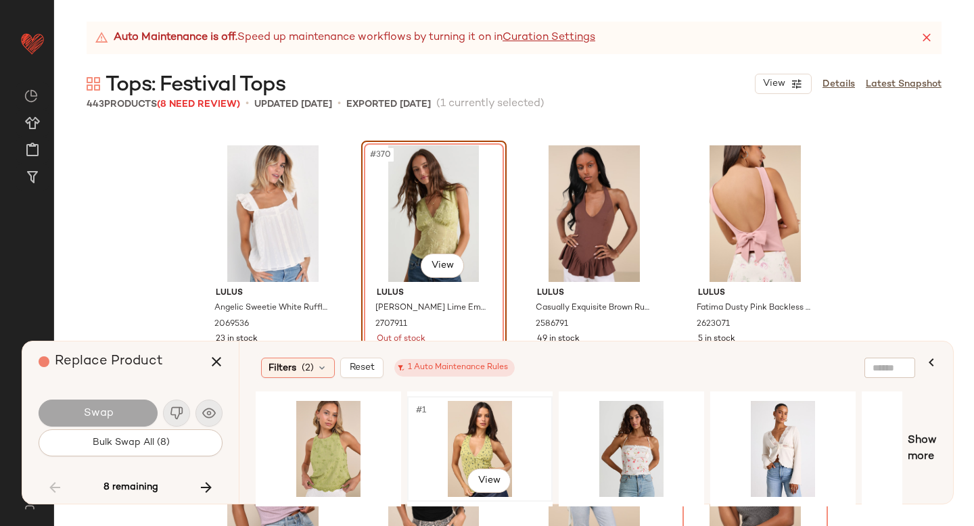
click at [461, 423] on div "#1 View" at bounding box center [480, 449] width 136 height 96
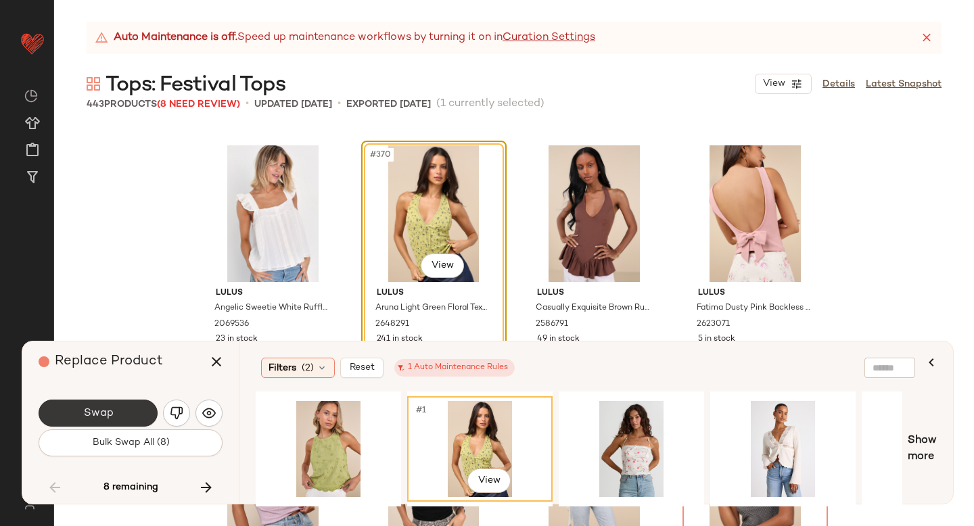
click at [76, 405] on button "Swap" at bounding box center [98, 413] width 119 height 27
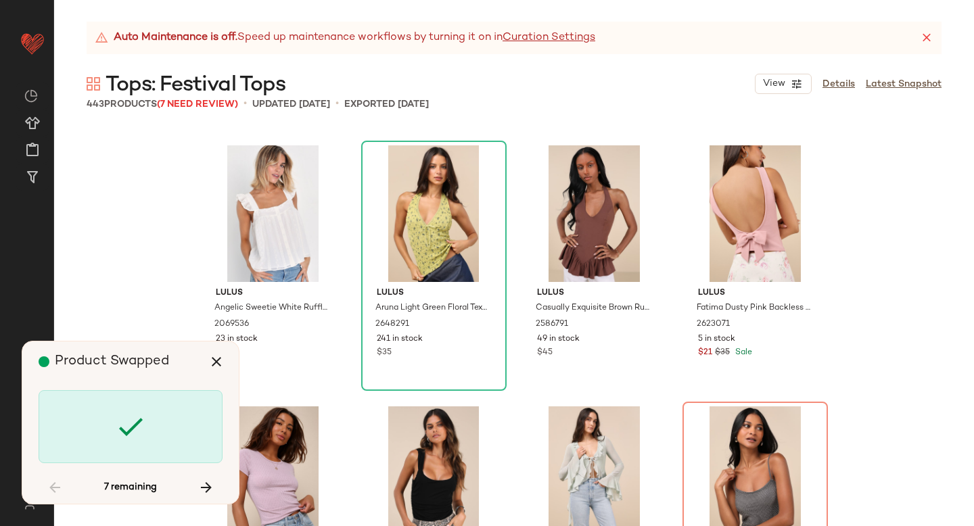
scroll to position [24274, 0]
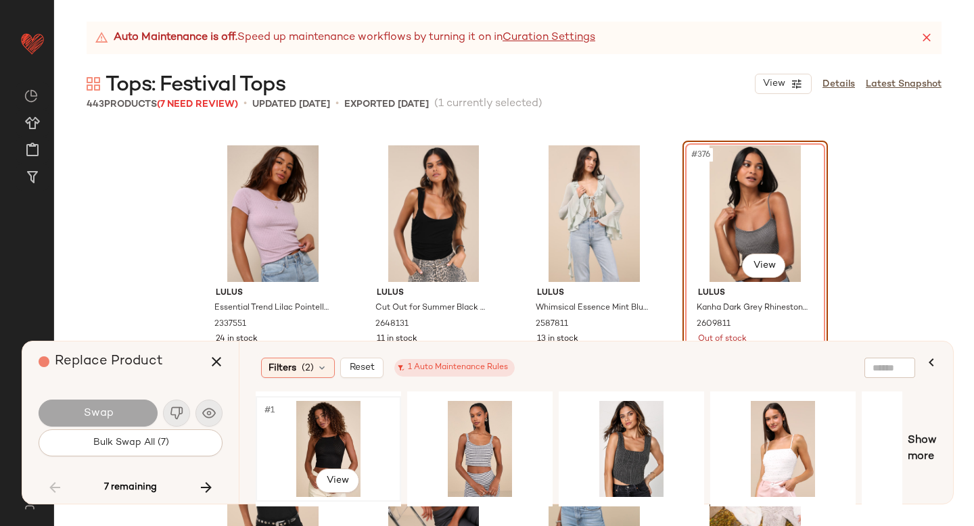
click at [327, 454] on div "#1 View" at bounding box center [328, 449] width 136 height 96
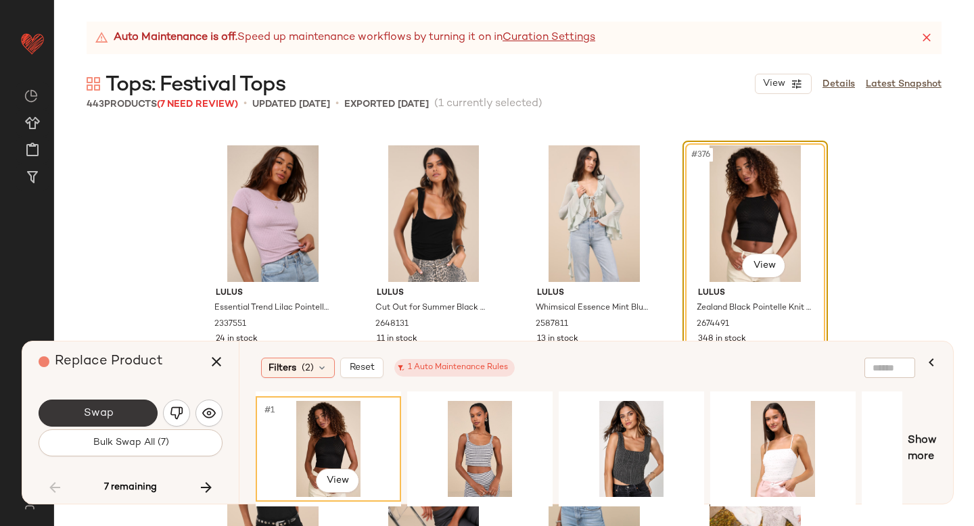
click at [128, 413] on button "Swap" at bounding box center [98, 413] width 119 height 27
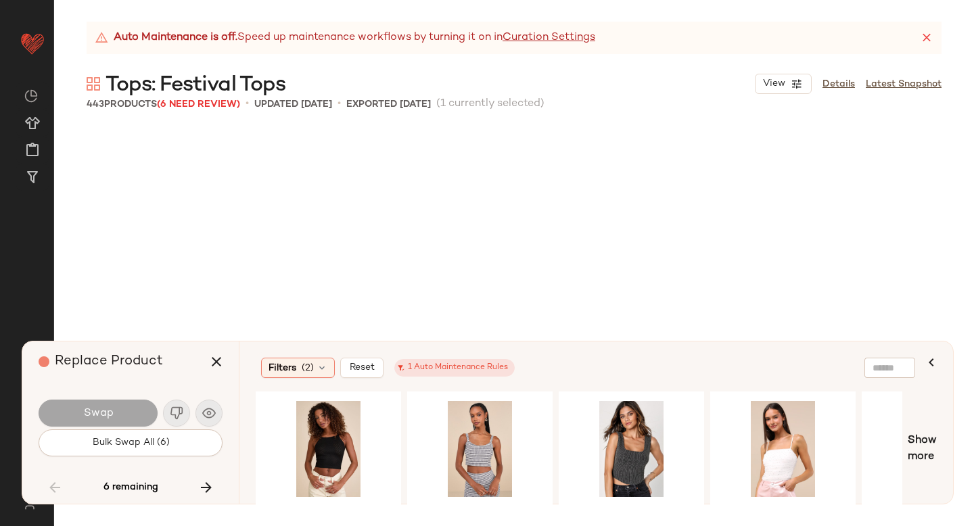
scroll to position [24796, 0]
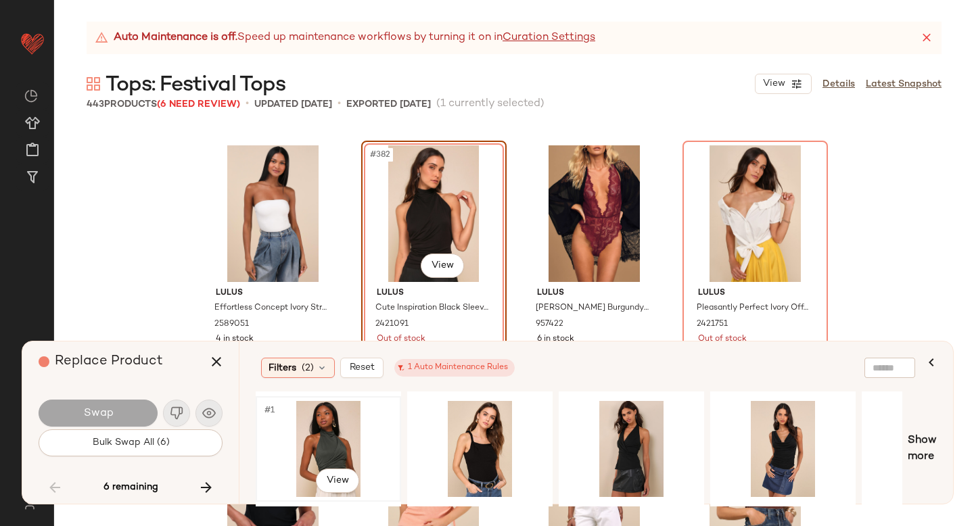
click at [298, 430] on div "#1 View" at bounding box center [328, 449] width 136 height 96
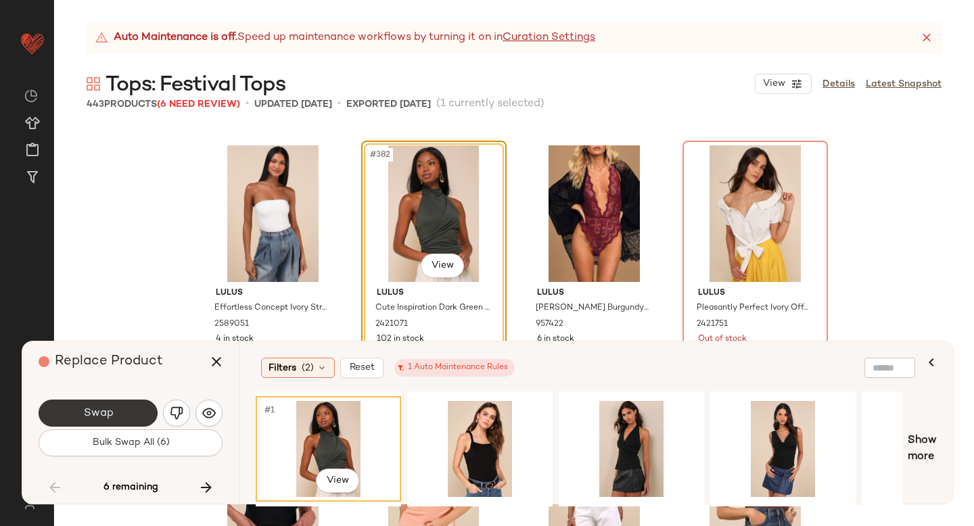
click at [77, 408] on button "Swap" at bounding box center [98, 413] width 119 height 27
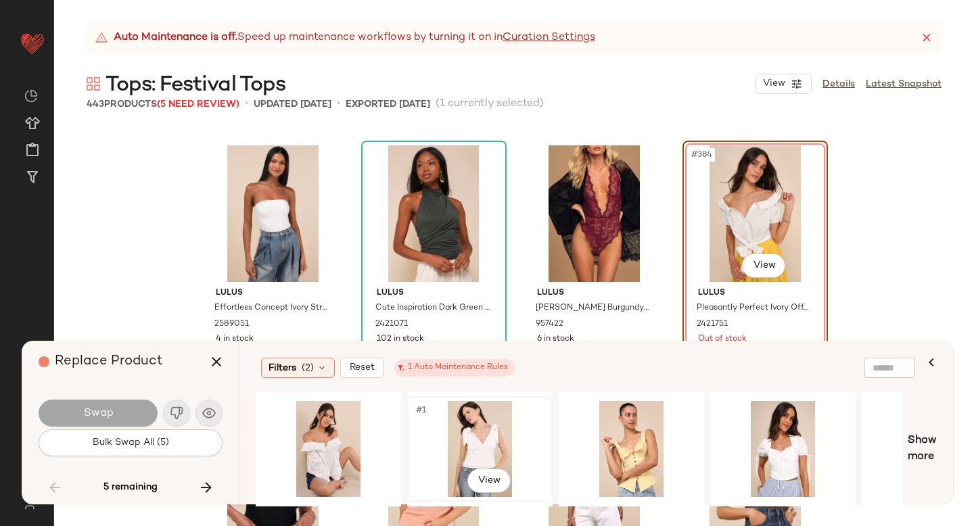
click at [436, 442] on div "#1 View" at bounding box center [480, 449] width 136 height 96
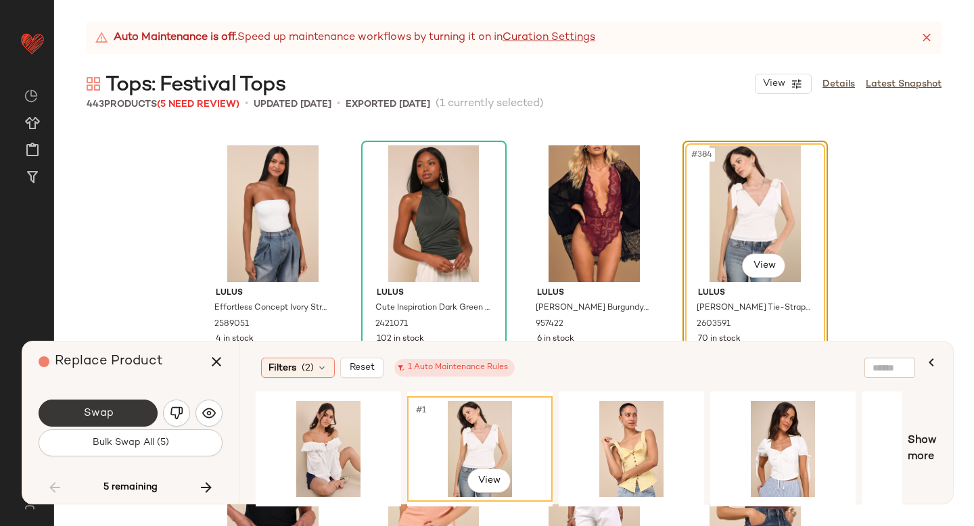
click at [110, 410] on span "Swap" at bounding box center [97, 413] width 30 height 13
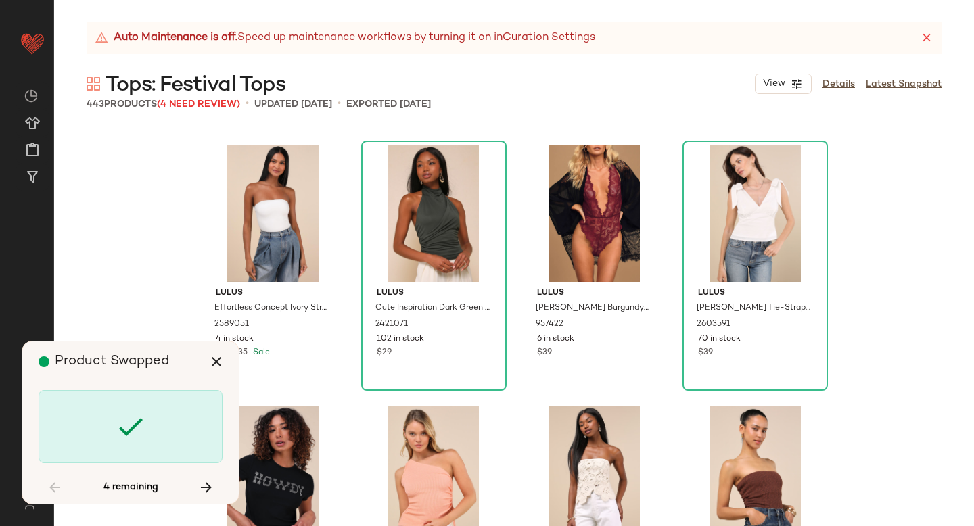
scroll to position [25840, 0]
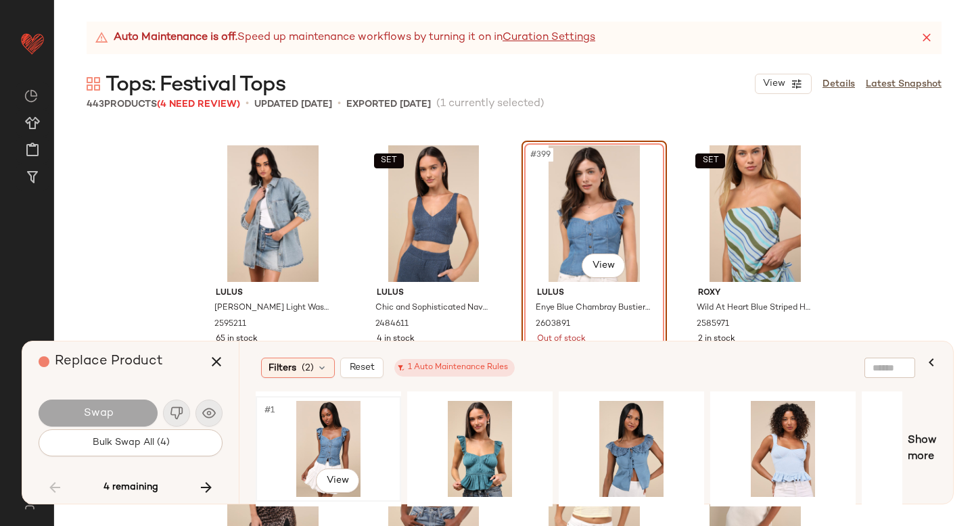
click at [318, 426] on div "#1 View" at bounding box center [328, 449] width 136 height 96
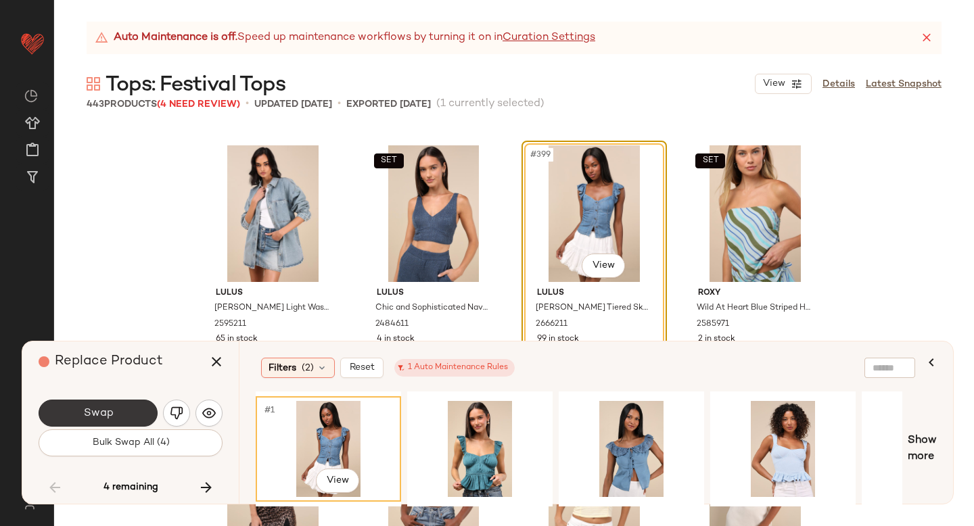
click at [131, 404] on button "Swap" at bounding box center [98, 413] width 119 height 27
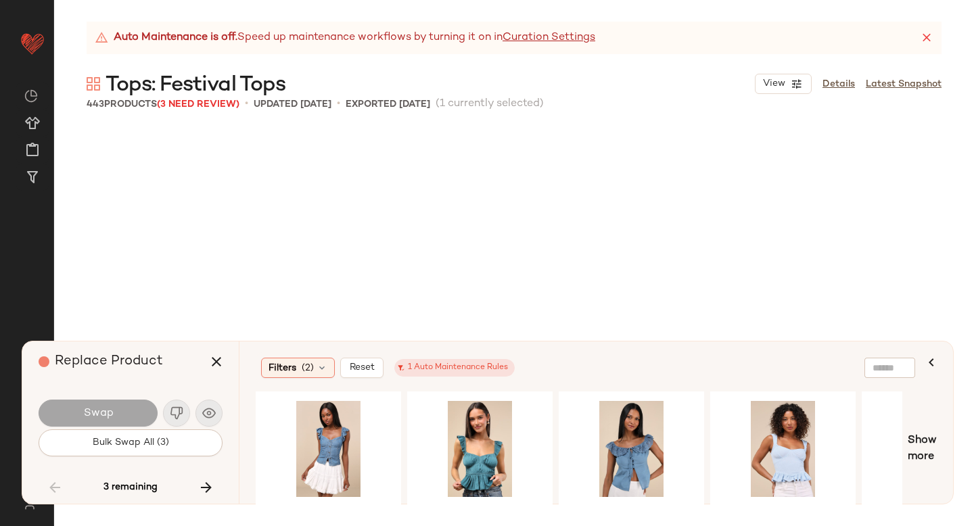
scroll to position [26362, 0]
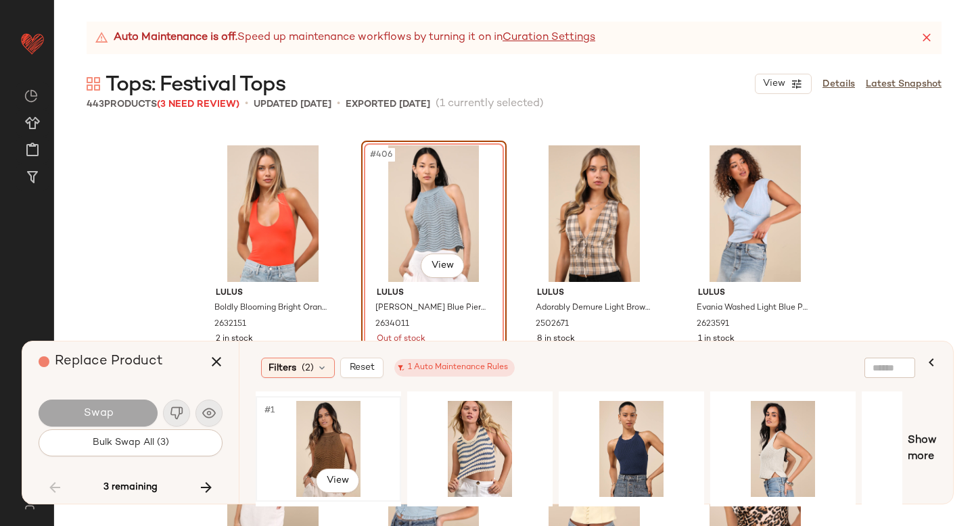
click at [350, 427] on div "#1 View" at bounding box center [328, 449] width 136 height 96
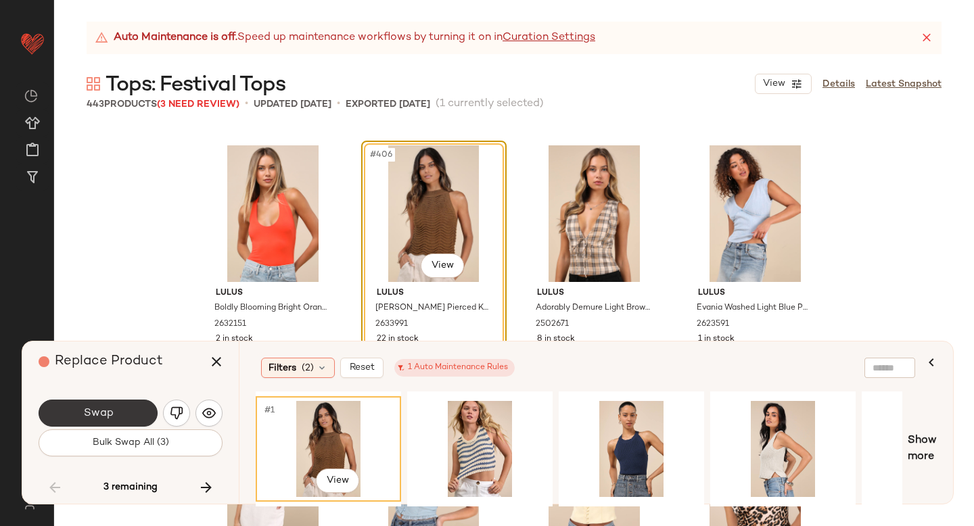
click at [101, 400] on button "Swap" at bounding box center [98, 413] width 119 height 27
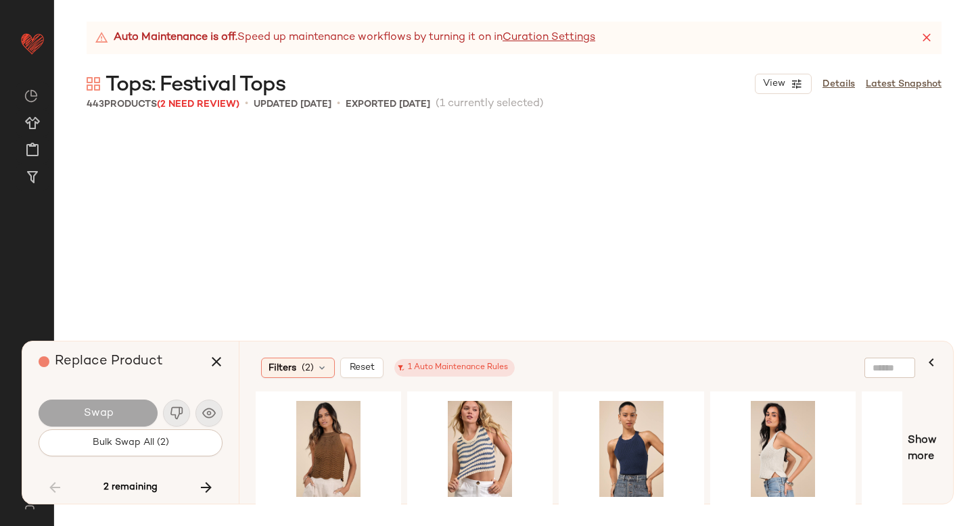
scroll to position [28189, 0]
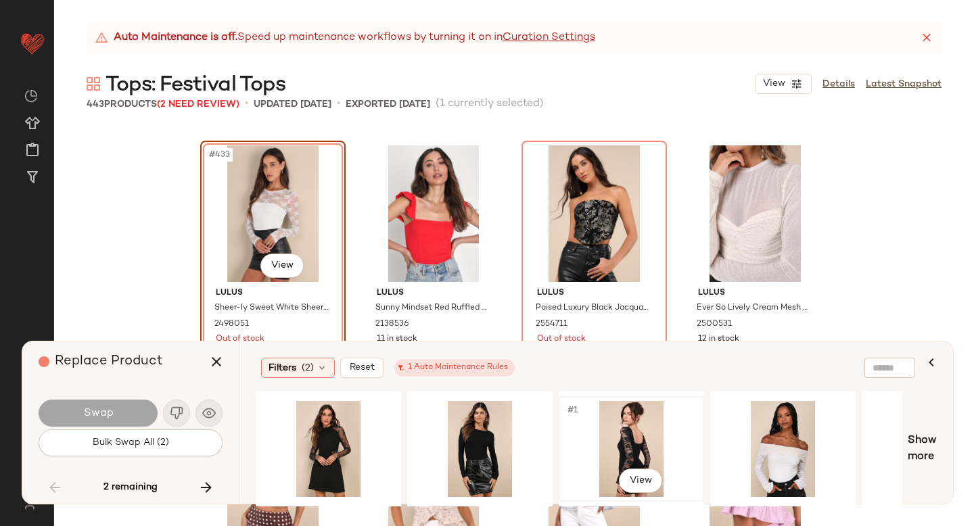
click at [634, 428] on div "#1 View" at bounding box center [631, 449] width 136 height 96
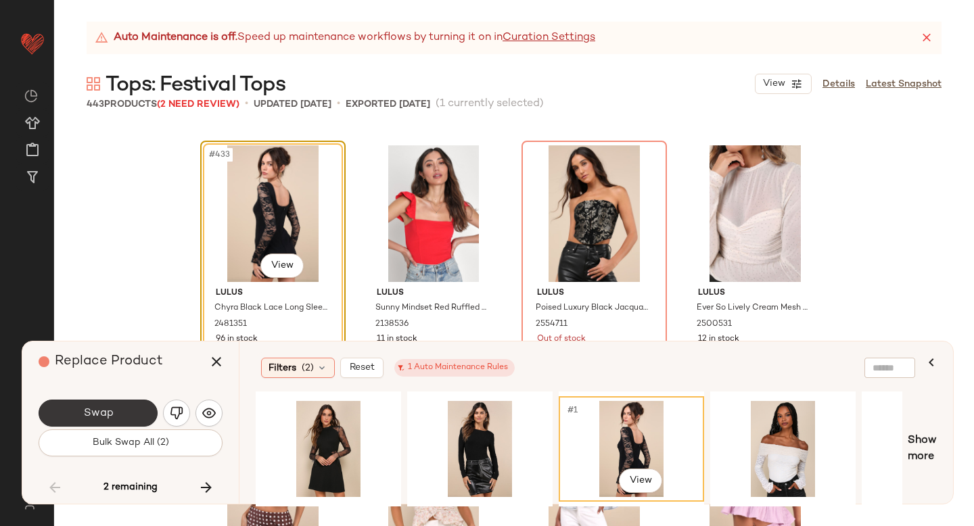
click at [135, 413] on button "Swap" at bounding box center [98, 413] width 119 height 27
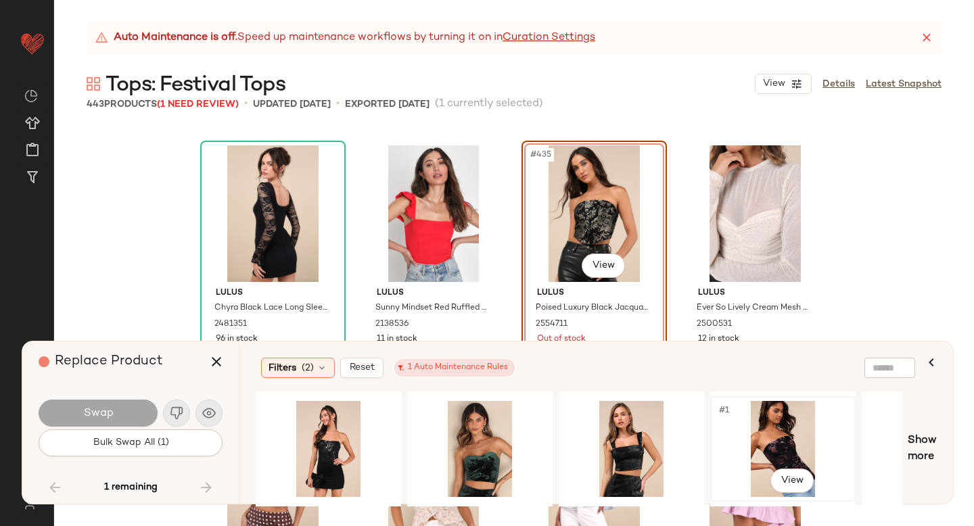
click at [744, 446] on div "#1 View" at bounding box center [783, 449] width 136 height 96
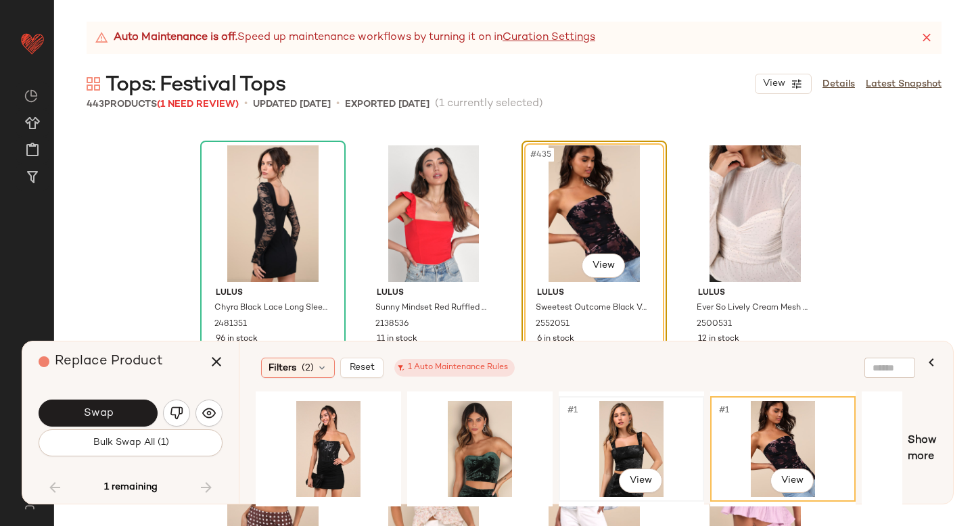
click at [609, 426] on div "#1 View" at bounding box center [631, 449] width 136 height 96
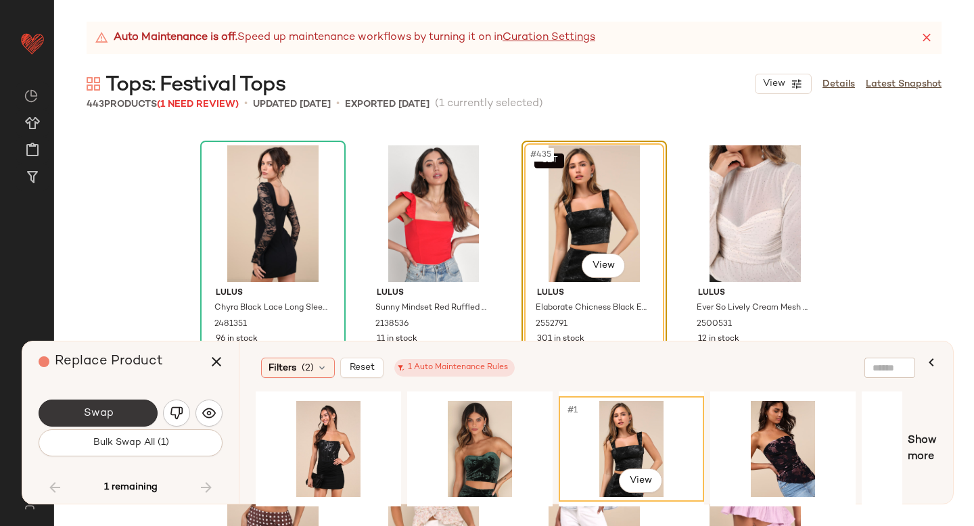
click at [107, 405] on button "Swap" at bounding box center [98, 413] width 119 height 27
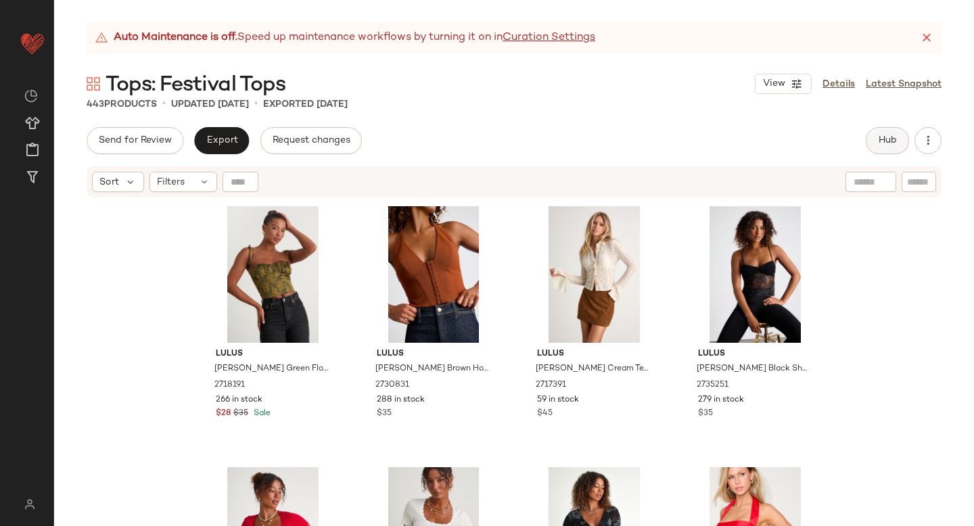
click at [883, 142] on span "Hub" at bounding box center [887, 140] width 19 height 11
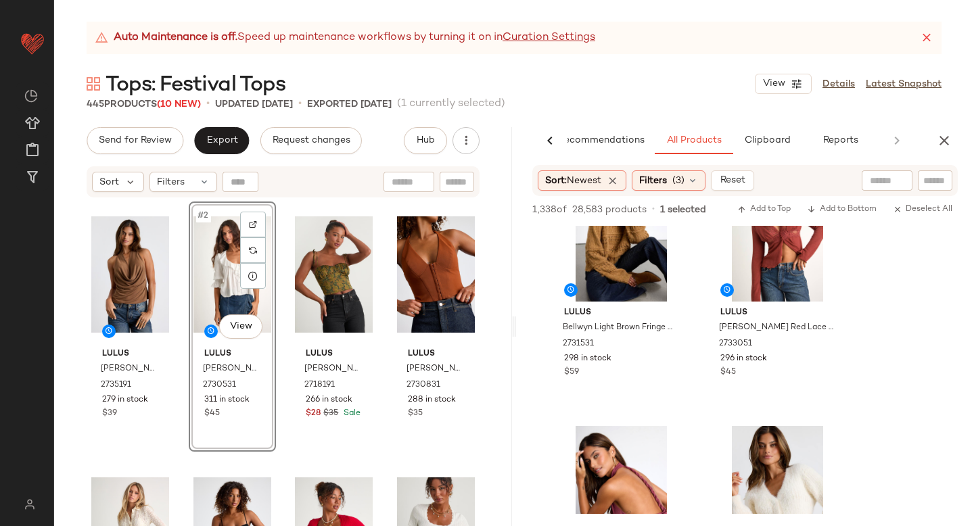
scroll to position [2393, 0]
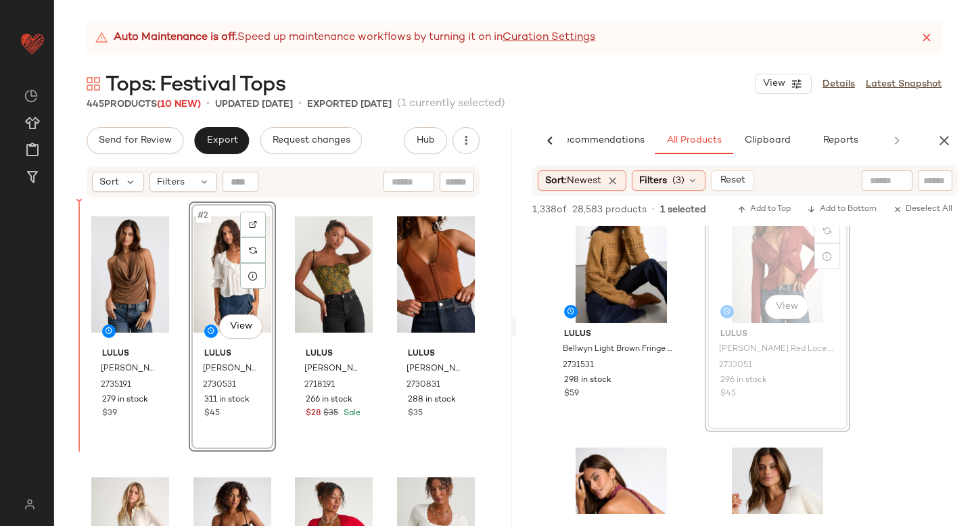
drag, startPoint x: 765, startPoint y: 263, endPoint x: 756, endPoint y: 263, distance: 8.8
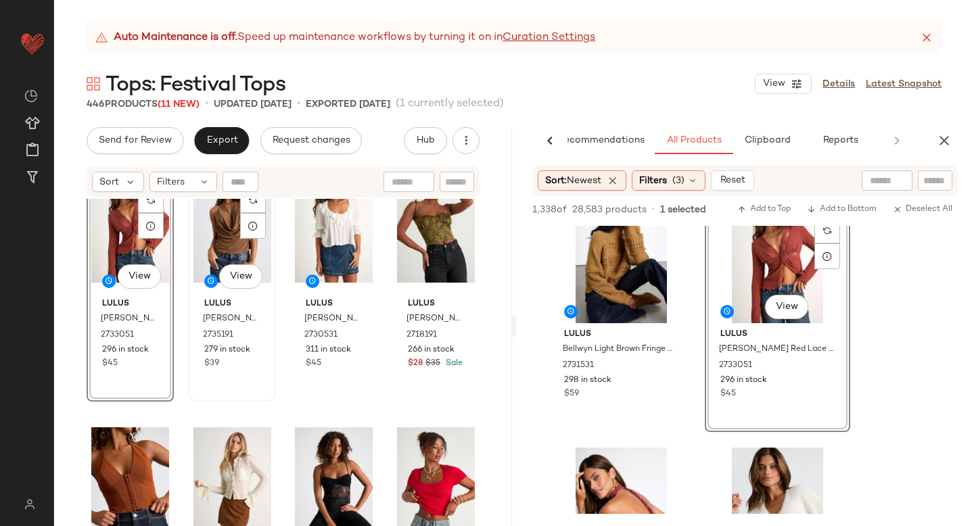
scroll to position [53, 0]
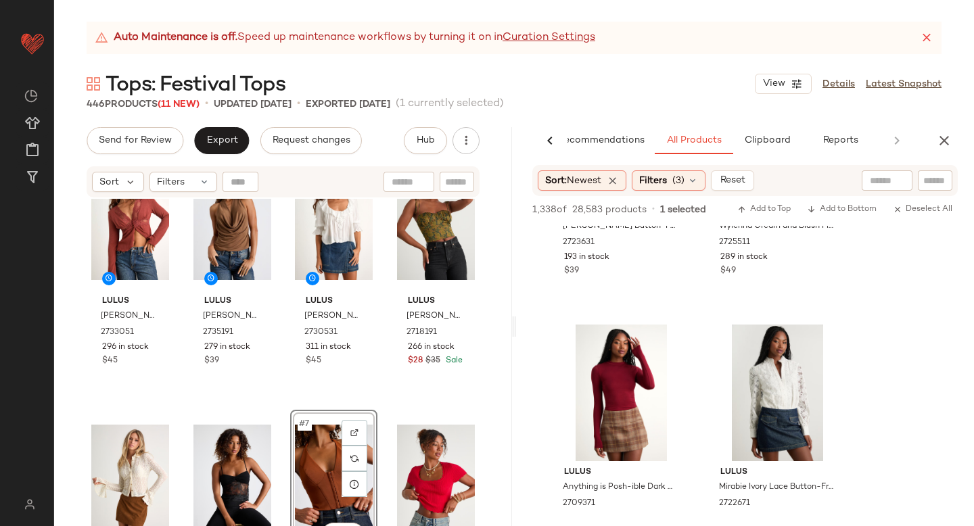
scroll to position [14673, 0]
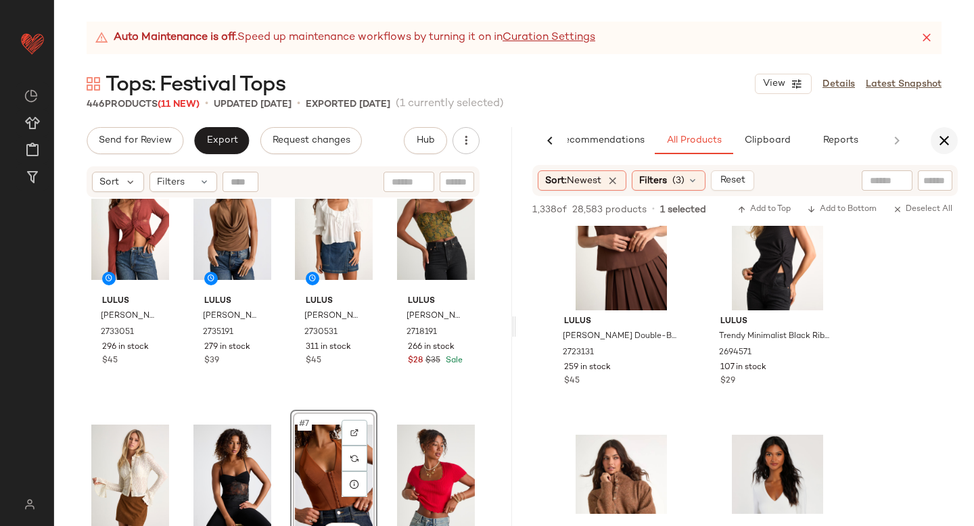
click at [947, 140] on icon "button" at bounding box center [944, 141] width 16 height 16
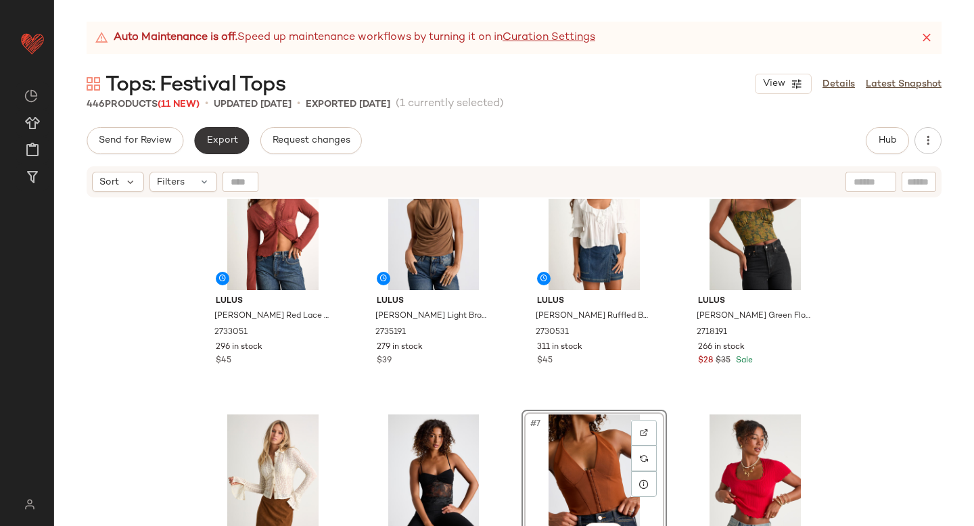
click at [212, 133] on button "Export" at bounding box center [221, 140] width 55 height 27
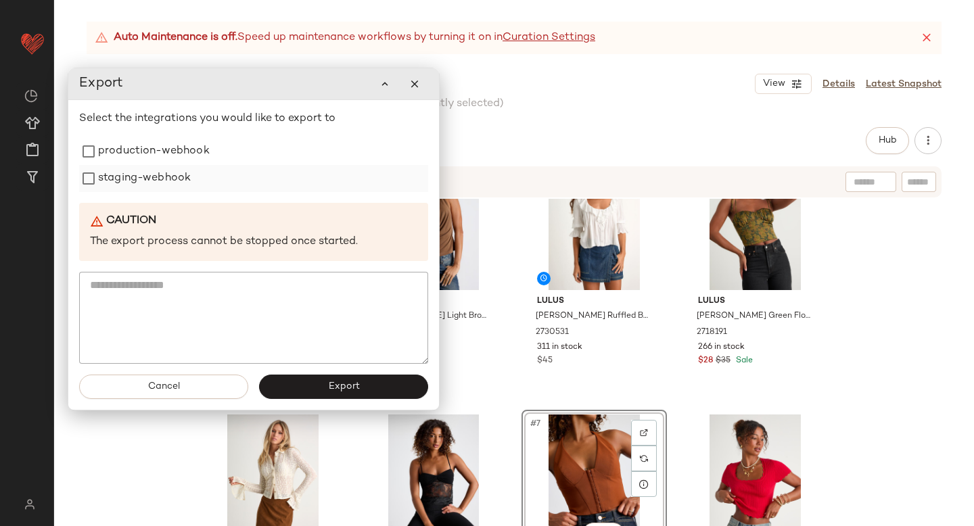
click at [139, 182] on label "staging-webhook" at bounding box center [144, 178] width 93 height 27
click at [144, 153] on label "production-webhook" at bounding box center [154, 151] width 112 height 27
click at [296, 392] on button "Export" at bounding box center [343, 387] width 169 height 24
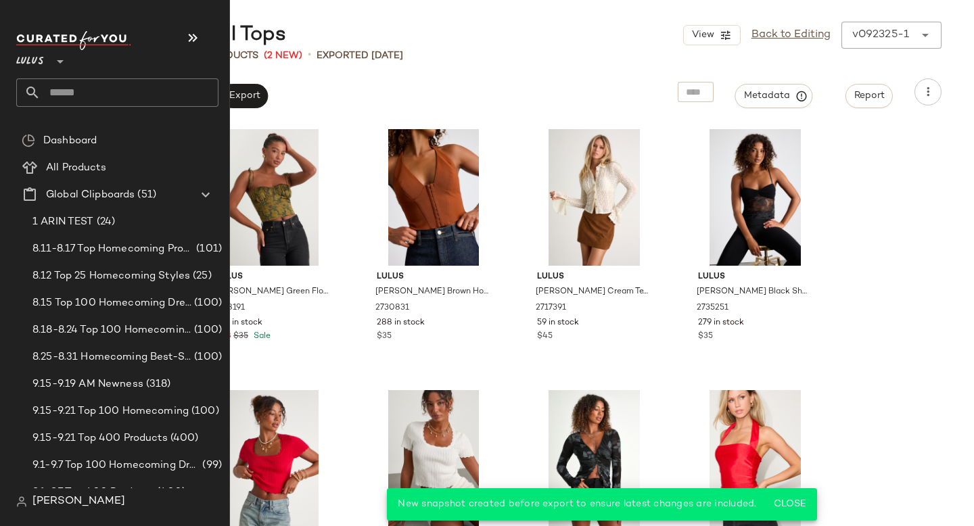
click at [116, 92] on input "text" at bounding box center [130, 92] width 178 height 28
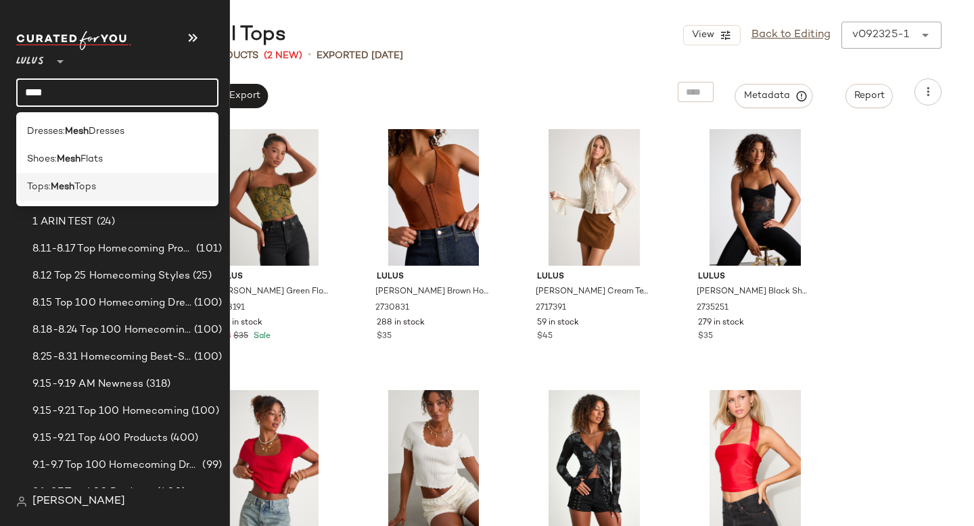
type input "****"
click at [86, 185] on span "Tops" at bounding box center [85, 187] width 22 height 14
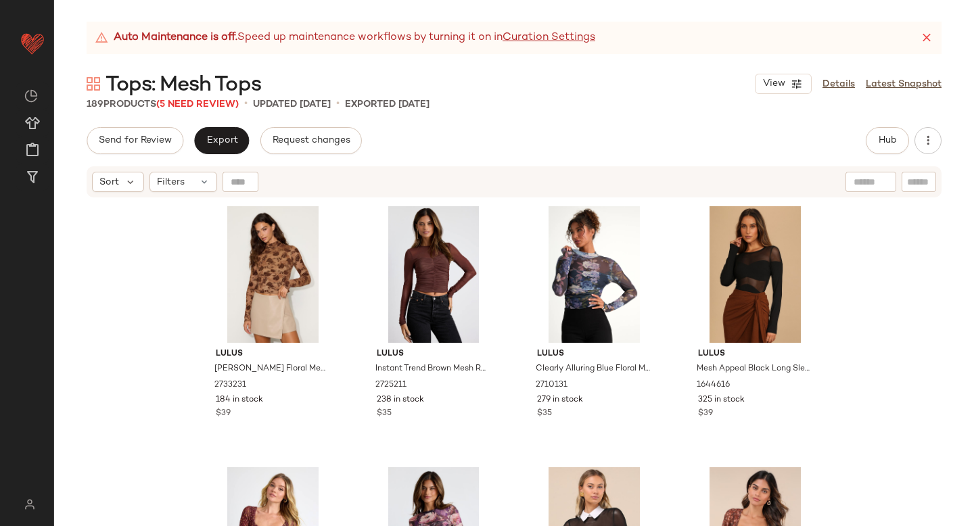
click at [630, 97] on div "189 Products (5 Need Review) • updated [DATE] • Exported [DATE]" at bounding box center [514, 104] width 920 height 14
click at [210, 108] on span "(5 Need Review)" at bounding box center [197, 104] width 82 height 10
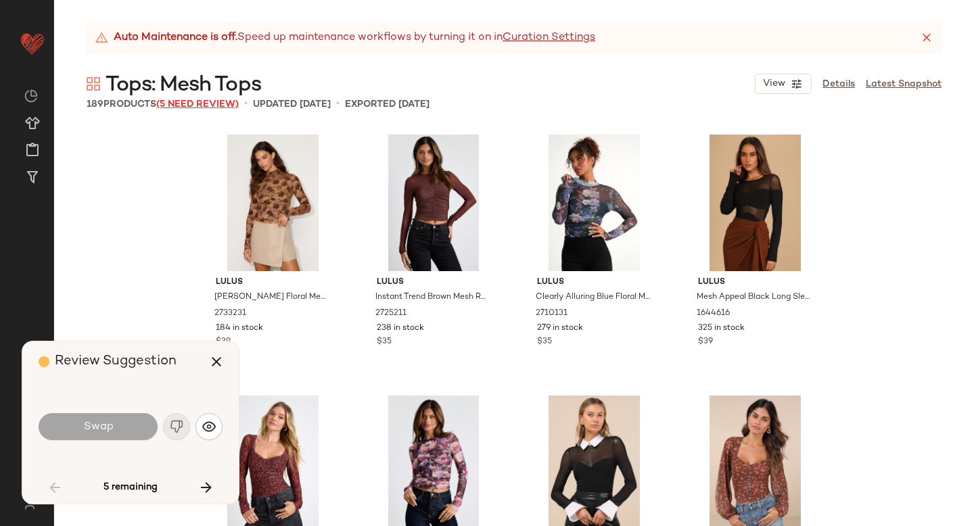
scroll to position [4698, 0]
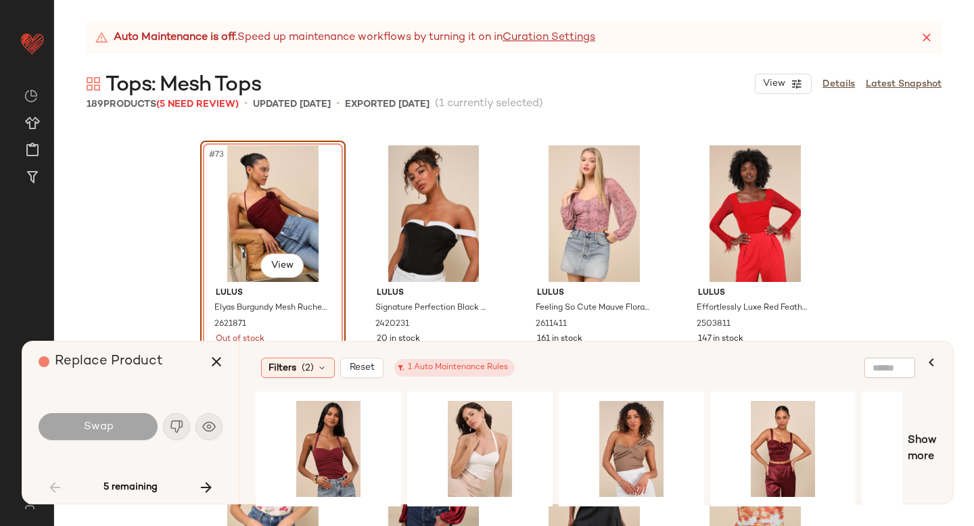
click at [254, 202] on div "#73 View" at bounding box center [273, 213] width 136 height 137
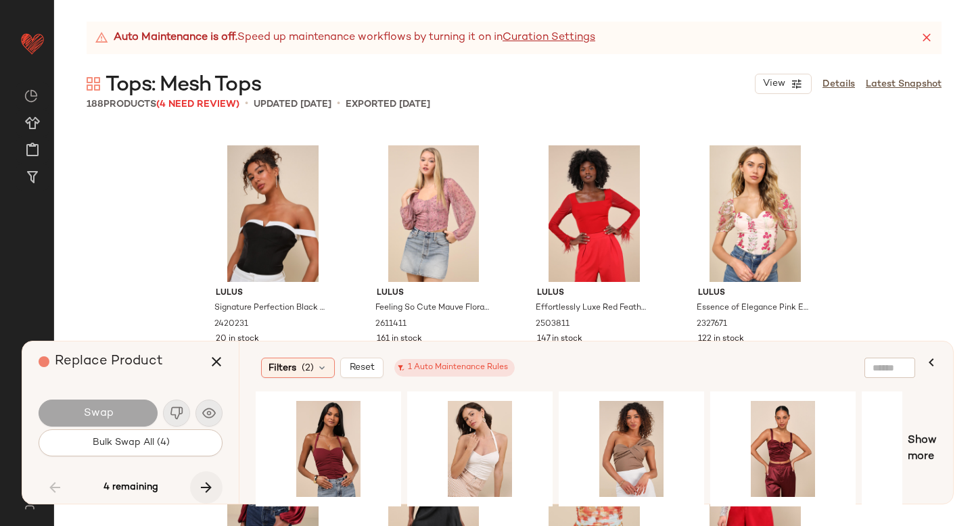
click at [194, 482] on button "button" at bounding box center [206, 487] width 32 height 32
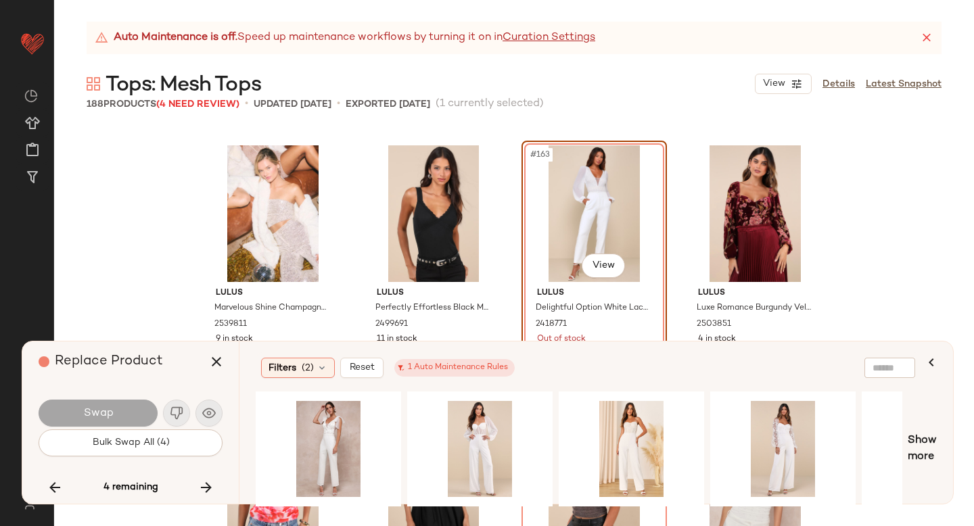
click at [627, 184] on div "#163 View" at bounding box center [594, 213] width 136 height 137
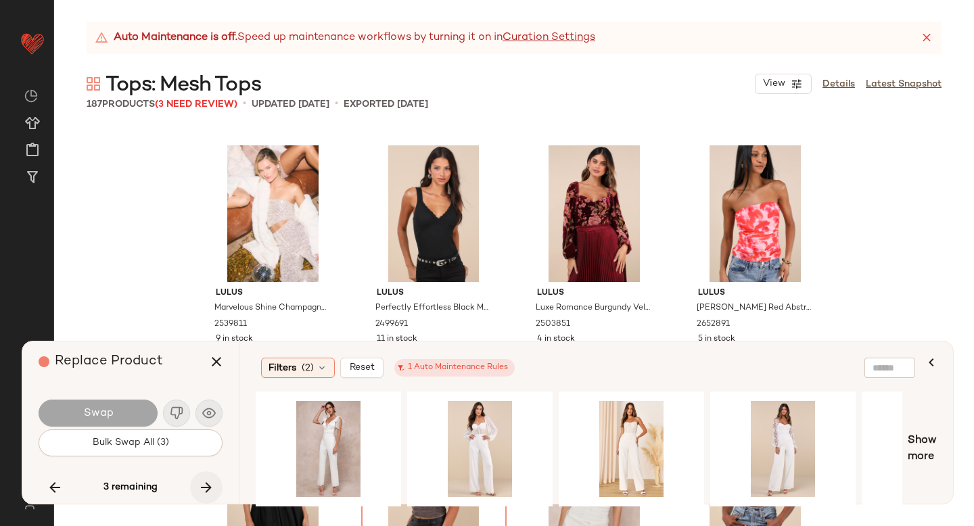
click at [207, 484] on icon "button" at bounding box center [206, 487] width 16 height 16
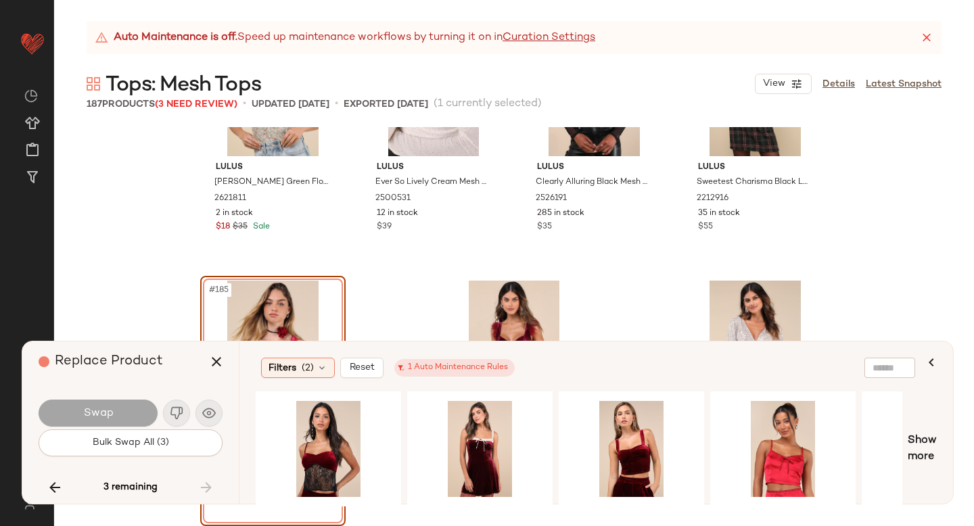
click at [233, 317] on div "#185 View" at bounding box center [273, 349] width 136 height 137
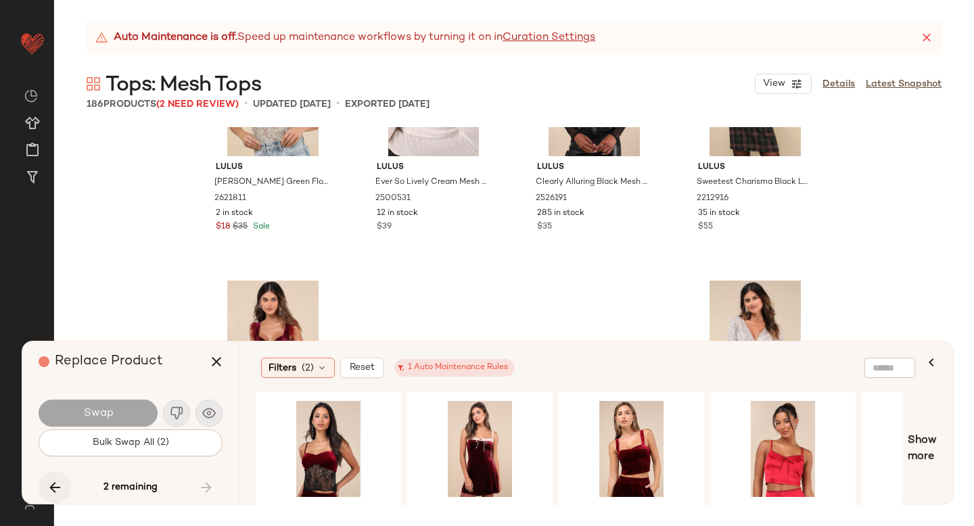
click at [64, 486] on button "button" at bounding box center [55, 487] width 32 height 32
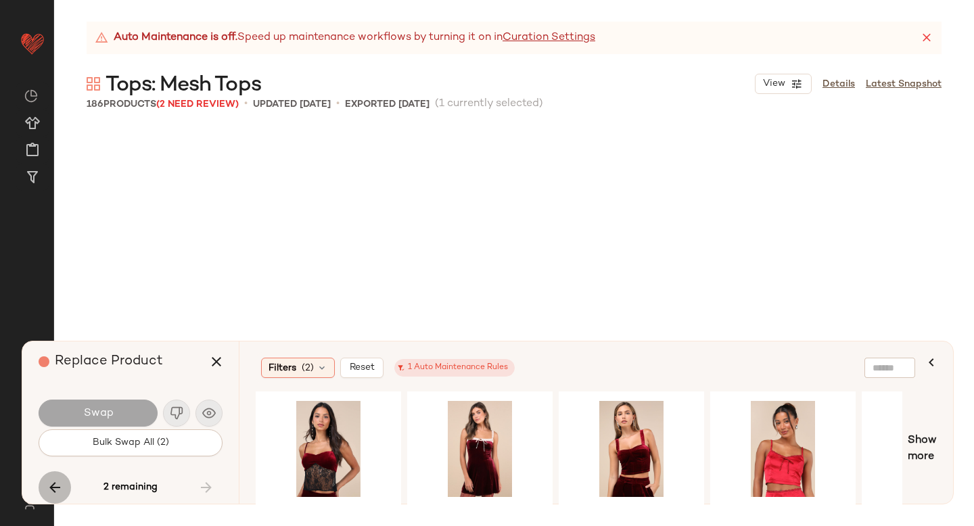
scroll to position [10701, 0]
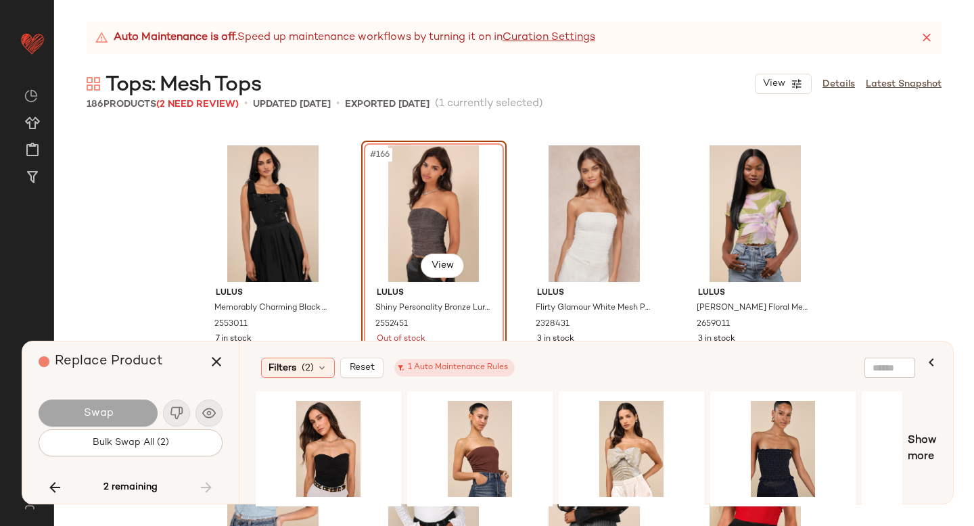
click at [418, 189] on div "#166 View" at bounding box center [434, 213] width 136 height 137
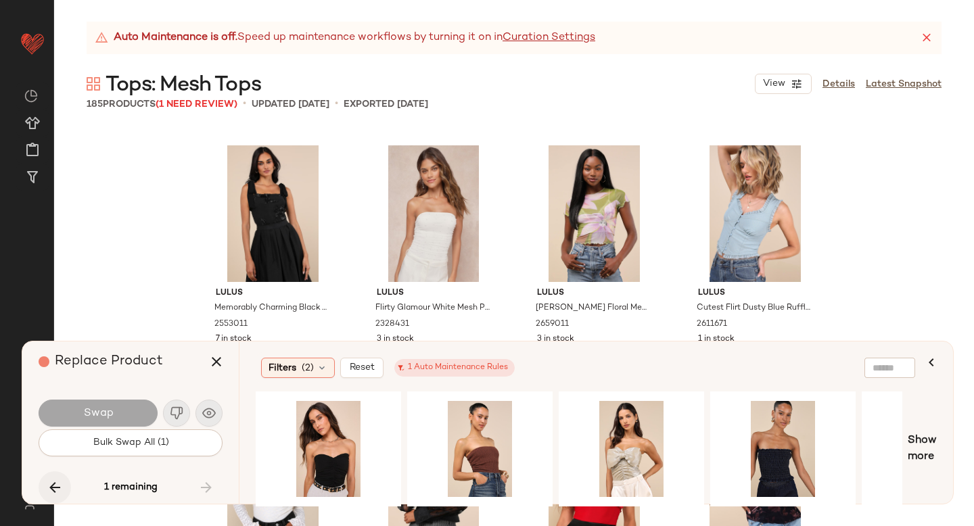
click at [58, 488] on icon "button" at bounding box center [55, 487] width 16 height 16
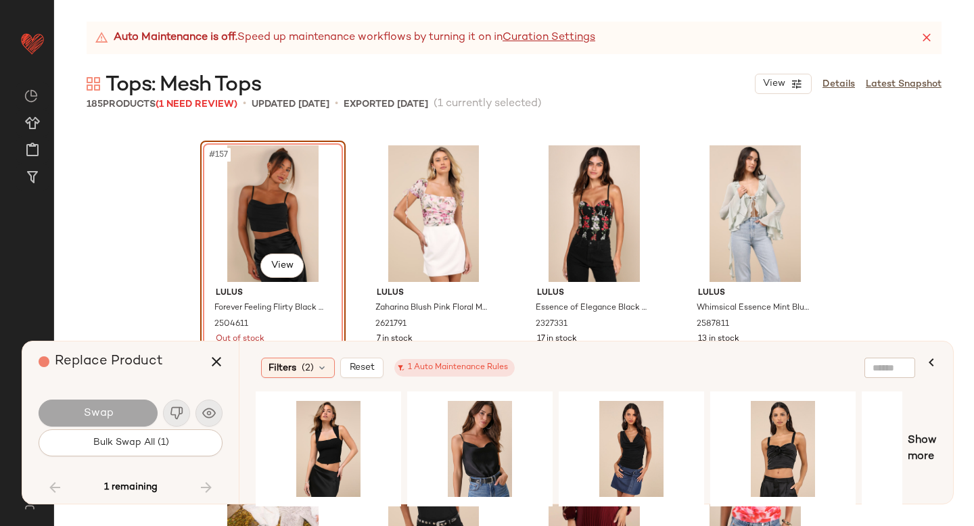
click at [252, 204] on div "#157 View" at bounding box center [273, 213] width 136 height 137
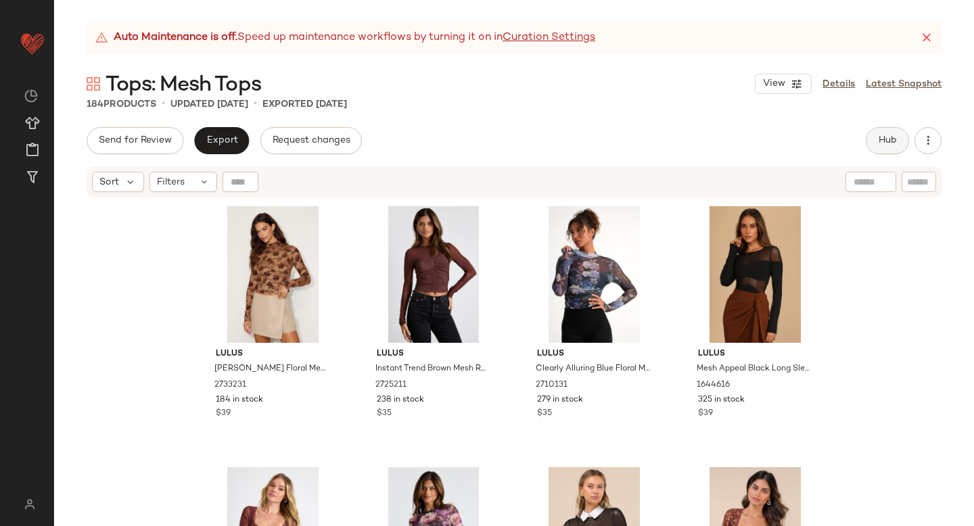
click at [878, 140] on span "Hub" at bounding box center [887, 140] width 19 height 11
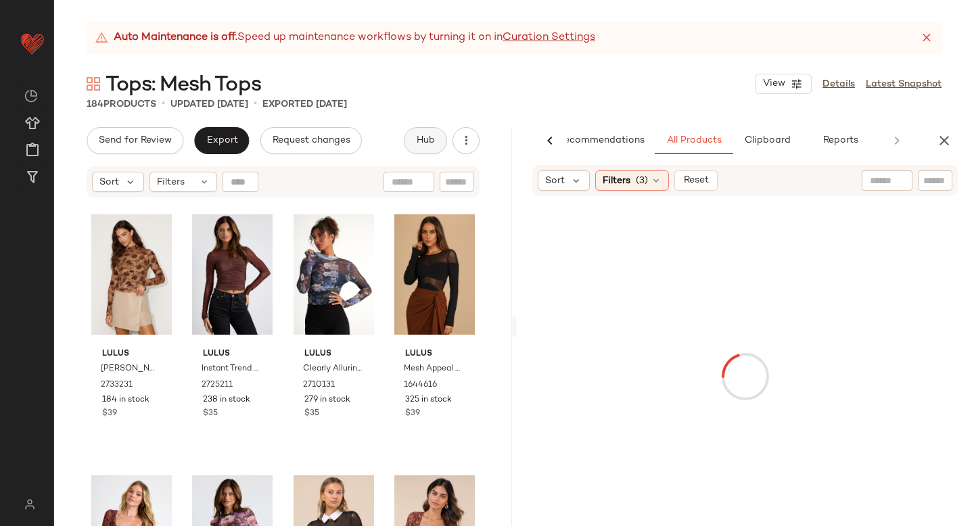
scroll to position [0, 32]
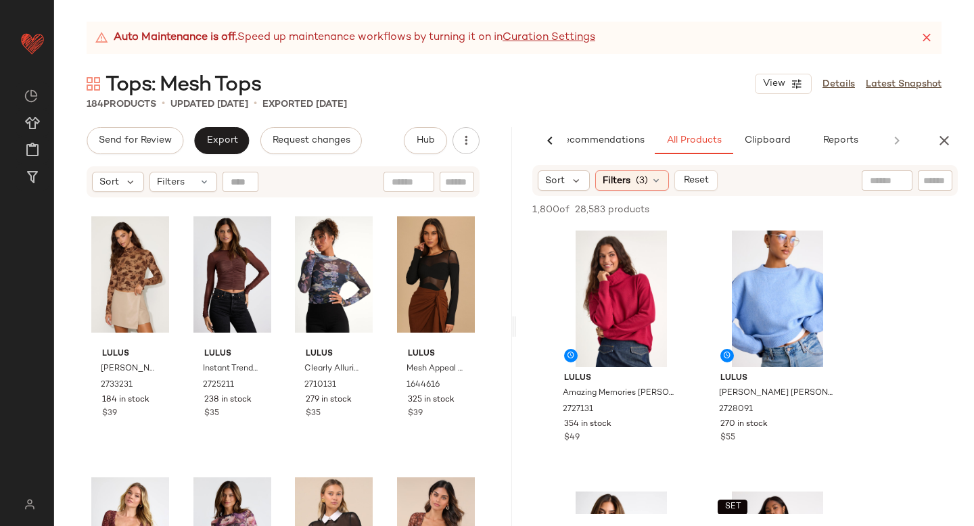
click at [924, 169] on div "Sort Filters (3) Reset" at bounding box center [744, 180] width 425 height 31
click at [930, 187] on div at bounding box center [935, 180] width 34 height 20
type input "****"
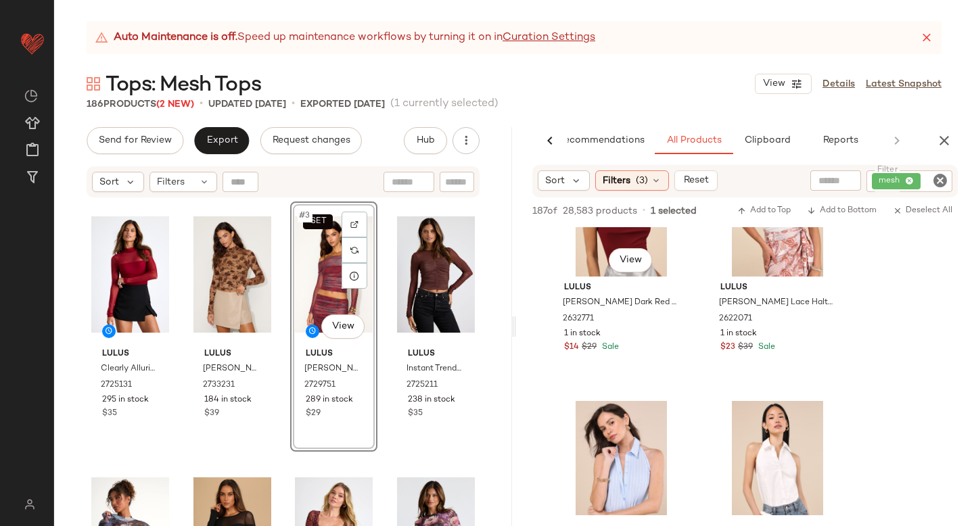
scroll to position [899, 0]
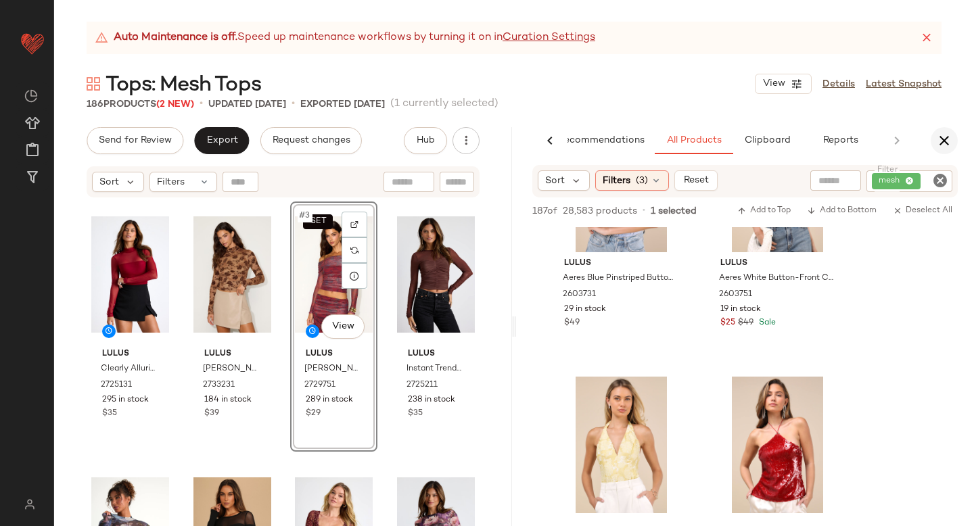
click at [941, 138] on icon "button" at bounding box center [944, 141] width 16 height 16
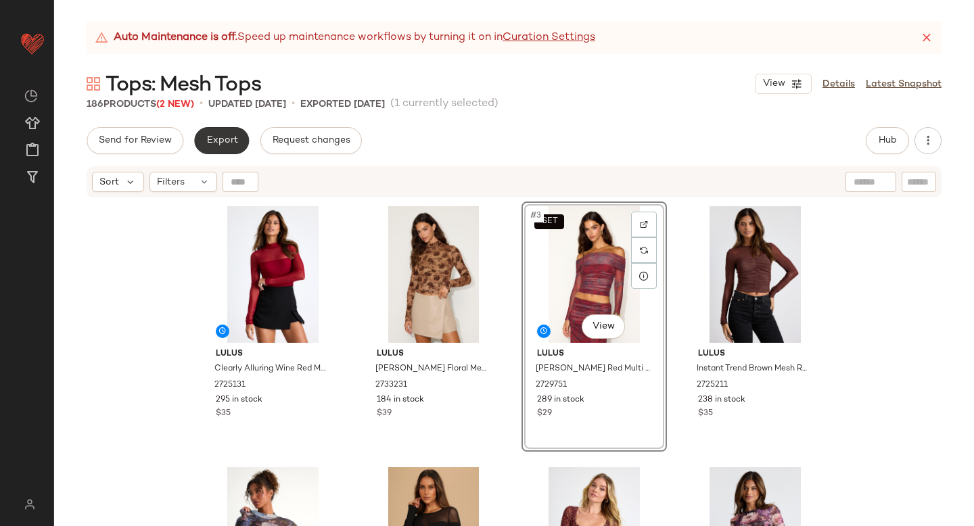
click at [214, 153] on button "Export" at bounding box center [221, 140] width 55 height 27
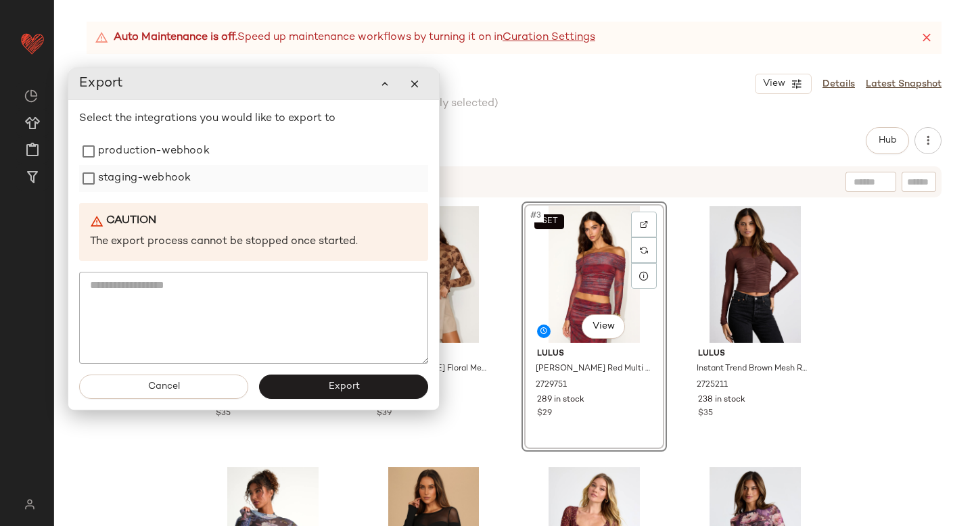
click at [156, 189] on label "staging-webhook" at bounding box center [144, 178] width 93 height 27
click at [156, 170] on label "staging-webhook" at bounding box center [144, 178] width 93 height 27
click at [166, 151] on label "production-webhook" at bounding box center [154, 151] width 112 height 27
click at [158, 177] on label "staging-webhook" at bounding box center [144, 178] width 93 height 27
click at [323, 377] on button "Export" at bounding box center [343, 387] width 169 height 24
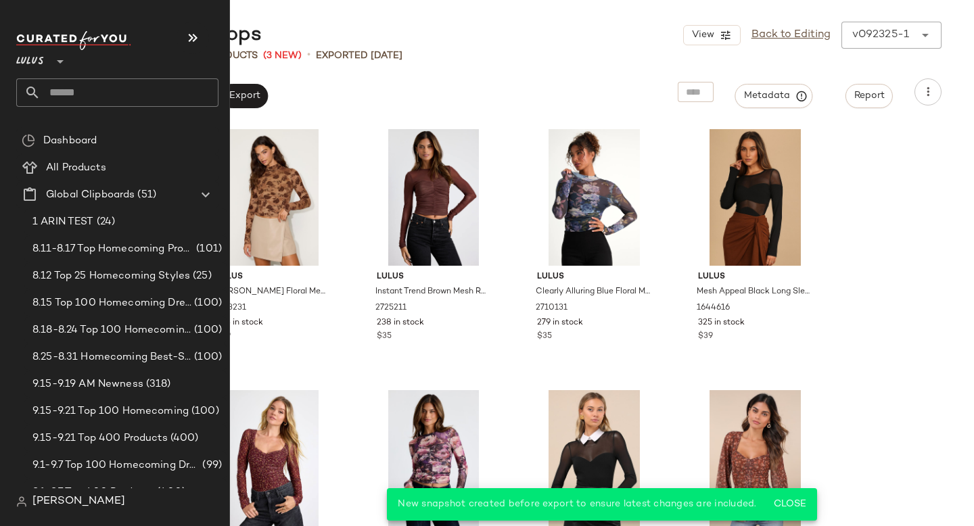
click at [160, 85] on input "text" at bounding box center [130, 92] width 178 height 28
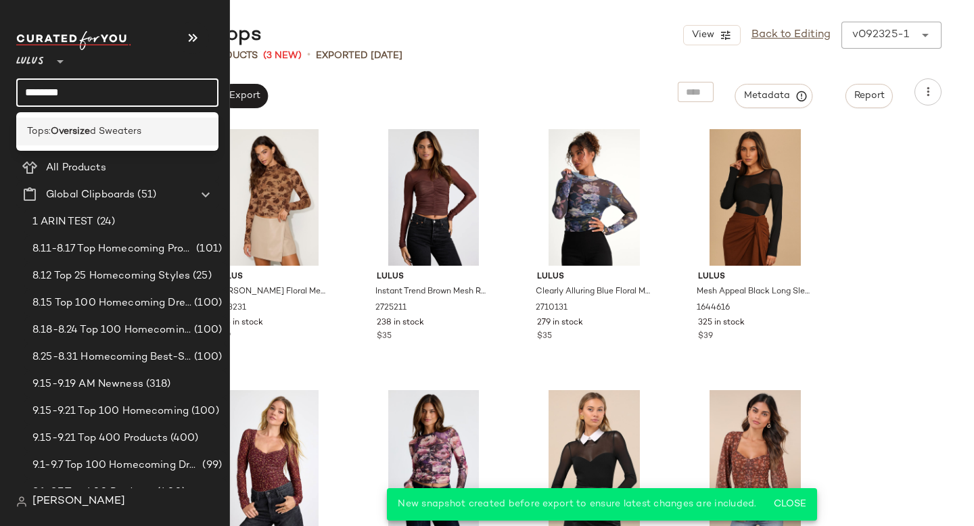
type input "********"
click at [147, 124] on div "Tops: Oversize d Sweaters" at bounding box center [117, 132] width 202 height 28
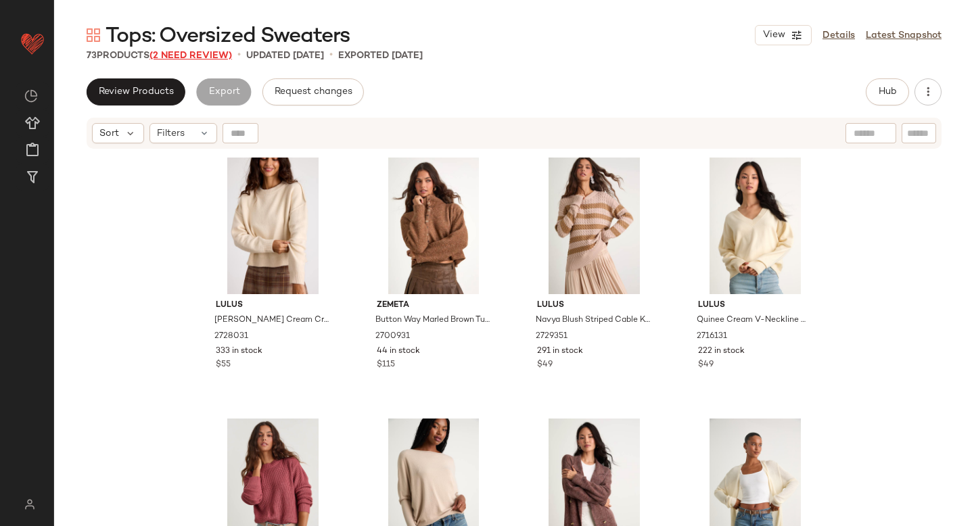
click at [187, 59] on span "(2 Need Review)" at bounding box center [190, 56] width 82 height 10
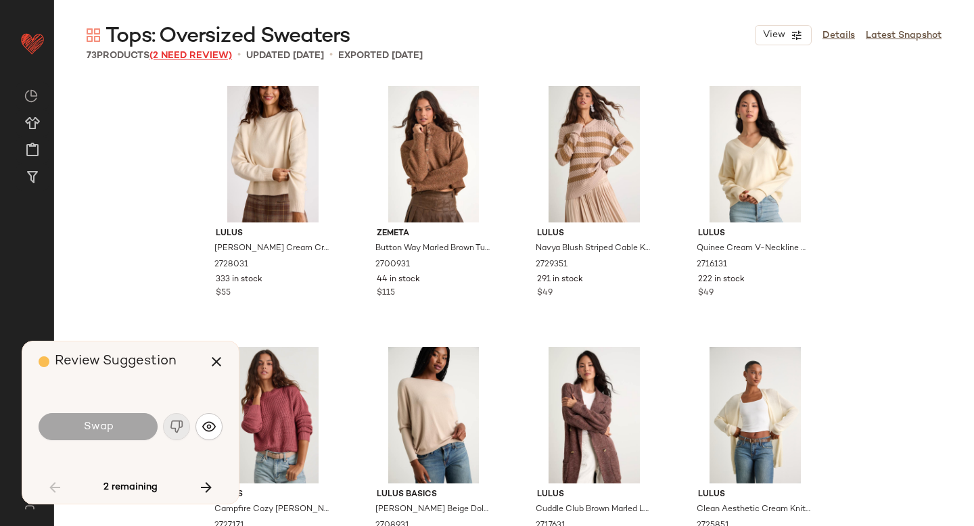
scroll to position [1566, 0]
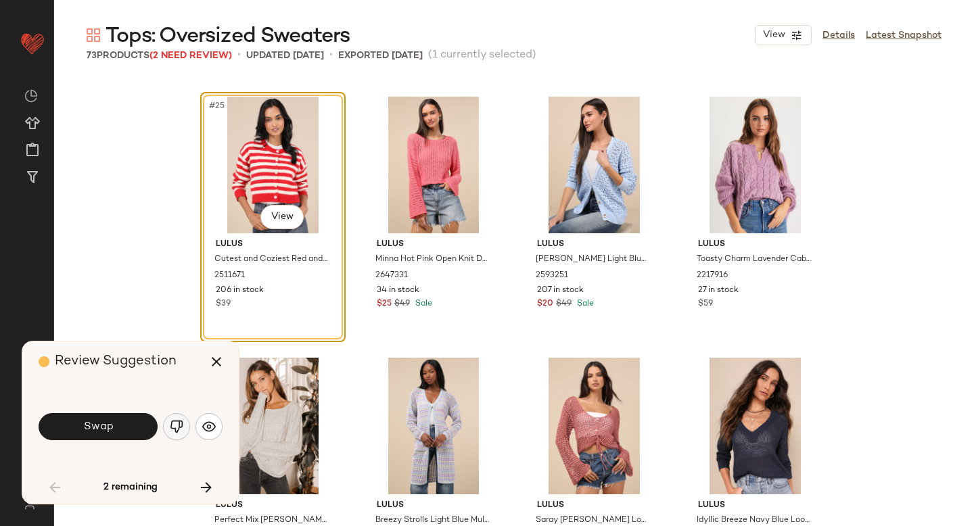
click at [176, 430] on img "button" at bounding box center [177, 427] width 14 height 14
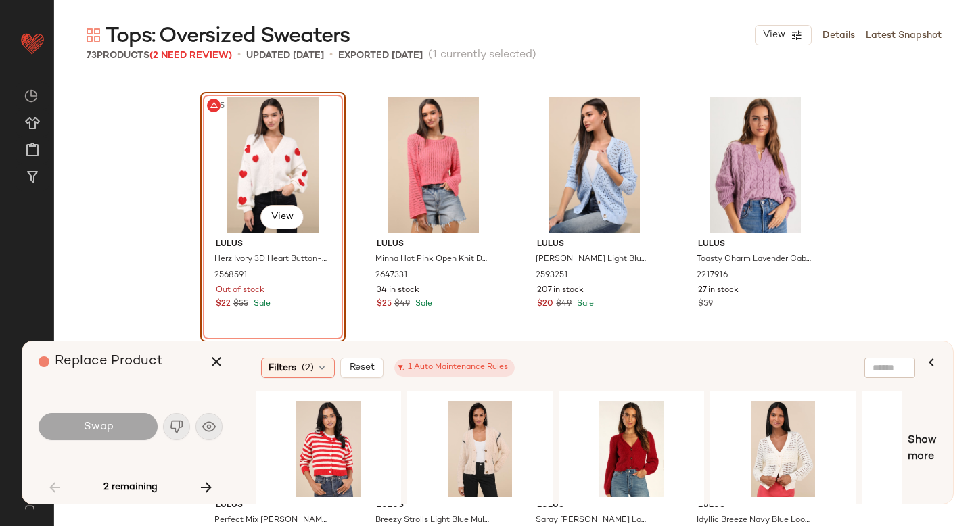
click at [293, 154] on div "#25 View" at bounding box center [273, 165] width 136 height 137
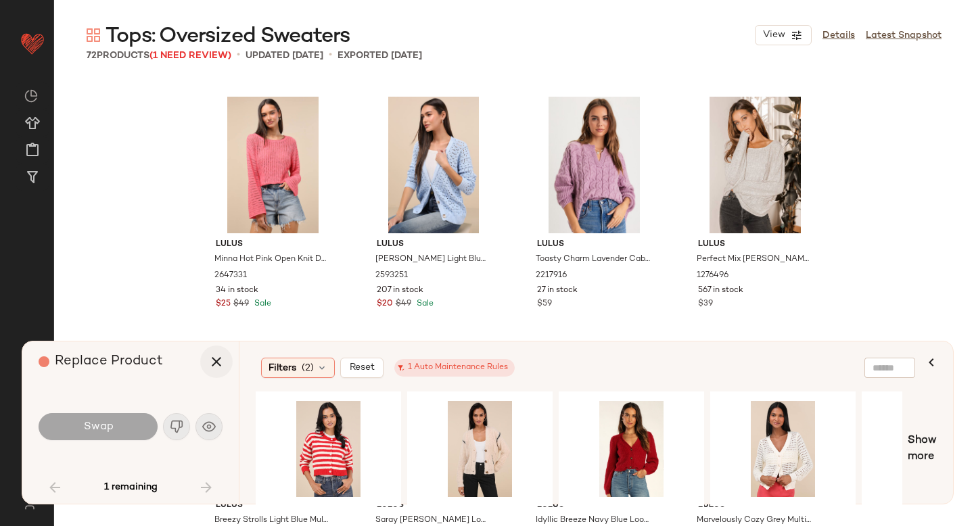
click at [223, 349] on button "button" at bounding box center [216, 362] width 32 height 32
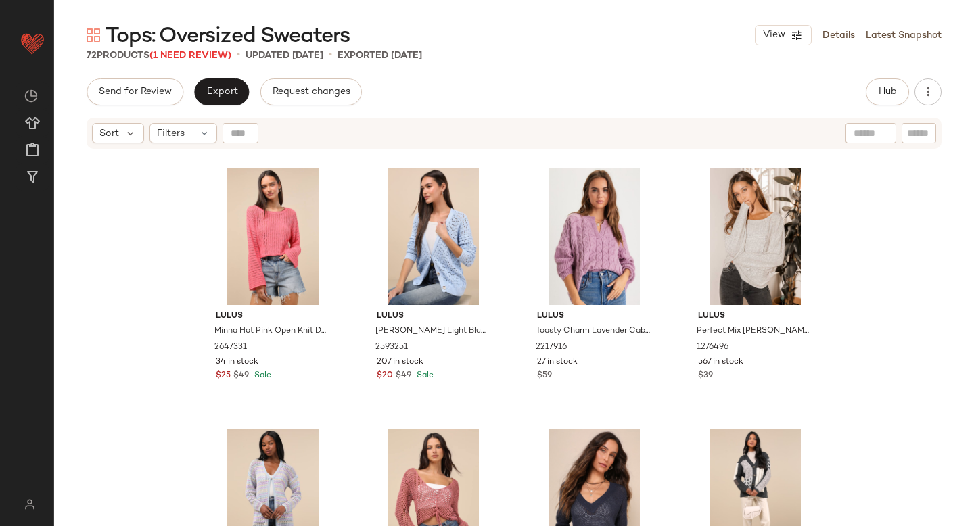
click at [204, 53] on span "(1 Need Review)" at bounding box center [190, 56] width 82 height 10
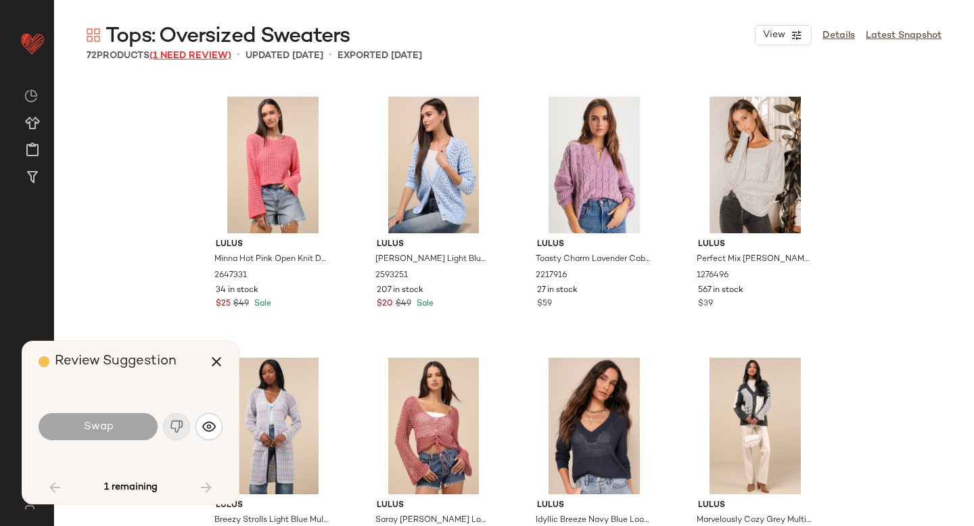
scroll to position [3915, 0]
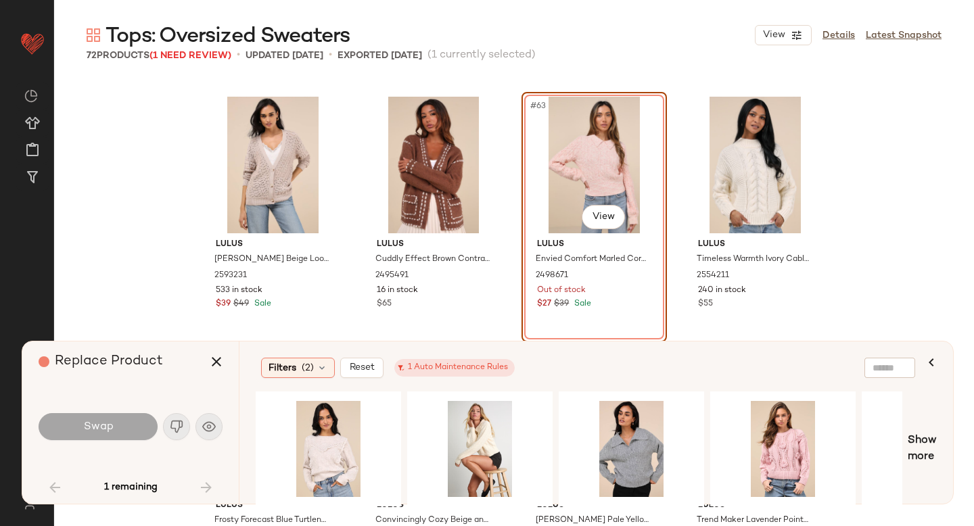
click at [557, 170] on div "#63 View" at bounding box center [594, 165] width 136 height 137
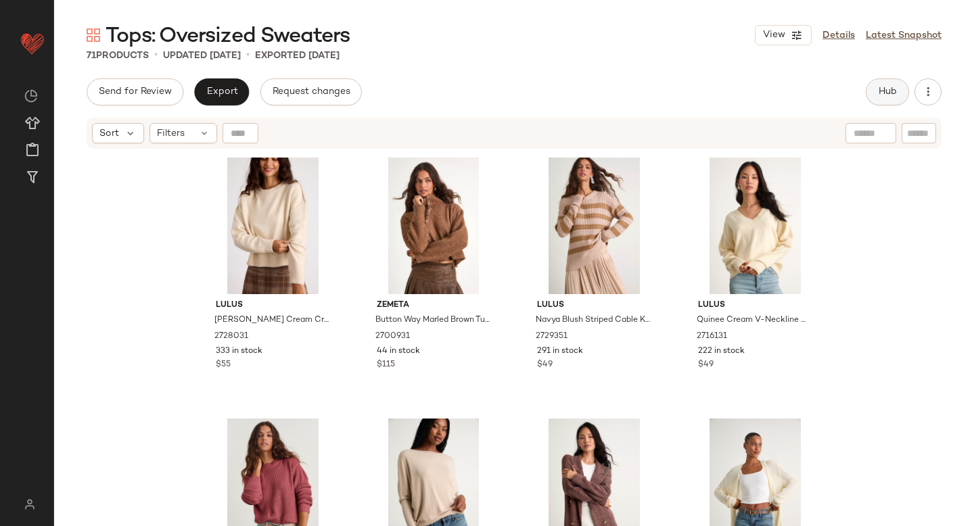
click at [893, 91] on span "Hub" at bounding box center [887, 92] width 19 height 11
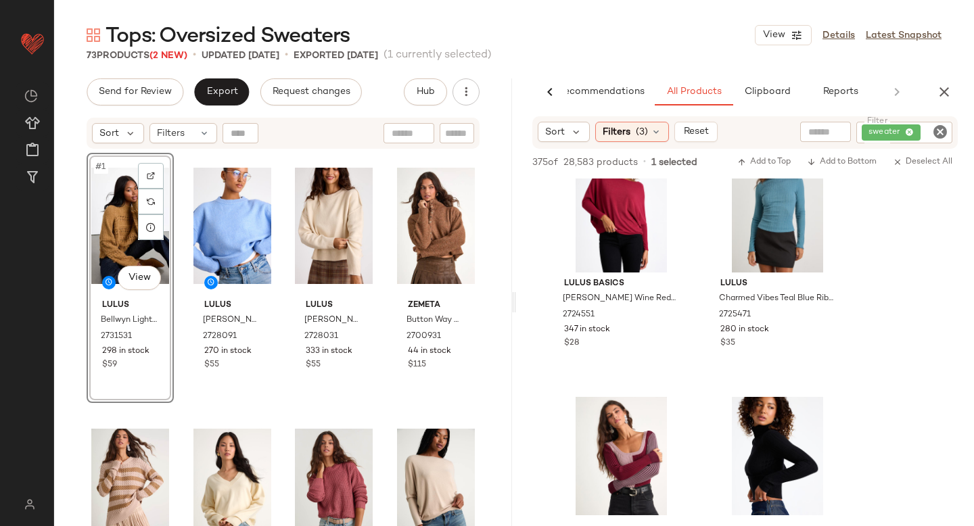
scroll to position [2148, 0]
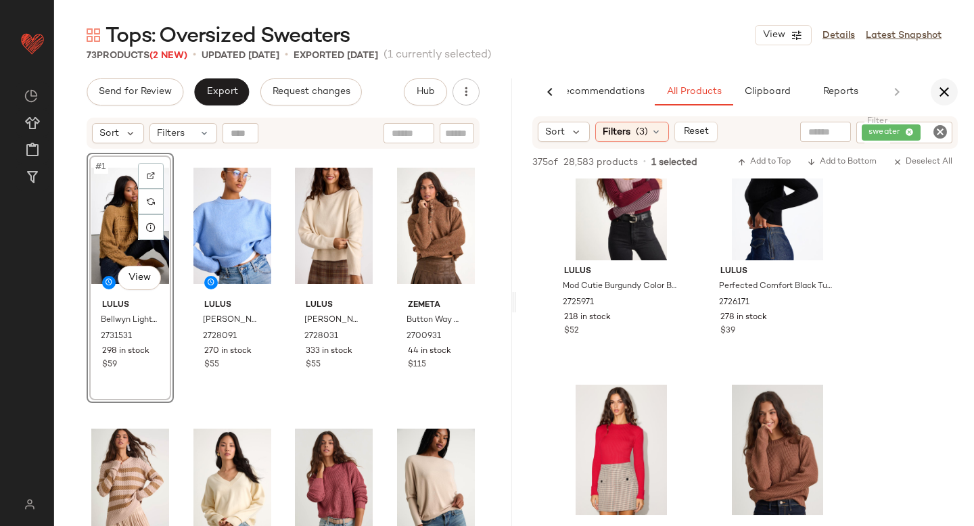
click at [939, 91] on icon "button" at bounding box center [944, 92] width 16 height 16
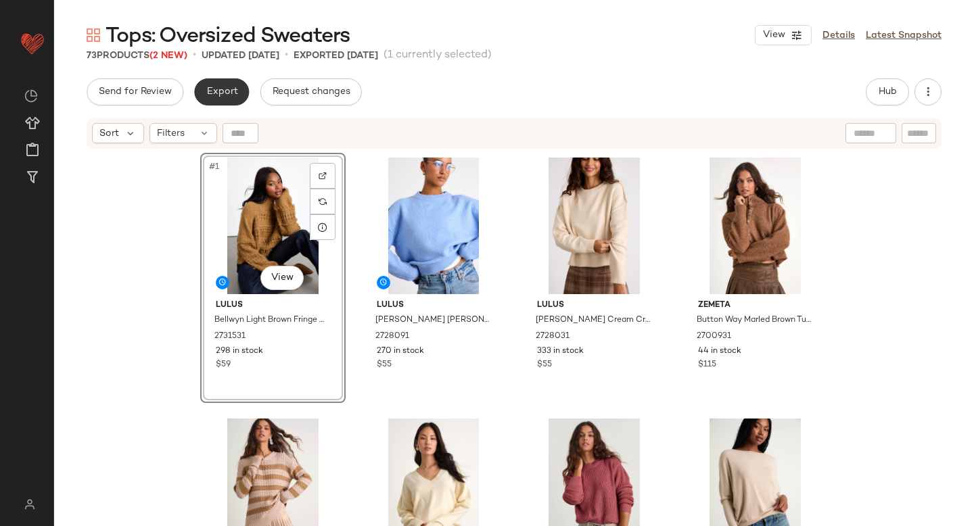
click at [216, 96] on span "Export" at bounding box center [222, 92] width 32 height 11
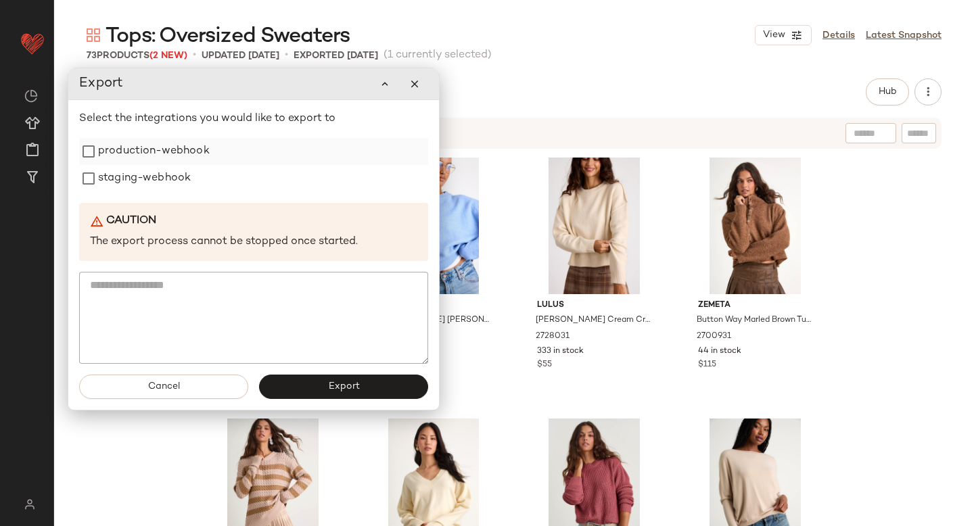
click at [180, 141] on label "production-webhook" at bounding box center [154, 151] width 112 height 27
click at [164, 179] on label "staging-webhook" at bounding box center [144, 178] width 93 height 27
click at [284, 381] on button "Export" at bounding box center [343, 387] width 169 height 24
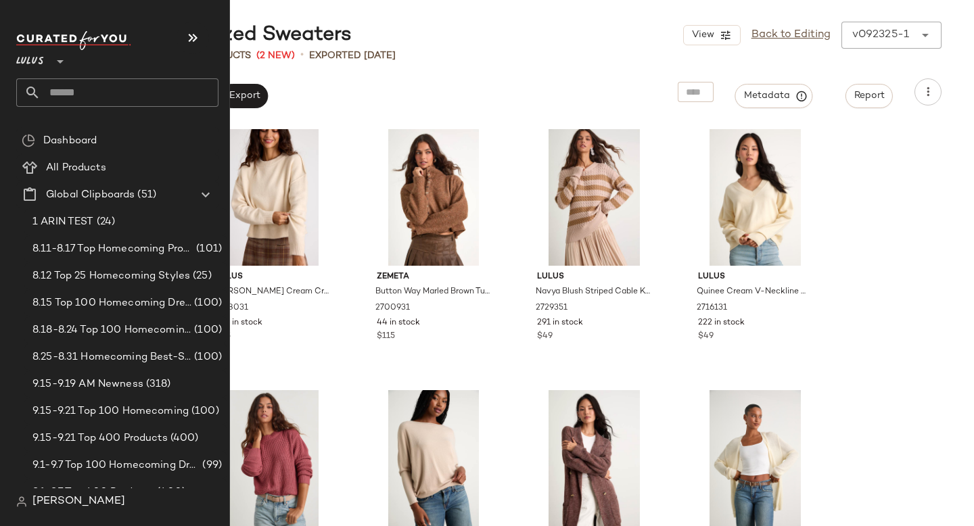
click at [104, 98] on input "text" at bounding box center [130, 92] width 178 height 28
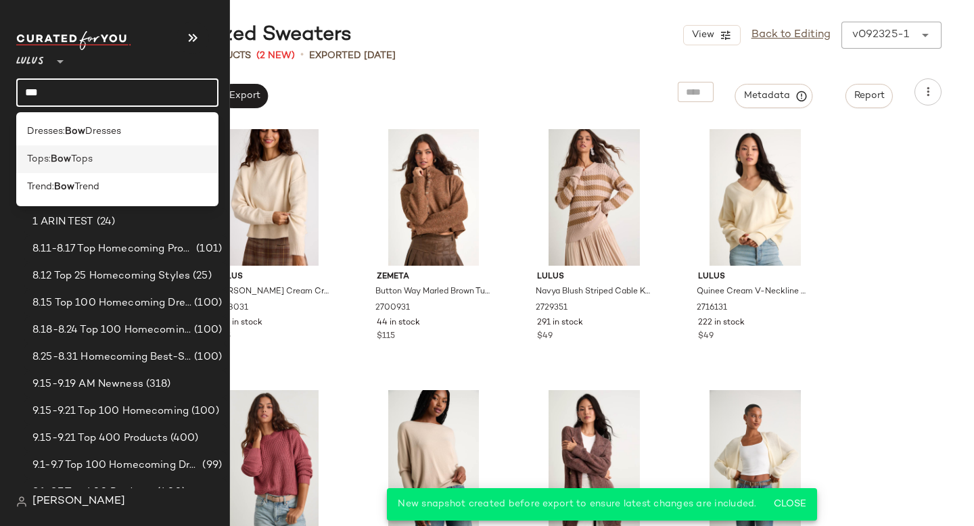
type input "***"
click at [93, 166] on span "Tops" at bounding box center [82, 159] width 22 height 14
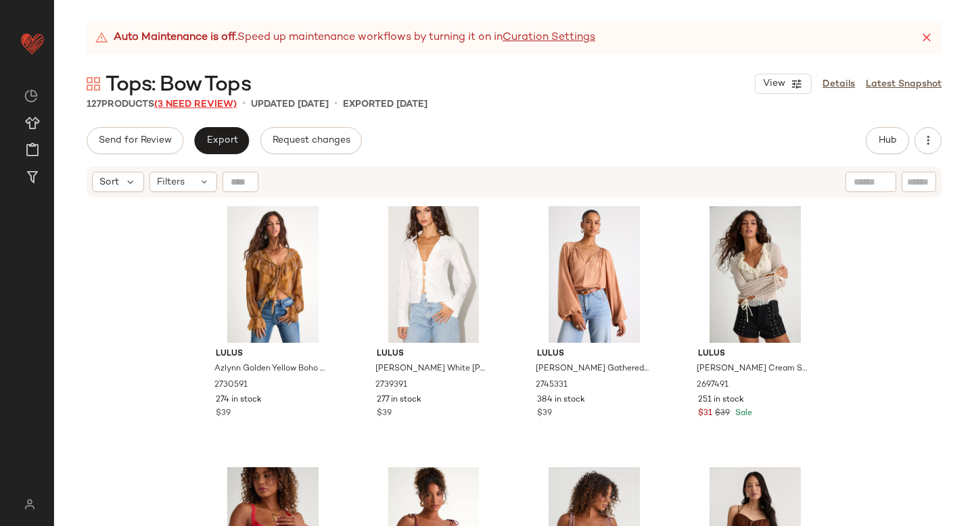
click at [200, 107] on span "(3 Need Review)" at bounding box center [195, 104] width 82 height 10
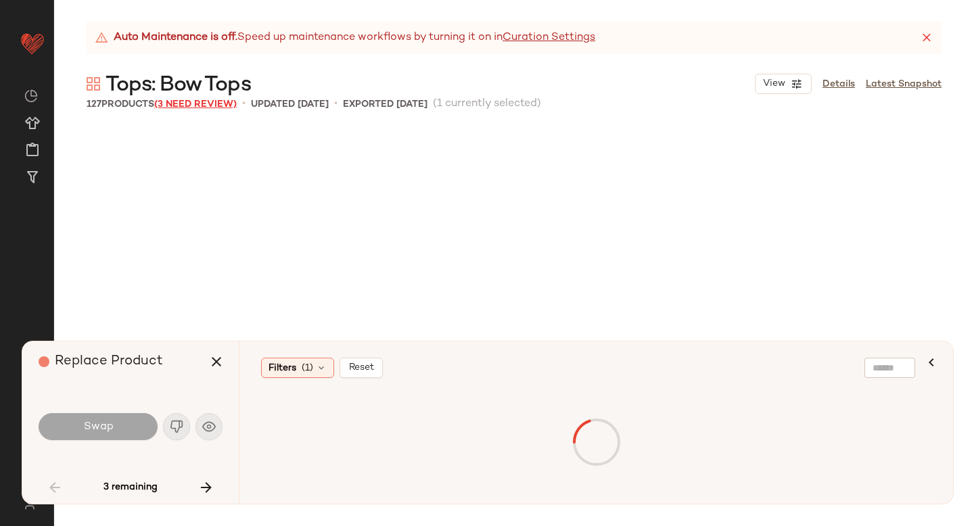
scroll to position [2088, 0]
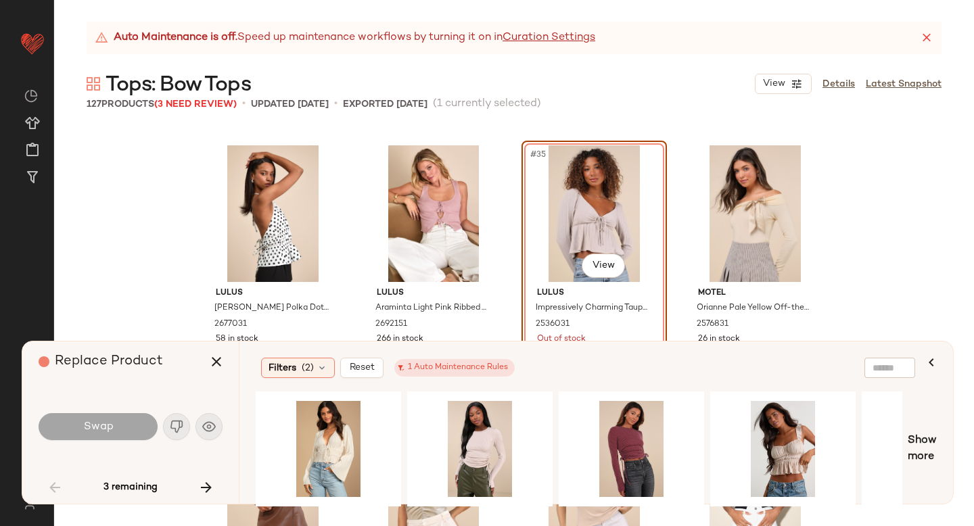
click at [582, 214] on div "#35 View" at bounding box center [594, 213] width 136 height 137
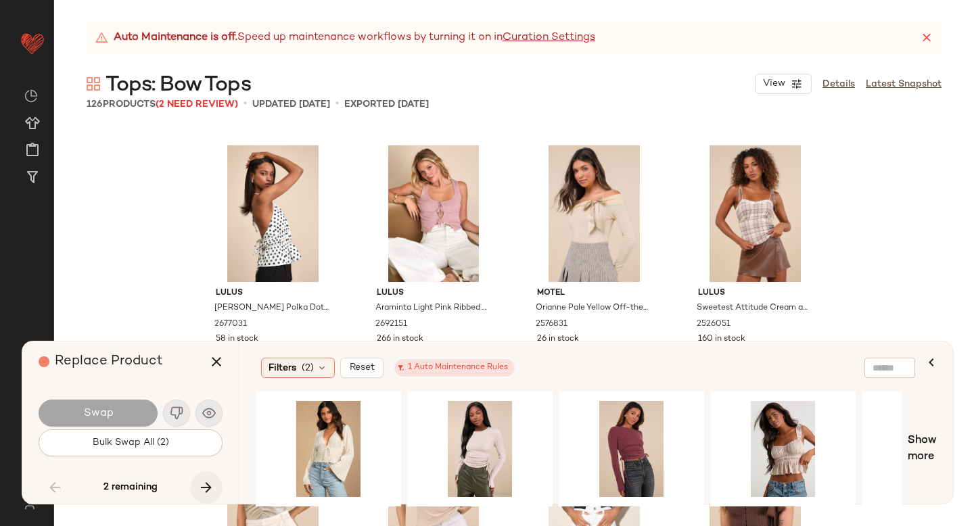
click at [211, 486] on icon "button" at bounding box center [206, 487] width 16 height 16
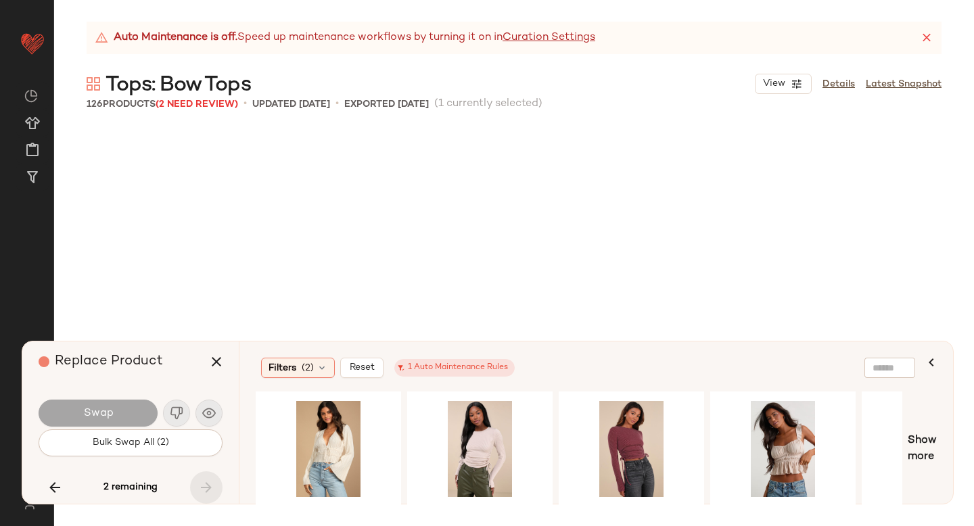
scroll to position [7830, 0]
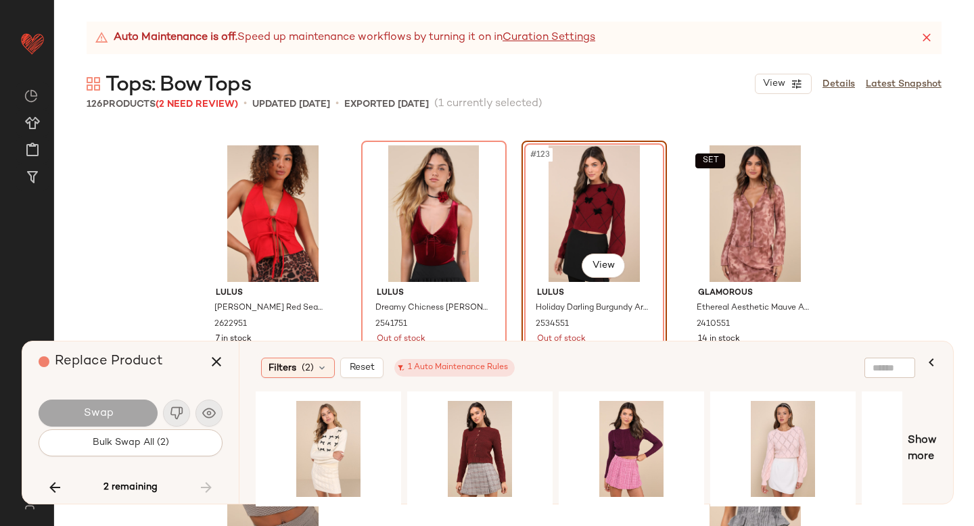
click at [565, 205] on div "#123 View" at bounding box center [594, 213] width 136 height 137
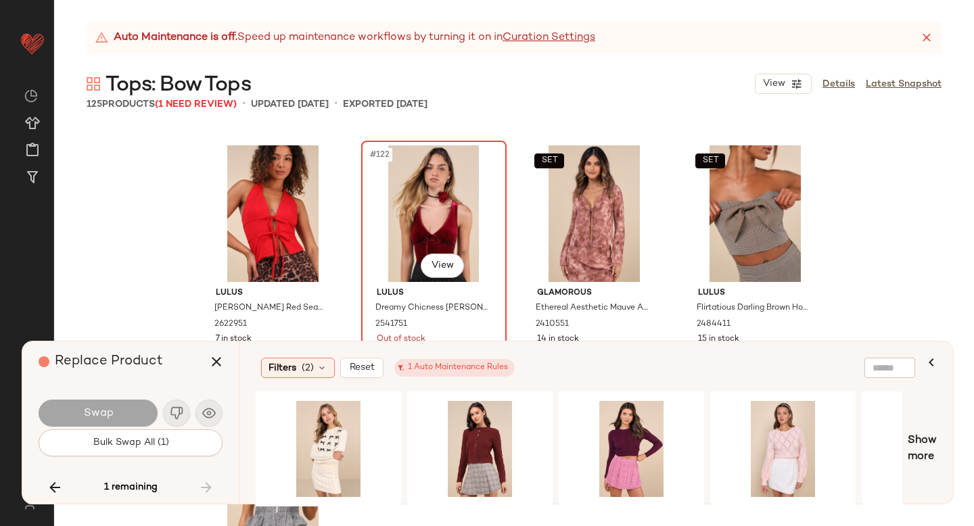
click at [425, 195] on div "#122 View" at bounding box center [434, 213] width 136 height 137
click at [58, 485] on icon "button" at bounding box center [55, 487] width 16 height 16
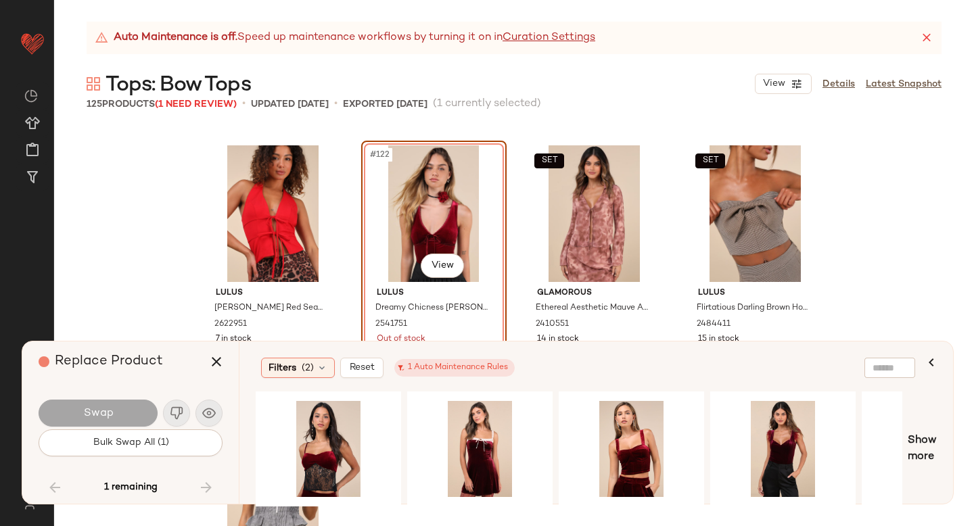
click at [398, 225] on div "#122 View" at bounding box center [434, 213] width 136 height 137
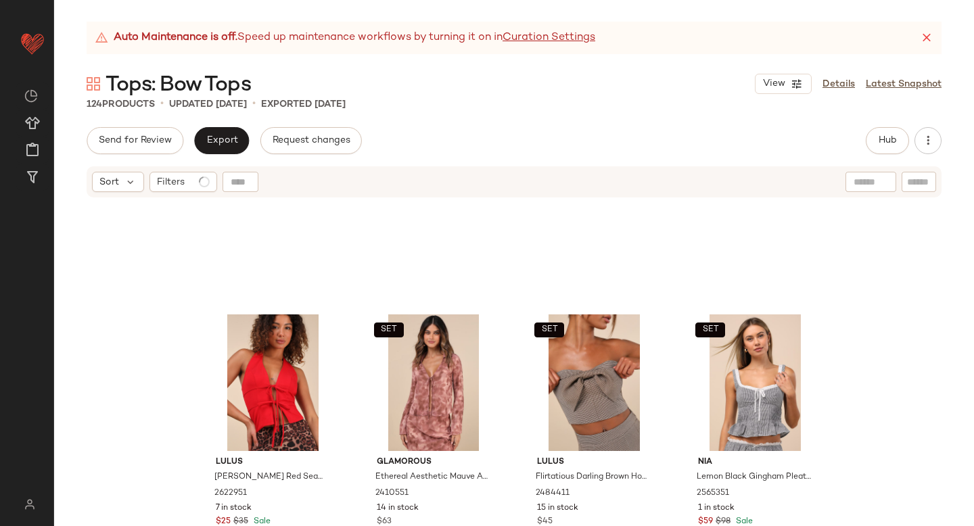
scroll to position [7733, 0]
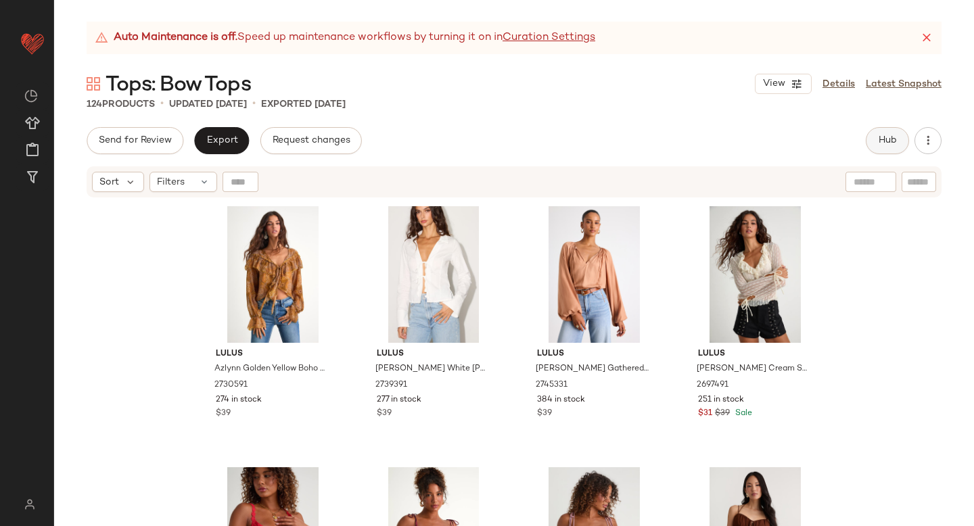
click at [870, 139] on button "Hub" at bounding box center [887, 140] width 43 height 27
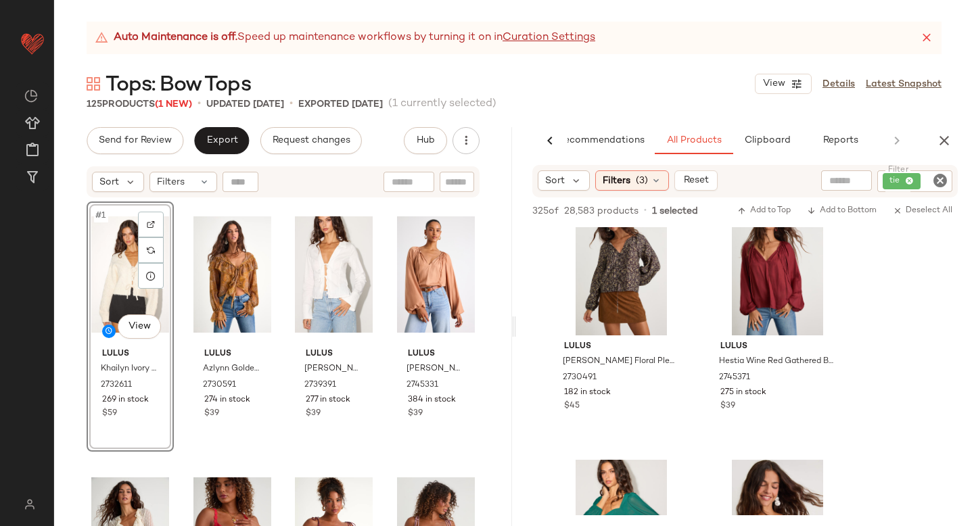
scroll to position [997, 0]
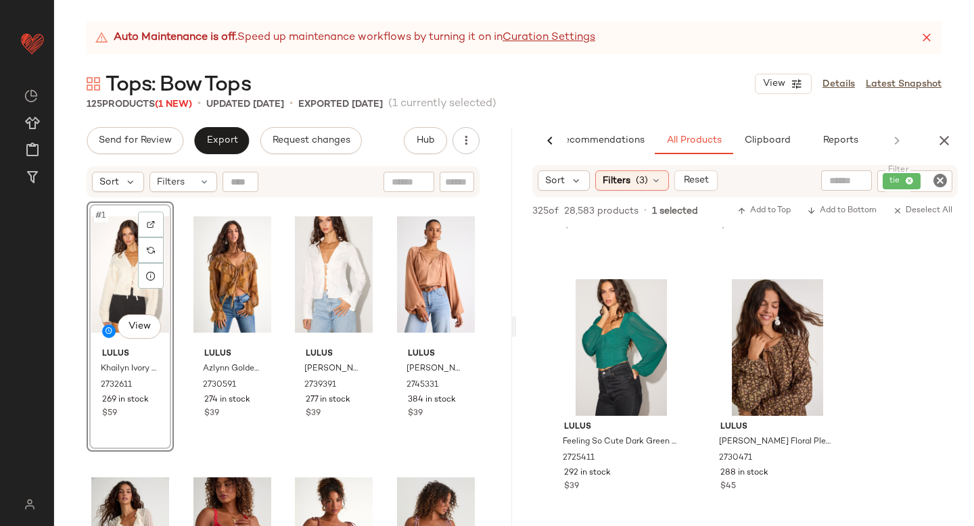
click at [940, 181] on icon "Clear Filter" at bounding box center [940, 180] width 16 height 16
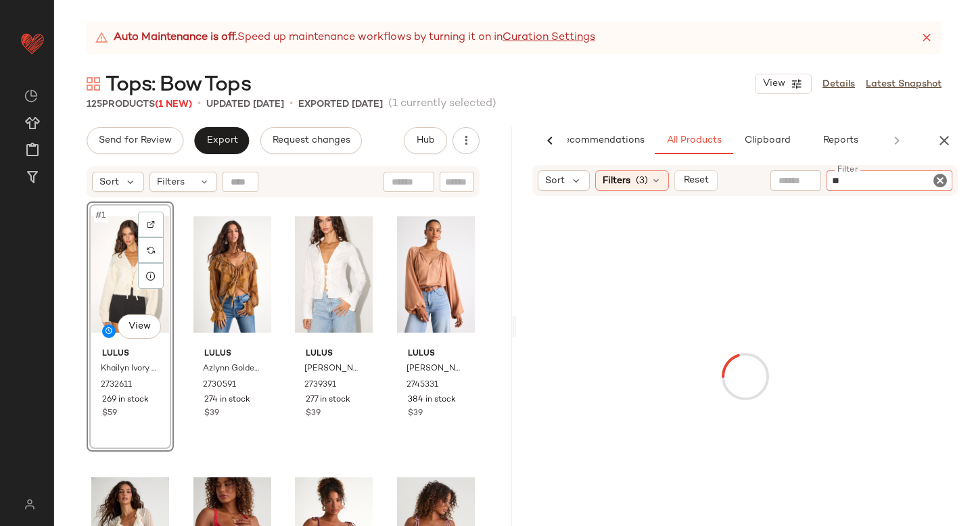
type input "***"
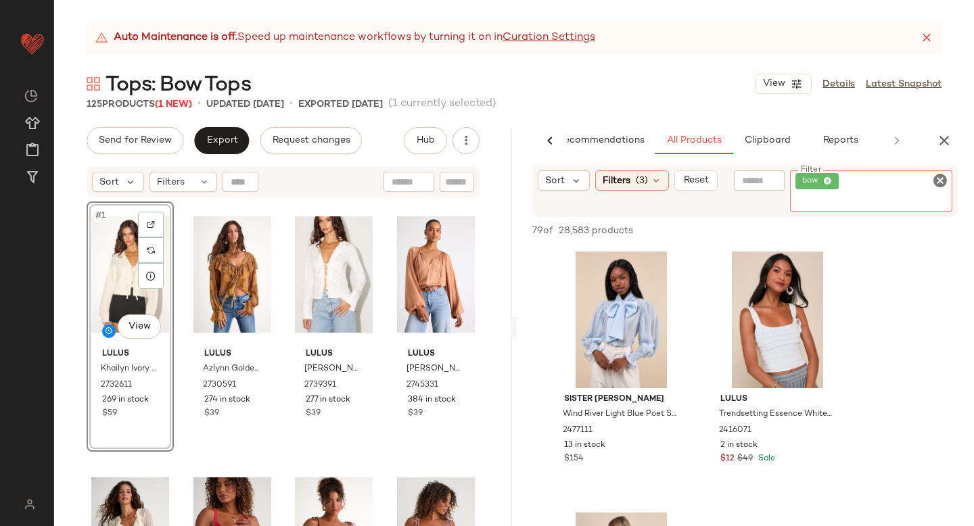
scroll to position [266, 0]
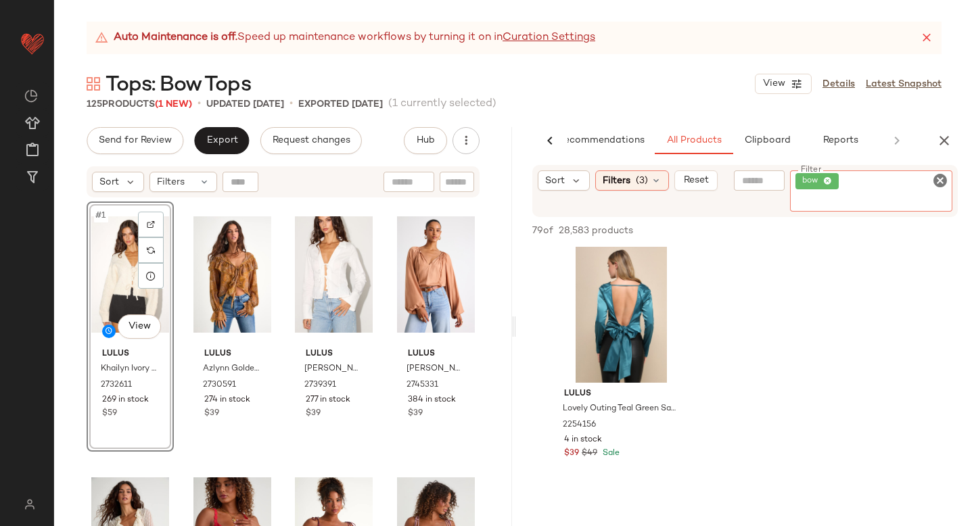
click at [933, 179] on icon "Clear Filter" at bounding box center [940, 180] width 16 height 16
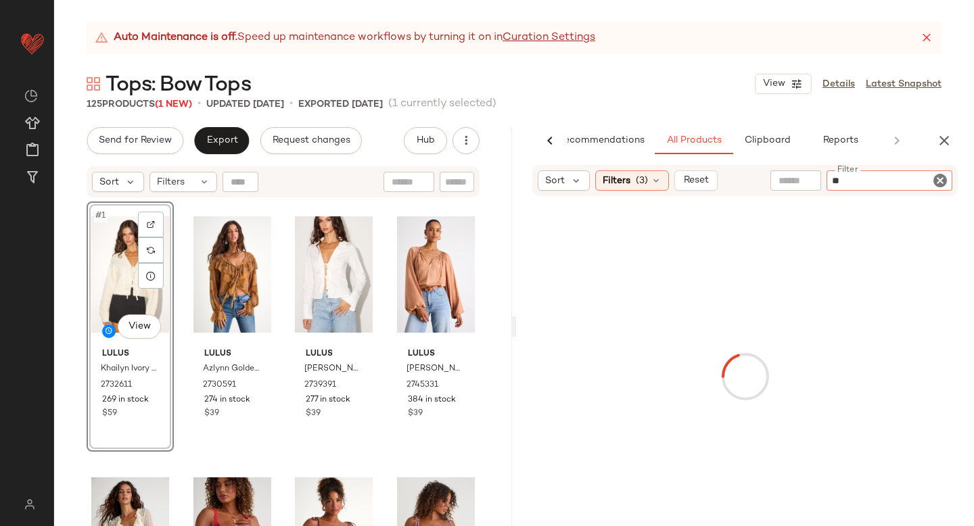
type input "***"
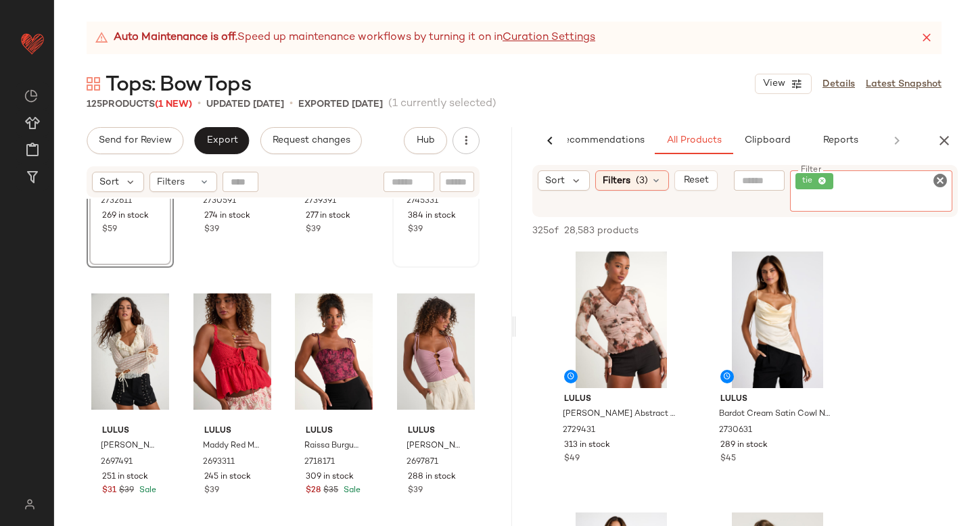
scroll to position [191, 0]
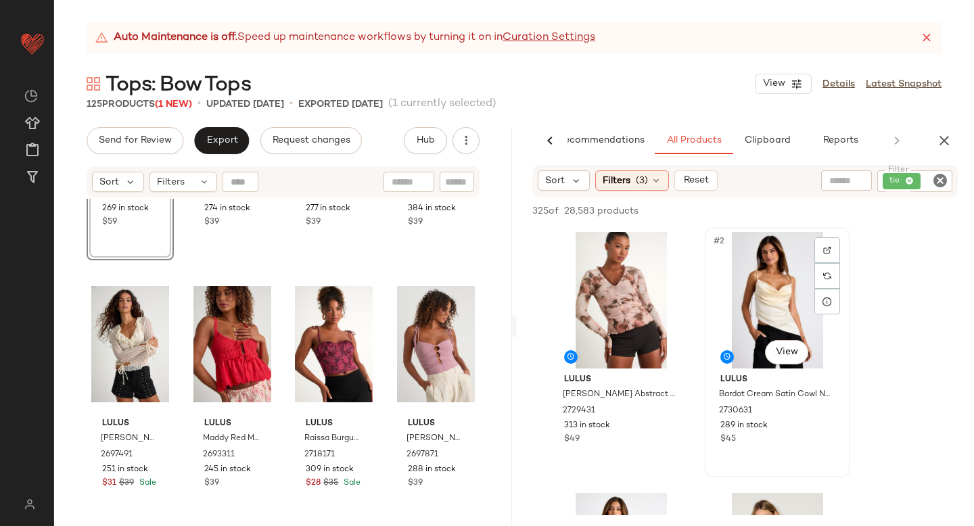
click at [763, 315] on div "#2 View" at bounding box center [777, 300] width 136 height 137
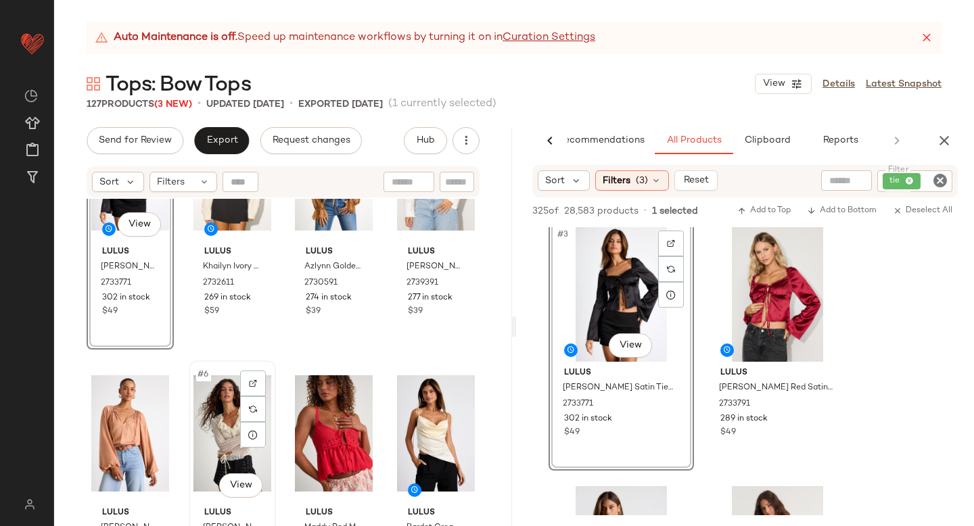
scroll to position [130, 0]
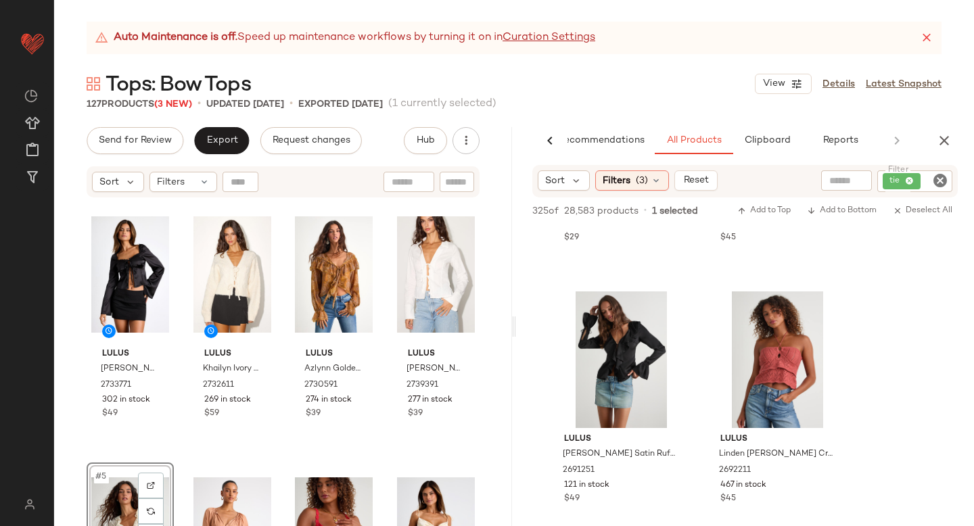
scroll to position [2054, 0]
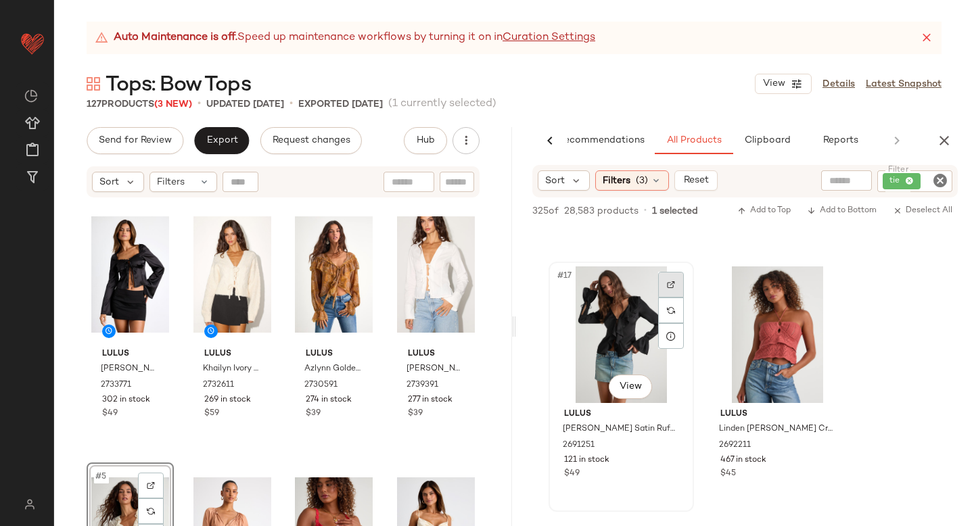
click at [676, 278] on div at bounding box center [671, 285] width 26 height 26
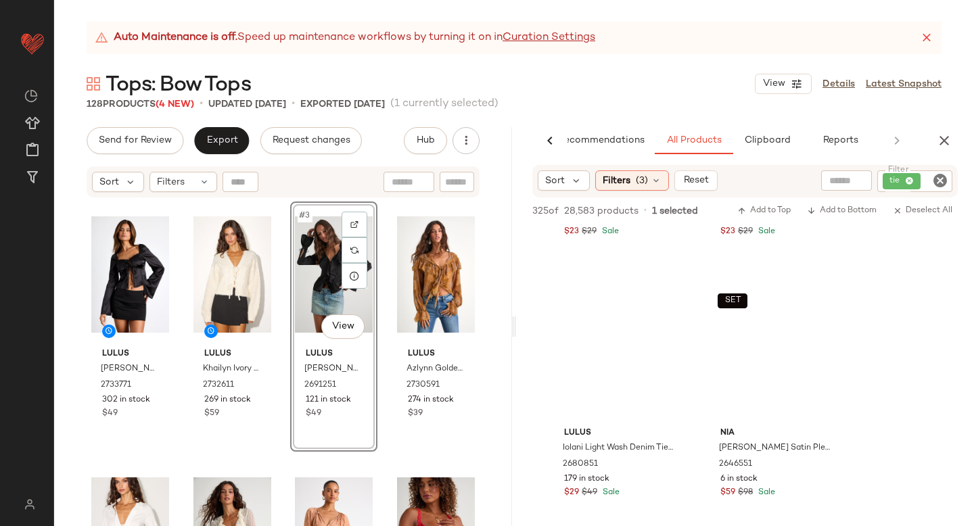
scroll to position [4376, 0]
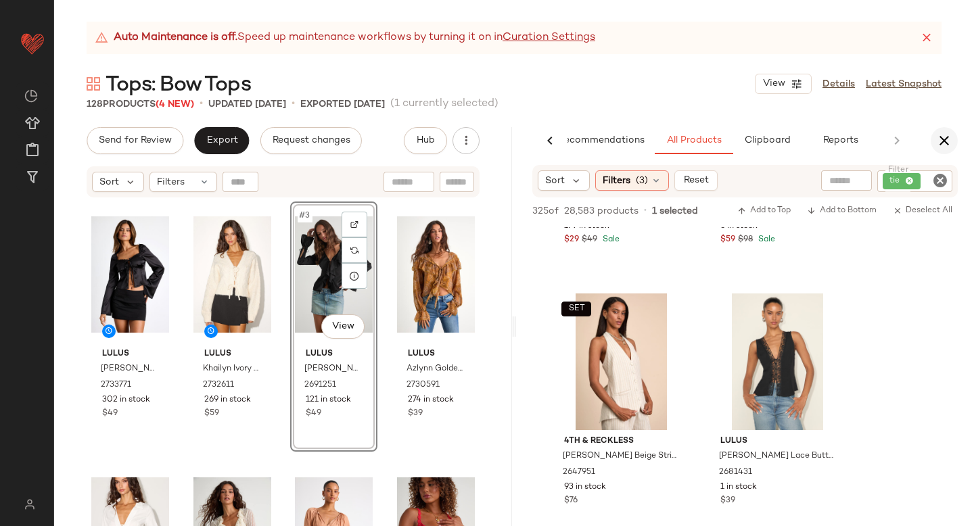
click at [945, 142] on icon "button" at bounding box center [944, 141] width 16 height 16
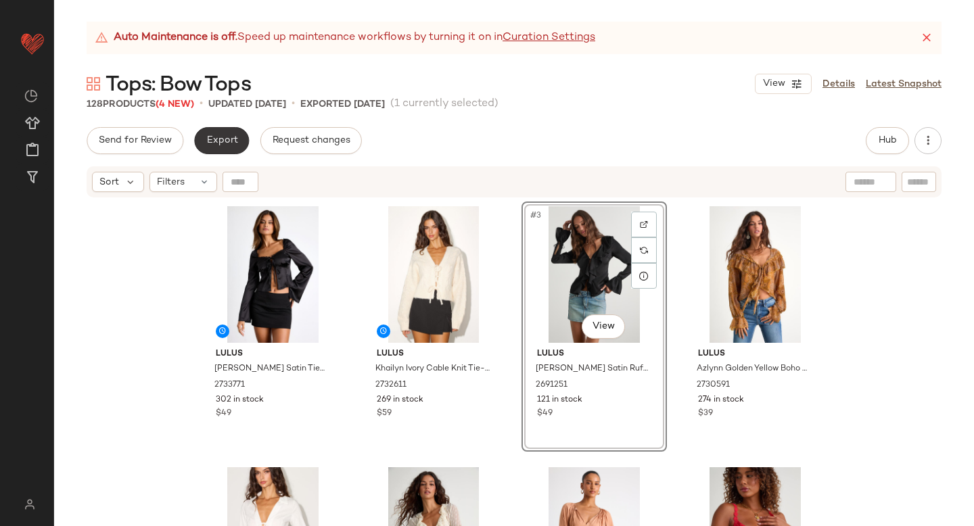
click at [216, 142] on span "Export" at bounding box center [222, 140] width 32 height 11
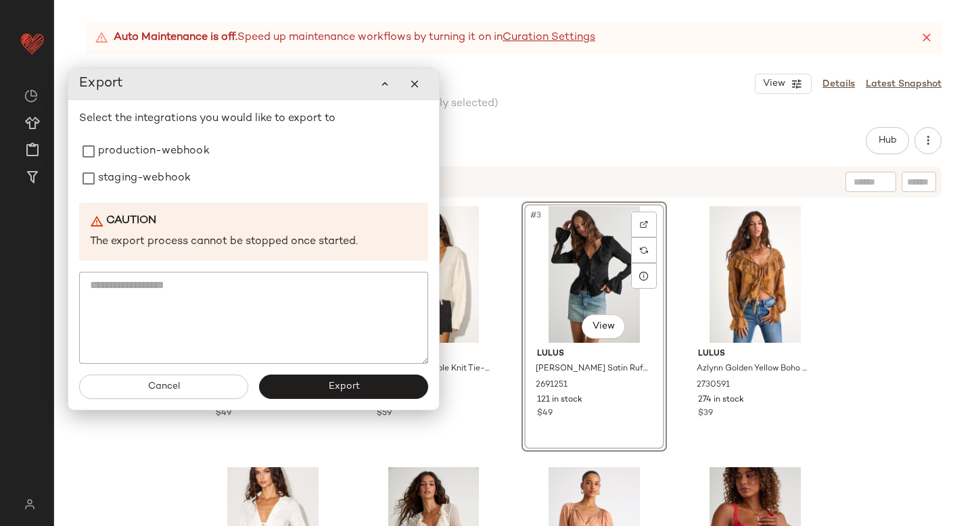
click at [164, 193] on div "Select the integrations you would like to export to production-webhook staging-…" at bounding box center [253, 237] width 349 height 253
click at [160, 181] on label "staging-webhook" at bounding box center [144, 178] width 93 height 27
click at [157, 163] on label "production-webhook" at bounding box center [154, 151] width 112 height 27
click at [279, 387] on button "Export" at bounding box center [343, 387] width 169 height 24
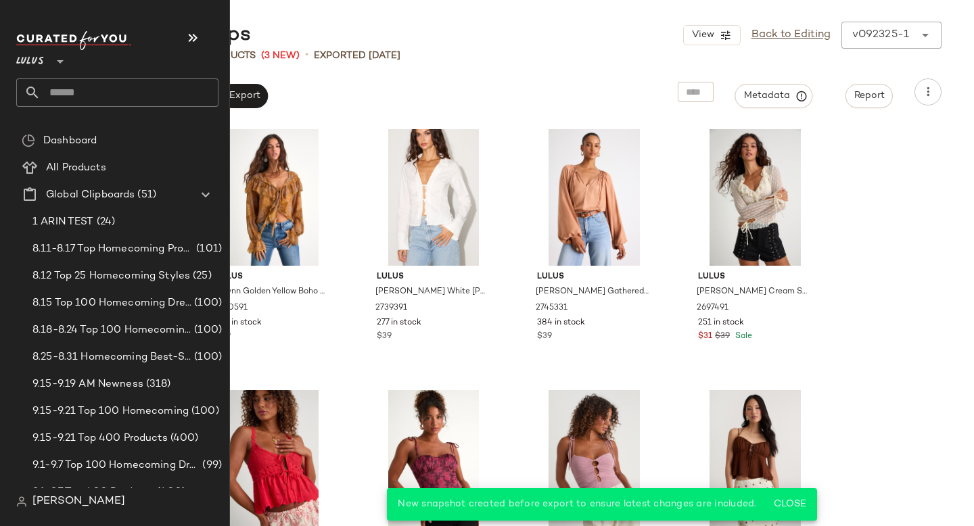
click at [87, 103] on input "text" at bounding box center [130, 92] width 178 height 28
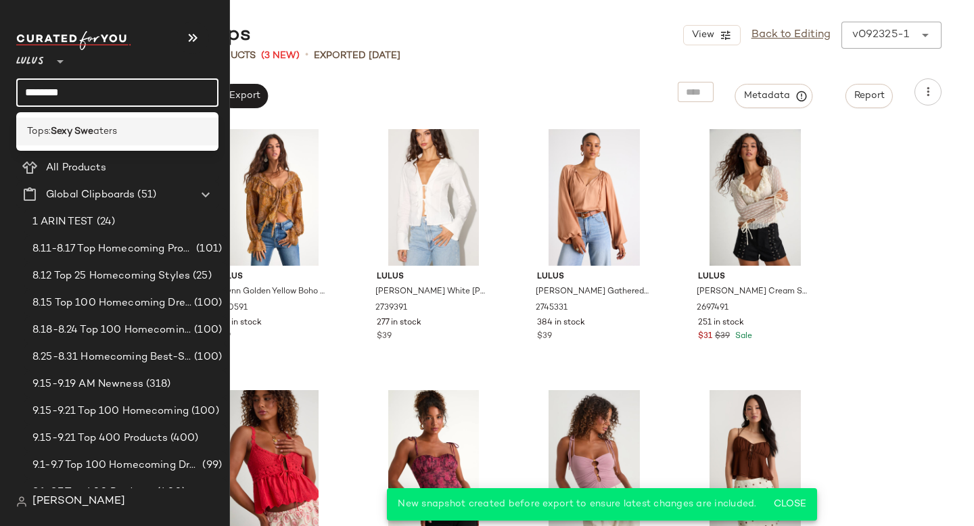
type input "********"
click at [79, 126] on b "Sexy Swe" at bounding box center [72, 131] width 43 height 14
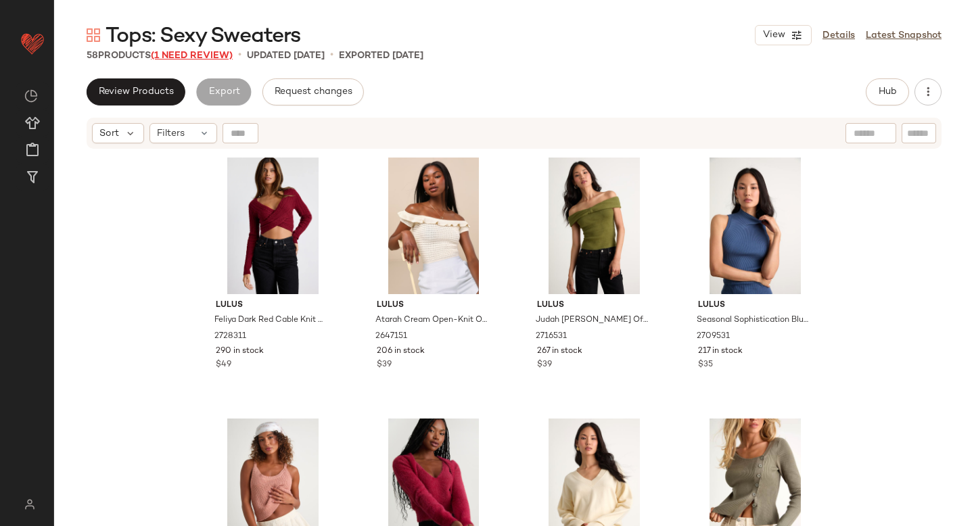
click at [181, 57] on span "(1 Need Review)" at bounding box center [192, 56] width 82 height 10
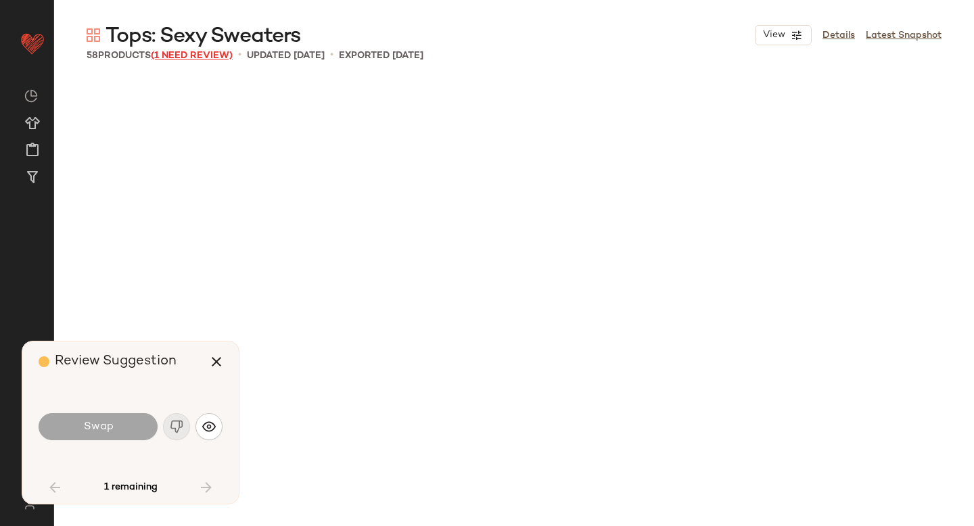
scroll to position [1566, 0]
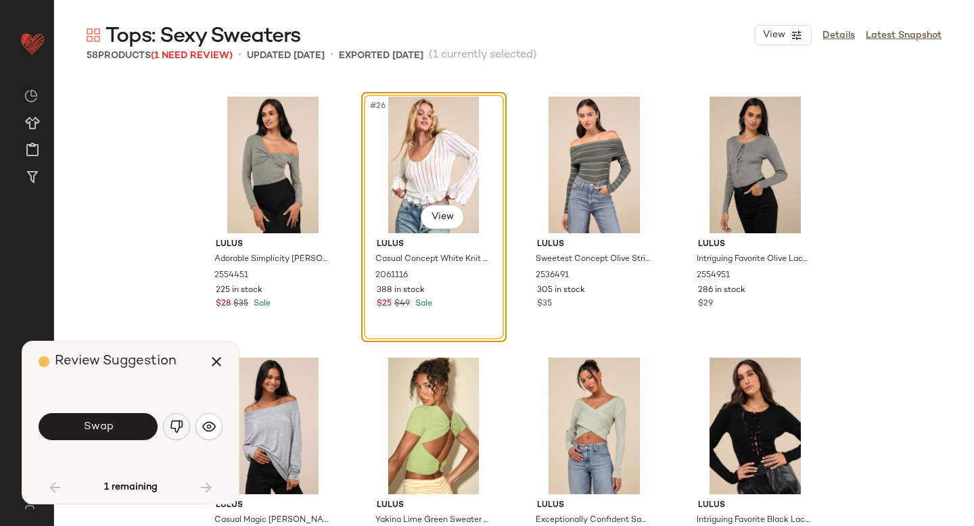
click at [178, 427] on img "button" at bounding box center [177, 427] width 14 height 14
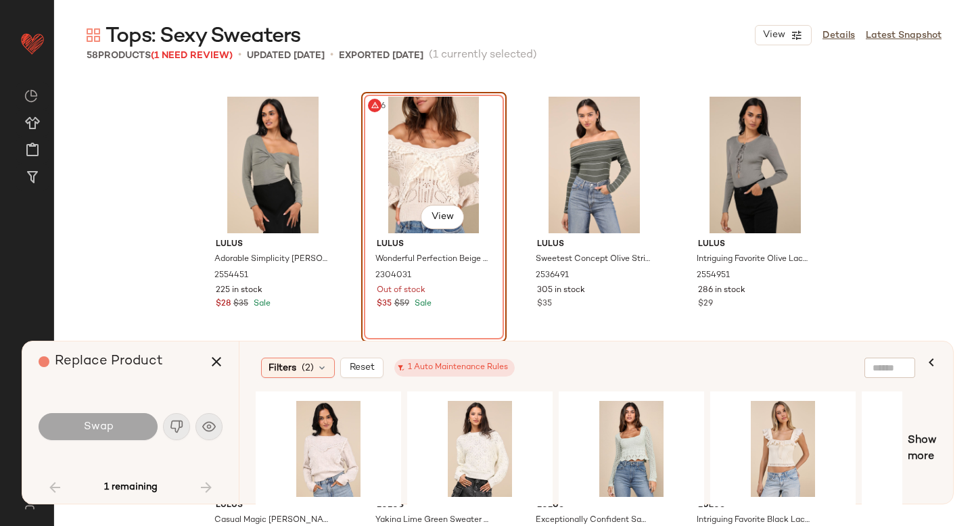
click at [412, 196] on div "#26 View" at bounding box center [434, 165] width 136 height 137
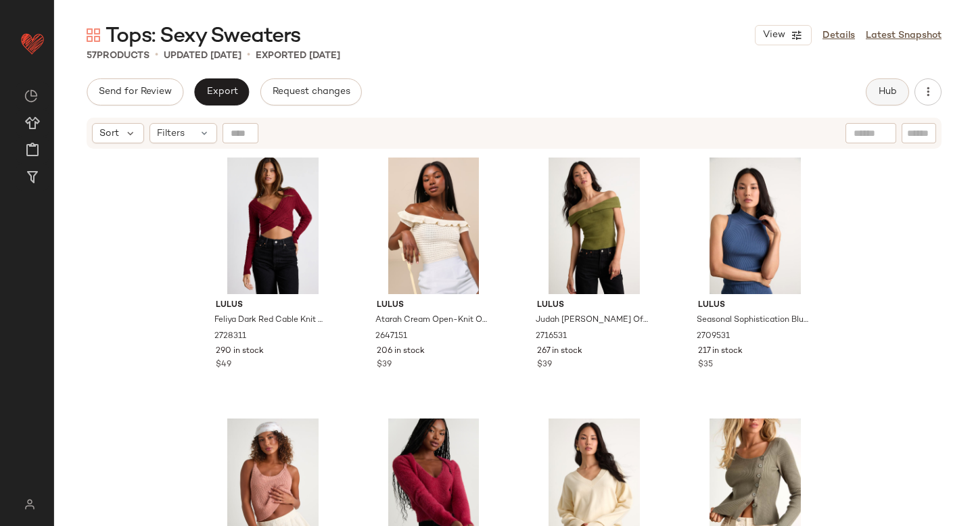
click at [892, 91] on span "Hub" at bounding box center [887, 92] width 19 height 11
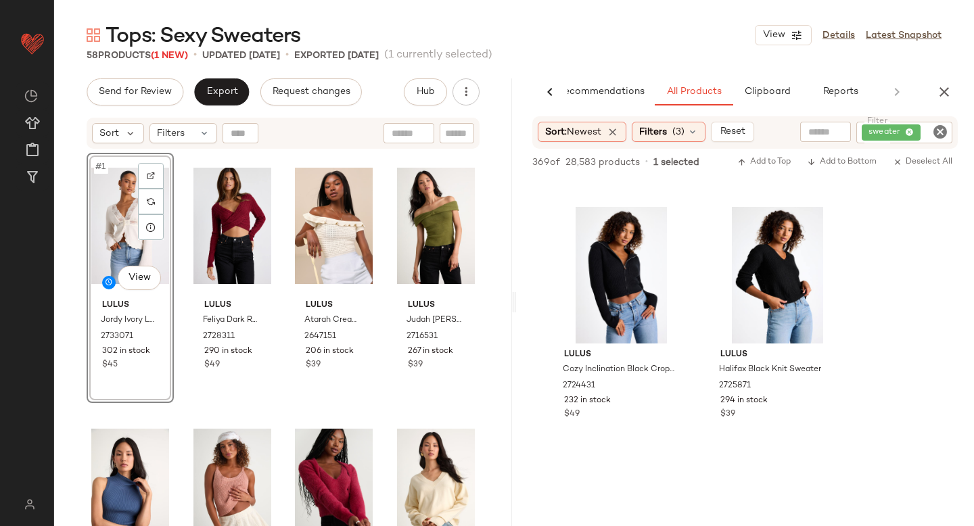
scroll to position [3444, 0]
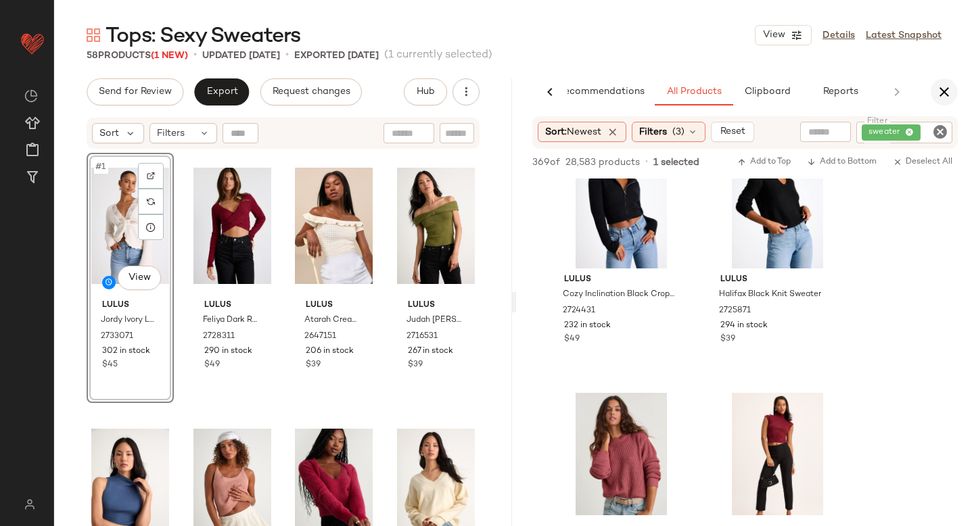
click at [949, 92] on icon "button" at bounding box center [944, 92] width 16 height 16
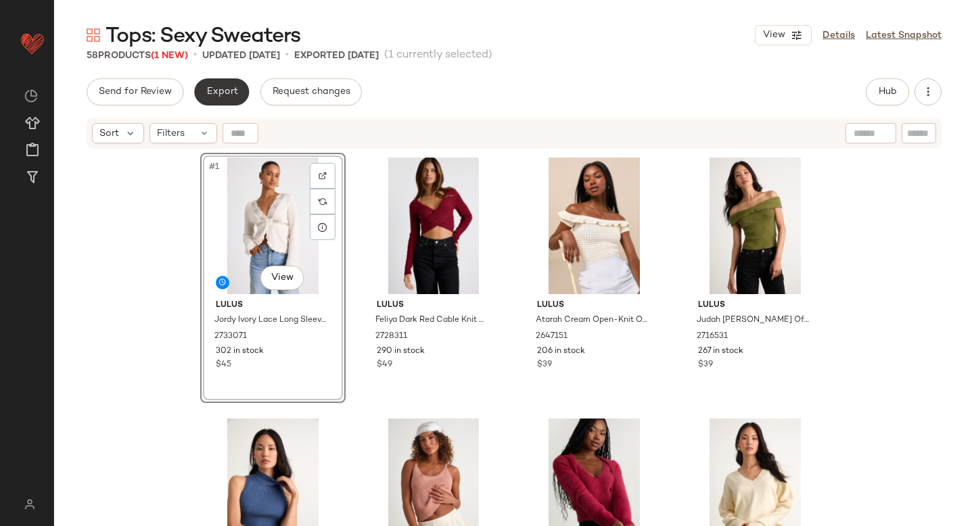
click at [224, 93] on span "Export" at bounding box center [222, 92] width 32 height 11
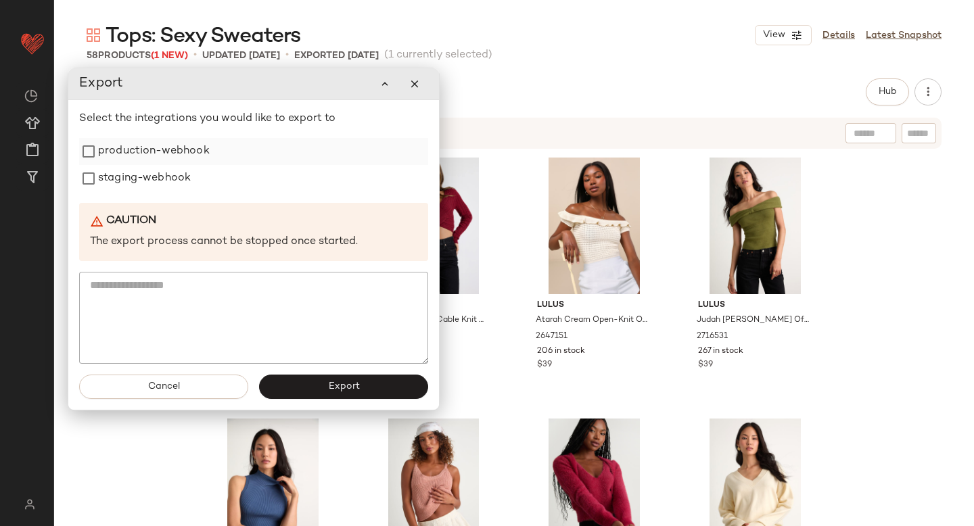
click at [172, 148] on label "production-webhook" at bounding box center [154, 151] width 112 height 27
click at [156, 179] on label "staging-webhook" at bounding box center [144, 178] width 93 height 27
click at [298, 373] on div "Cancel Export" at bounding box center [253, 387] width 371 height 46
click at [299, 382] on button "Export" at bounding box center [343, 387] width 169 height 24
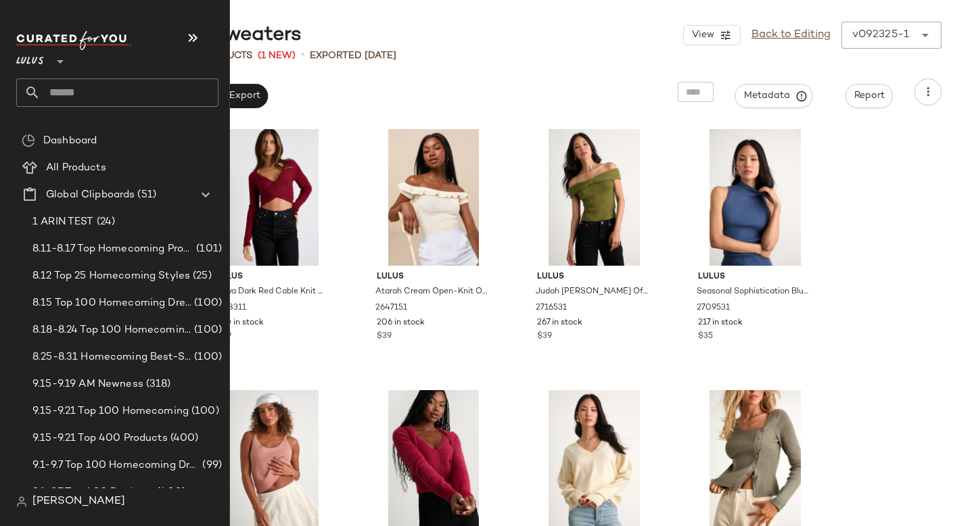
click at [70, 87] on input "text" at bounding box center [130, 92] width 178 height 28
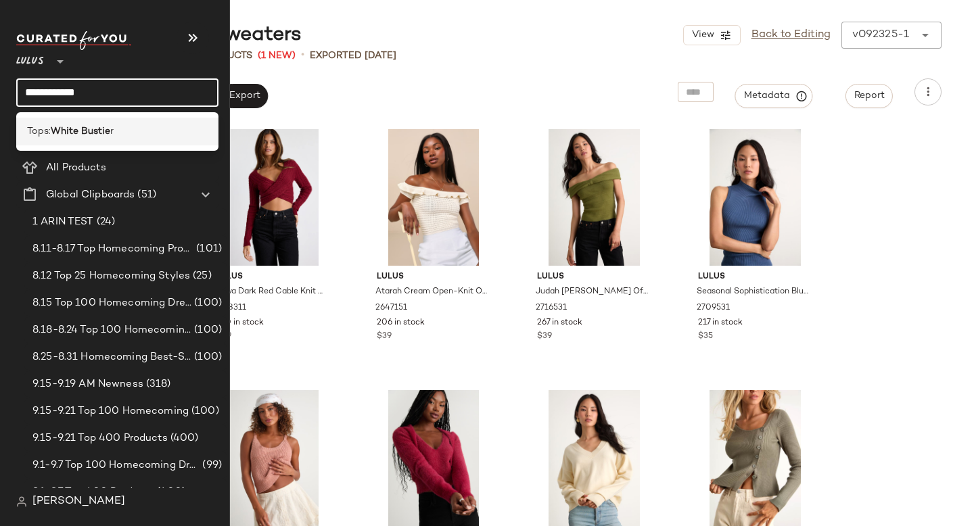
type input "**********"
click at [51, 124] on span "Tops:" at bounding box center [39, 131] width 24 height 14
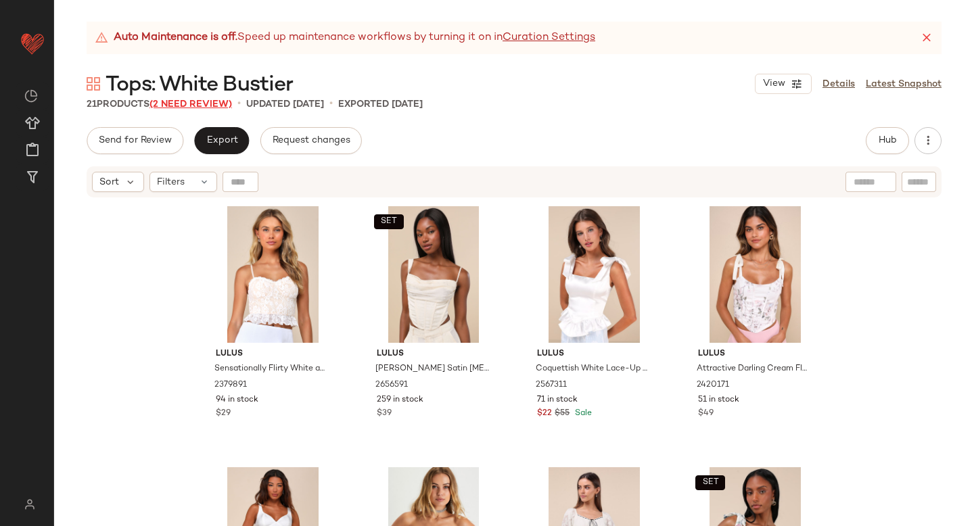
click at [194, 103] on span "(2 Need Review)" at bounding box center [190, 104] width 82 height 10
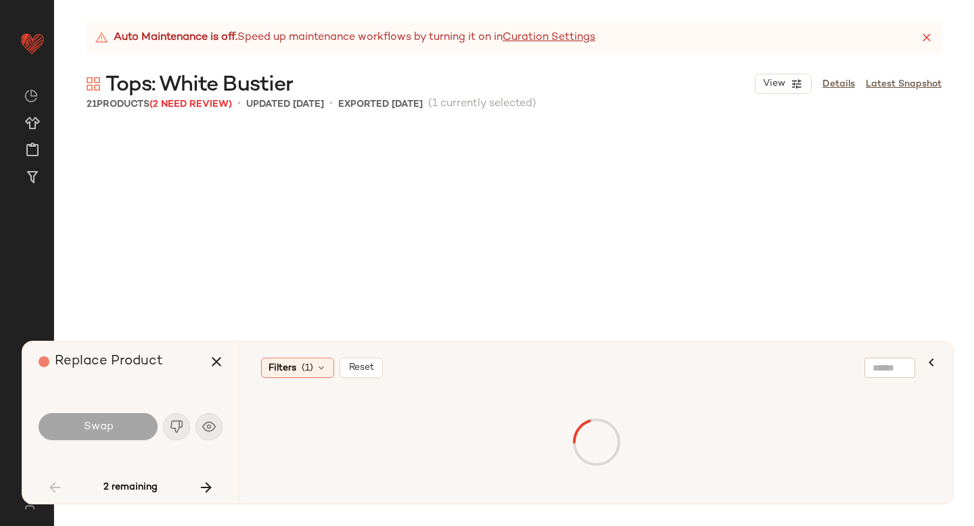
scroll to position [1044, 0]
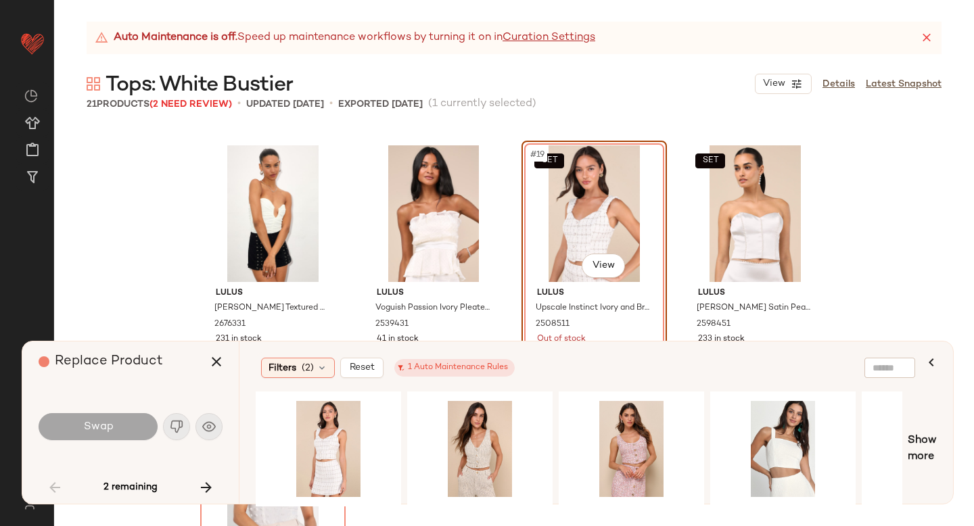
click at [598, 197] on div "SET #19 View" at bounding box center [594, 213] width 136 height 137
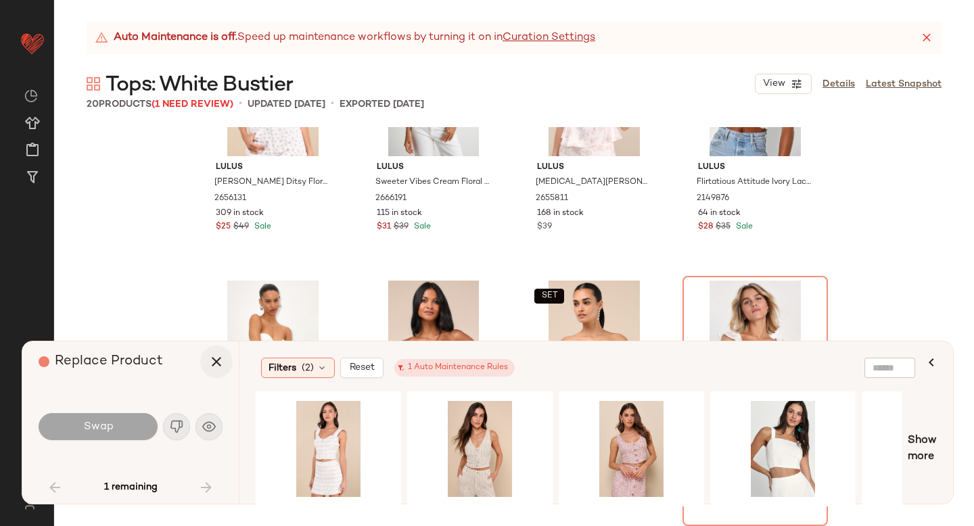
click at [209, 358] on icon "button" at bounding box center [216, 362] width 16 height 16
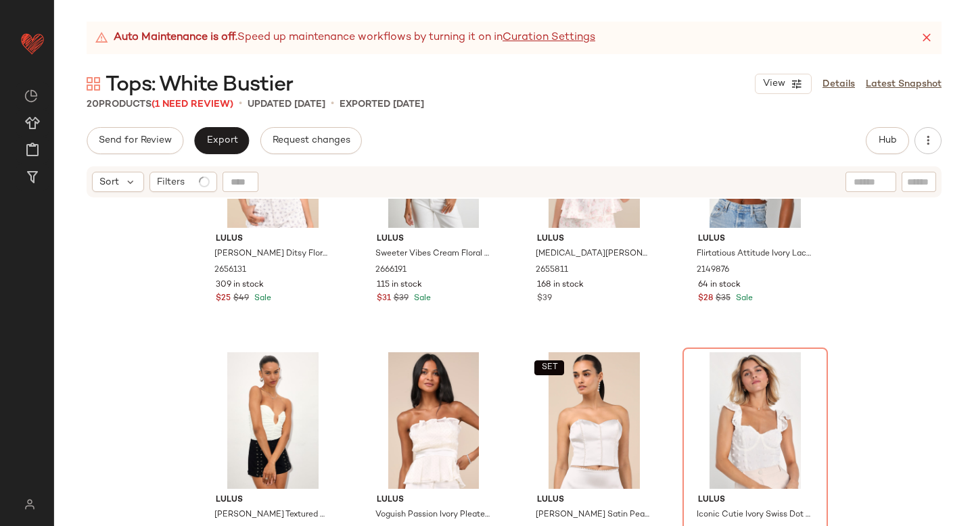
scroll to position [947, 0]
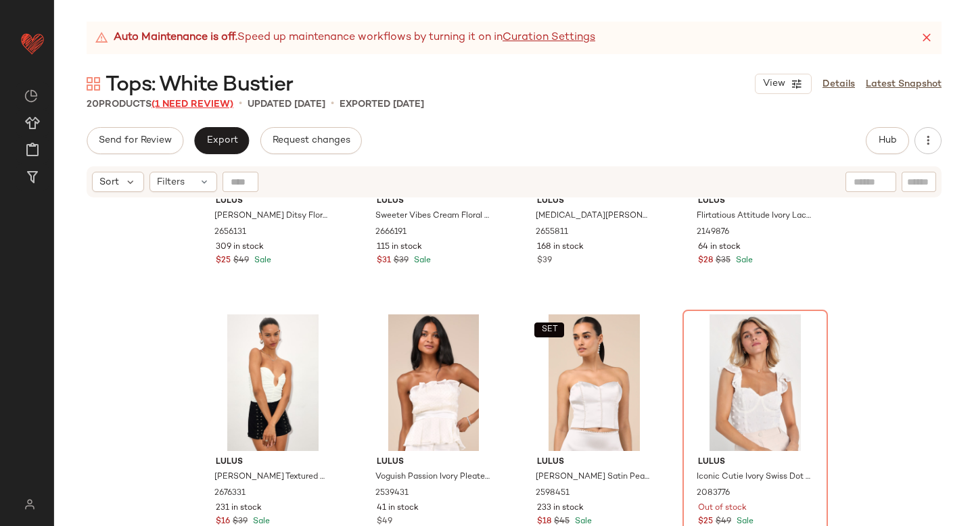
click at [187, 102] on span "(1 Need Review)" at bounding box center [192, 104] width 82 height 10
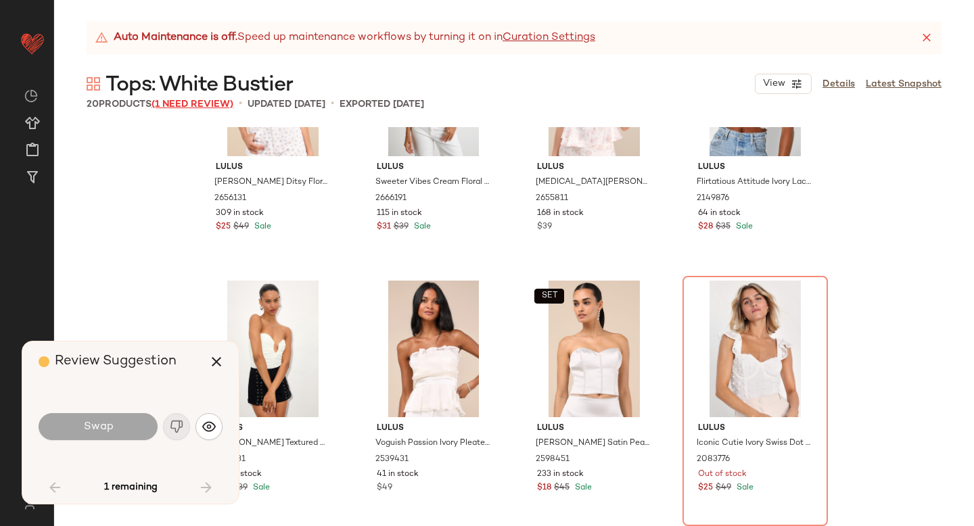
scroll to position [909, 0]
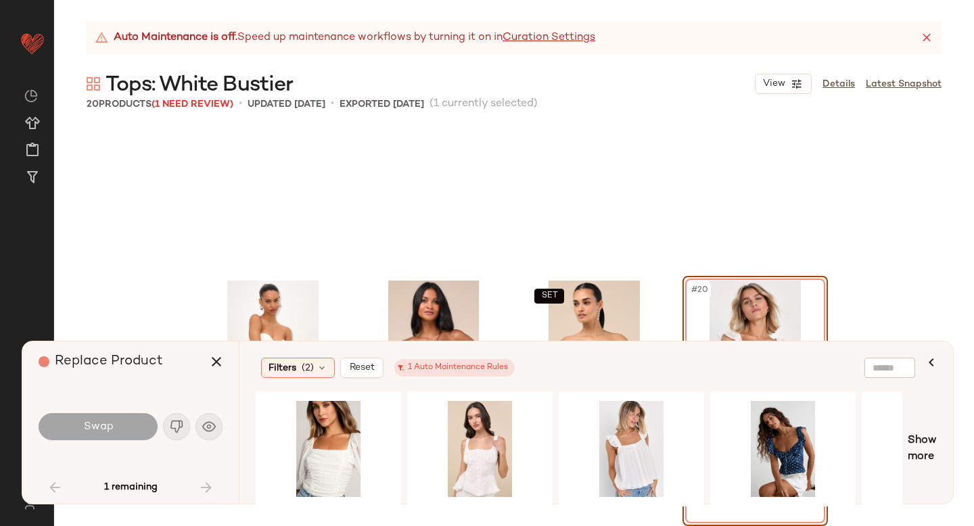
click at [764, 285] on div "#20 View" at bounding box center [755, 349] width 136 height 137
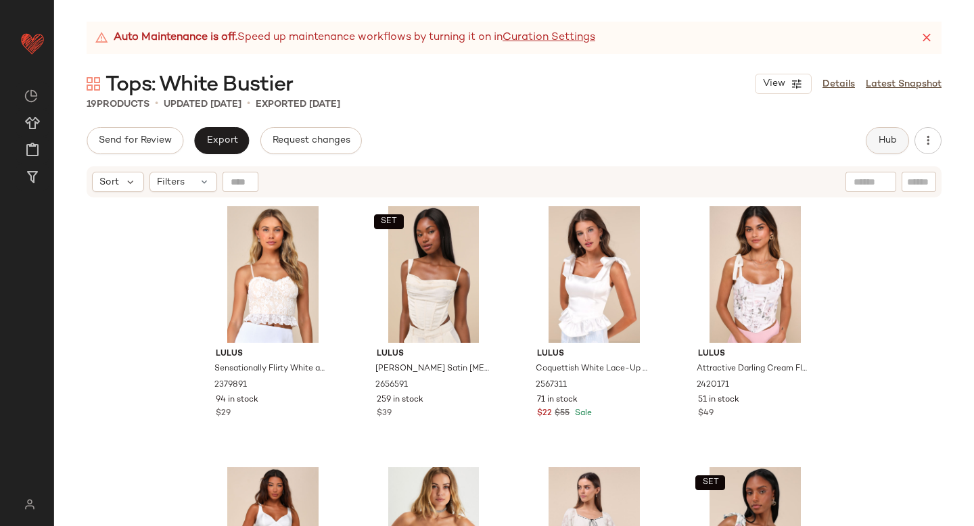
click at [893, 141] on span "Hub" at bounding box center [887, 140] width 19 height 11
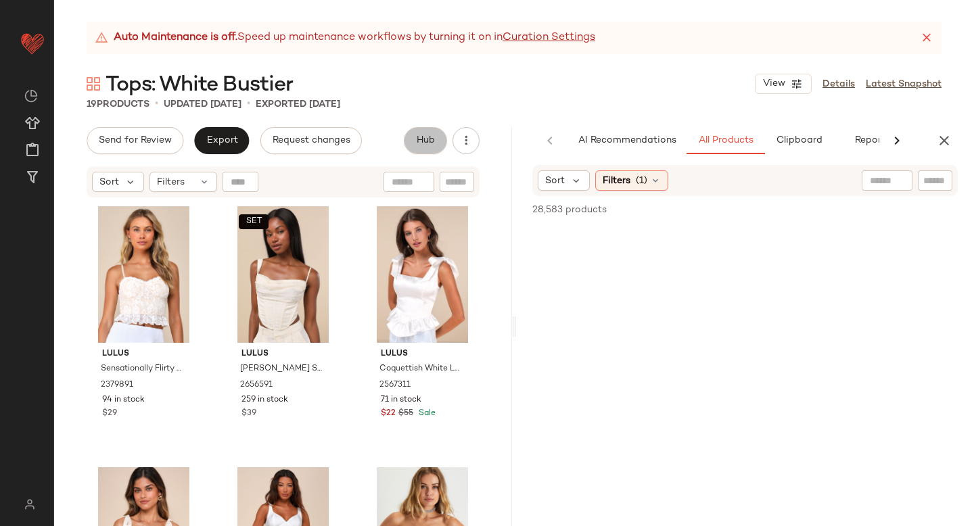
scroll to position [0, 32]
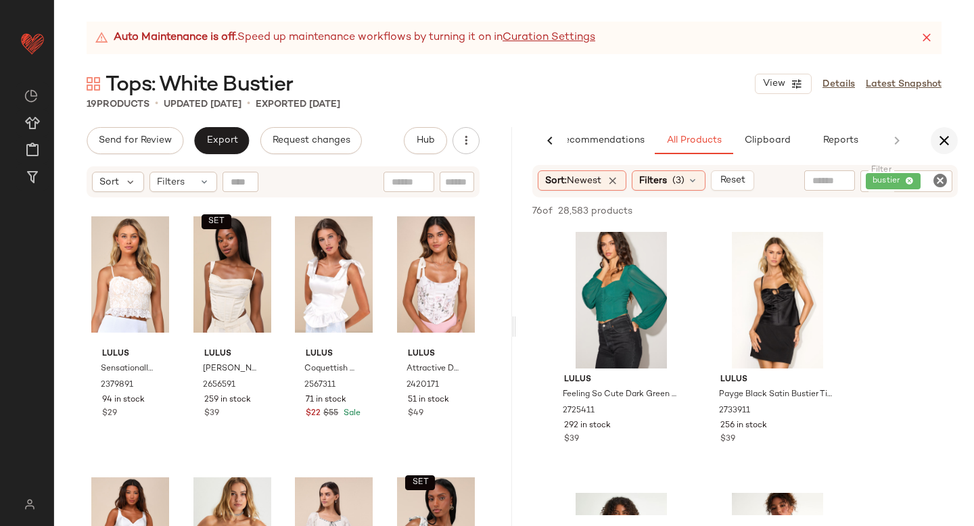
click at [945, 141] on icon "button" at bounding box center [944, 141] width 16 height 16
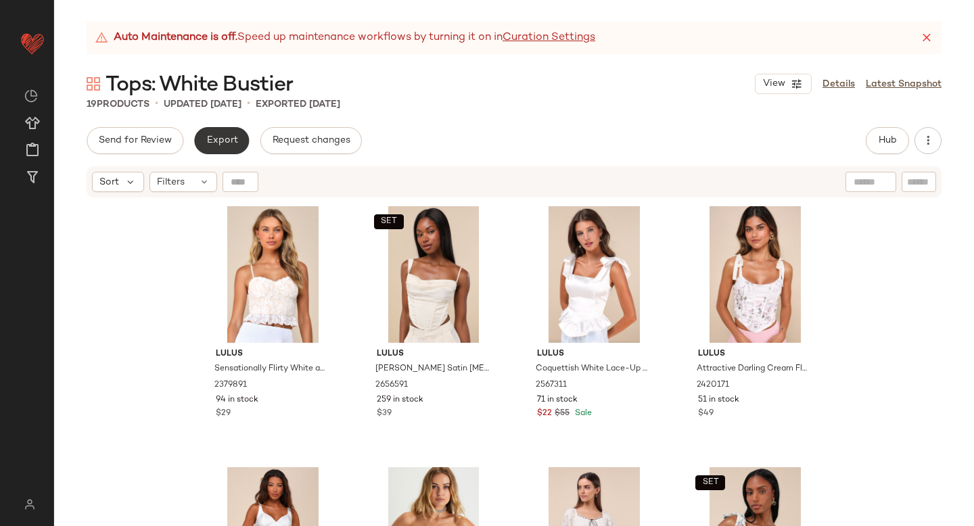
click at [222, 138] on span "Export" at bounding box center [222, 140] width 32 height 11
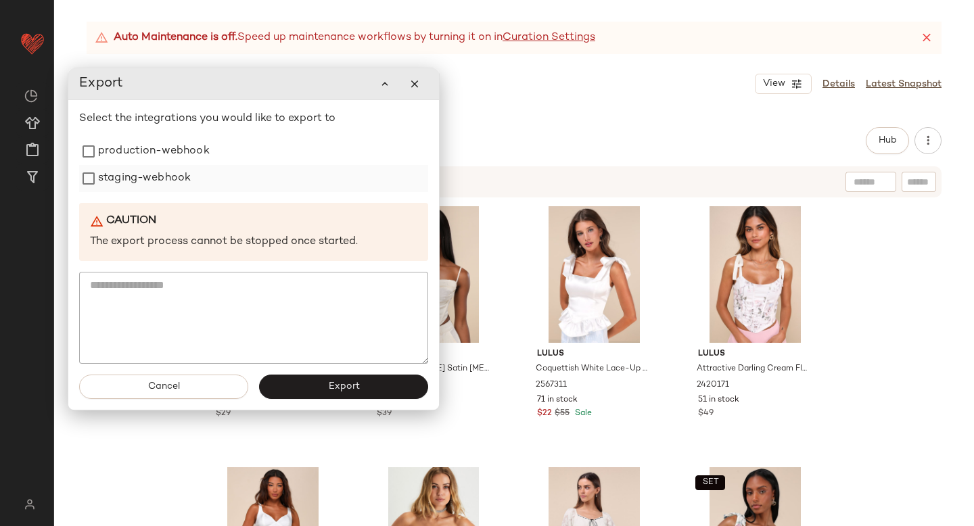
click at [171, 189] on label "staging-webhook" at bounding box center [144, 178] width 93 height 27
click at [171, 148] on label "production-webhook" at bounding box center [154, 151] width 112 height 27
click at [317, 375] on button "Export" at bounding box center [343, 387] width 169 height 24
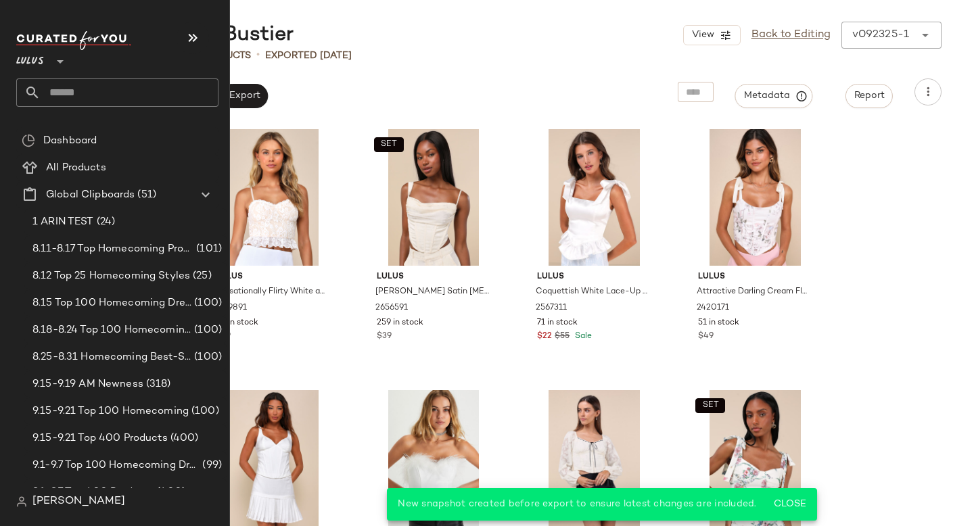
click at [104, 100] on input "text" at bounding box center [130, 92] width 178 height 28
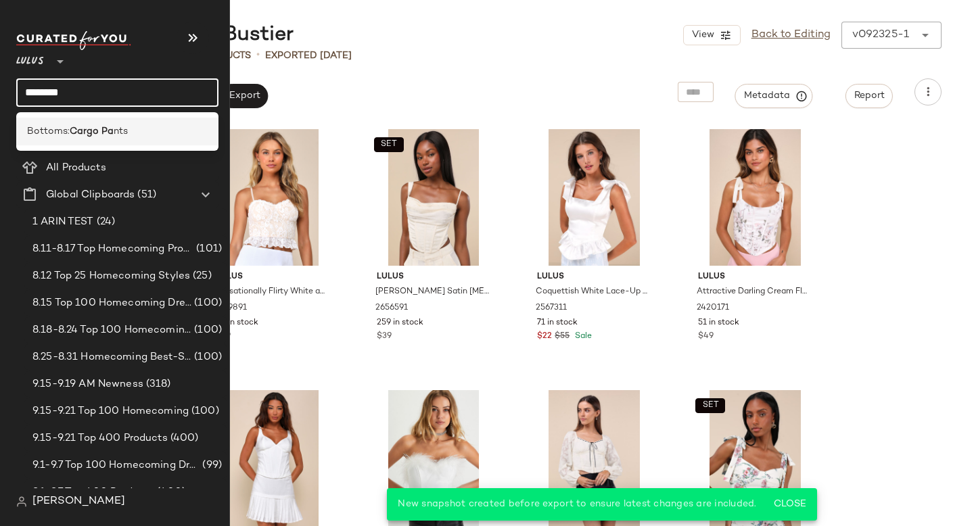
type input "********"
click at [108, 133] on b "Cargo Pa" at bounding box center [92, 131] width 44 height 14
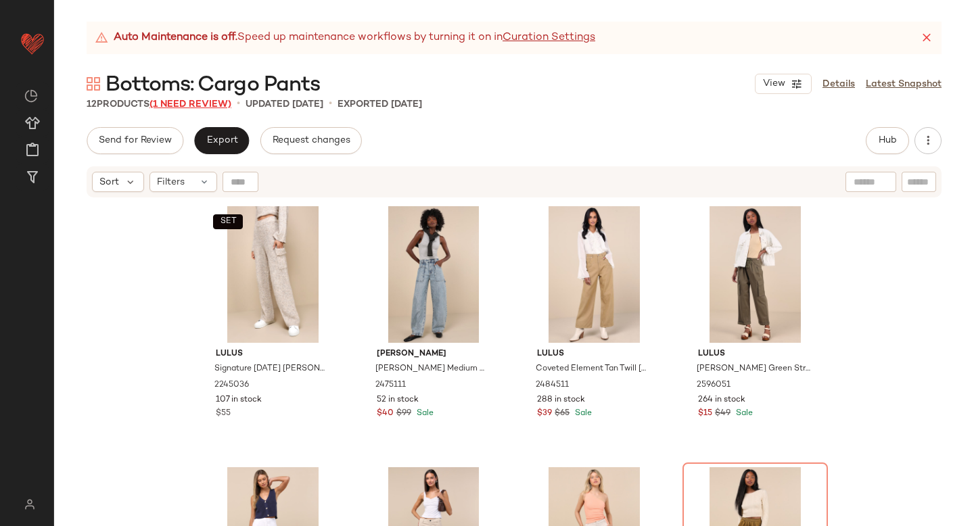
click at [189, 101] on span "(1 Need Review)" at bounding box center [190, 104] width 82 height 10
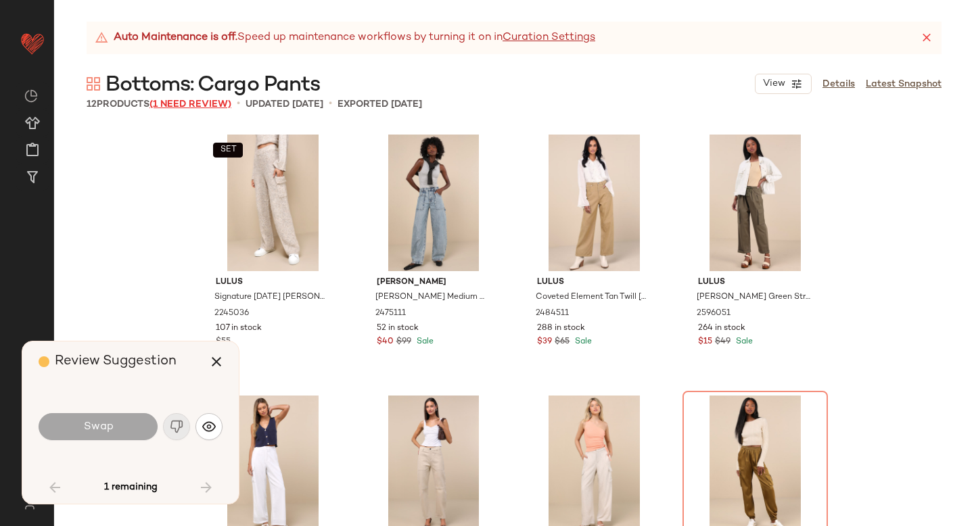
scroll to position [272, 0]
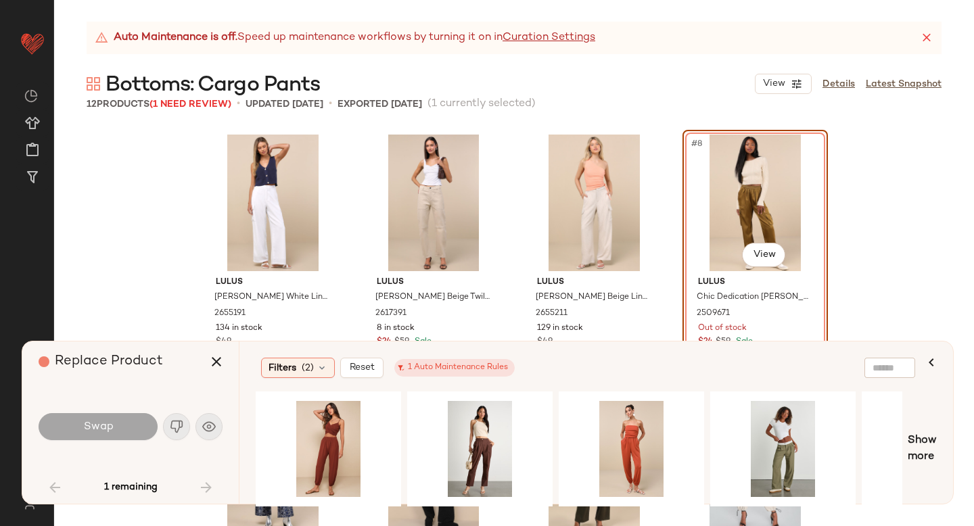
click at [767, 216] on div "#8 View" at bounding box center [755, 203] width 136 height 137
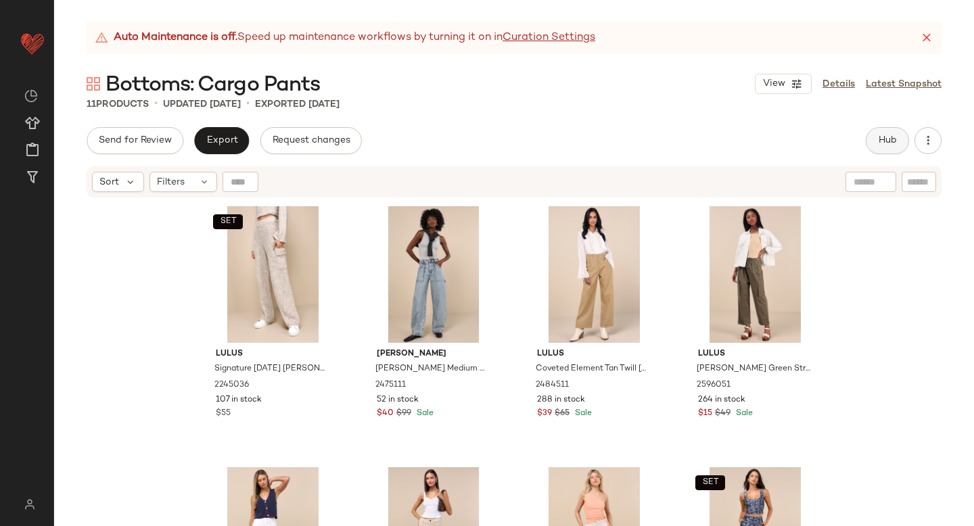
click at [873, 145] on button "Hub" at bounding box center [887, 140] width 43 height 27
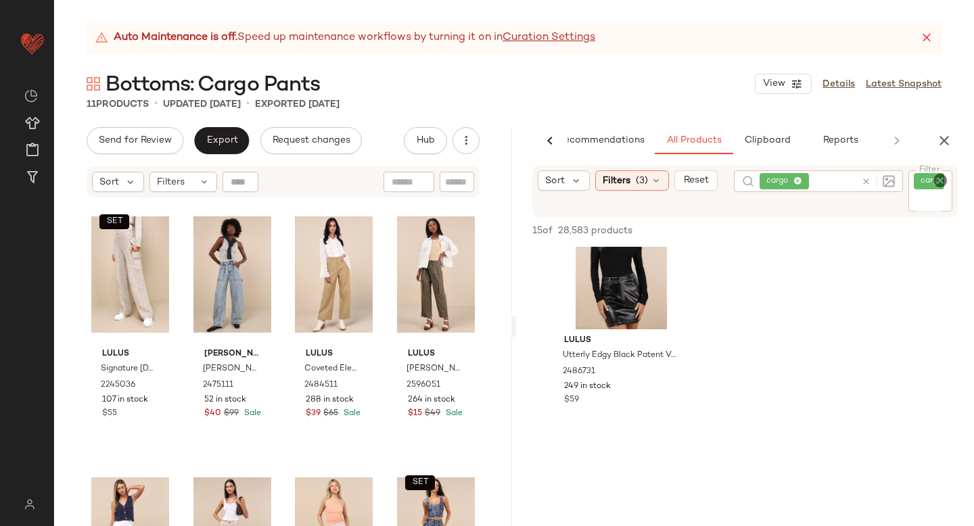
scroll to position [928, 0]
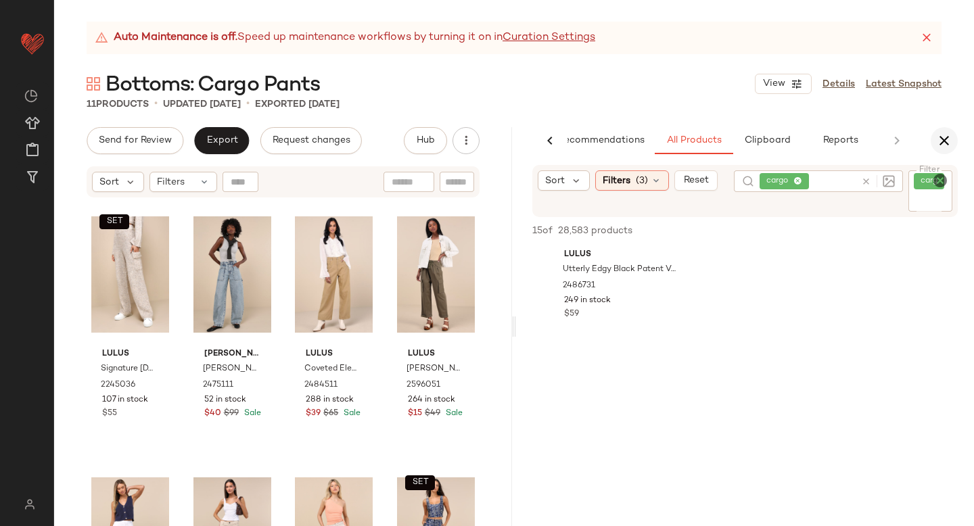
click at [935, 133] on button "button" at bounding box center [943, 140] width 27 height 27
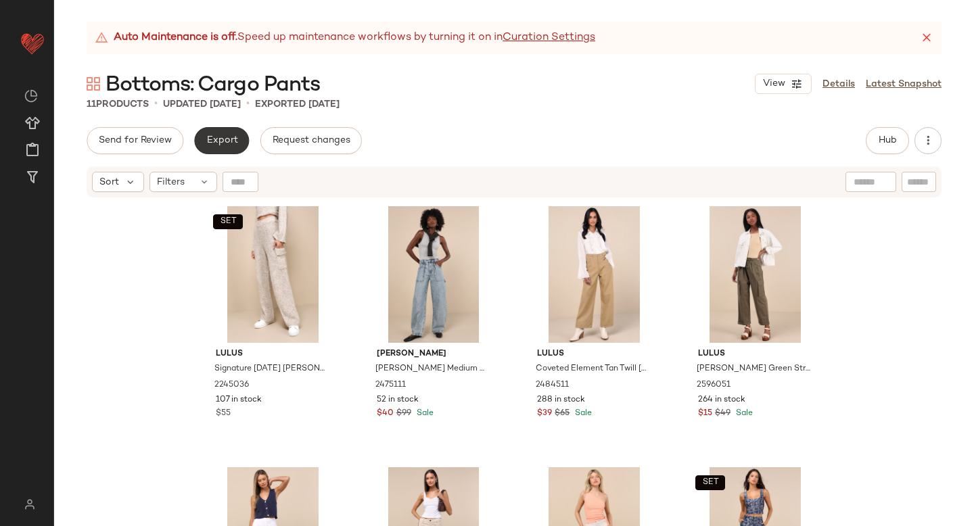
click at [216, 141] on span "Export" at bounding box center [222, 140] width 32 height 11
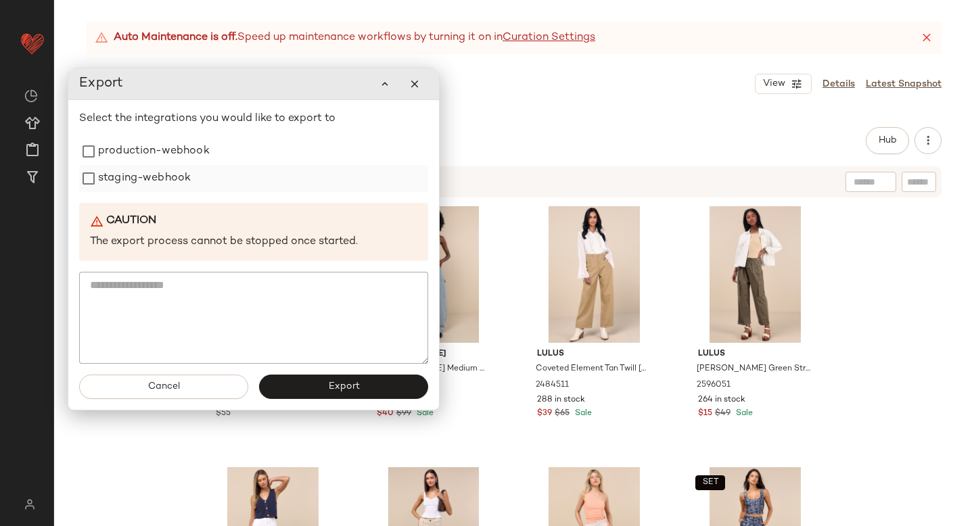
click at [172, 177] on label "staging-webhook" at bounding box center [144, 178] width 93 height 27
click at [164, 158] on label "production-webhook" at bounding box center [154, 151] width 112 height 27
click at [268, 378] on button "Export" at bounding box center [343, 387] width 169 height 24
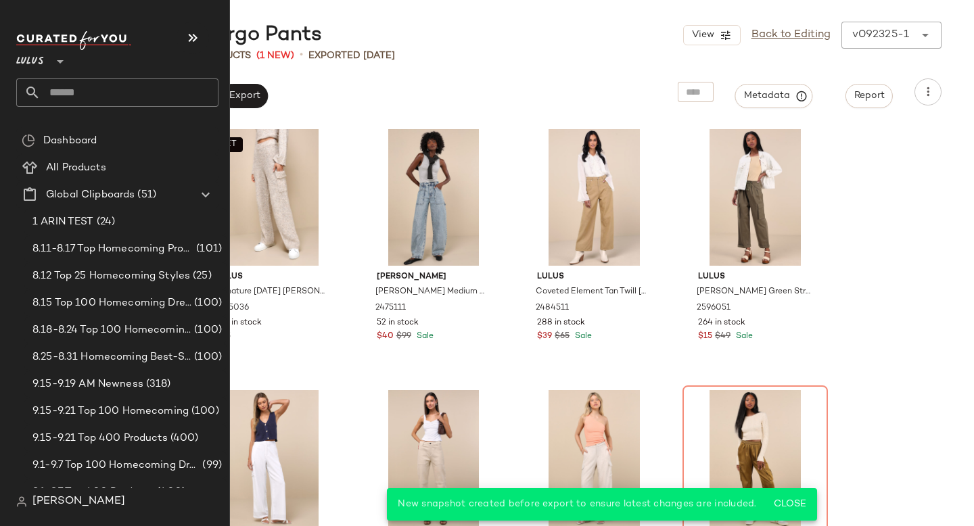
click at [78, 82] on input "text" at bounding box center [130, 92] width 178 height 28
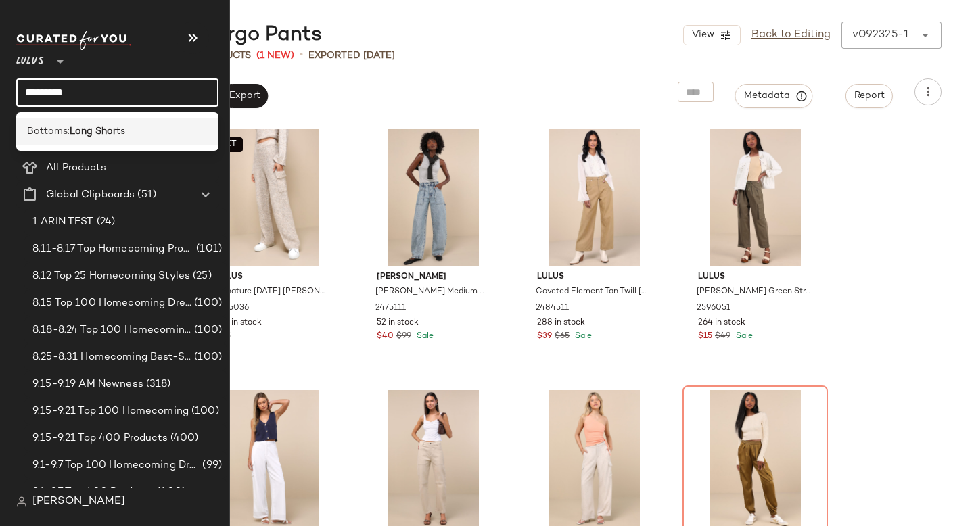
type input "*********"
click at [66, 126] on span "Bottoms:" at bounding box center [48, 131] width 43 height 14
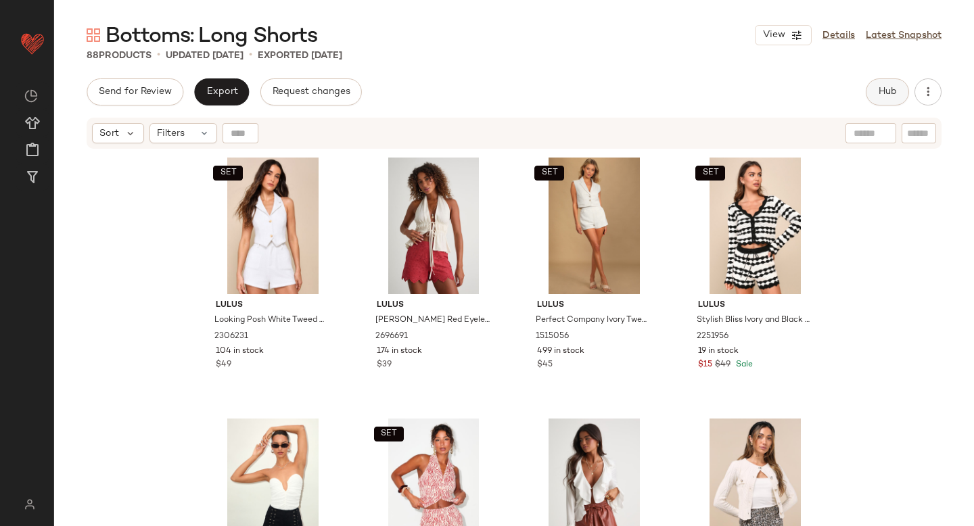
click at [886, 96] on span "Hub" at bounding box center [887, 92] width 19 height 11
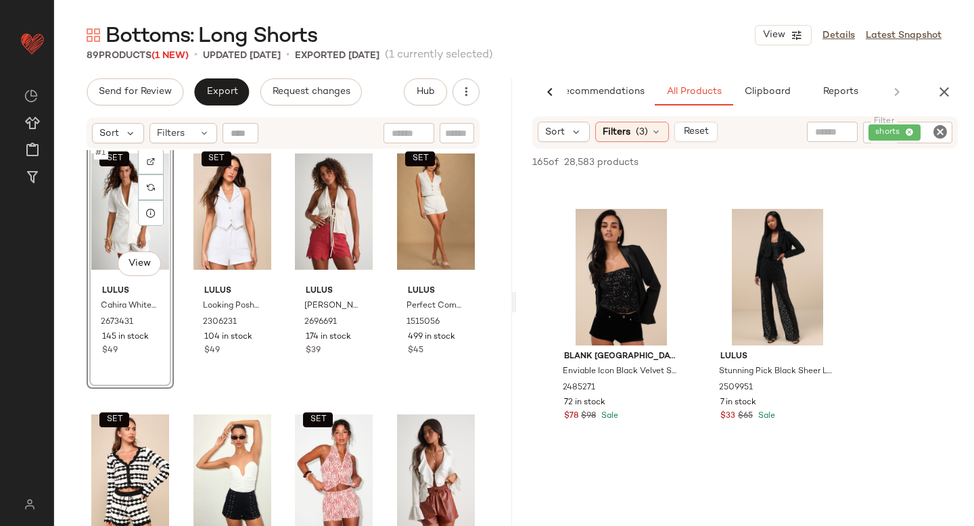
scroll to position [4697, 0]
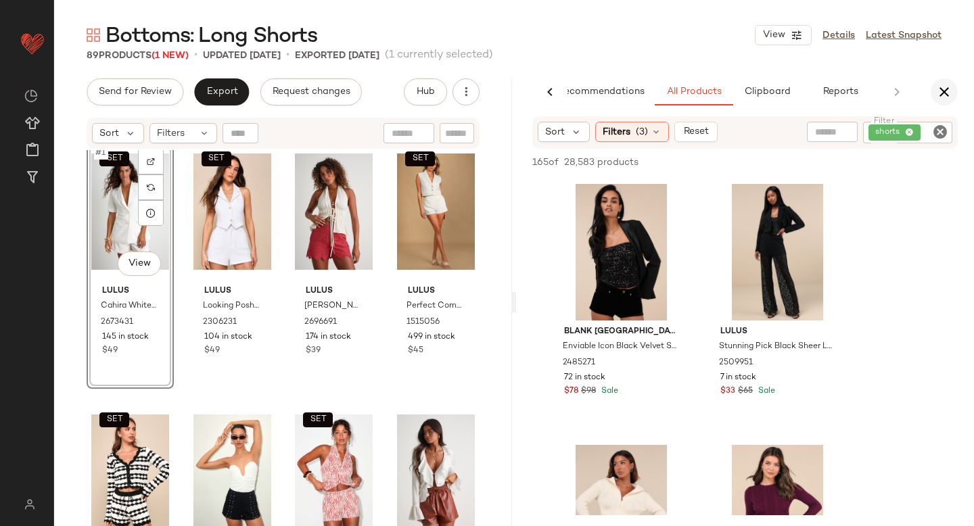
click at [947, 91] on icon "button" at bounding box center [944, 92] width 16 height 16
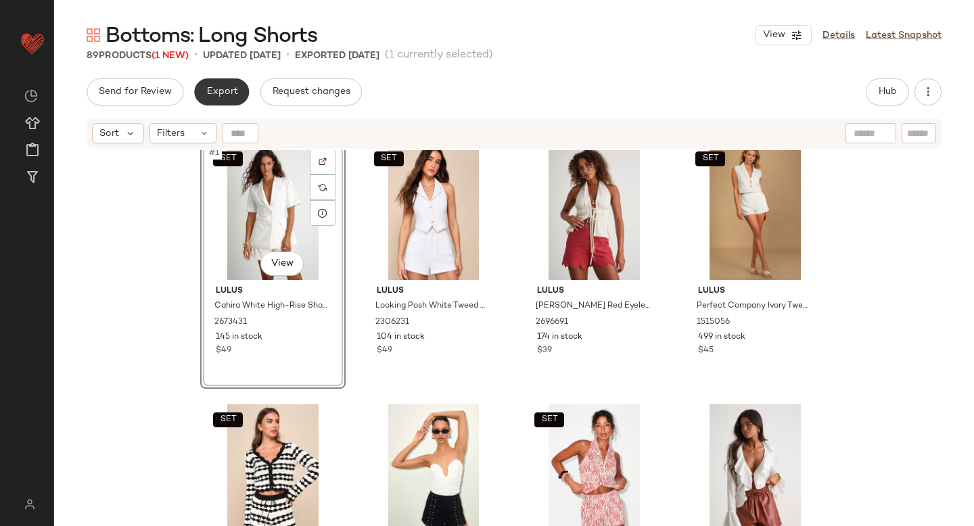
click at [214, 93] on span "Export" at bounding box center [222, 92] width 32 height 11
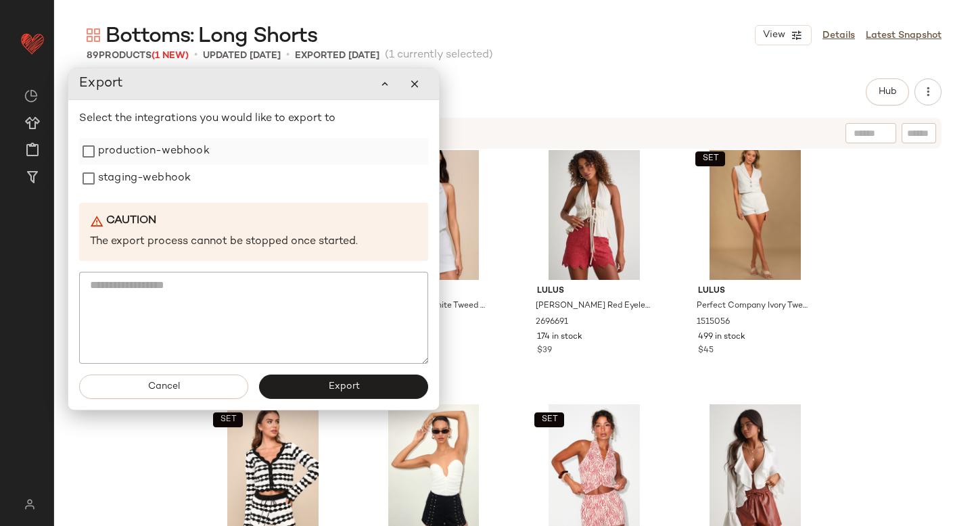
click at [156, 149] on label "production-webhook" at bounding box center [154, 151] width 112 height 27
click at [151, 169] on label "staging-webhook" at bounding box center [144, 178] width 93 height 27
click at [297, 389] on button "Export" at bounding box center [343, 387] width 169 height 24
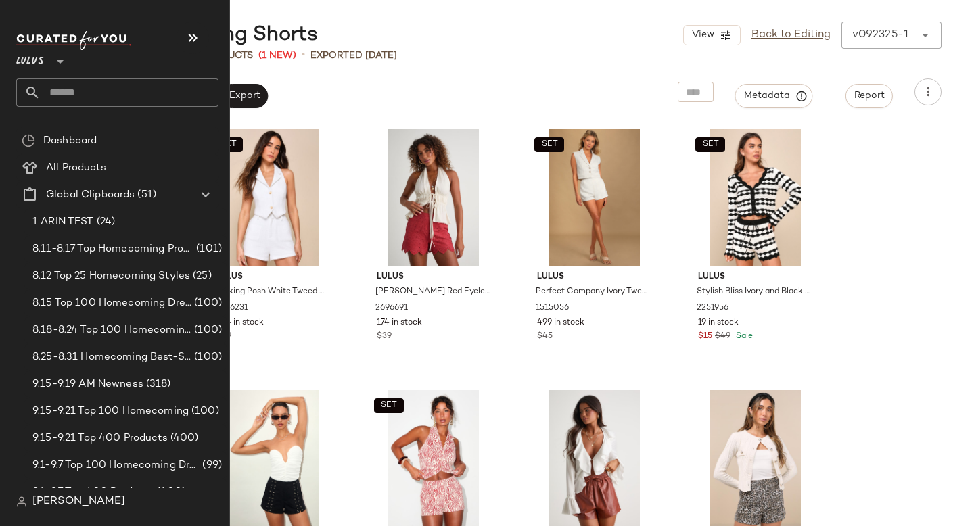
click at [55, 101] on input "text" at bounding box center [130, 92] width 178 height 28
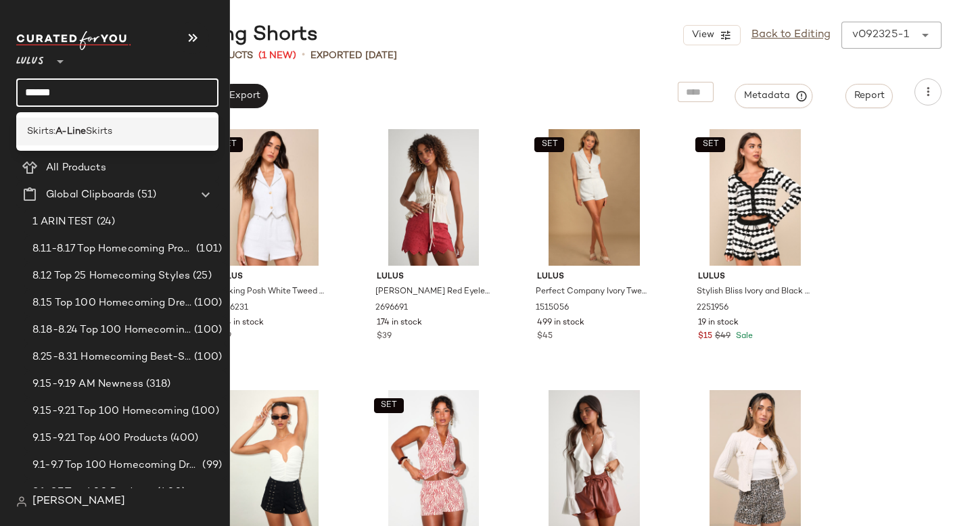
type input "******"
click at [44, 133] on span "Skirts:" at bounding box center [41, 131] width 28 height 14
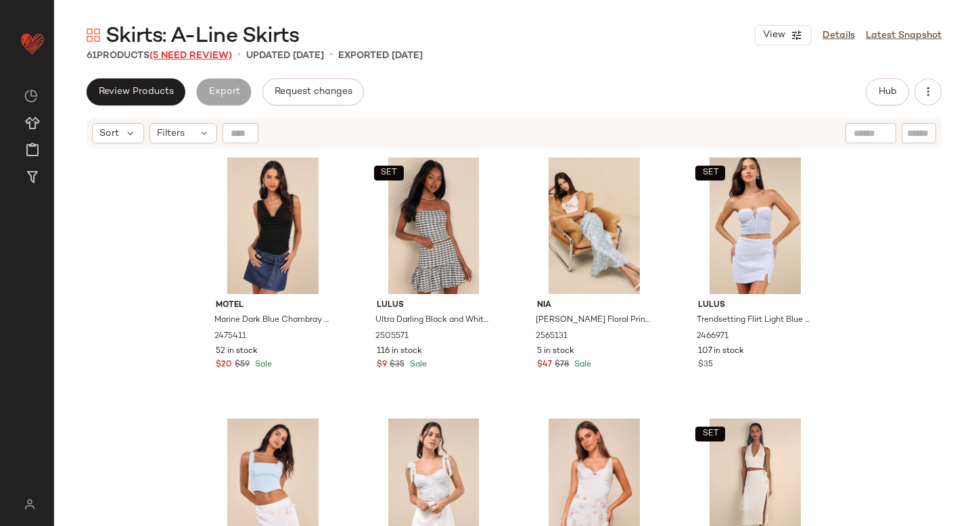
click at [170, 51] on span "(5 Need Review)" at bounding box center [190, 56] width 82 height 10
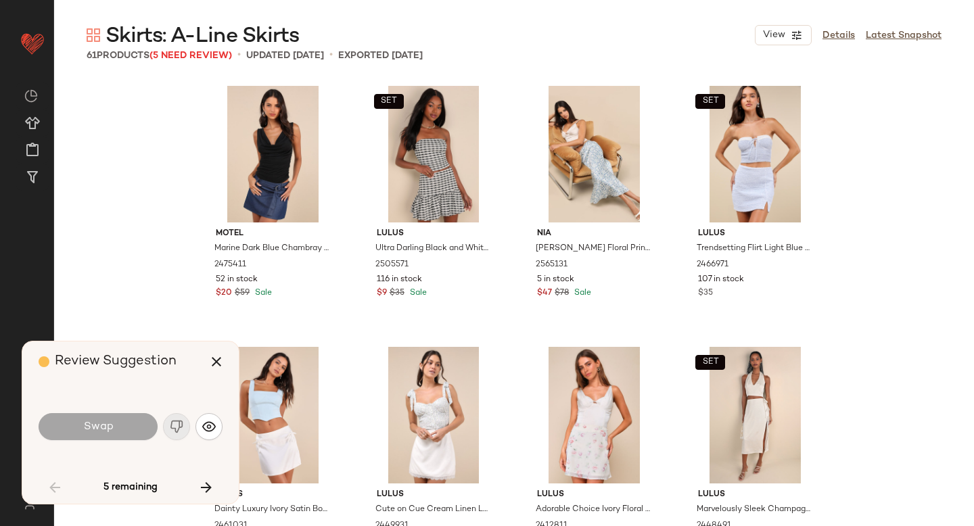
scroll to position [533, 0]
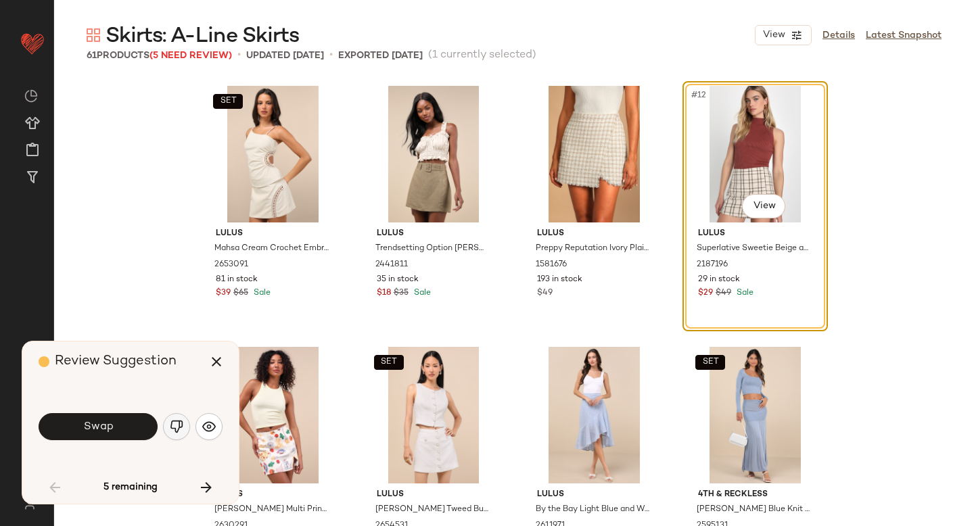
click at [180, 427] on img "button" at bounding box center [177, 427] width 14 height 14
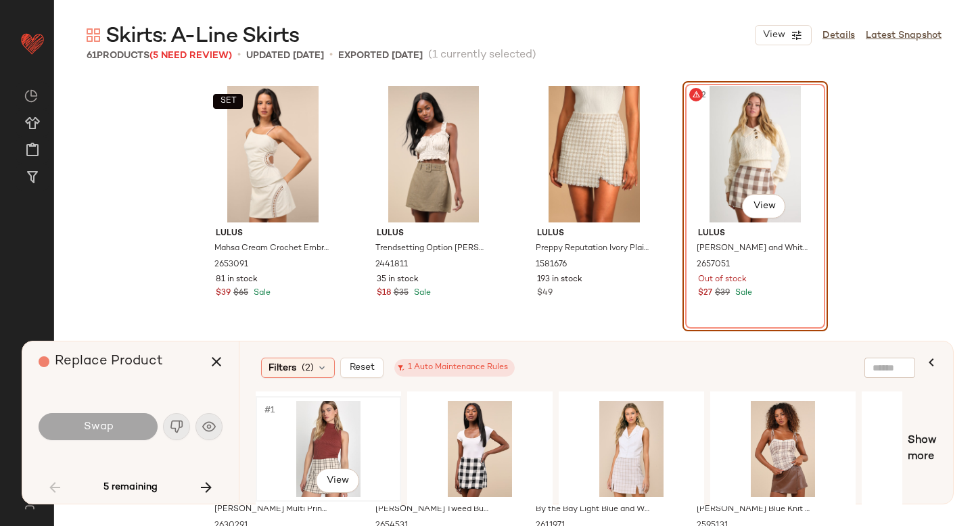
click at [331, 449] on div "#1 View" at bounding box center [328, 449] width 136 height 96
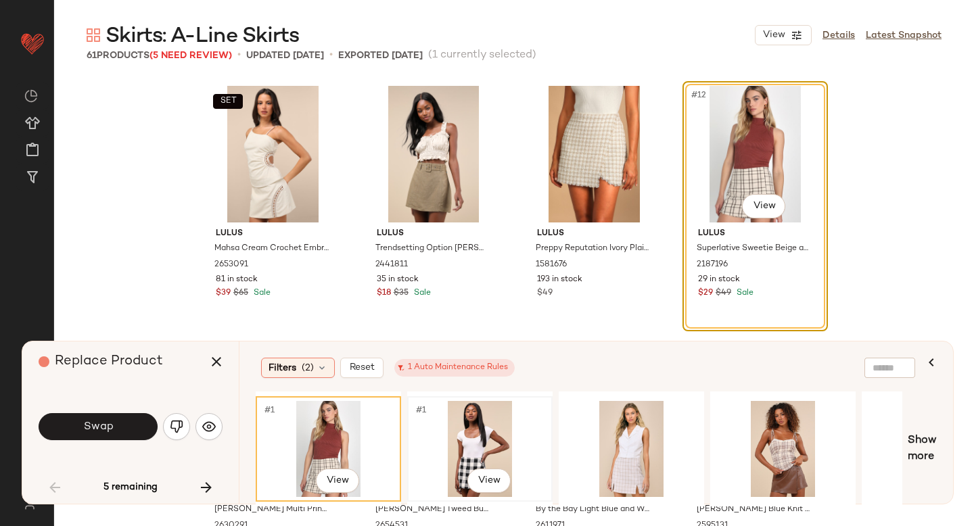
click at [437, 439] on div "#1 View" at bounding box center [480, 449] width 136 height 96
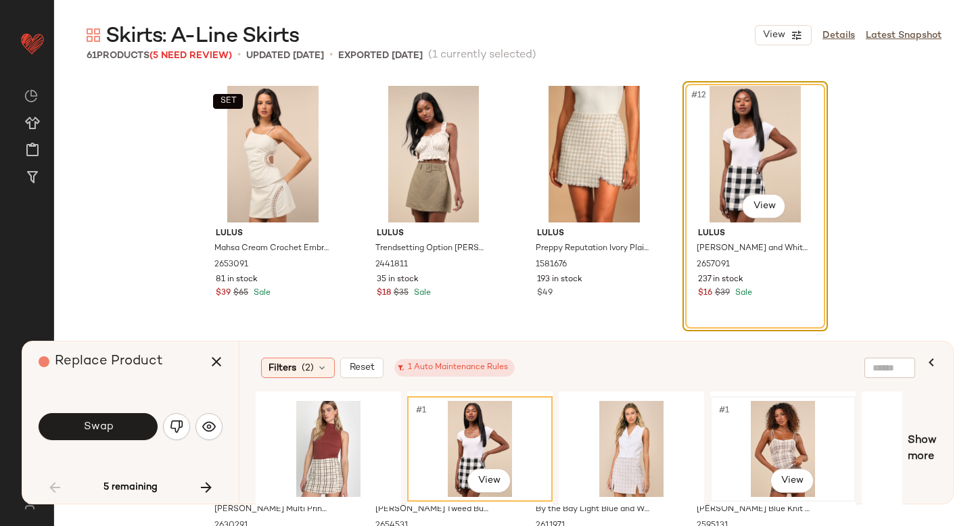
click at [757, 446] on div "#1 View" at bounding box center [783, 449] width 136 height 96
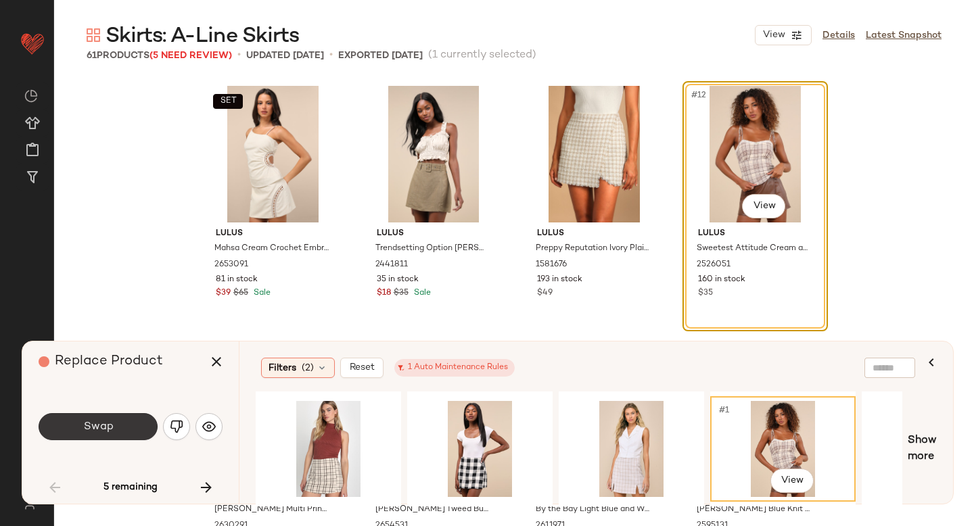
click at [96, 421] on span "Swap" at bounding box center [97, 427] width 30 height 13
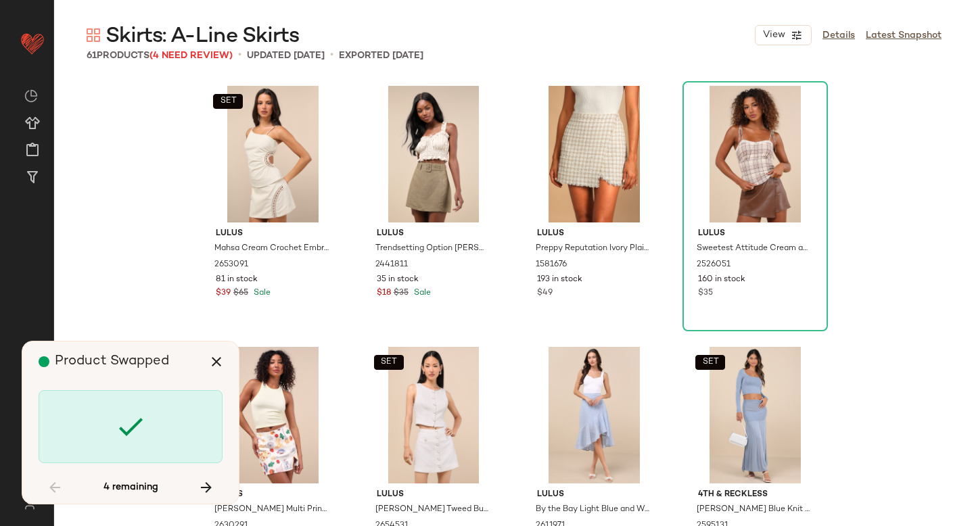
scroll to position [2610, 0]
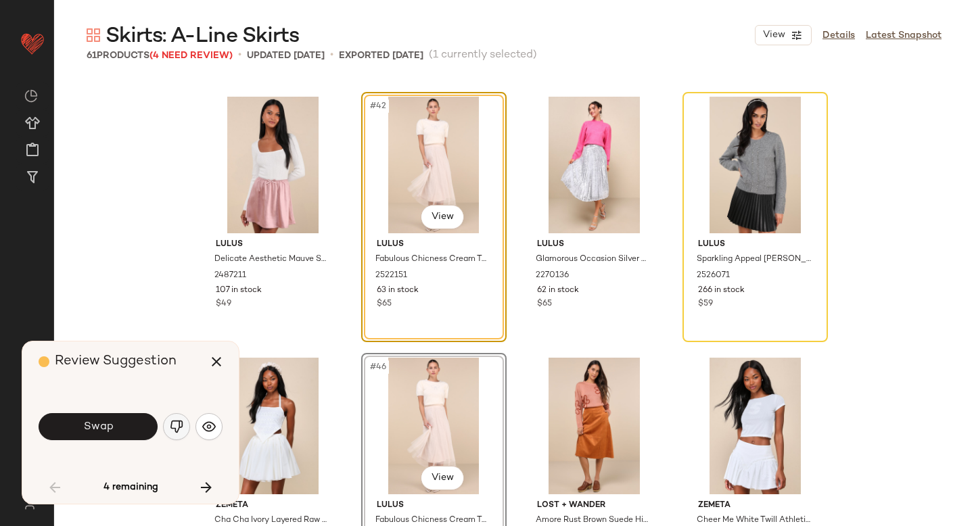
click at [181, 427] on img "button" at bounding box center [177, 427] width 14 height 14
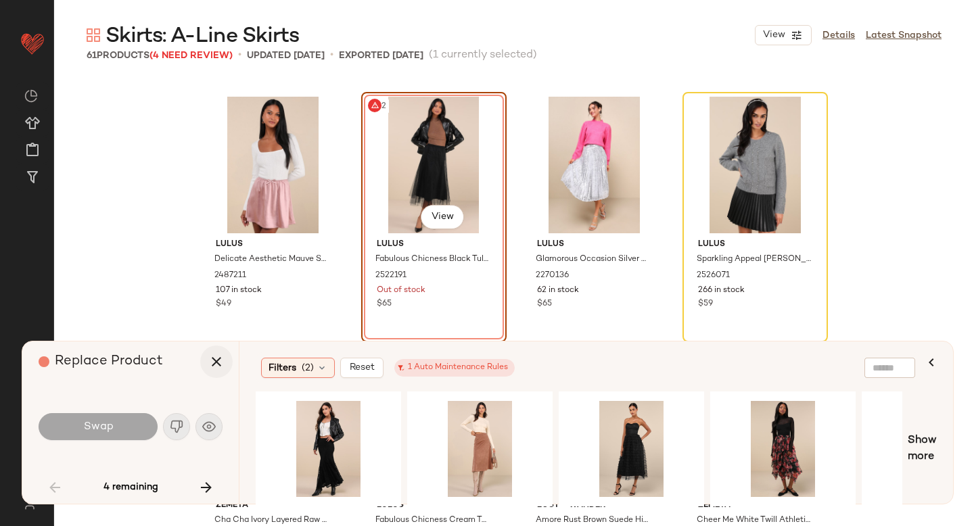
click at [220, 357] on icon "button" at bounding box center [216, 362] width 16 height 16
